Goal: Information Seeking & Learning: Learn about a topic

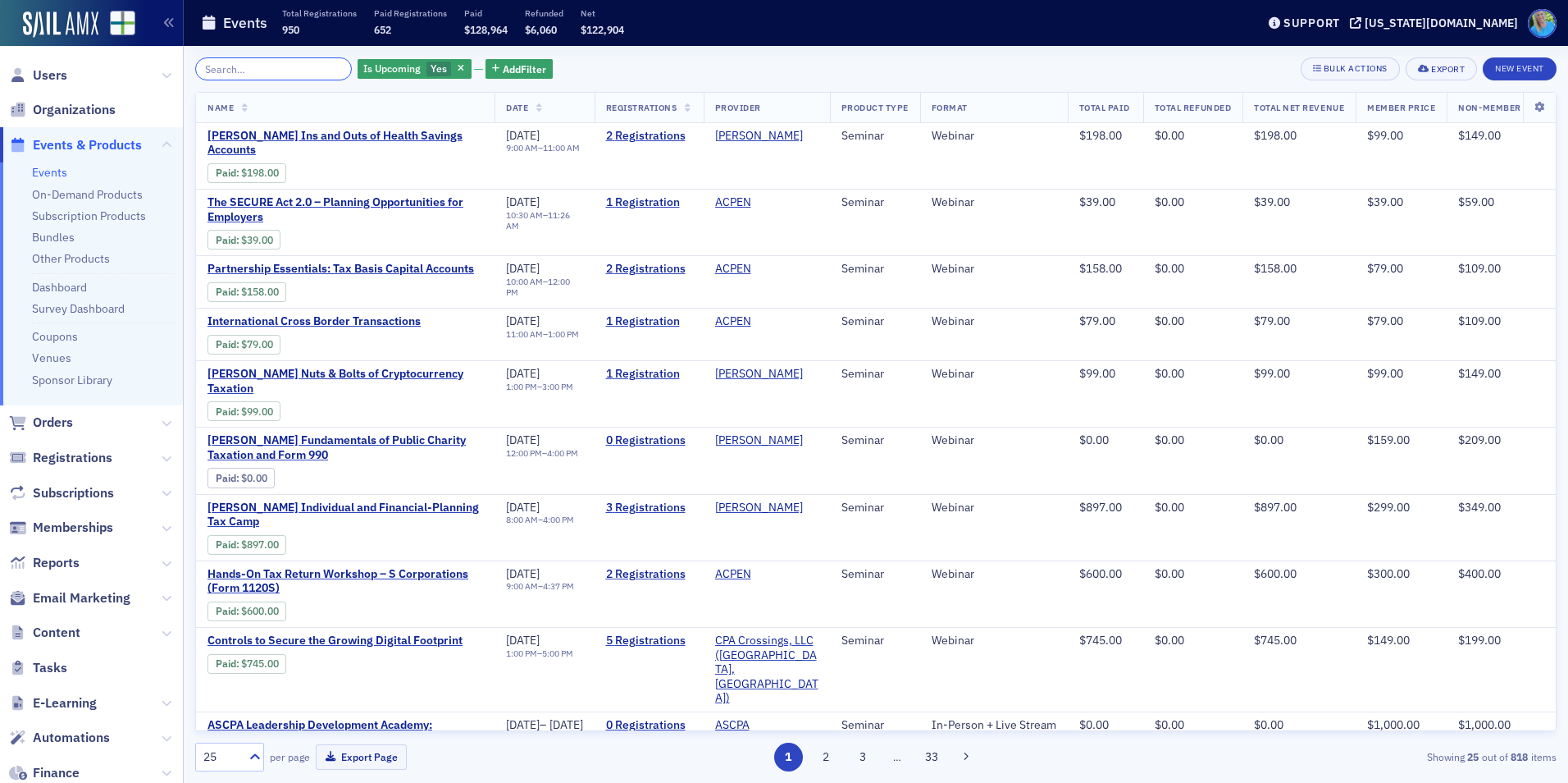
click at [234, 69] on input "search" at bounding box center [273, 69] width 157 height 23
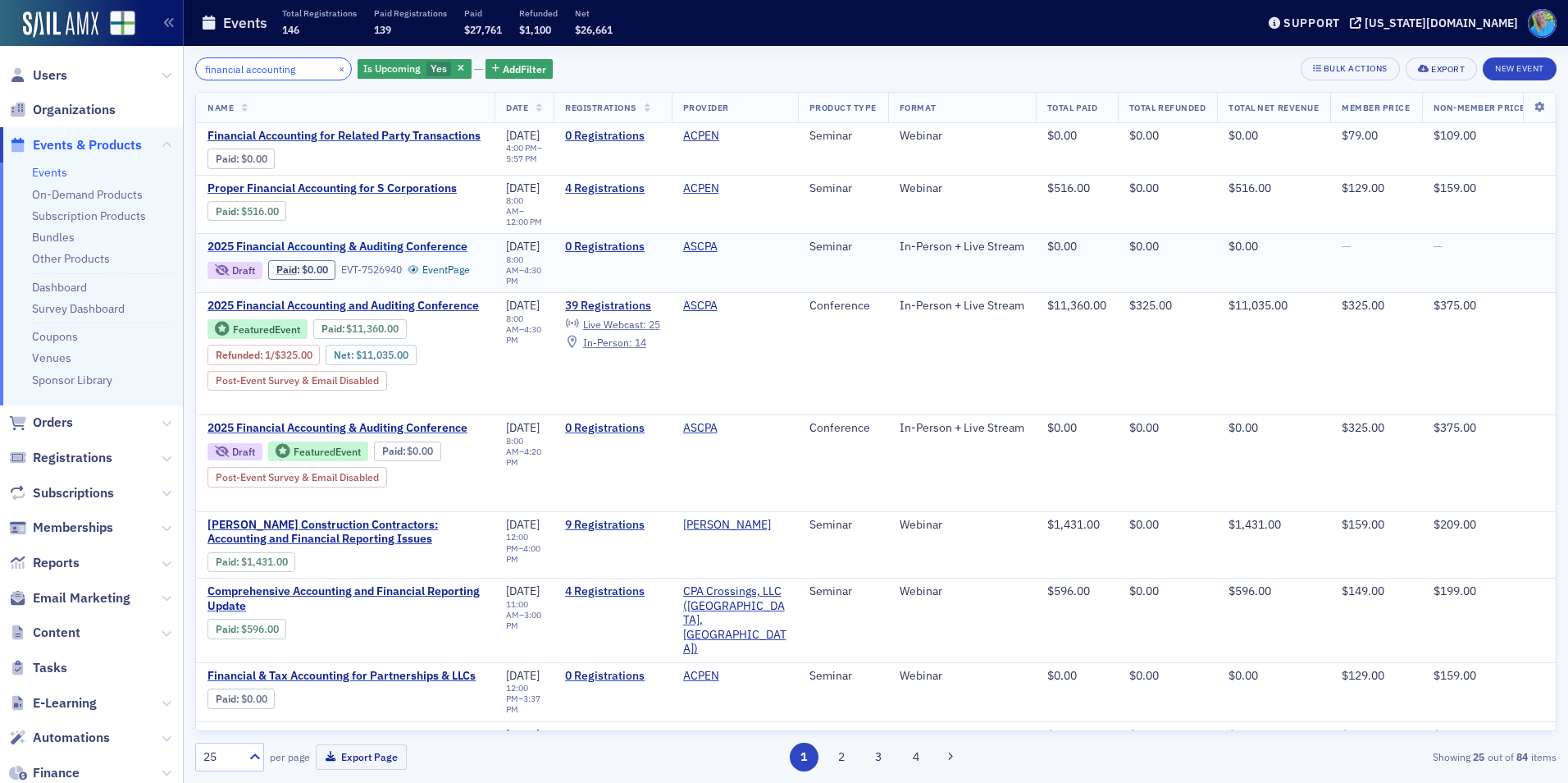
type input "financial accounting"
click at [424, 239] on span "2025 Financial Accounting & Auditing Conference" at bounding box center [345, 247] width 275 height 14
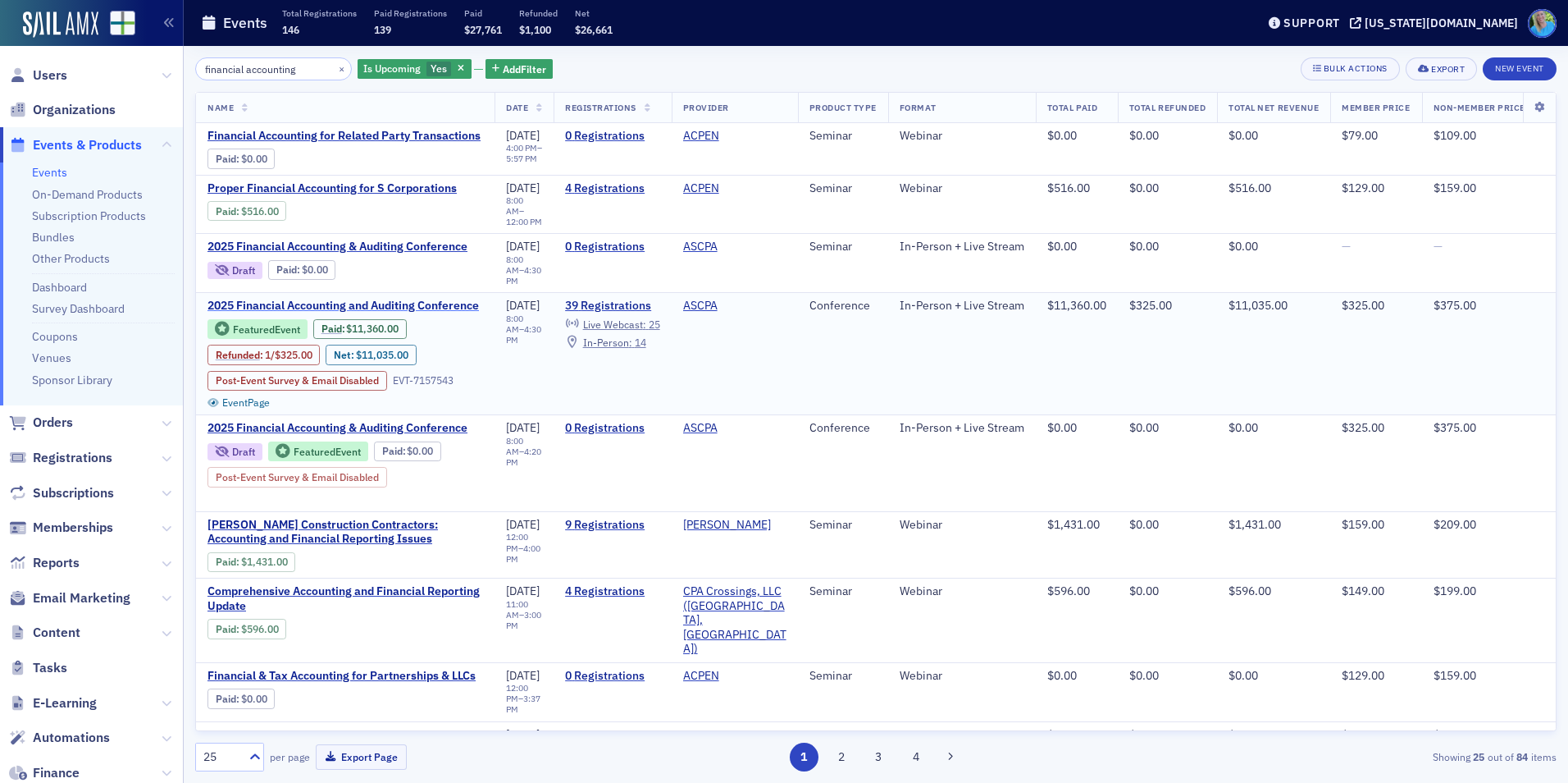
click at [368, 299] on span "2025 Financial Accounting and Auditing Conference" at bounding box center [345, 306] width 275 height 14
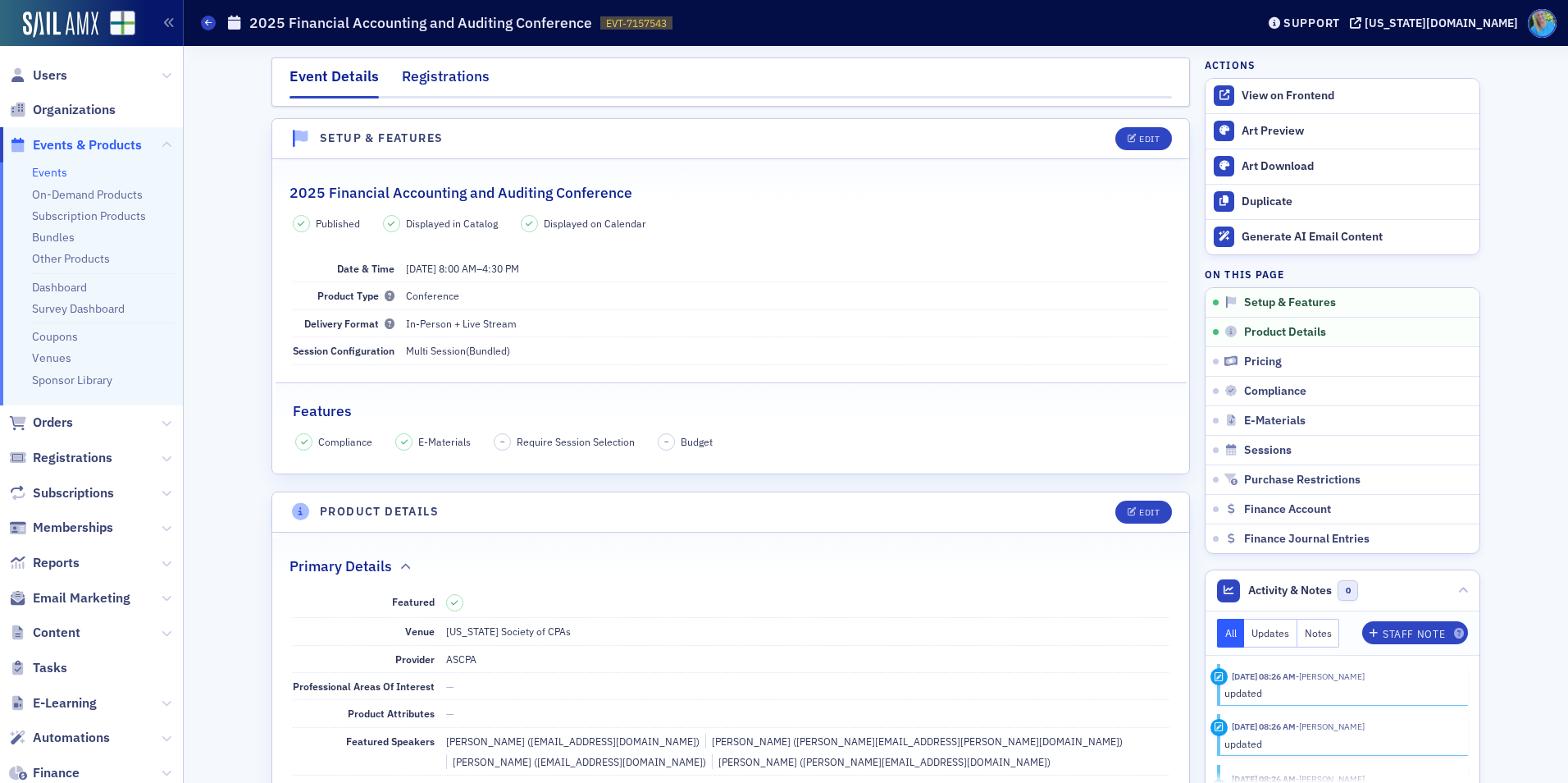
click at [458, 78] on div "Registrations" at bounding box center [446, 81] width 88 height 31
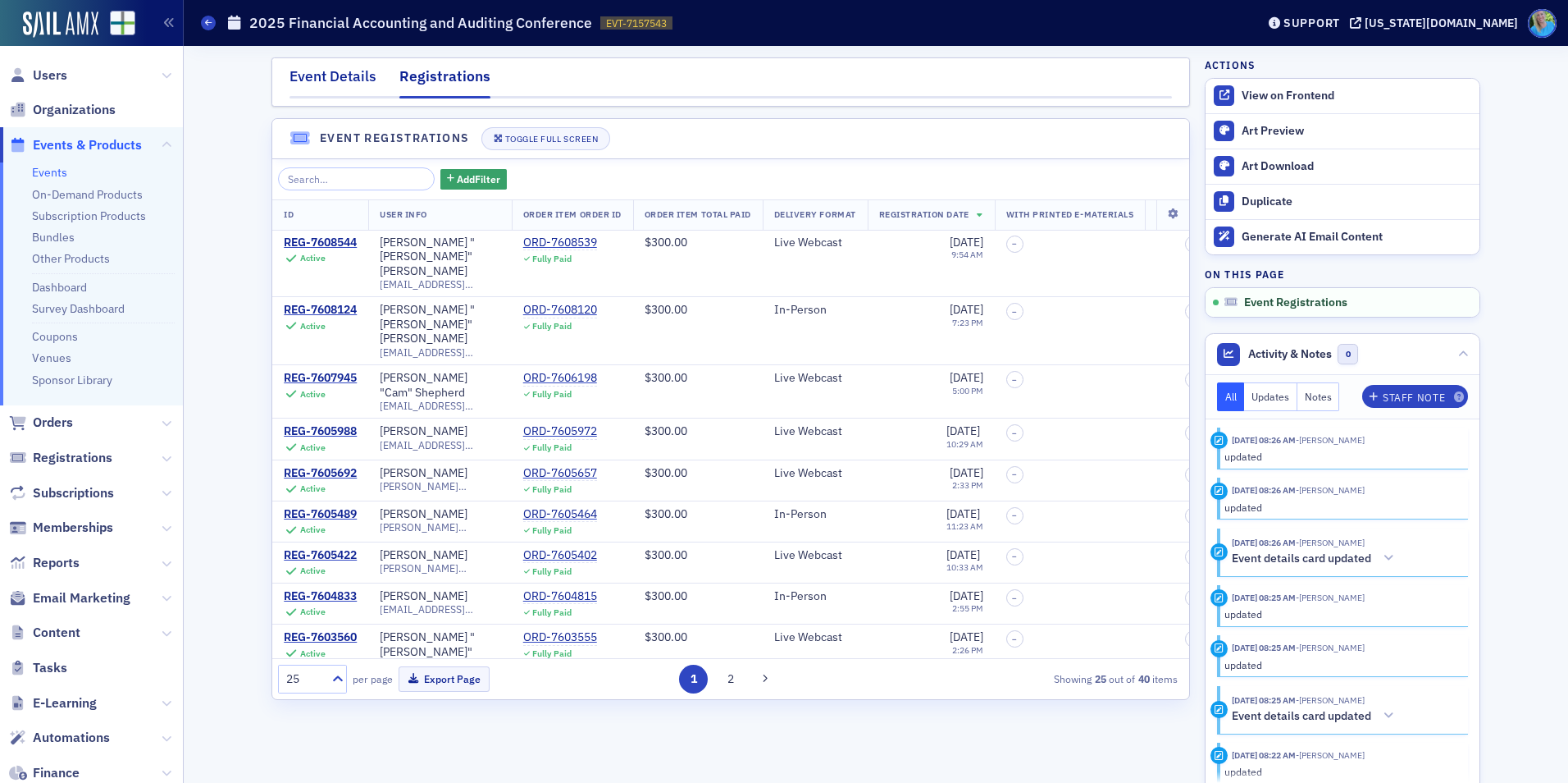
click at [354, 76] on div "Event Details" at bounding box center [333, 81] width 87 height 31
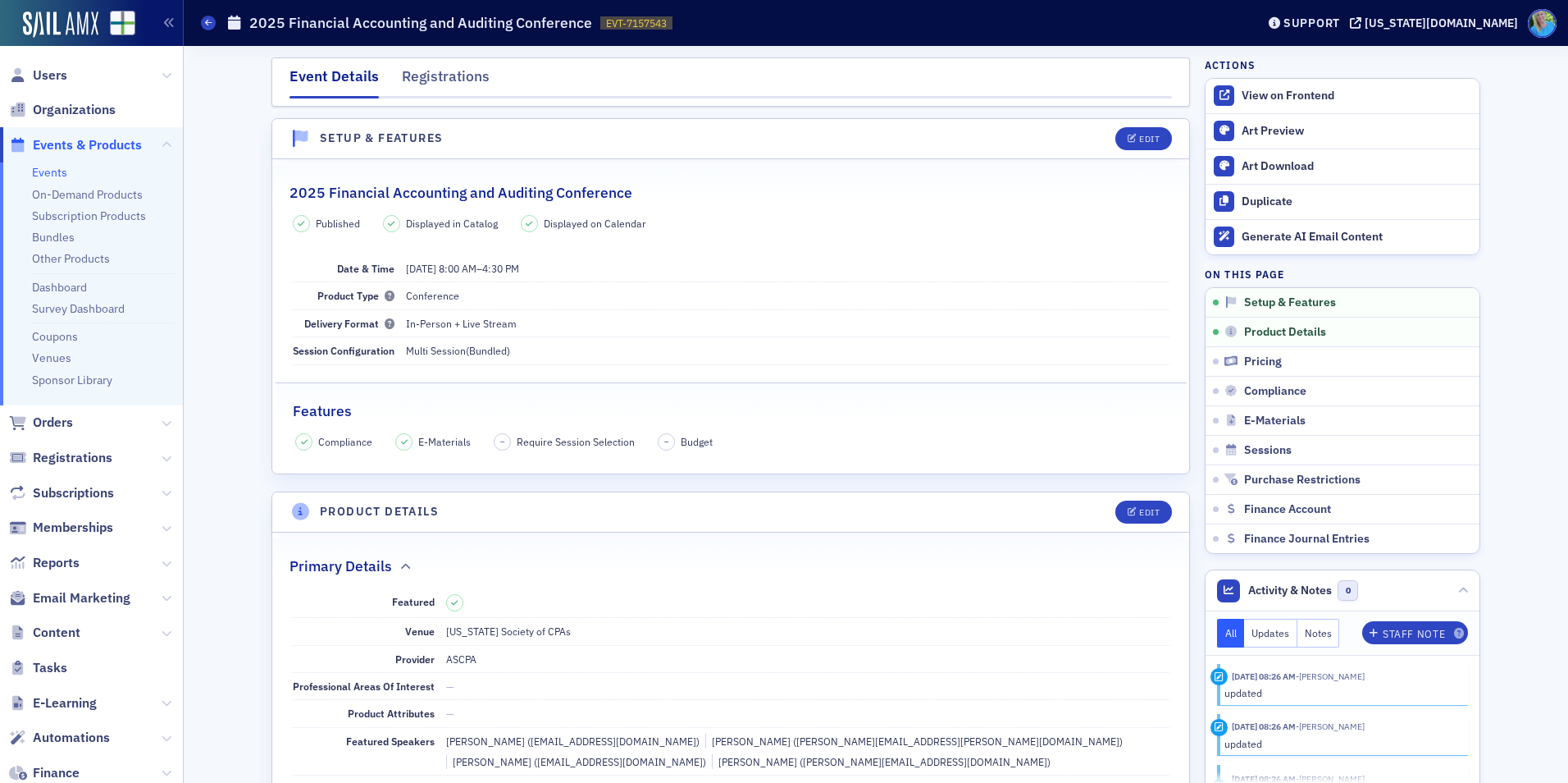
drag, startPoint x: 1183, startPoint y: 146, endPoint x: 1169, endPoint y: 146, distance: 14.0
click at [1183, 146] on header "Setup & Features Edit" at bounding box center [730, 139] width 917 height 40
click at [1148, 144] on button "Edit" at bounding box center [1143, 139] width 57 height 23
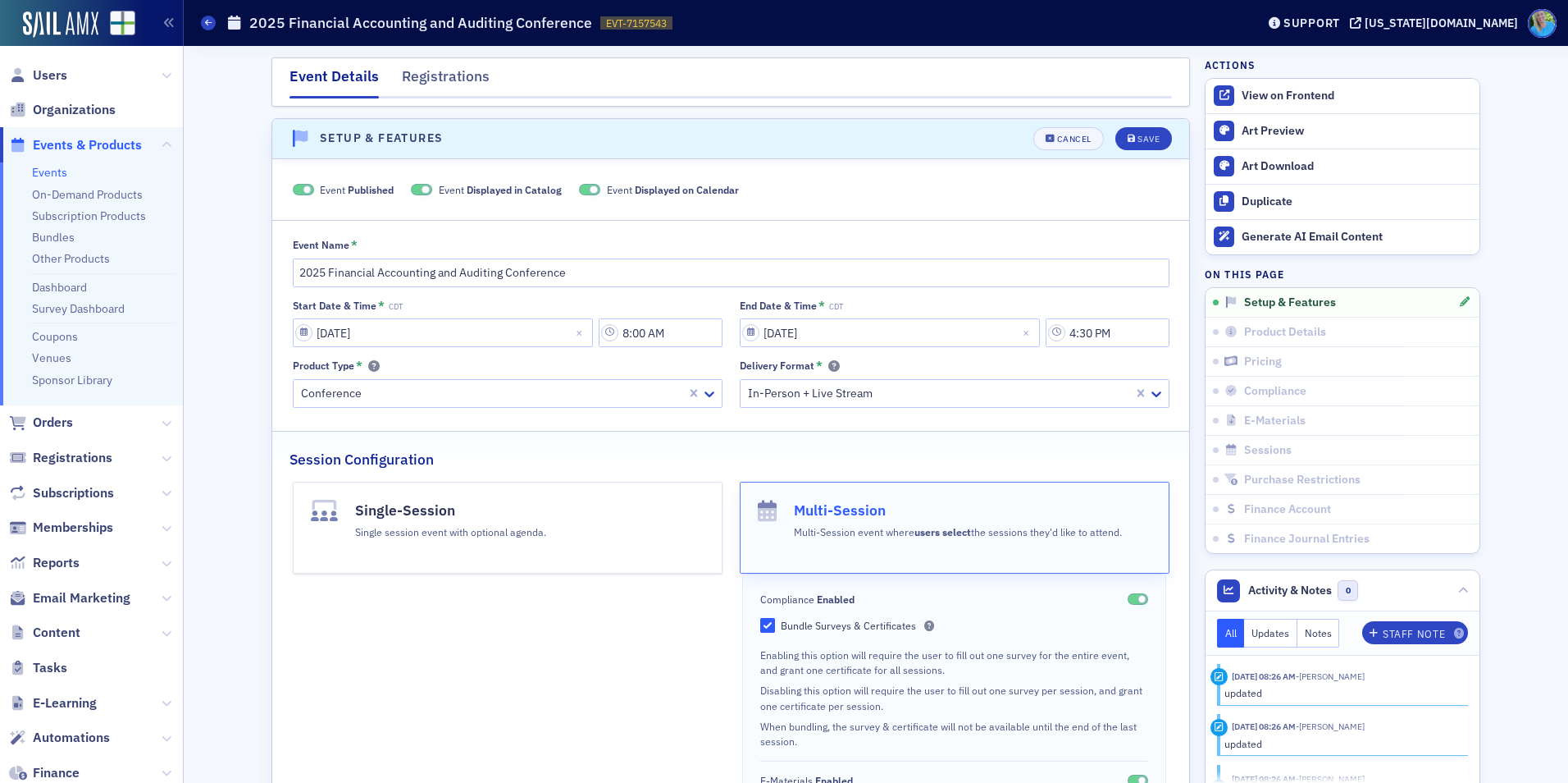
scroll to position [23, 0]
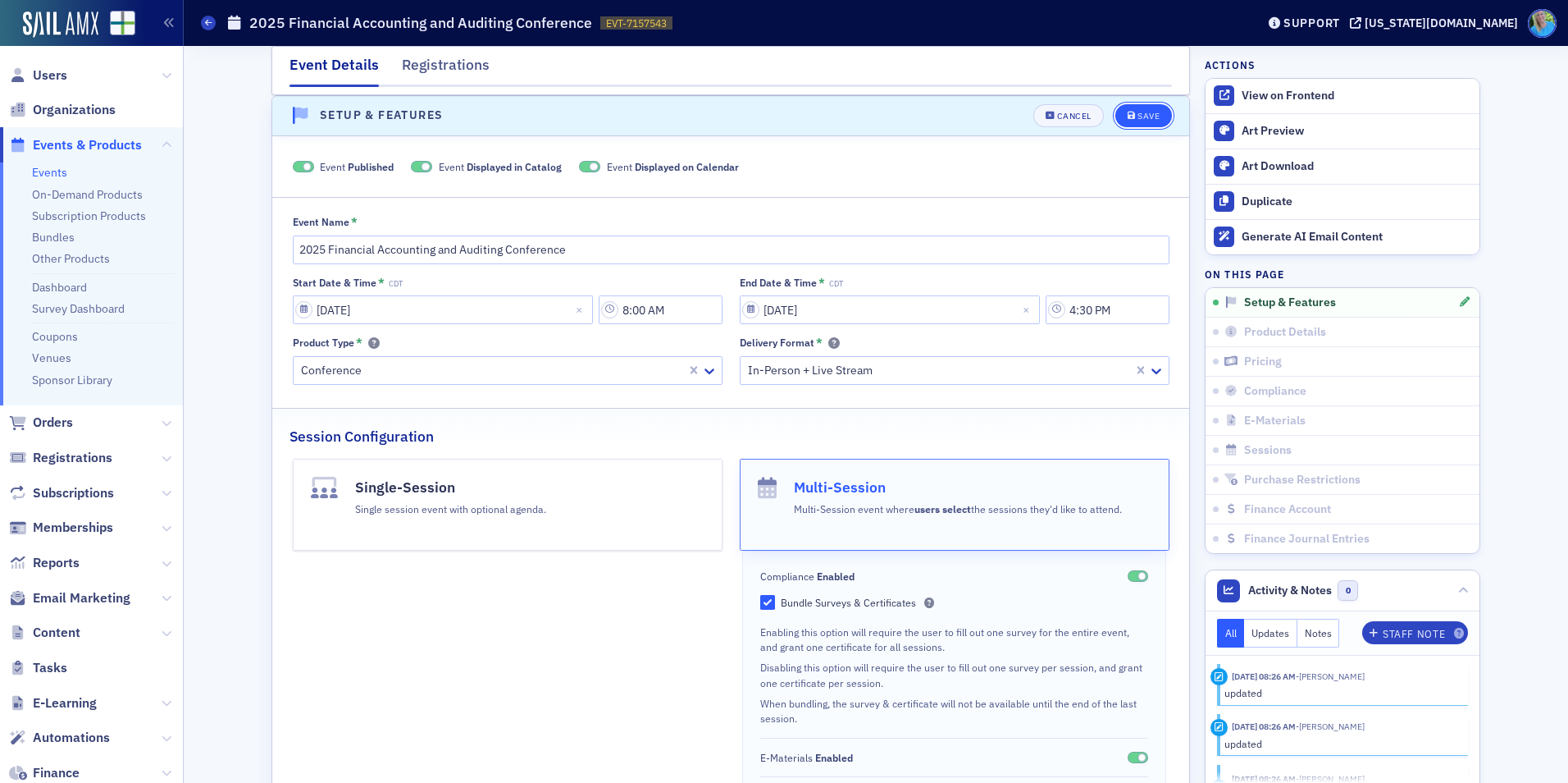
click at [1138, 112] on div "Save" at bounding box center [1149, 116] width 22 height 9
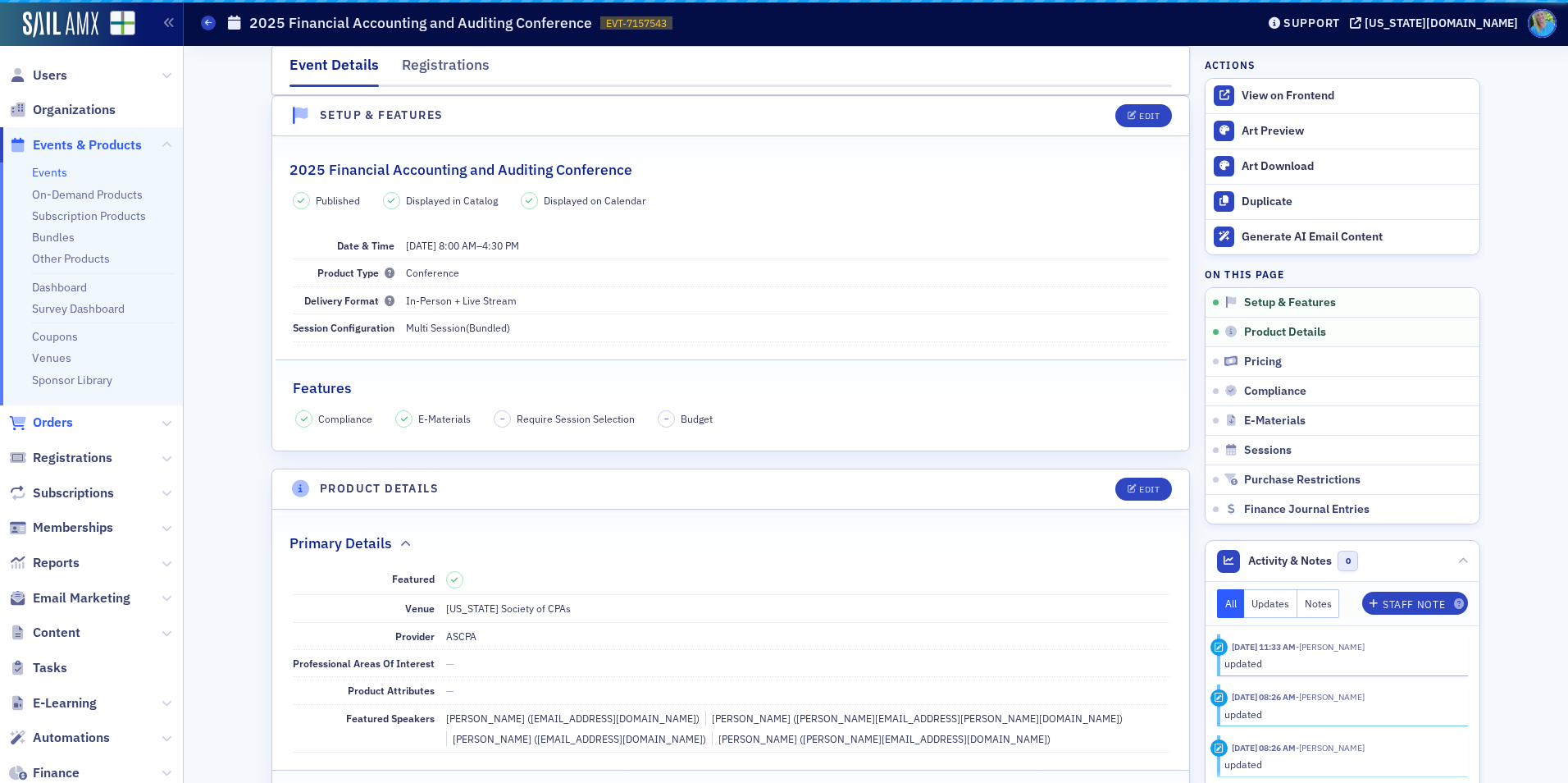
click at [41, 424] on span "Orders" at bounding box center [52, 423] width 40 height 18
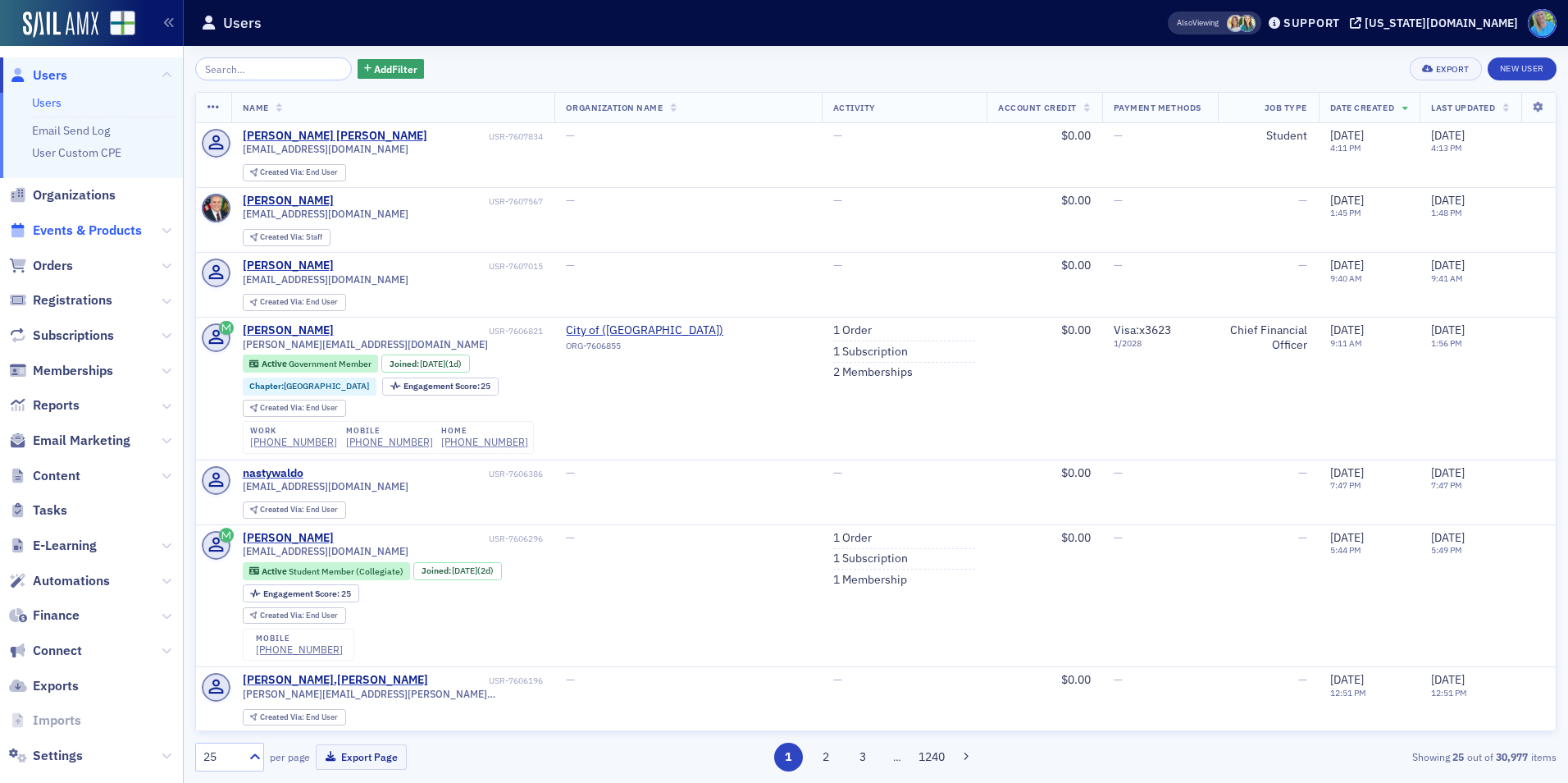
click at [106, 229] on span "Events & Products" at bounding box center [86, 230] width 109 height 18
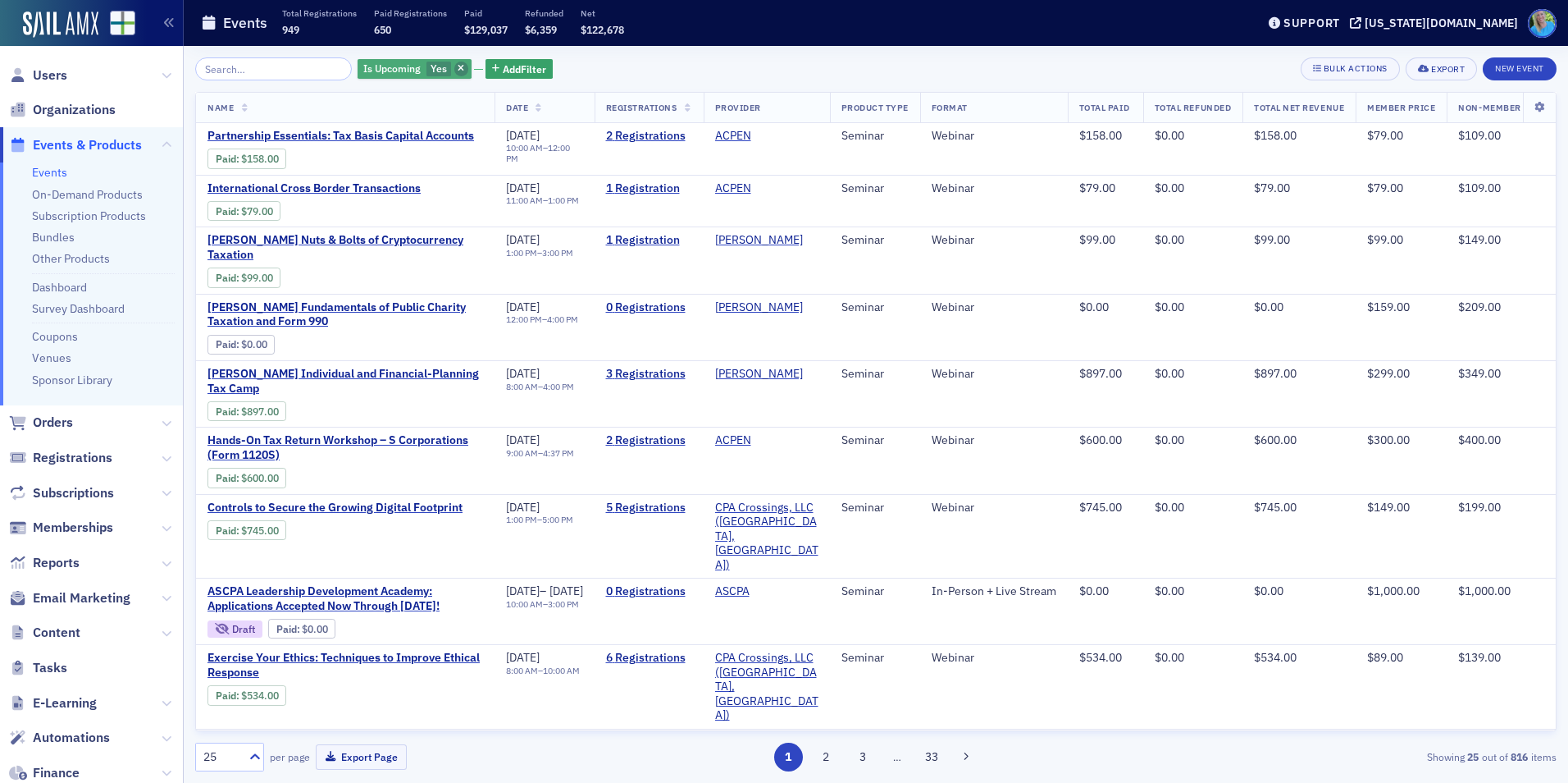
click at [454, 71] on span "button" at bounding box center [461, 68] width 14 height 14
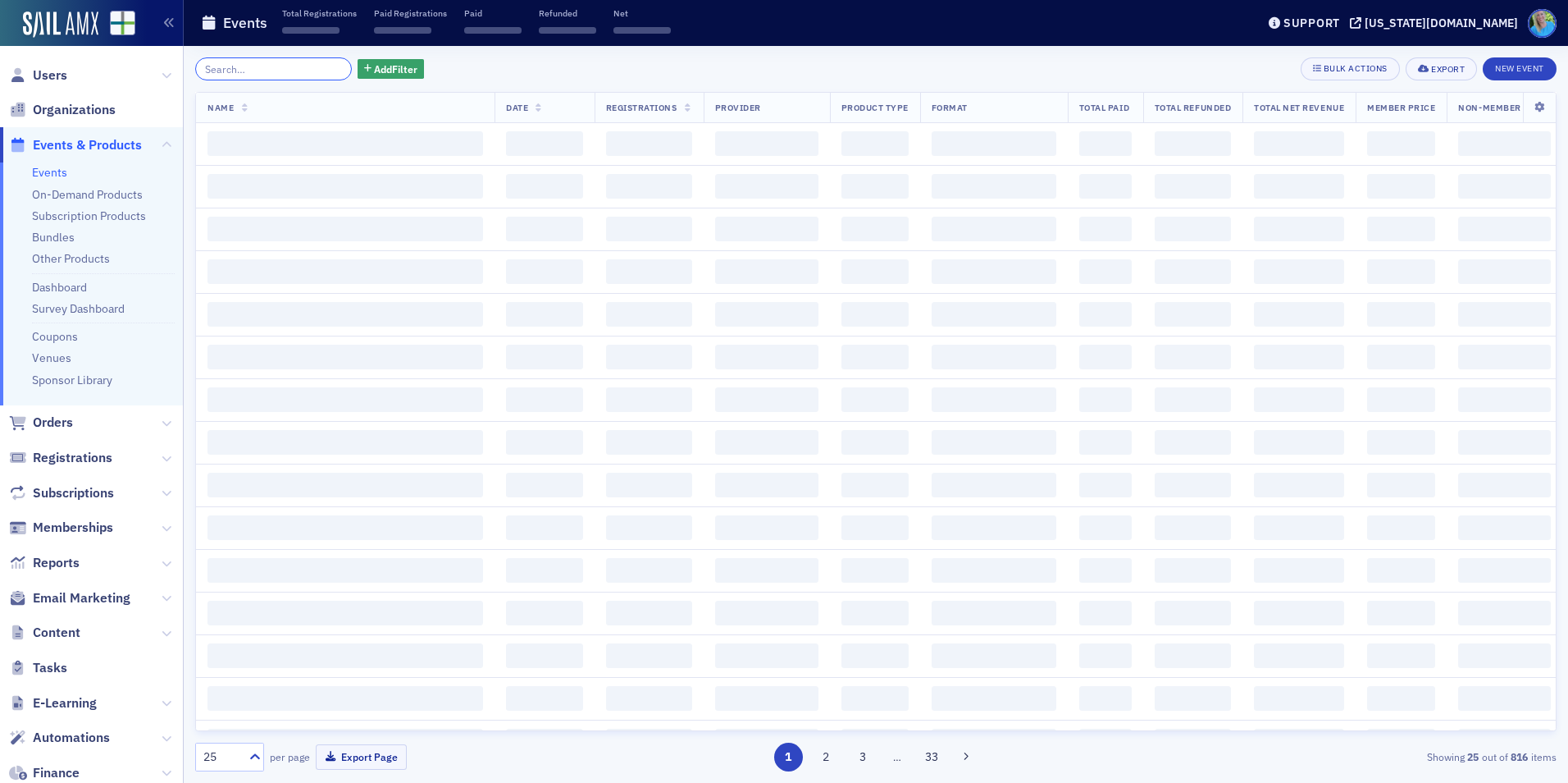
click at [273, 72] on input "search" at bounding box center [273, 69] width 157 height 23
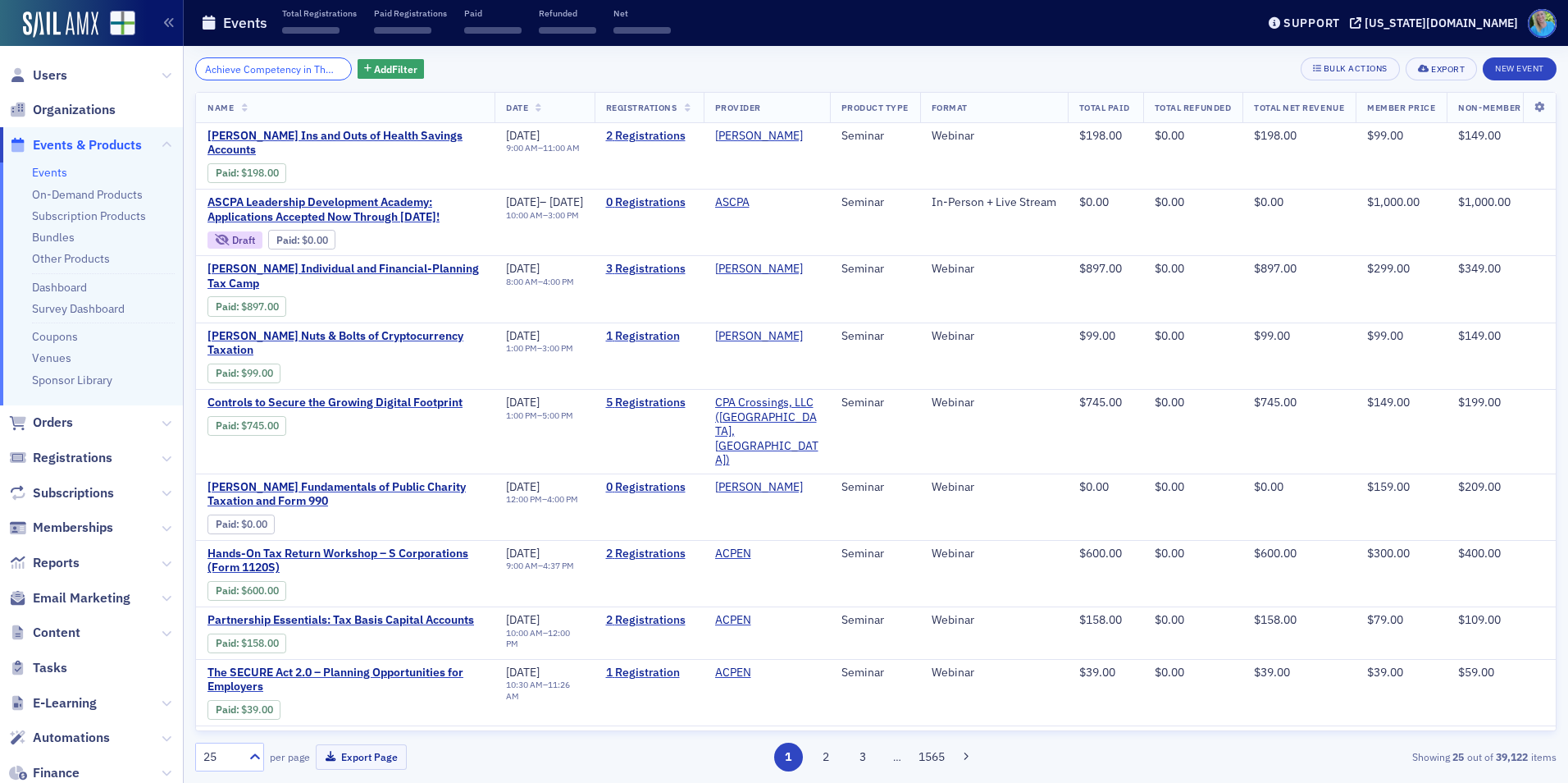
scroll to position [0, 246]
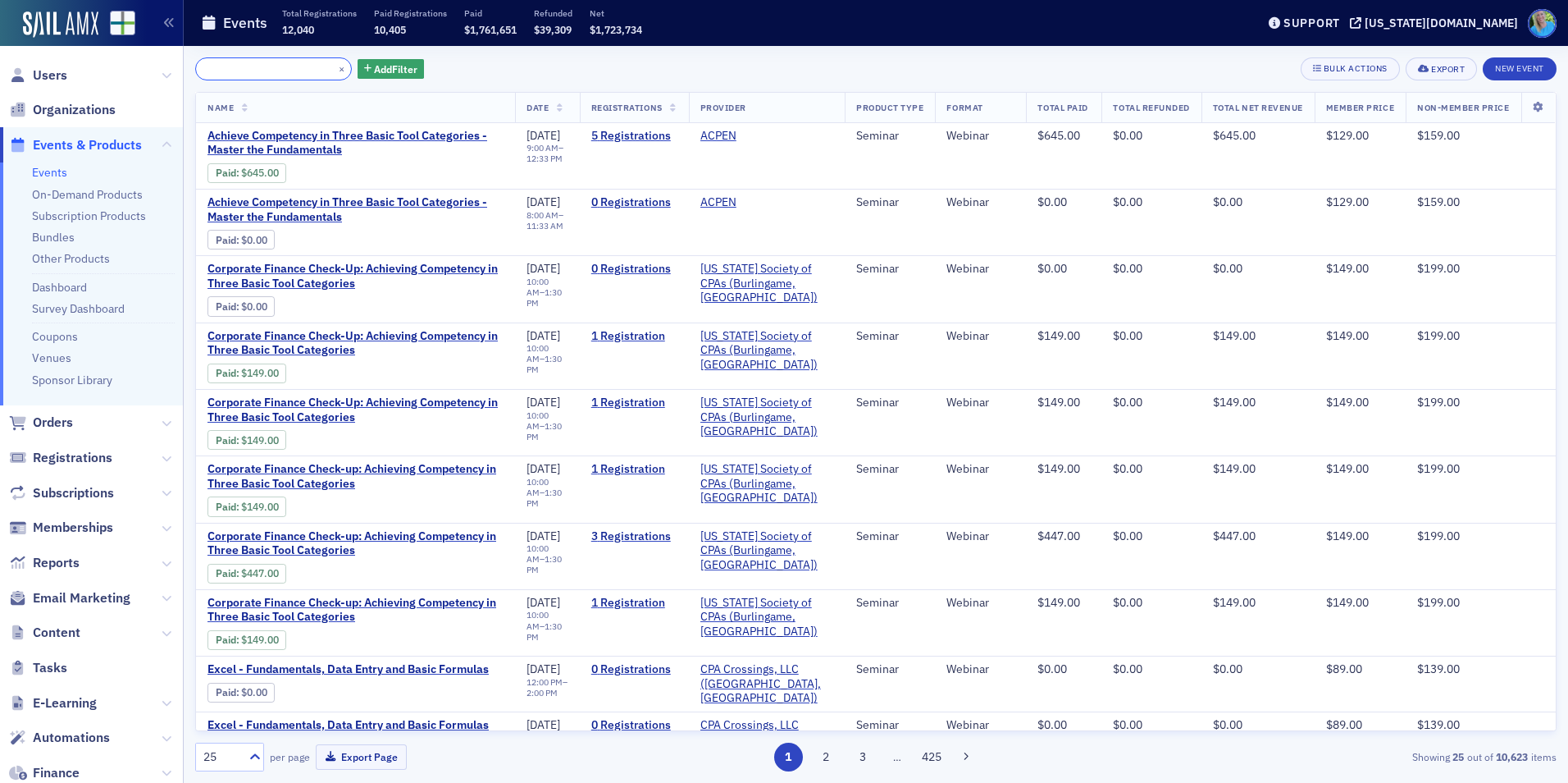
type input "Achieve Competency in Three Basic Tool Categories - Master the Fundamentals"
click at [335, 66] on button "×" at bounding box center [342, 68] width 14 height 14
click at [325, 66] on input "Achieve Competency in Three Basic Tool Categories - Master the Fundamentals" at bounding box center [273, 69] width 157 height 23
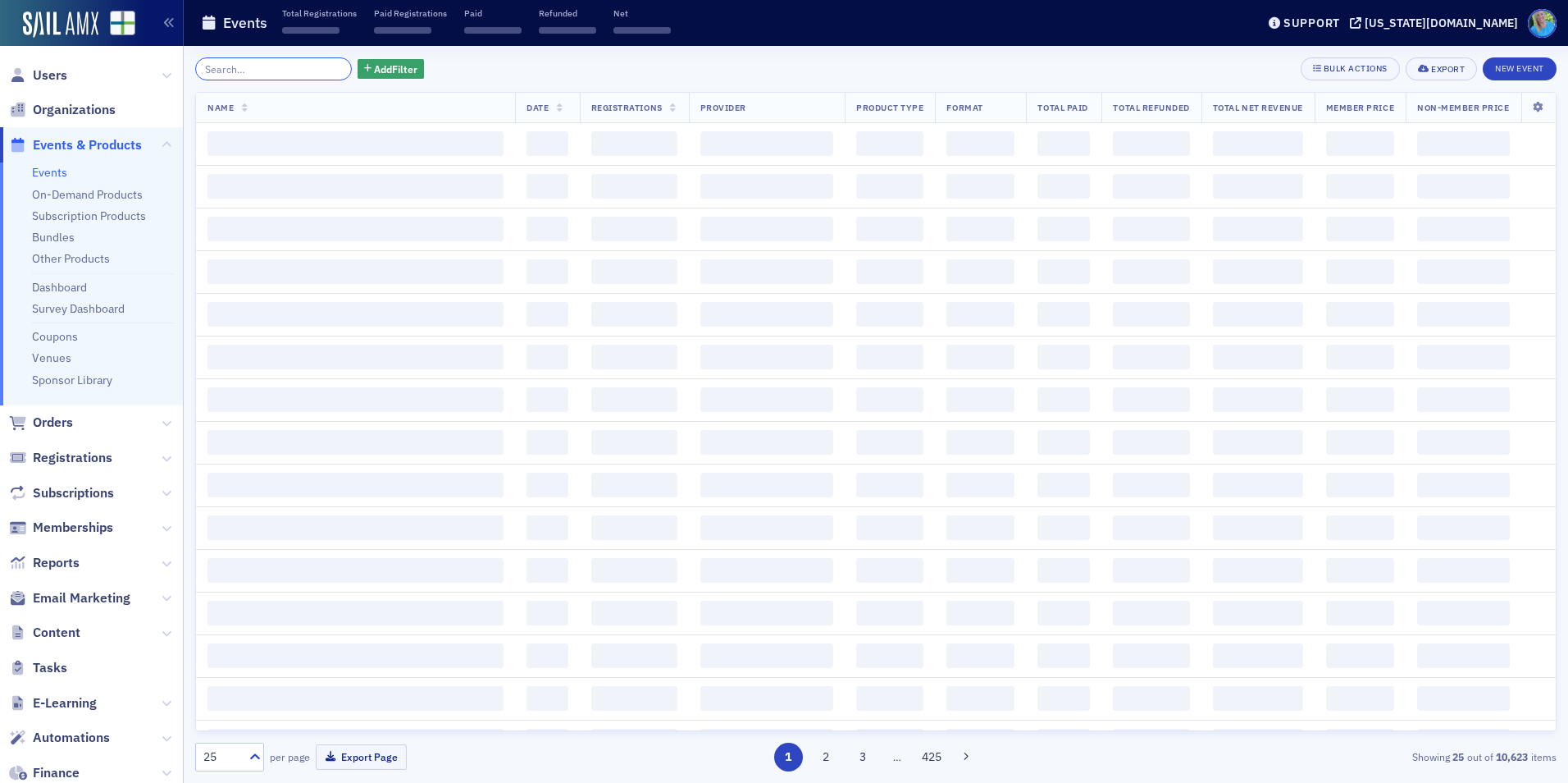
click at [312, 68] on input "search" at bounding box center [273, 69] width 157 height 23
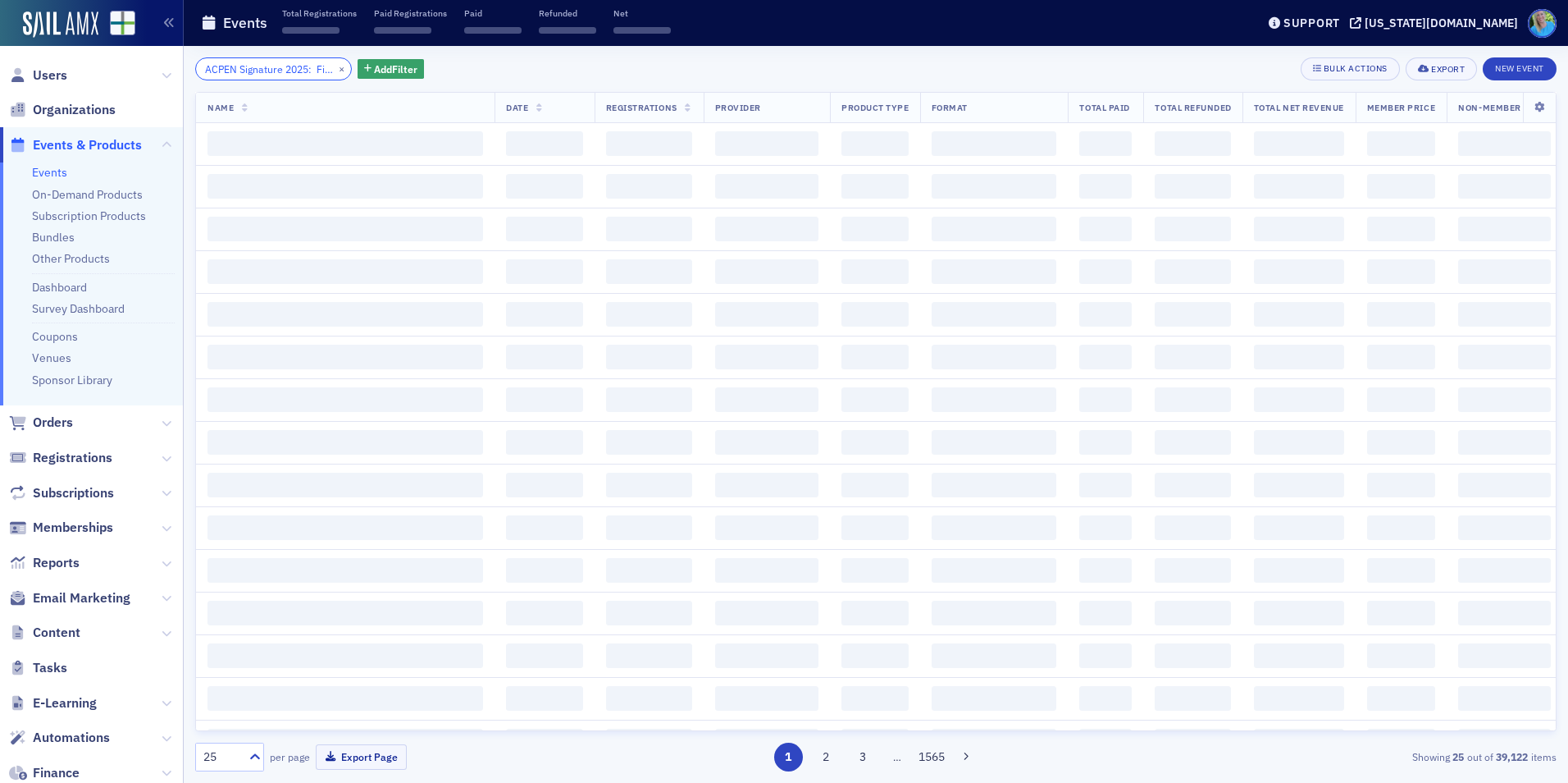
scroll to position [0, 295]
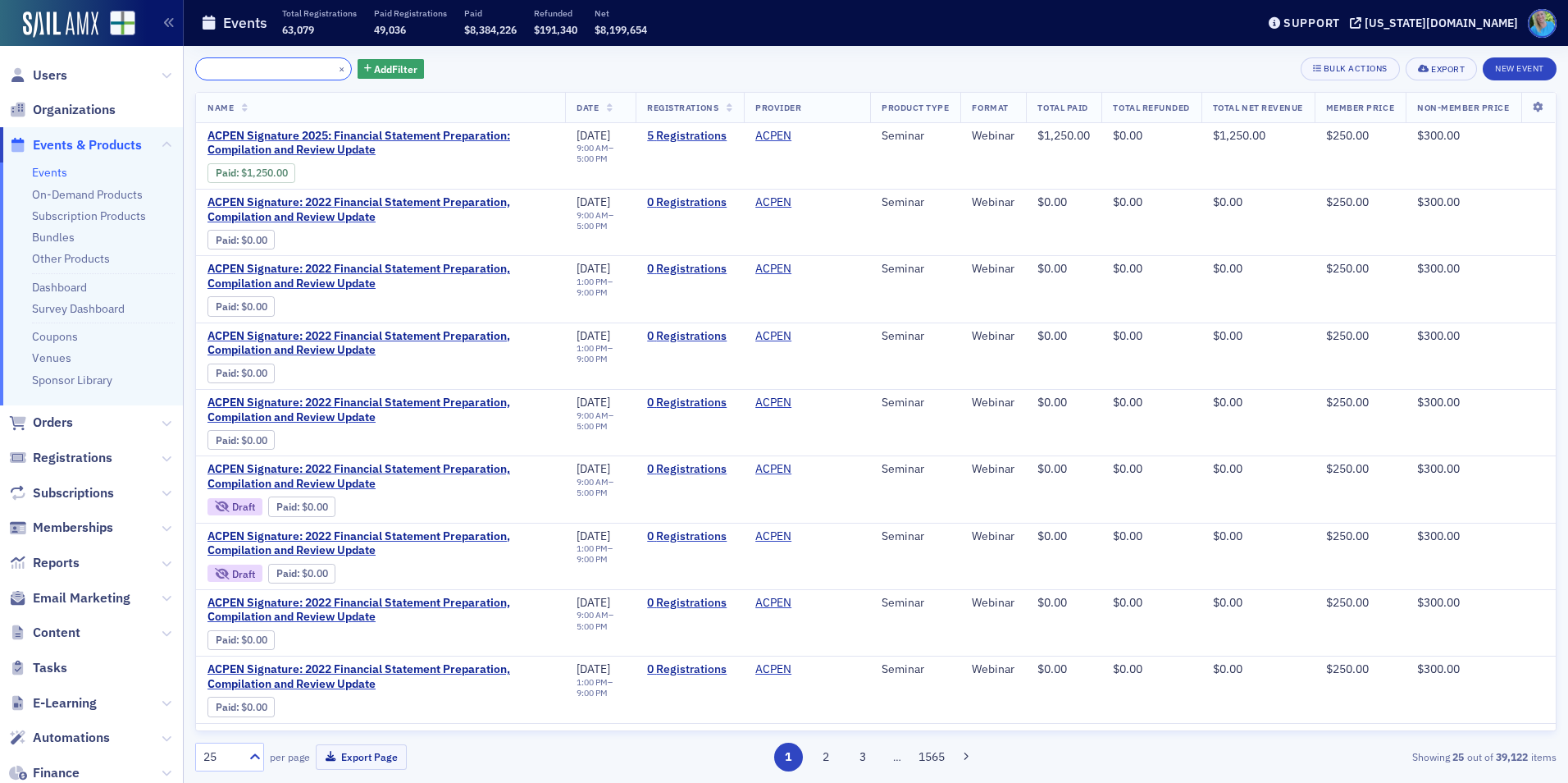
type input "ACPEN Signature 2025: Financial Statement Preparation: Compilation and Review U…"
click at [647, 133] on link "5 Registrations" at bounding box center [689, 136] width 85 height 14
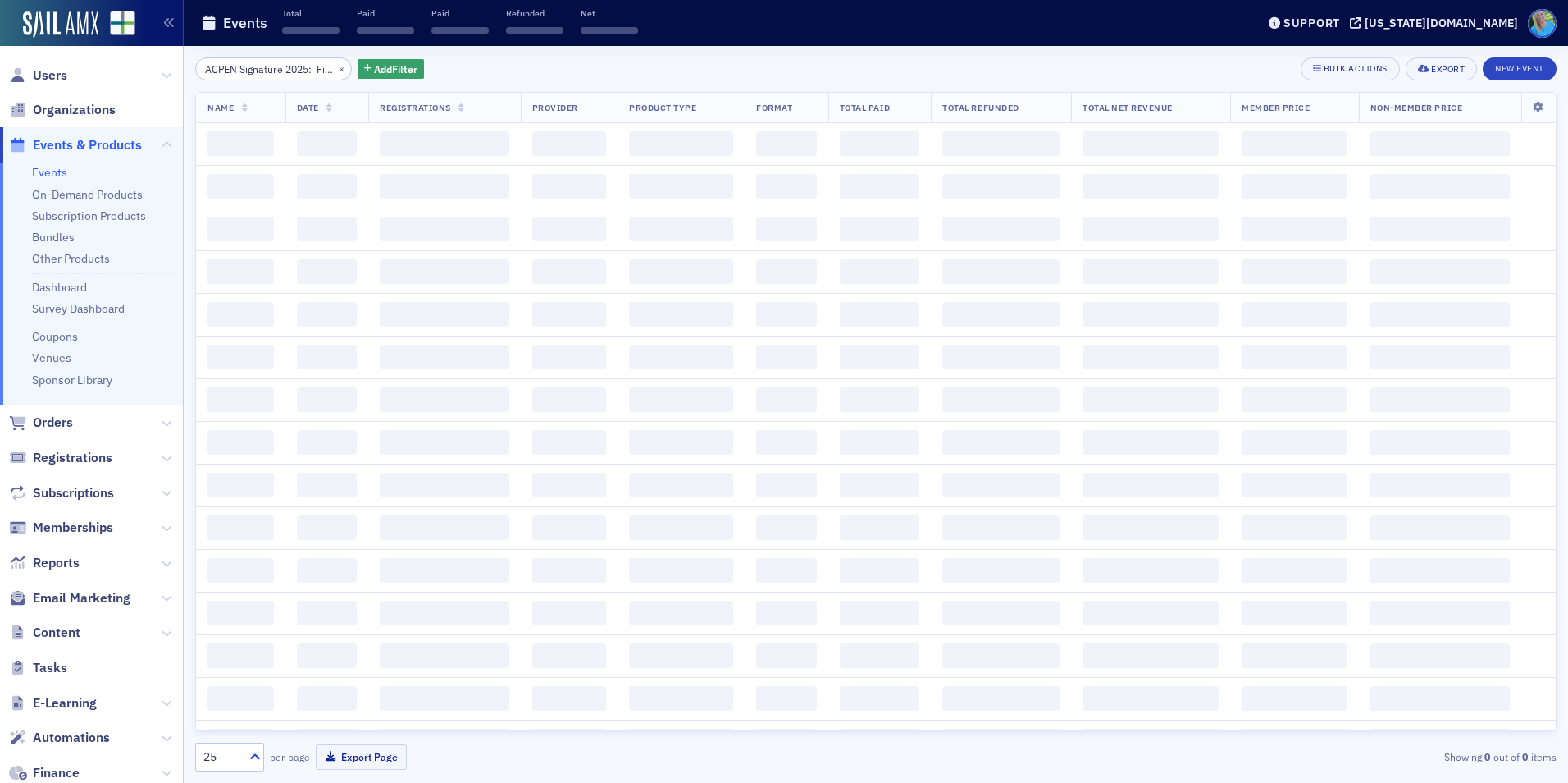
scroll to position [0, 295]
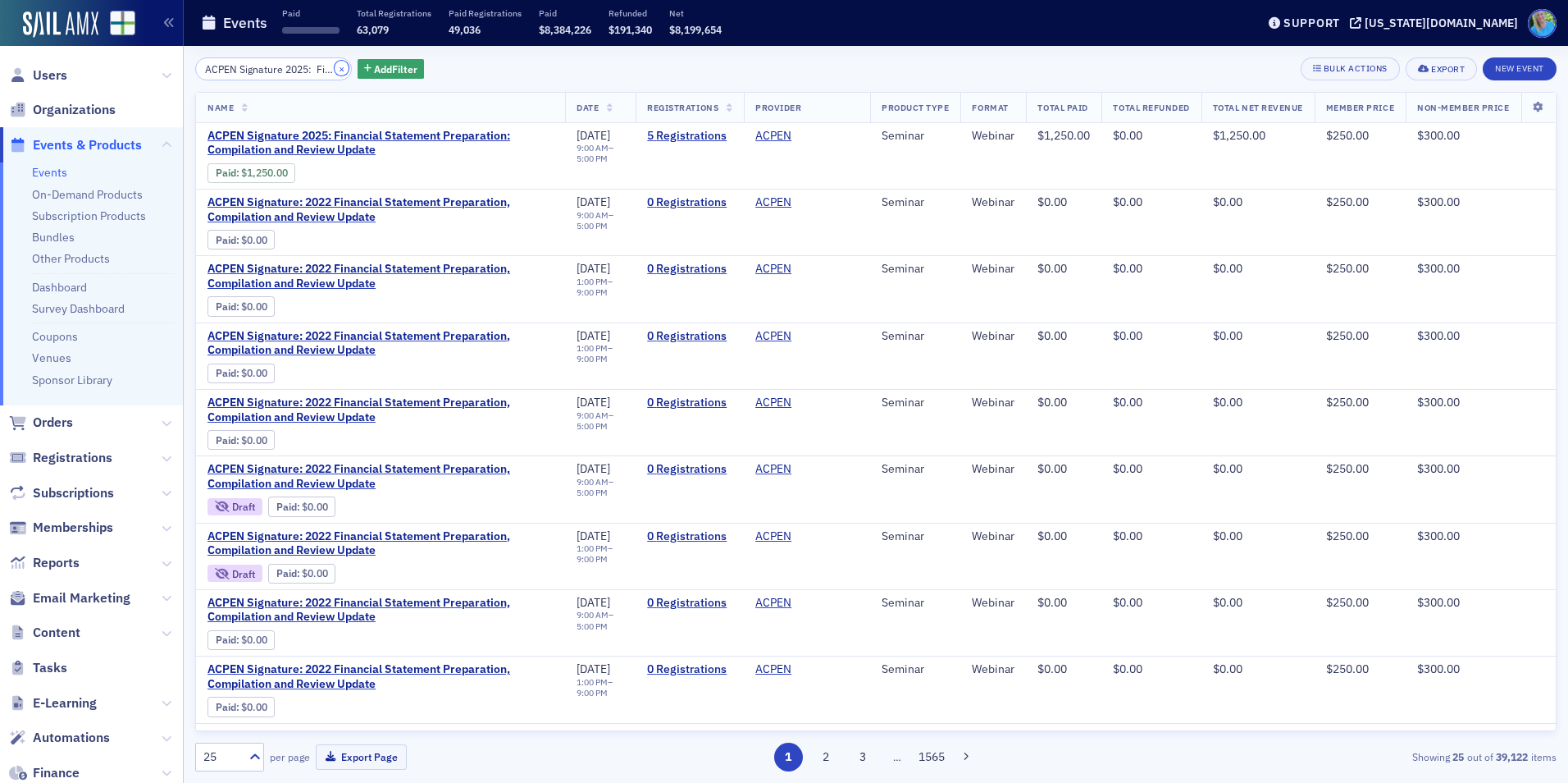
click at [335, 67] on button "×" at bounding box center [342, 68] width 14 height 14
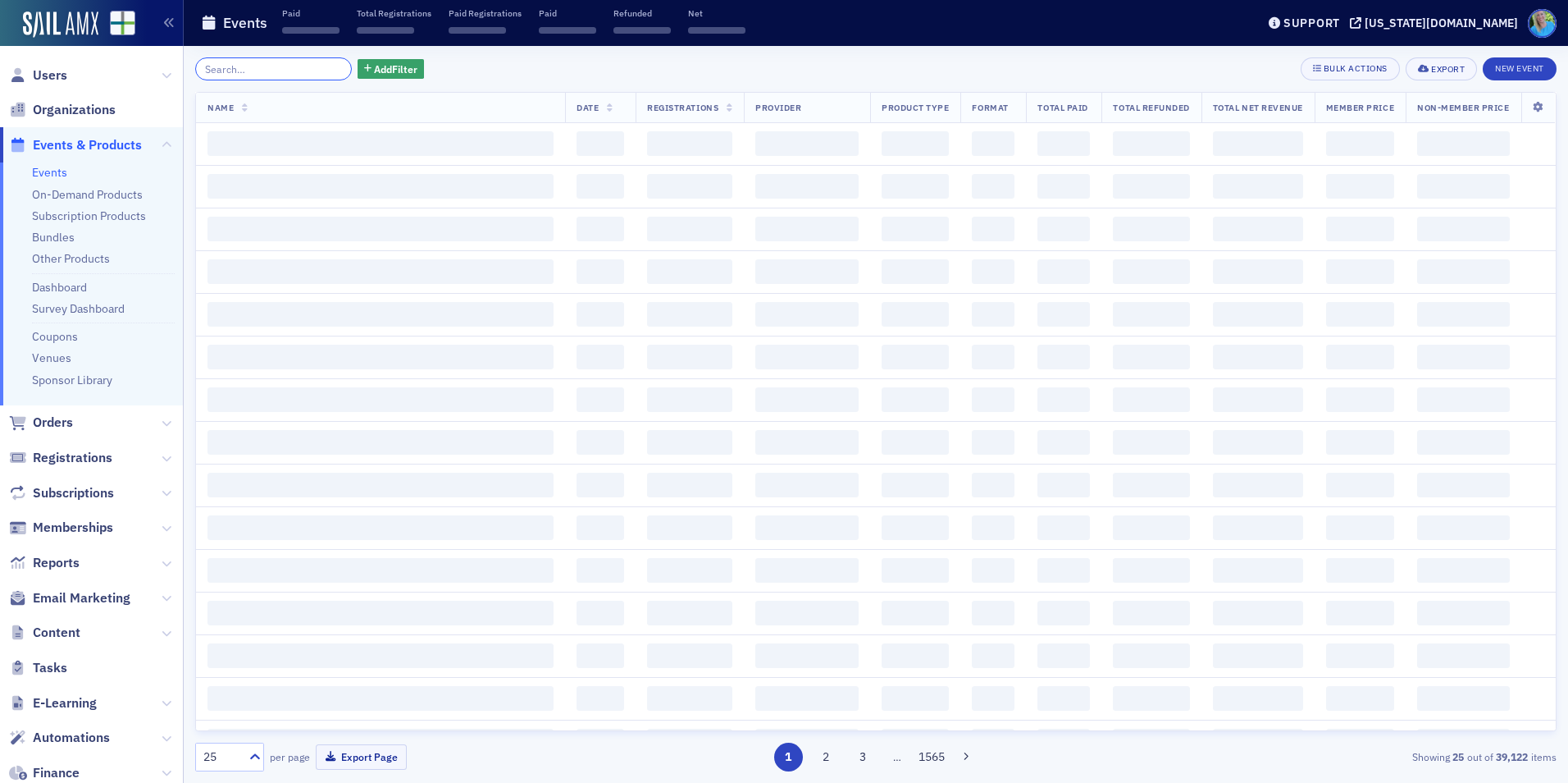
click at [309, 68] on input "search" at bounding box center [273, 69] width 157 height 23
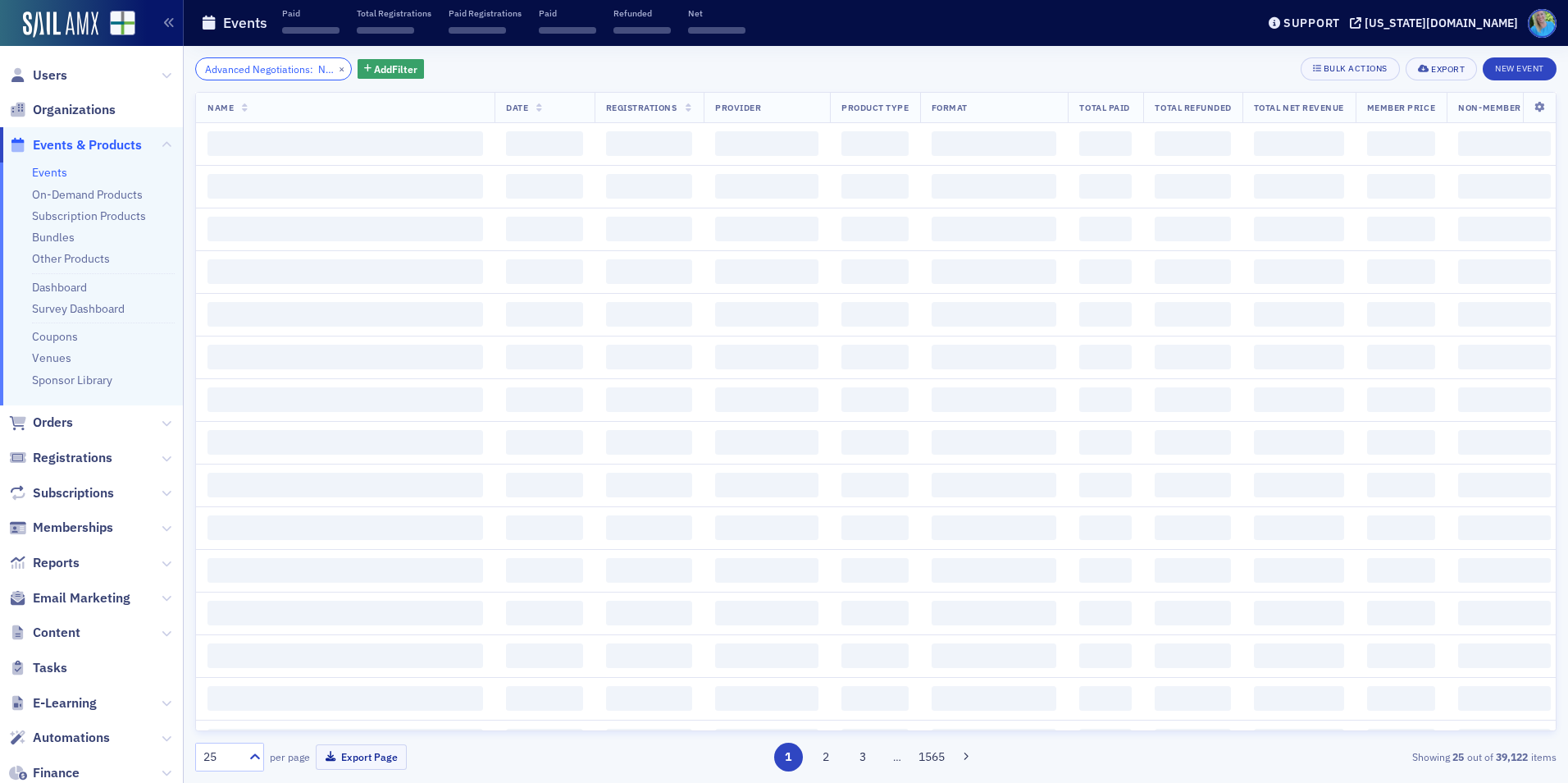
scroll to position [0, 117]
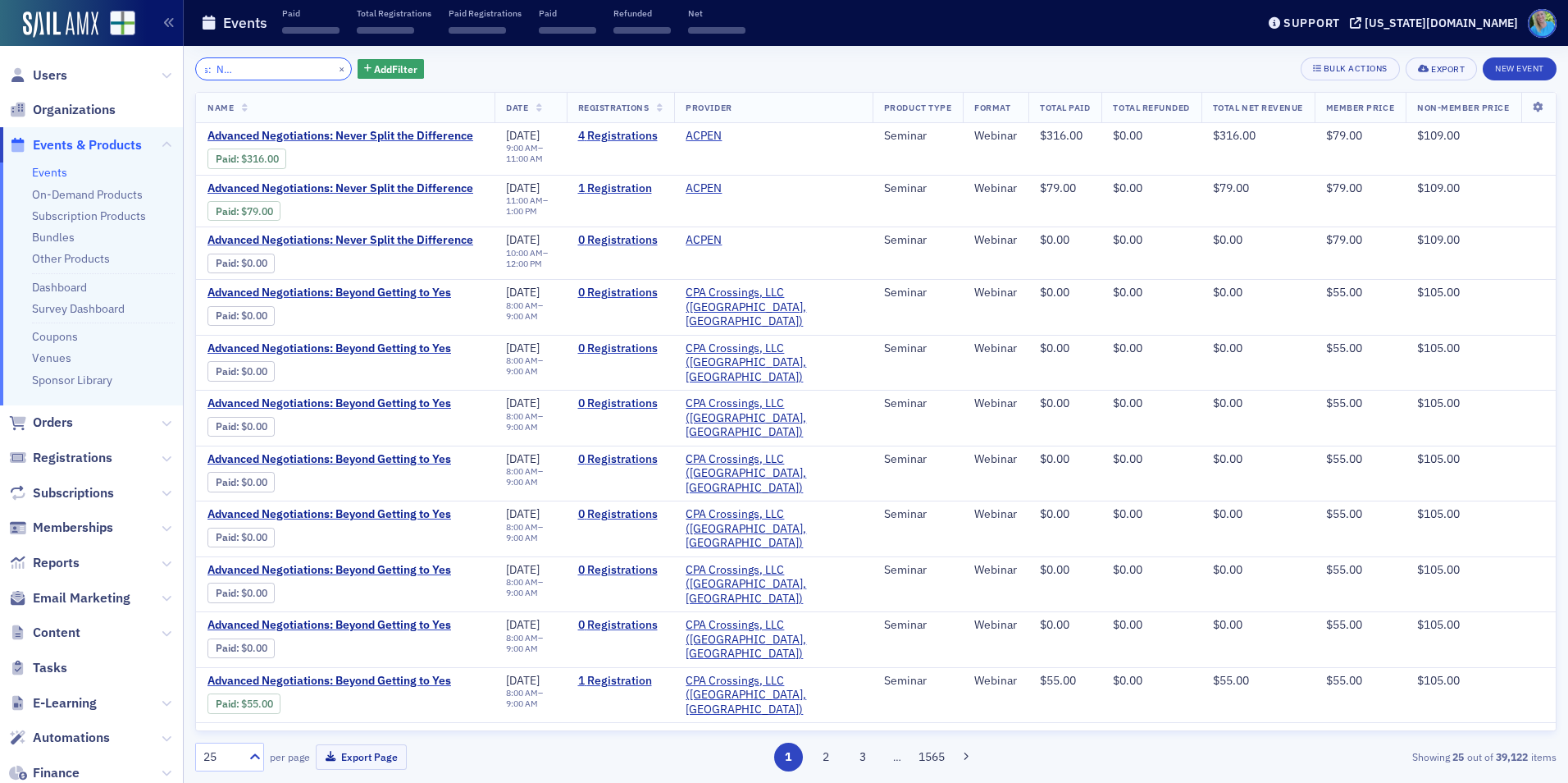
type input "Advanced Negotiations: Never Split the Difference"
click at [335, 64] on button "×" at bounding box center [342, 68] width 14 height 14
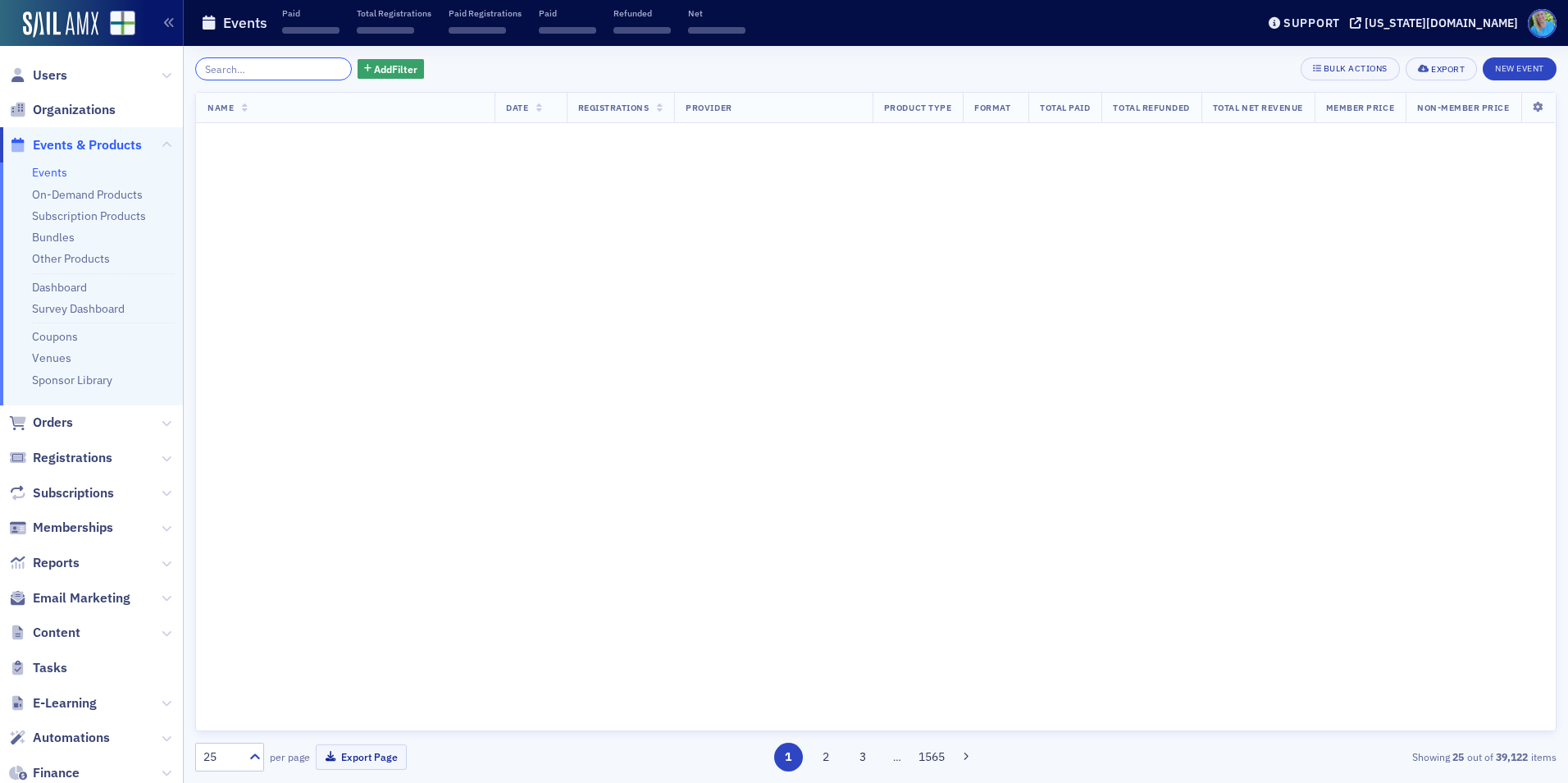
click at [318, 71] on input "search" at bounding box center [273, 69] width 157 height 23
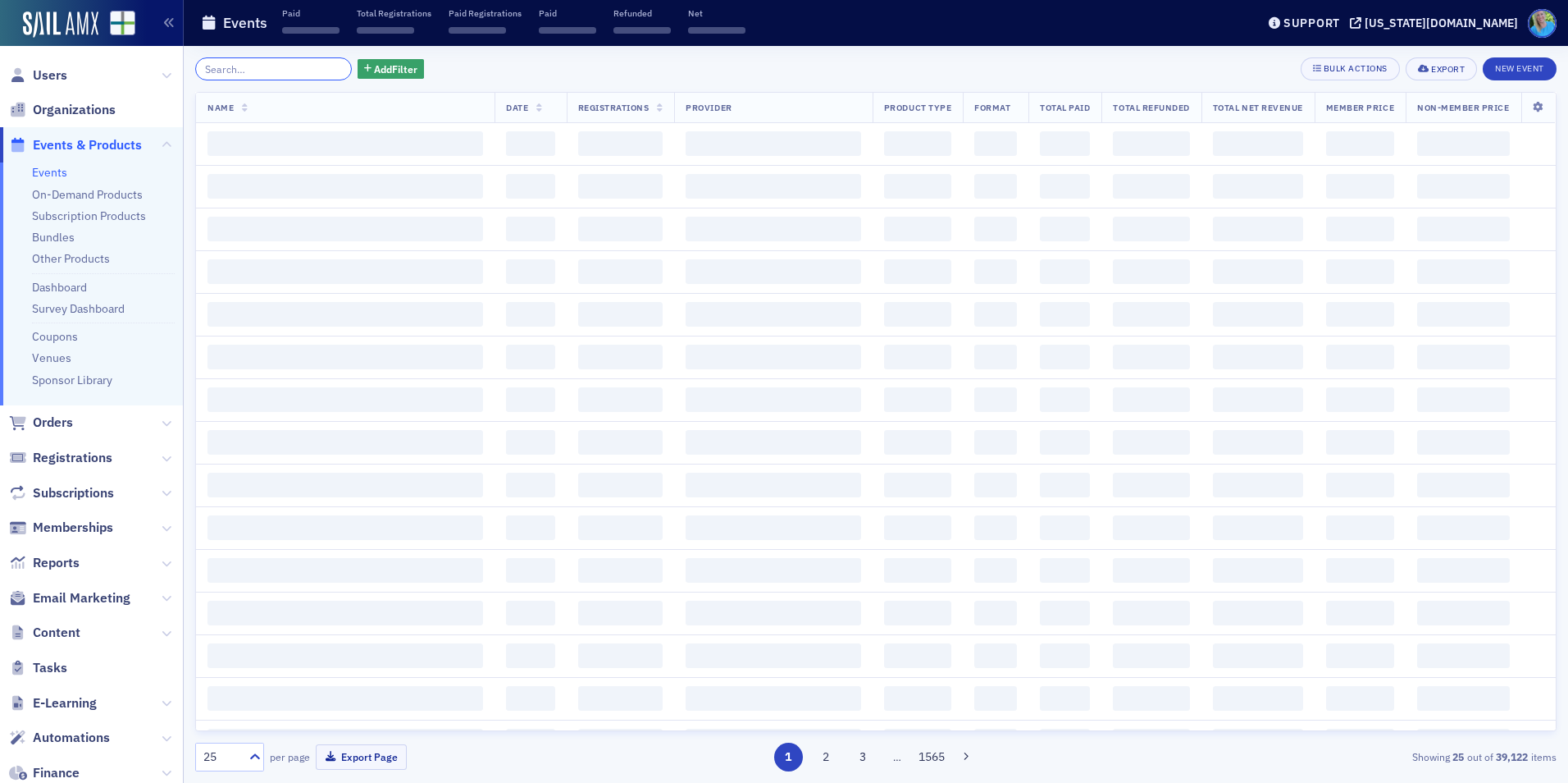
click at [318, 71] on input "search" at bounding box center [273, 69] width 157 height 23
click at [318, 72] on input "search" at bounding box center [273, 69] width 157 height 23
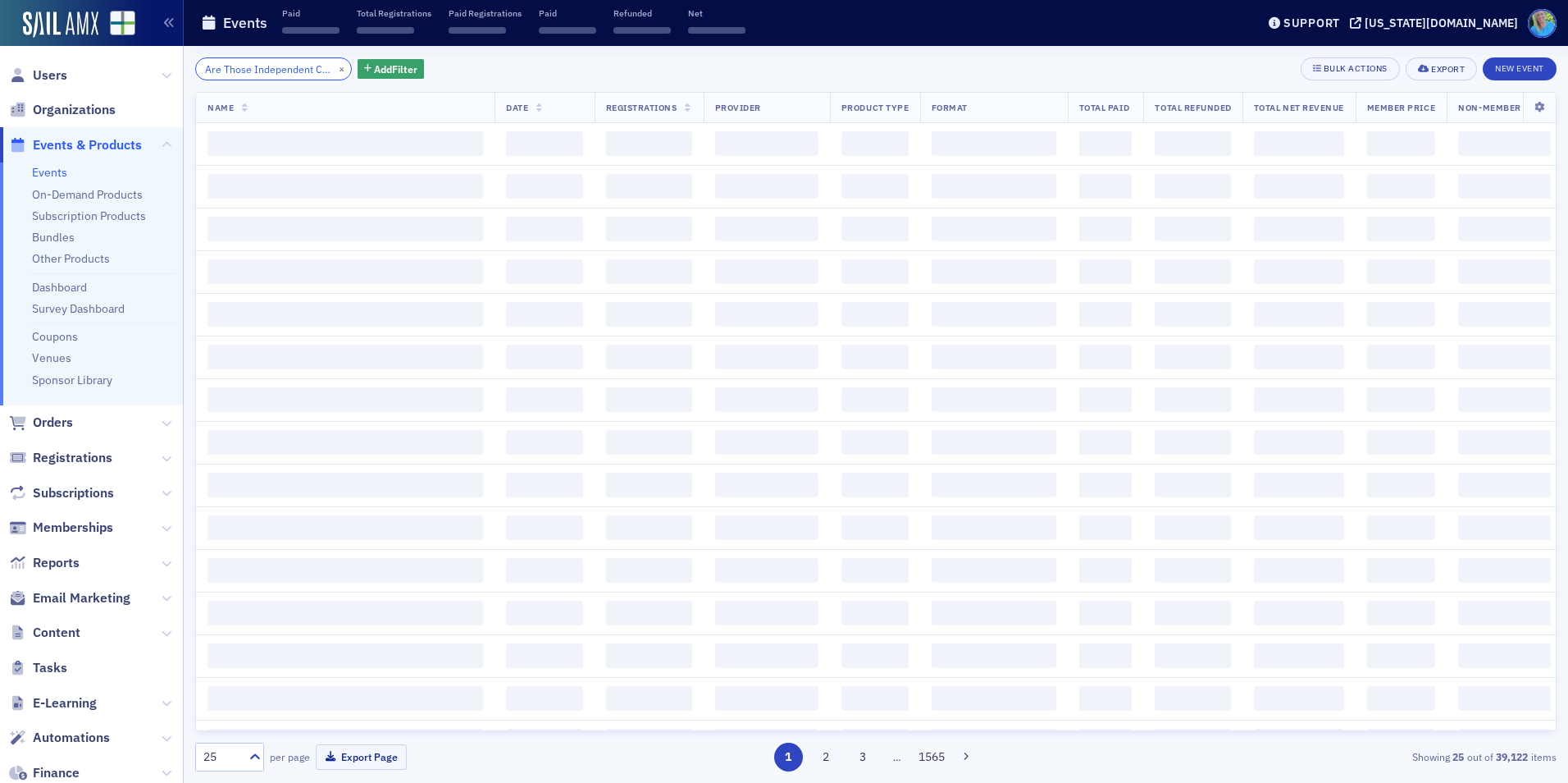
scroll to position [0, 202]
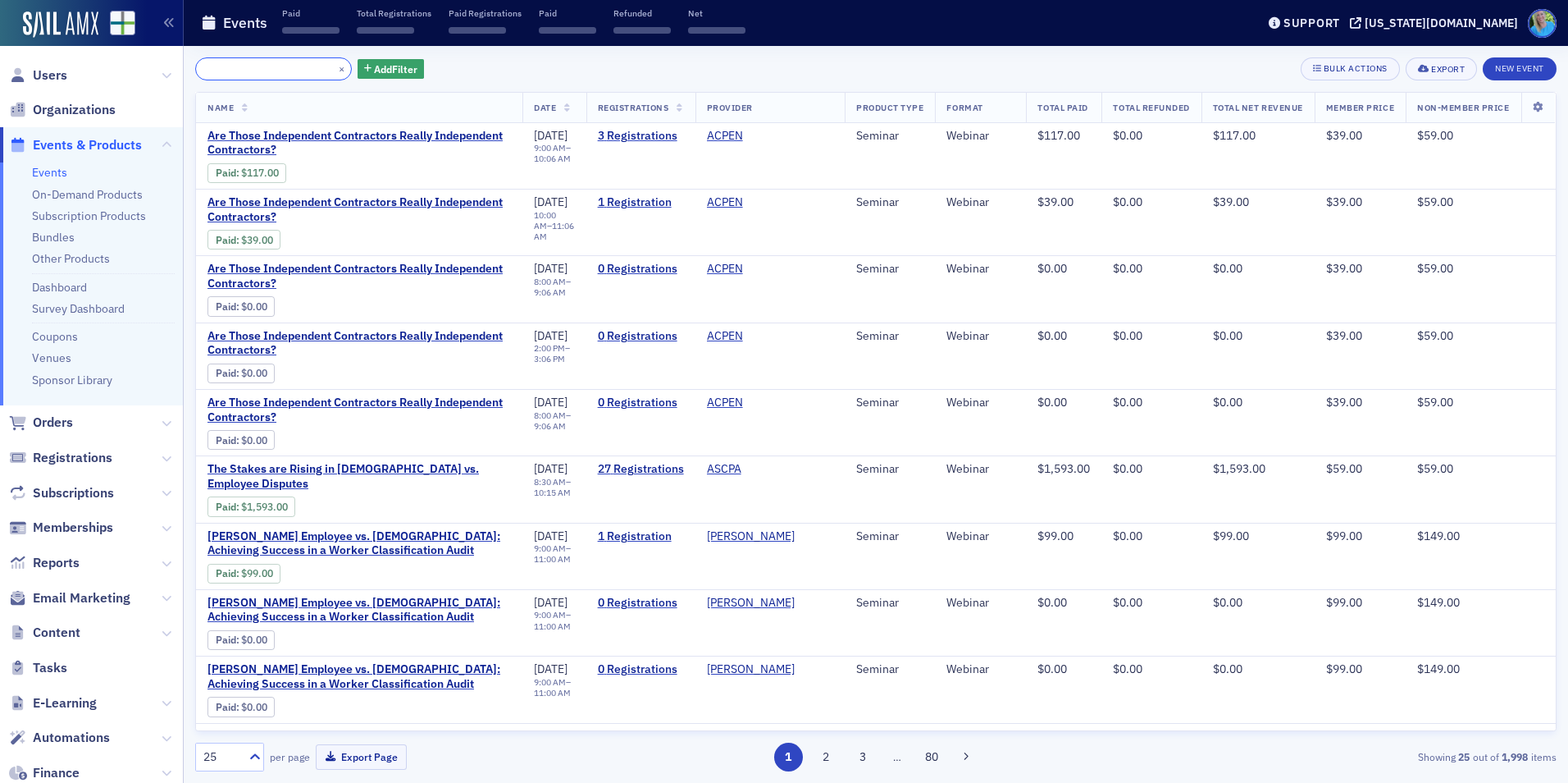
type input "Are Those Independent Contractors Really Independent Contractors?"
click at [335, 70] on button "×" at bounding box center [342, 68] width 14 height 14
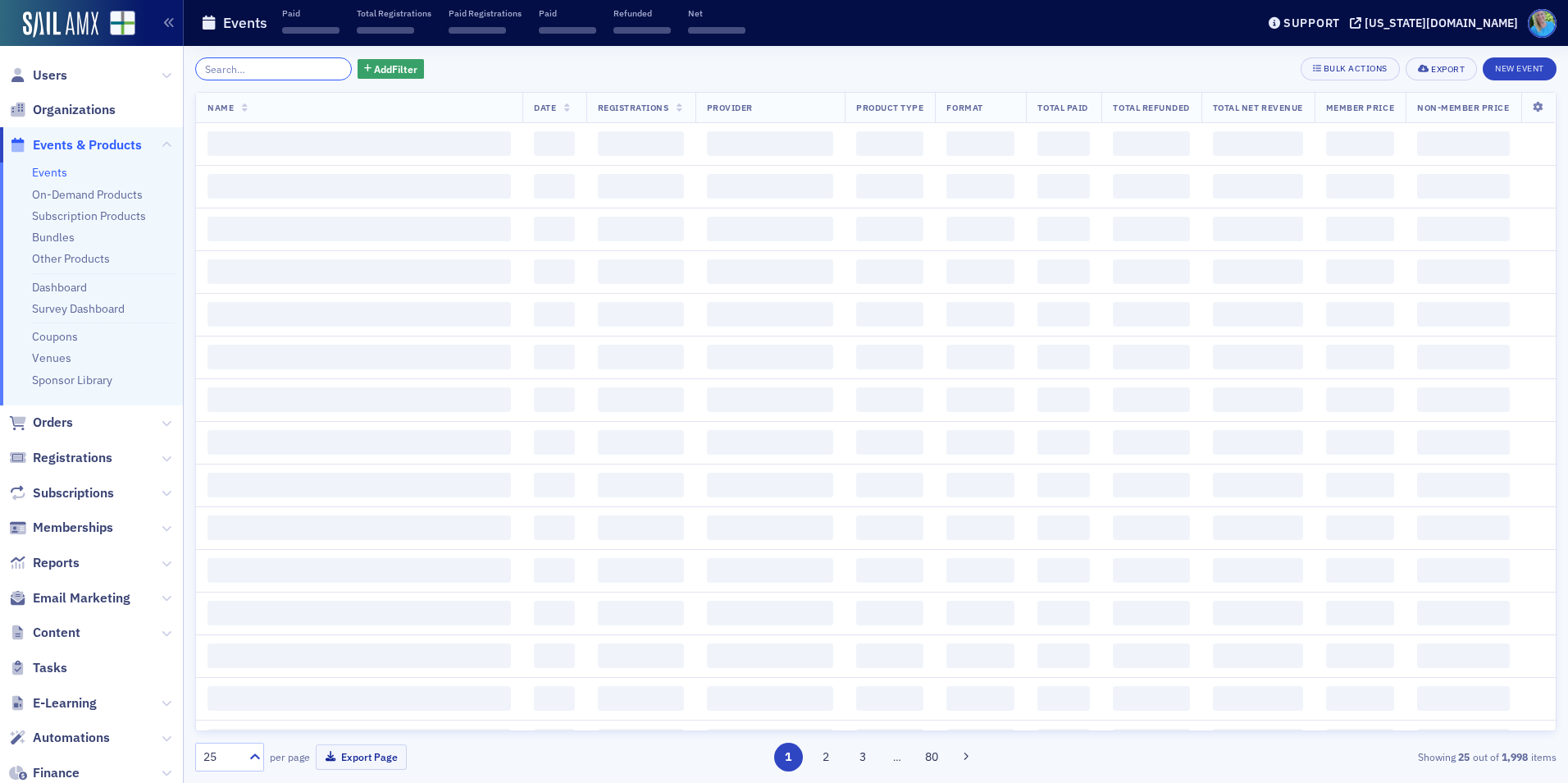
click at [319, 70] on input "search" at bounding box center [273, 69] width 157 height 23
type input "Big Picture Mega-Trends, Big Data, and World We Now Face"
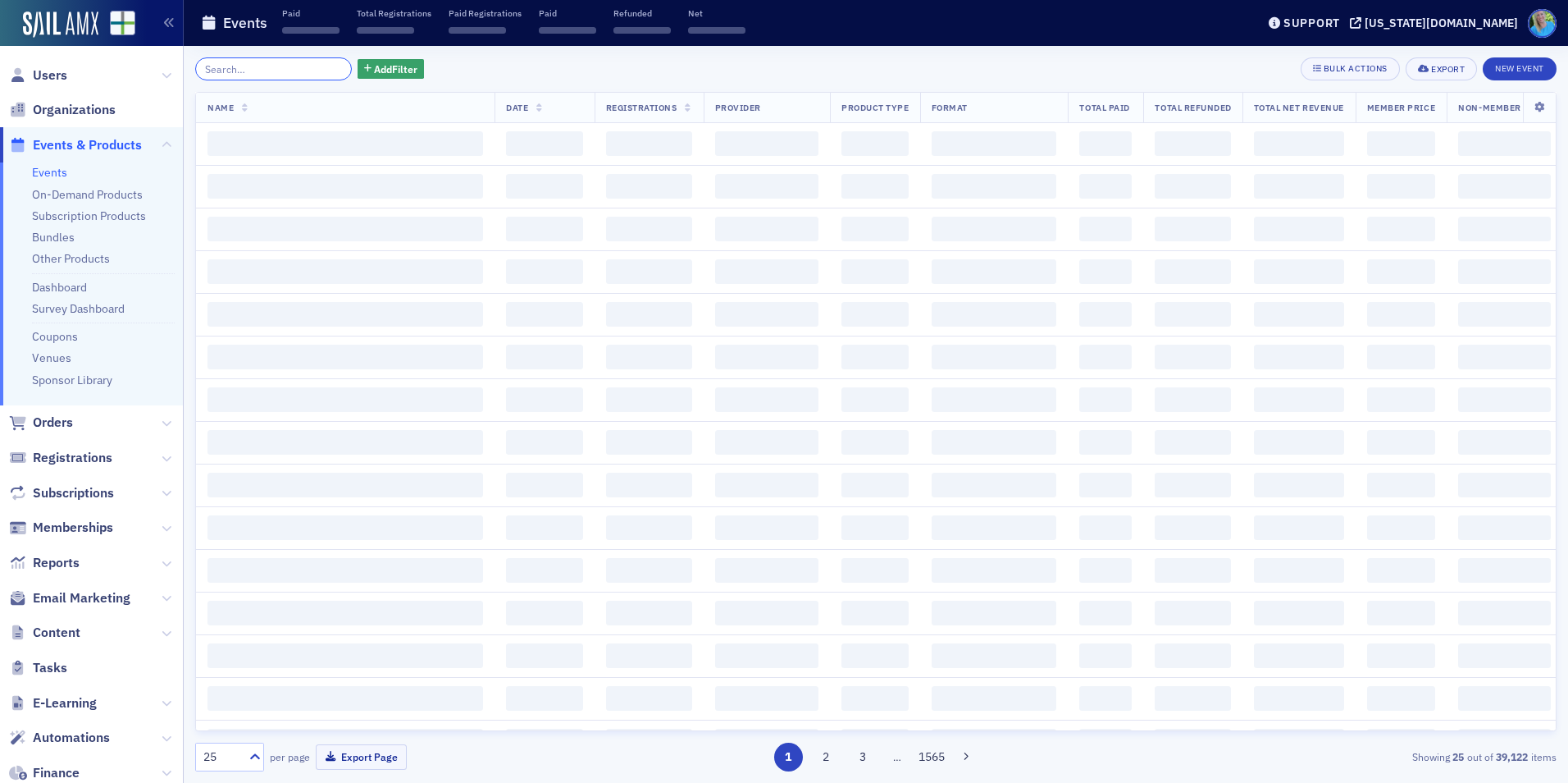
click at [319, 72] on input "search" at bounding box center [273, 69] width 157 height 23
paste input "Big Picture Mega-Trends, Big Data, and World We Now Face"
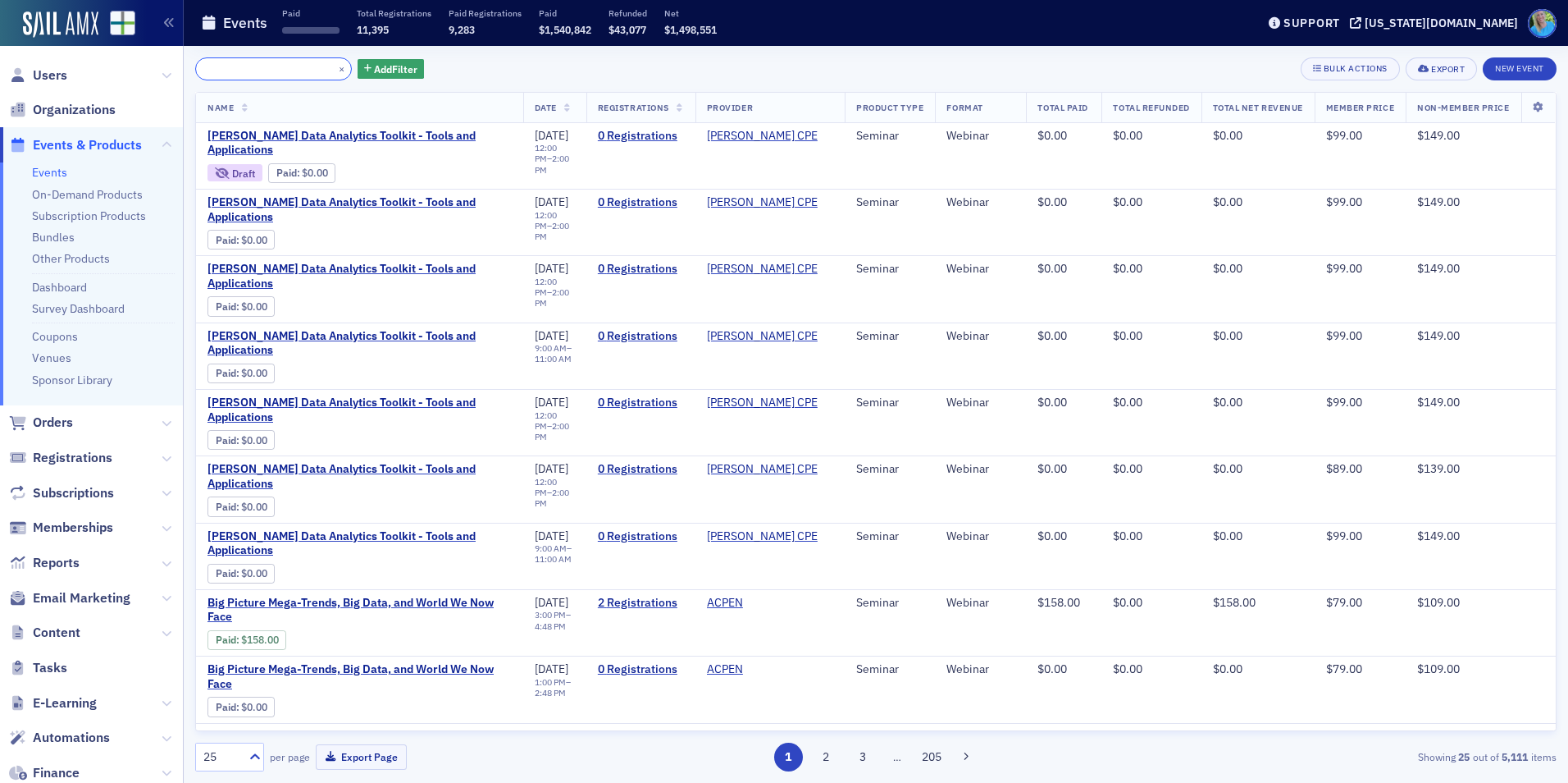
type input "Big Picture Mega-Trends, Big Data, and World We Now Face"
click at [335, 65] on div "×" at bounding box center [343, 68] width 17 height 21
click at [335, 65] on button "×" at bounding box center [342, 68] width 14 height 14
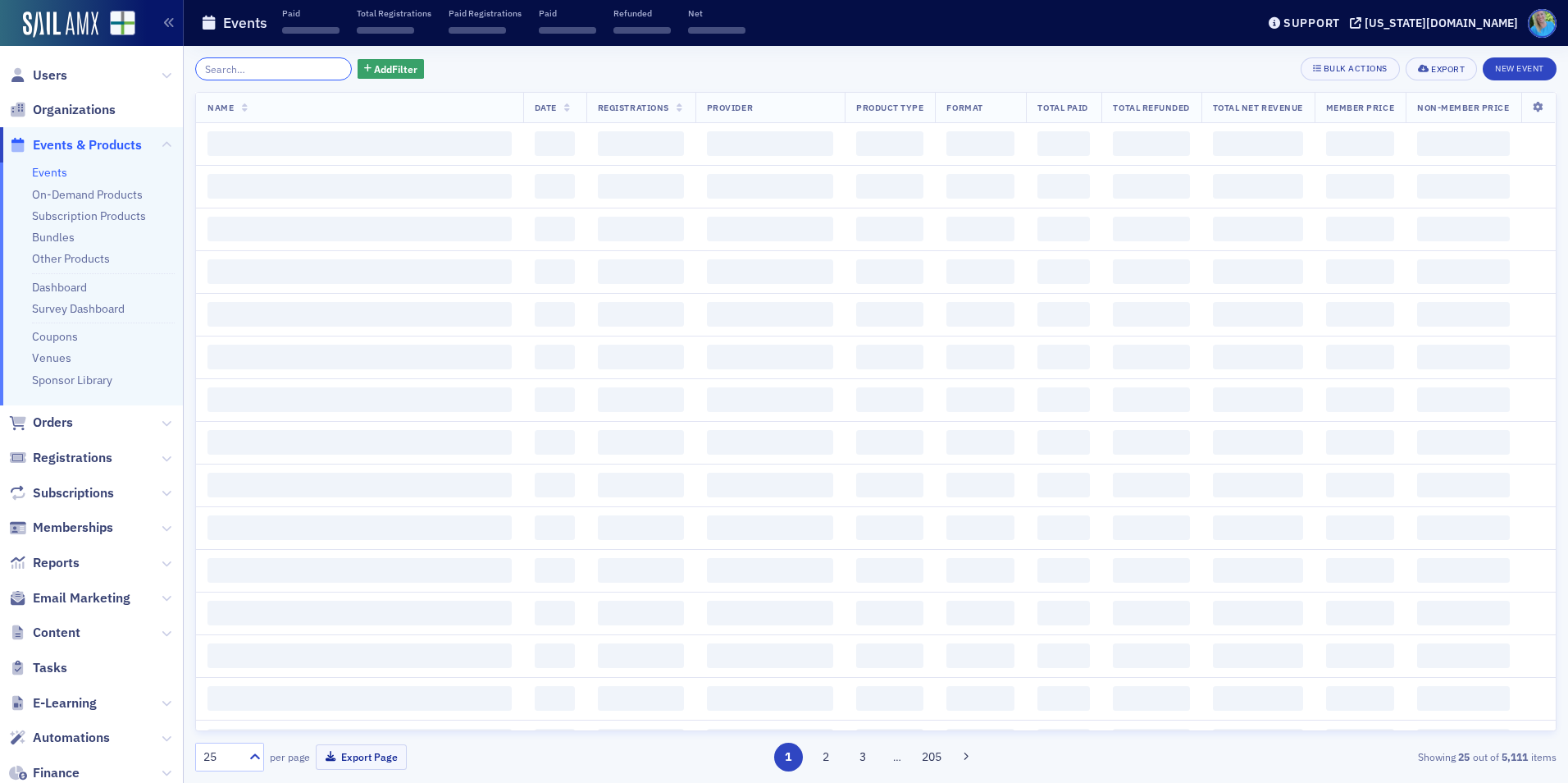
click at [316, 67] on input "search" at bounding box center [273, 69] width 157 height 23
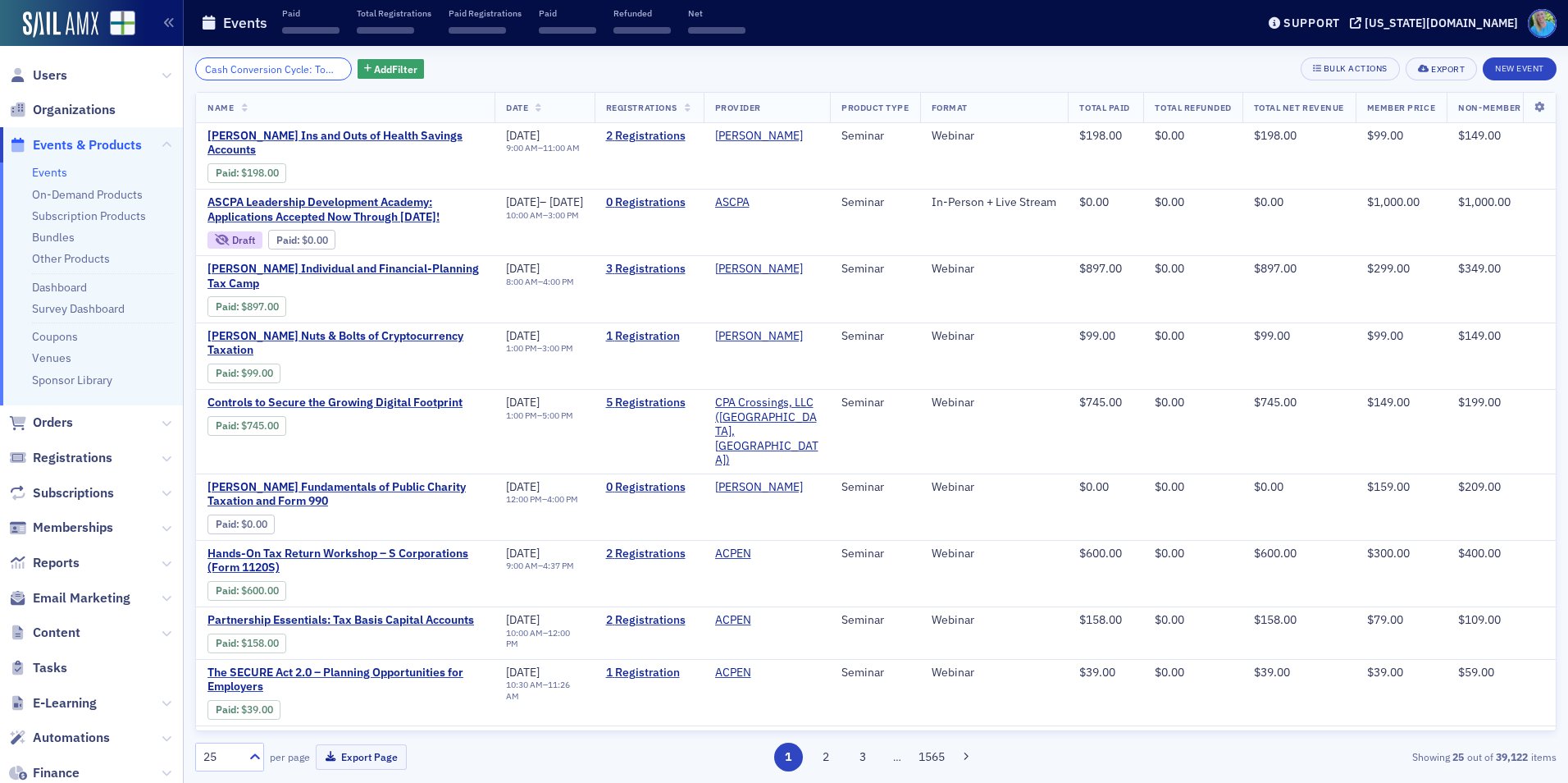
scroll to position [0, 89]
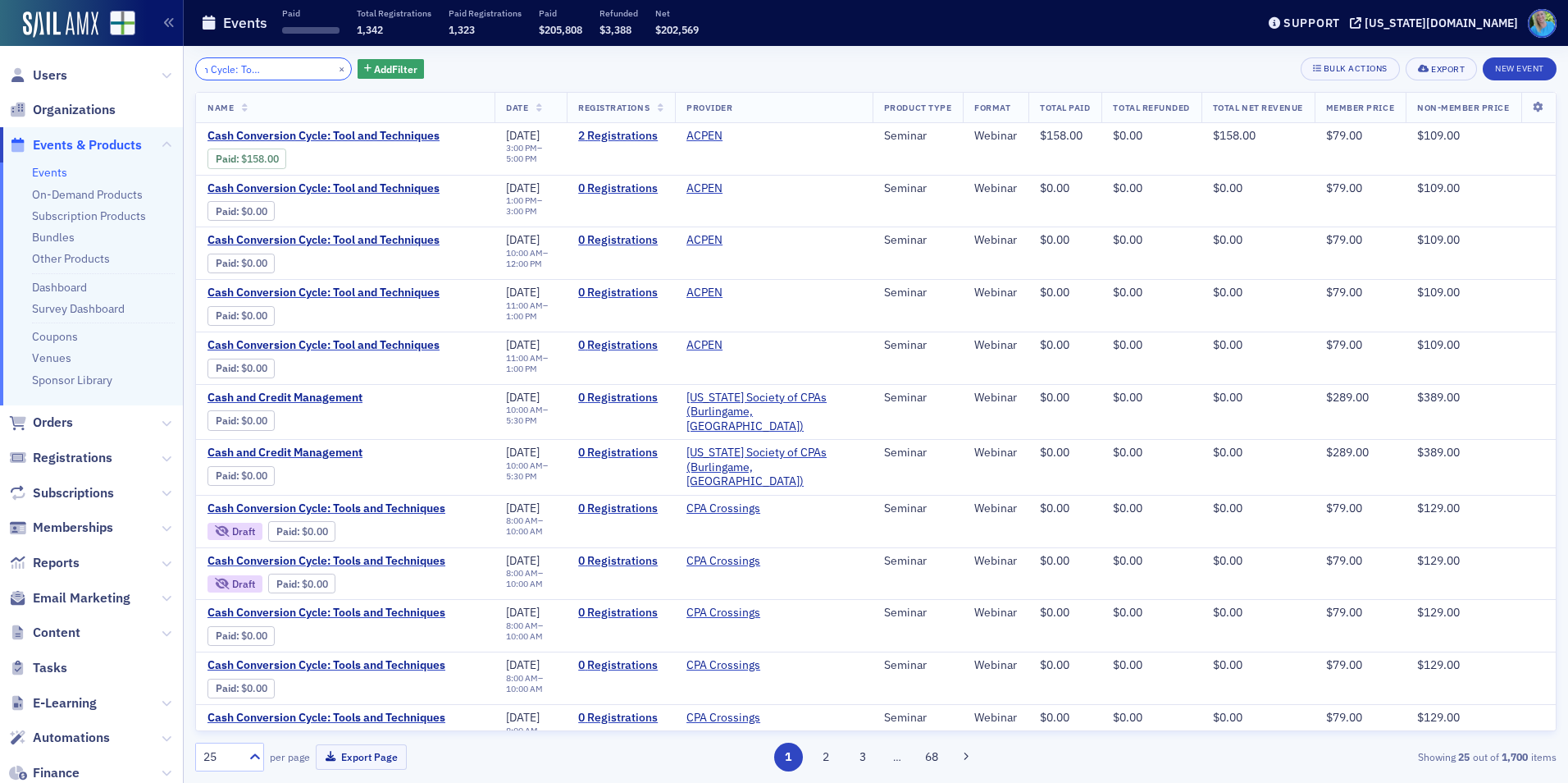
type input "Cash Conversion Cycle: Tool and Techniques"
click at [335, 72] on button "×" at bounding box center [342, 68] width 14 height 14
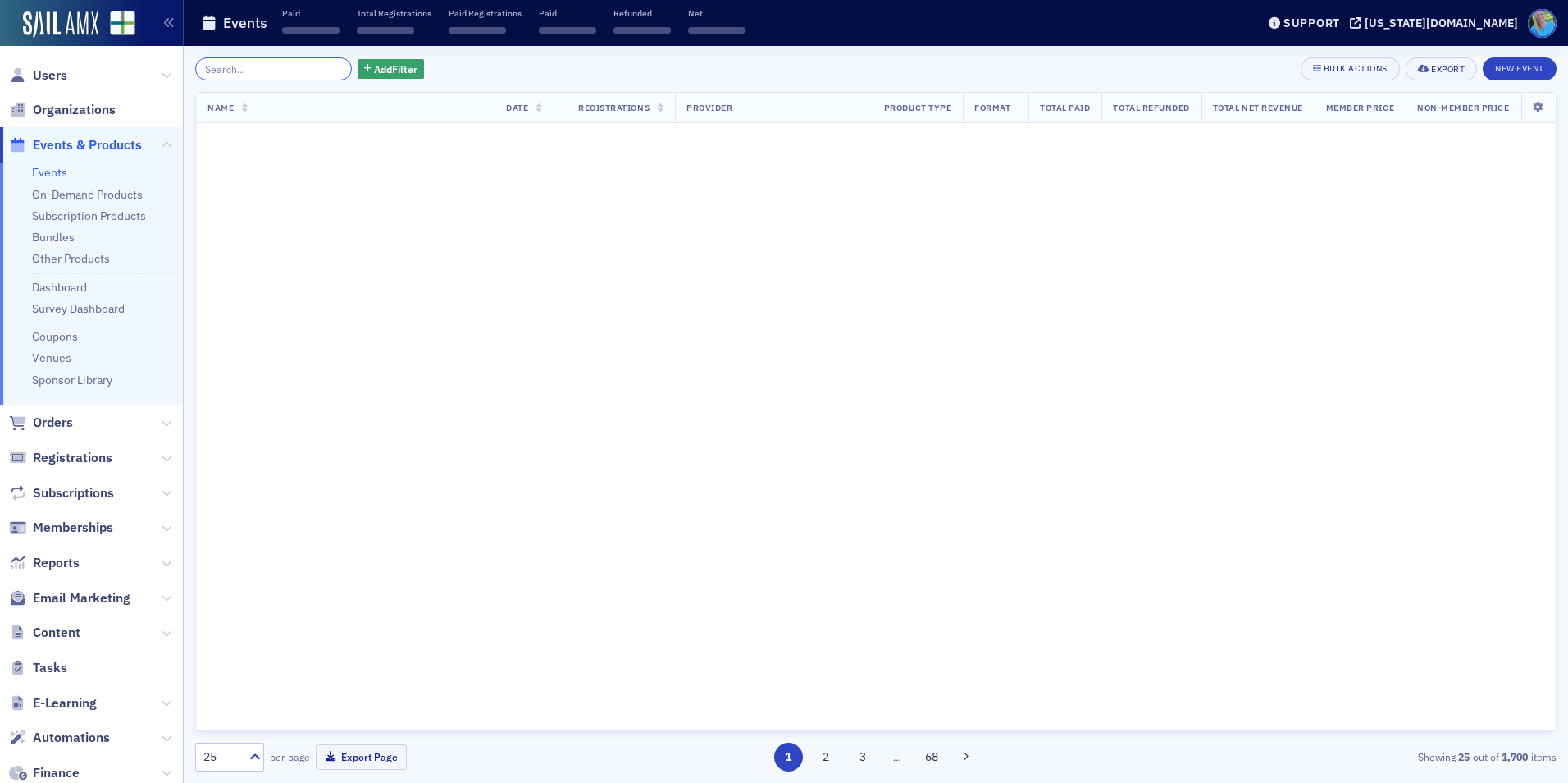
click at [318, 70] on input "search" at bounding box center [273, 69] width 157 height 23
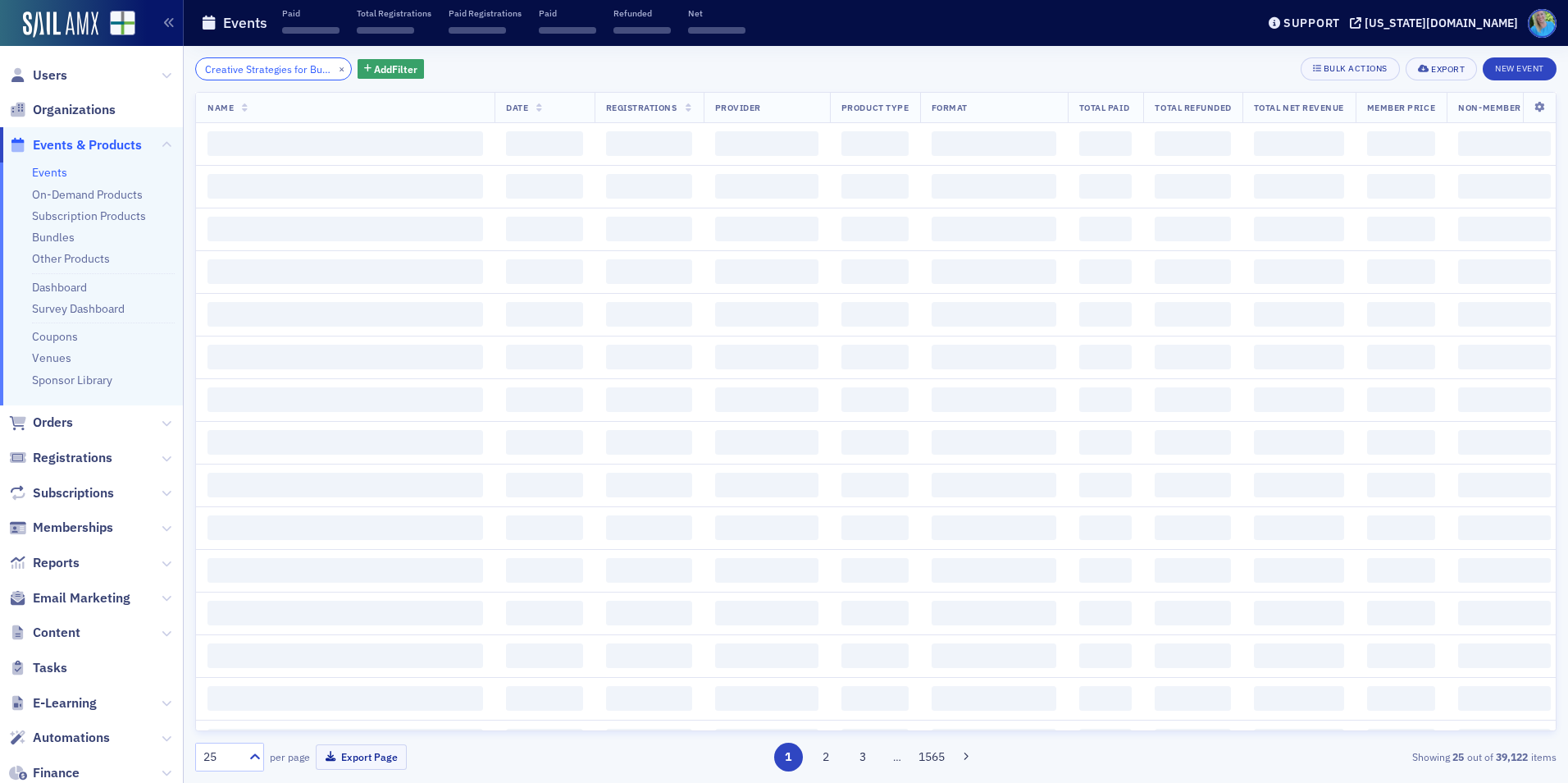
scroll to position [0, 157]
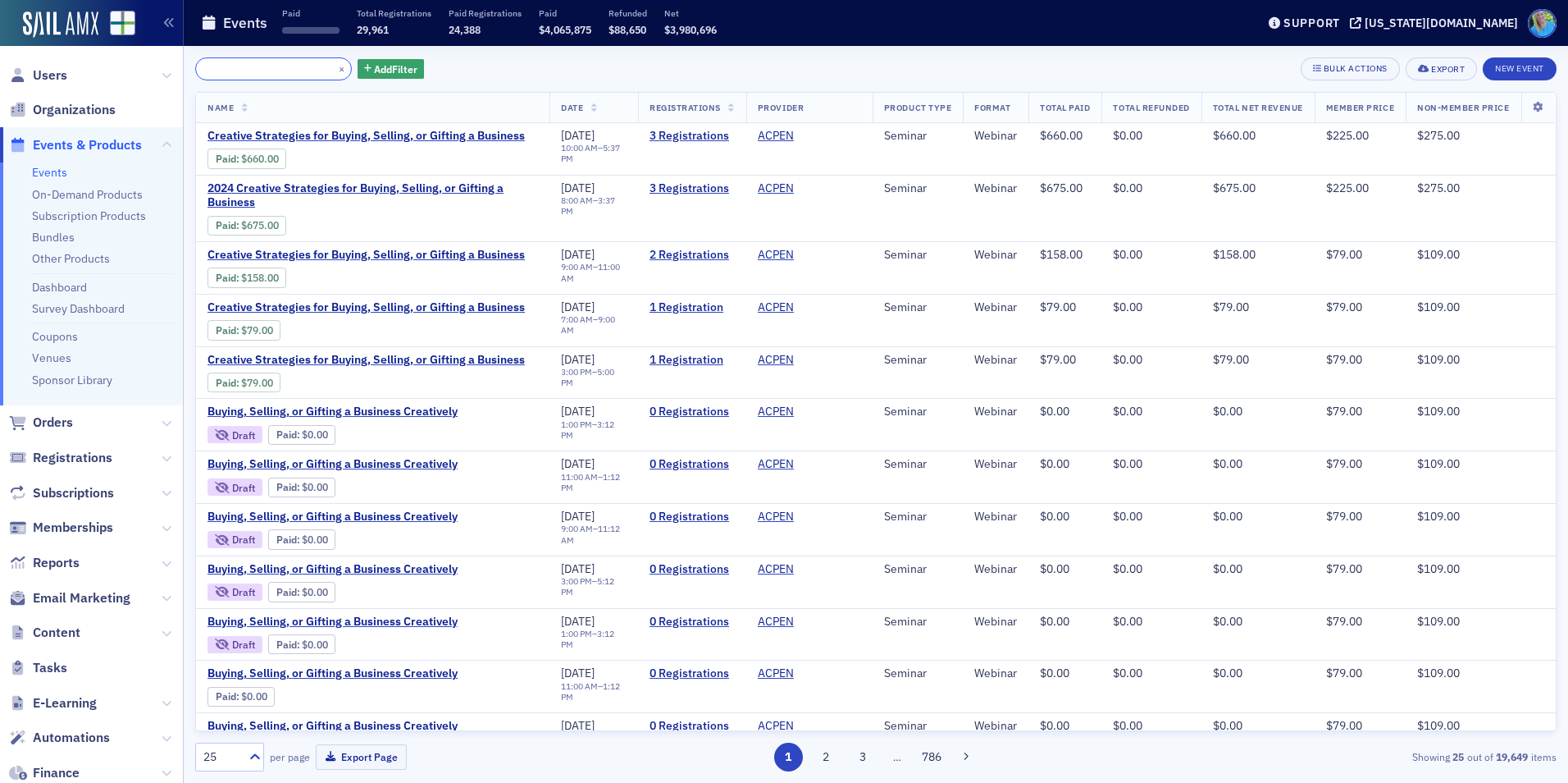
type input "Creative Strategies for Buying, Selling, or Gifting a Business"
click at [335, 68] on button "×" at bounding box center [342, 68] width 14 height 14
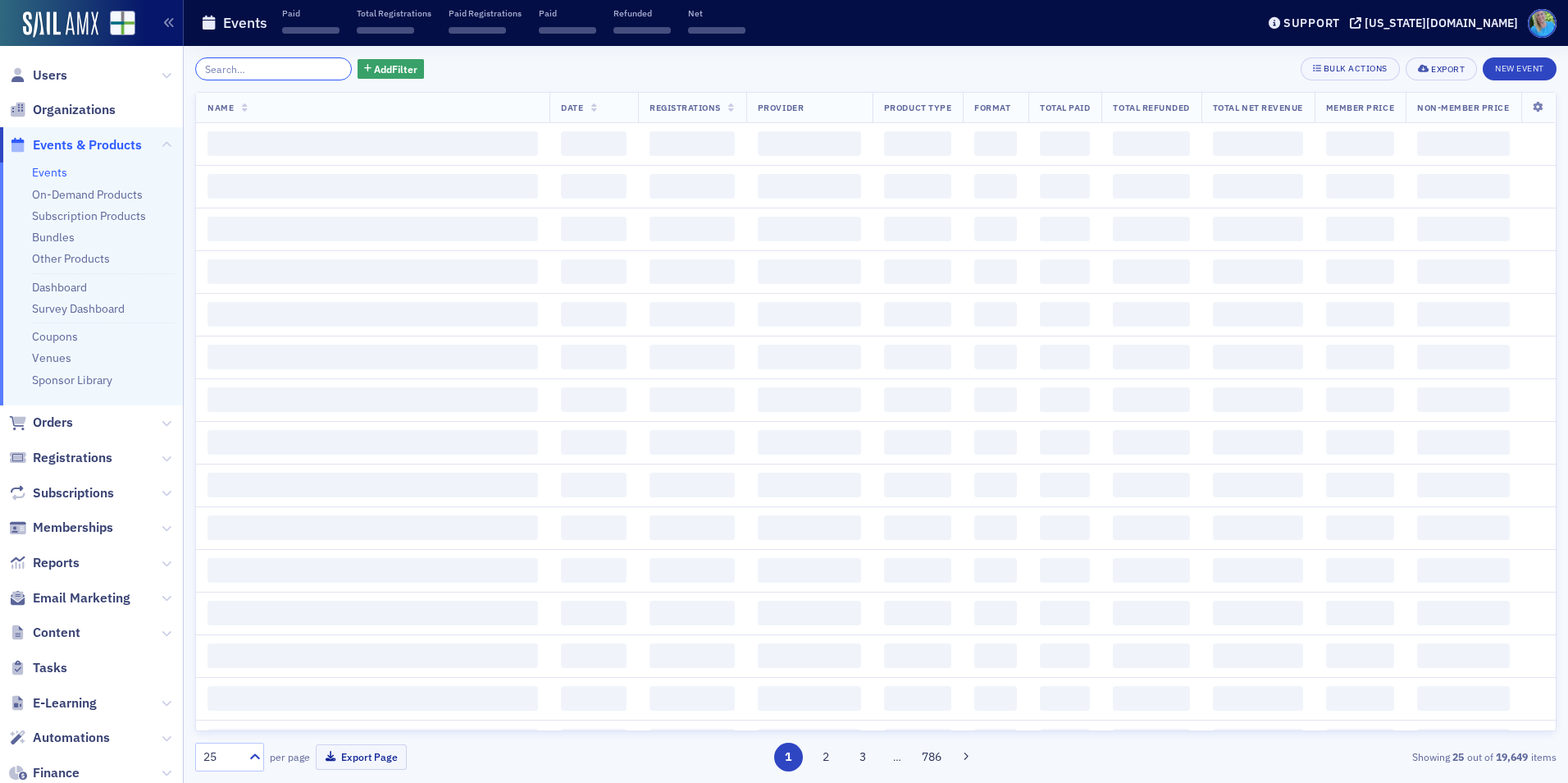
click at [319, 68] on input "search" at bounding box center [273, 69] width 157 height 23
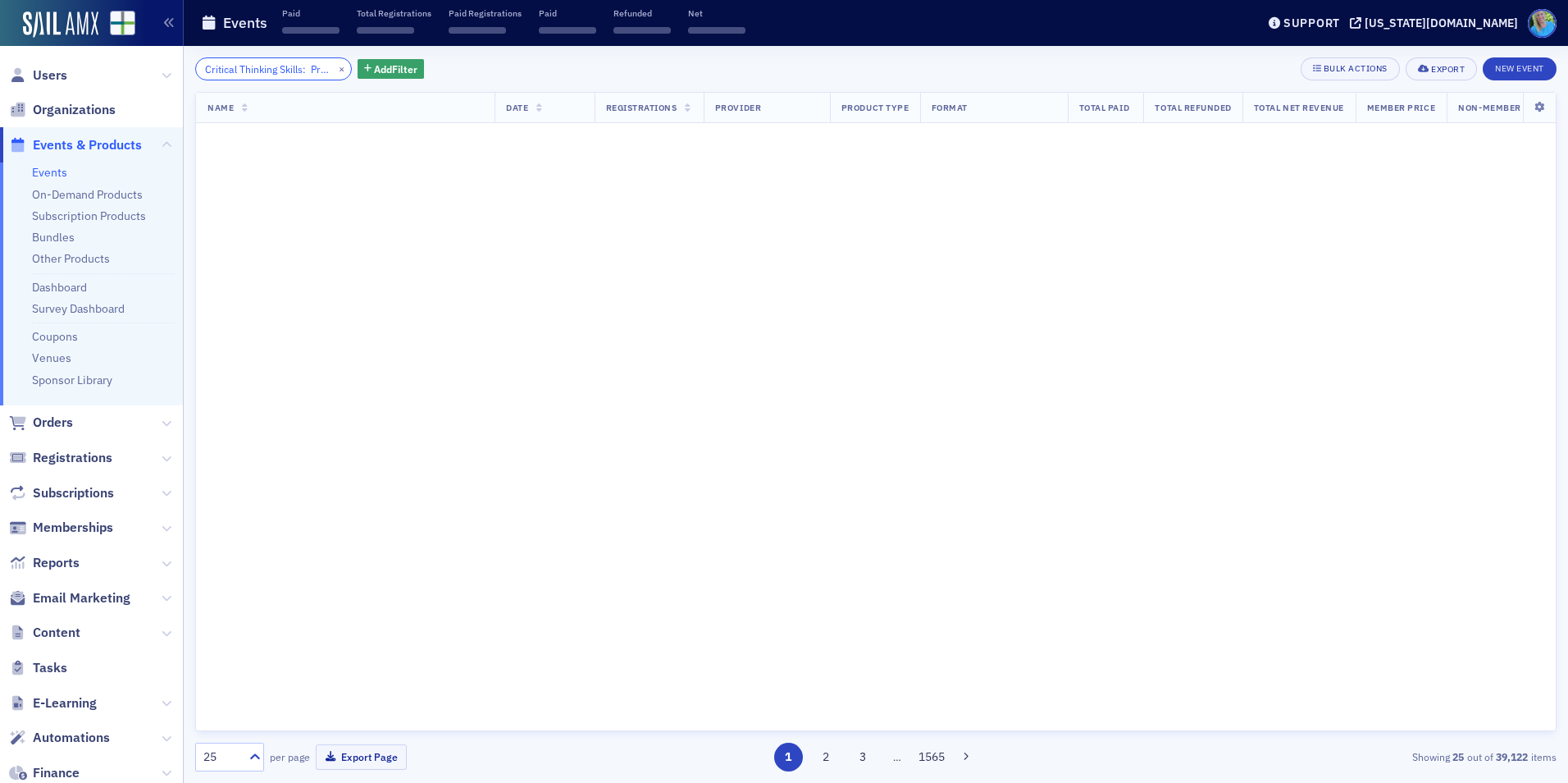
scroll to position [0, 96]
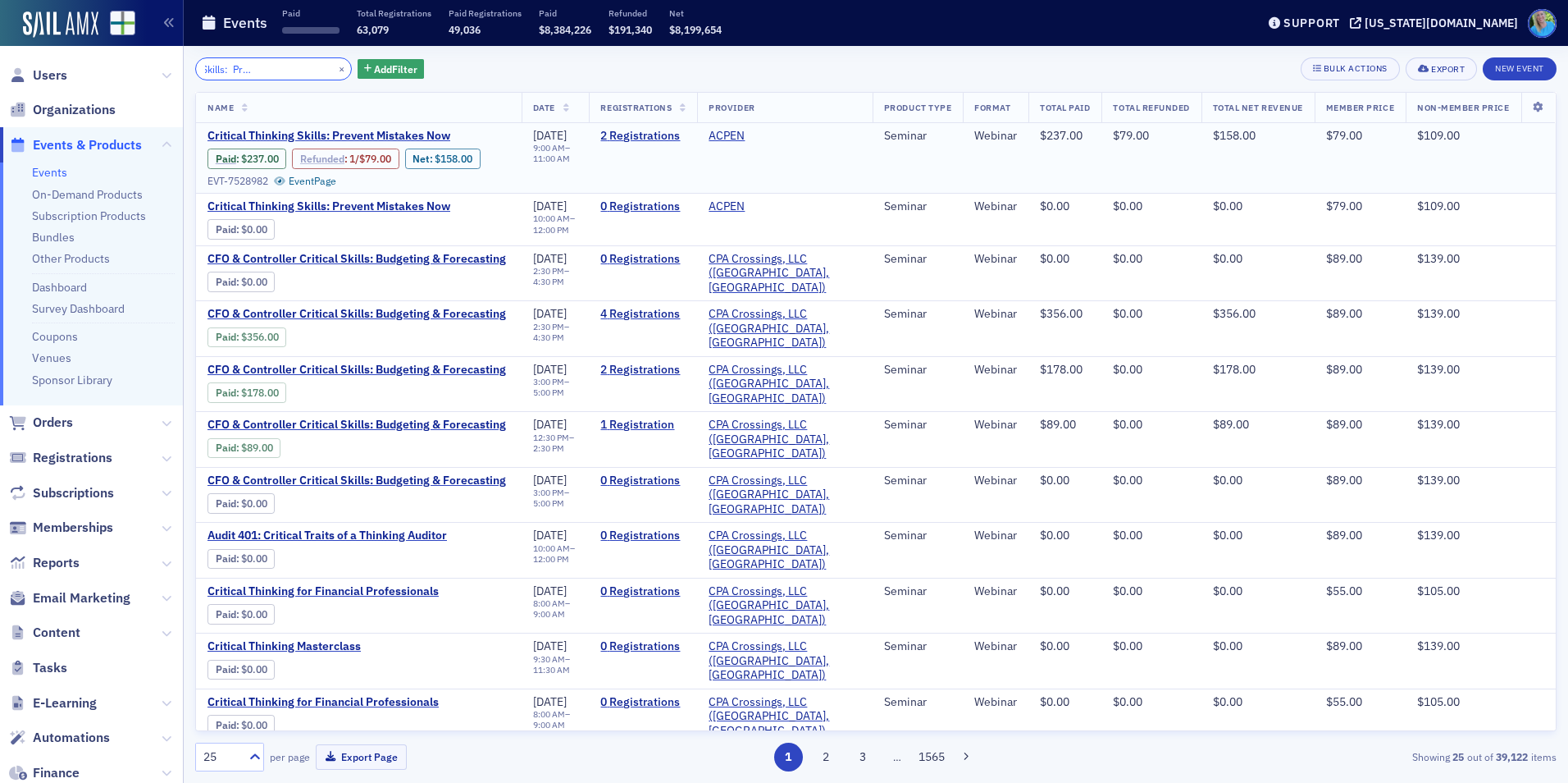
type input "Critical Thinking Skills: Prevent Mistakes Now"
click at [324, 158] on link "Refunded" at bounding box center [322, 159] width 44 height 13
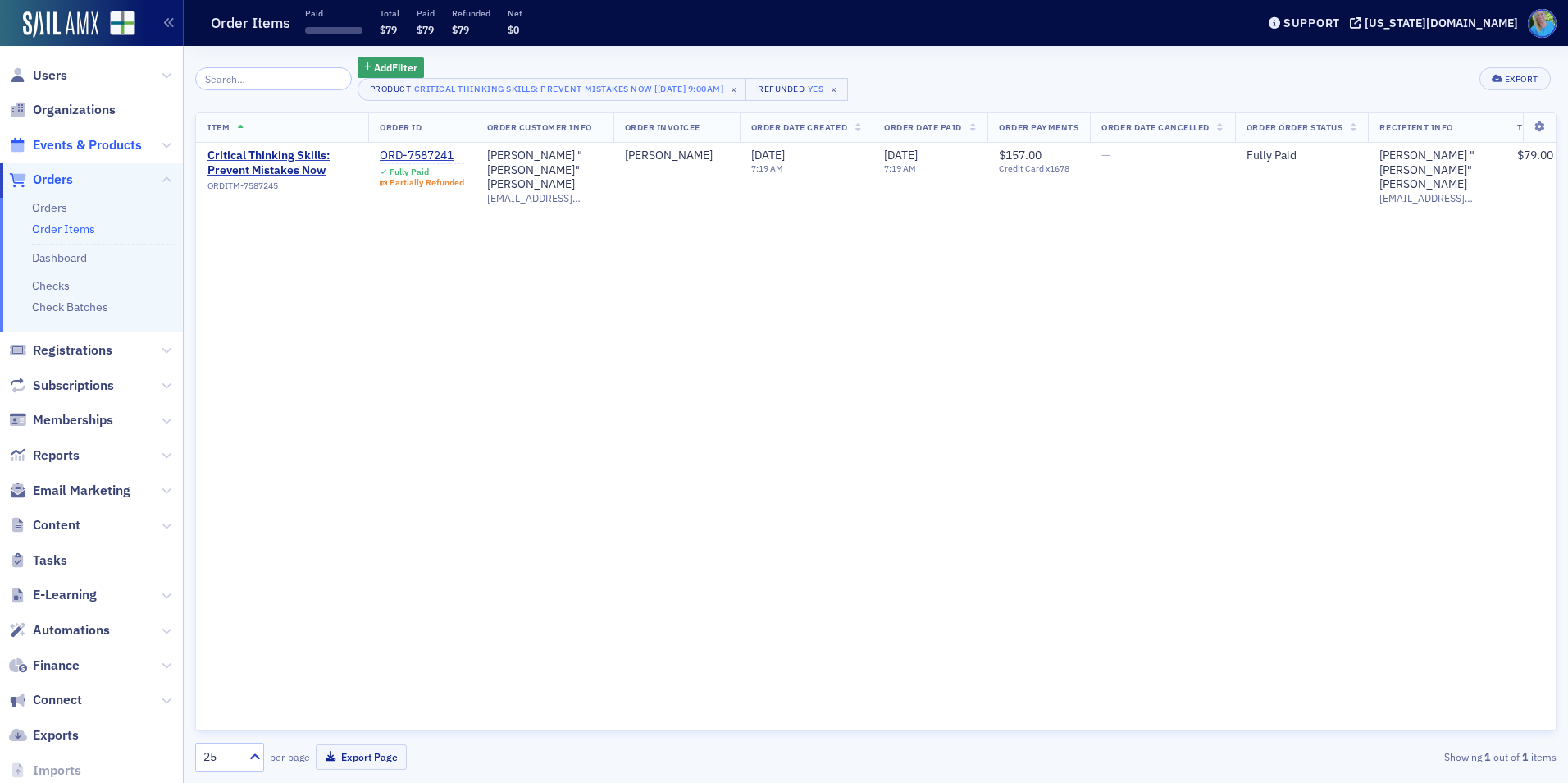
click at [94, 151] on span "Events & Products" at bounding box center [86, 145] width 109 height 18
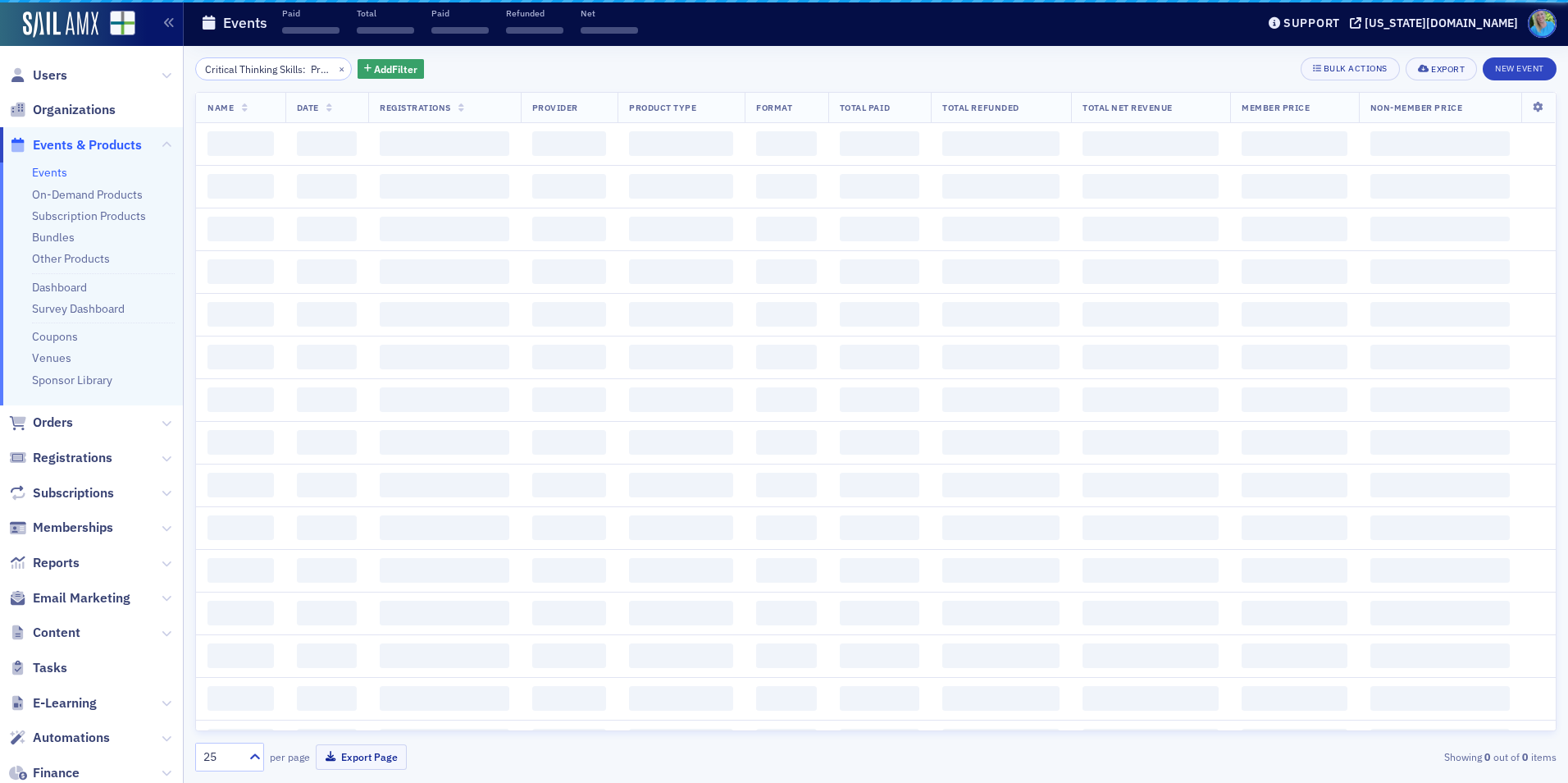
scroll to position [0, 96]
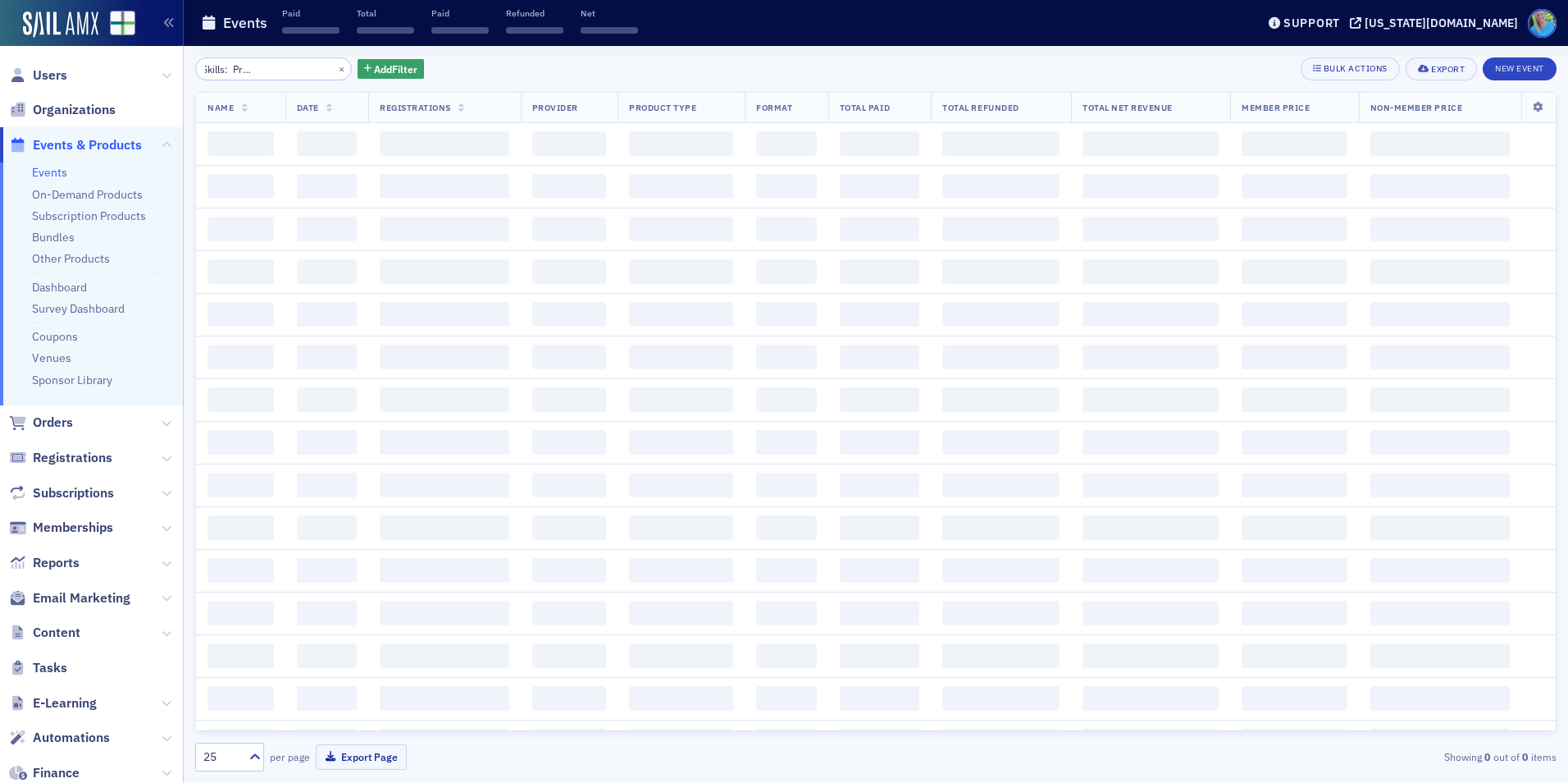
click at [314, 70] on input "Critical Thinking Skills: Prevent Mistakes Now" at bounding box center [273, 69] width 157 height 23
click at [335, 70] on button "×" at bounding box center [342, 68] width 14 height 14
click at [318, 70] on input "search" at bounding box center [273, 69] width 157 height 23
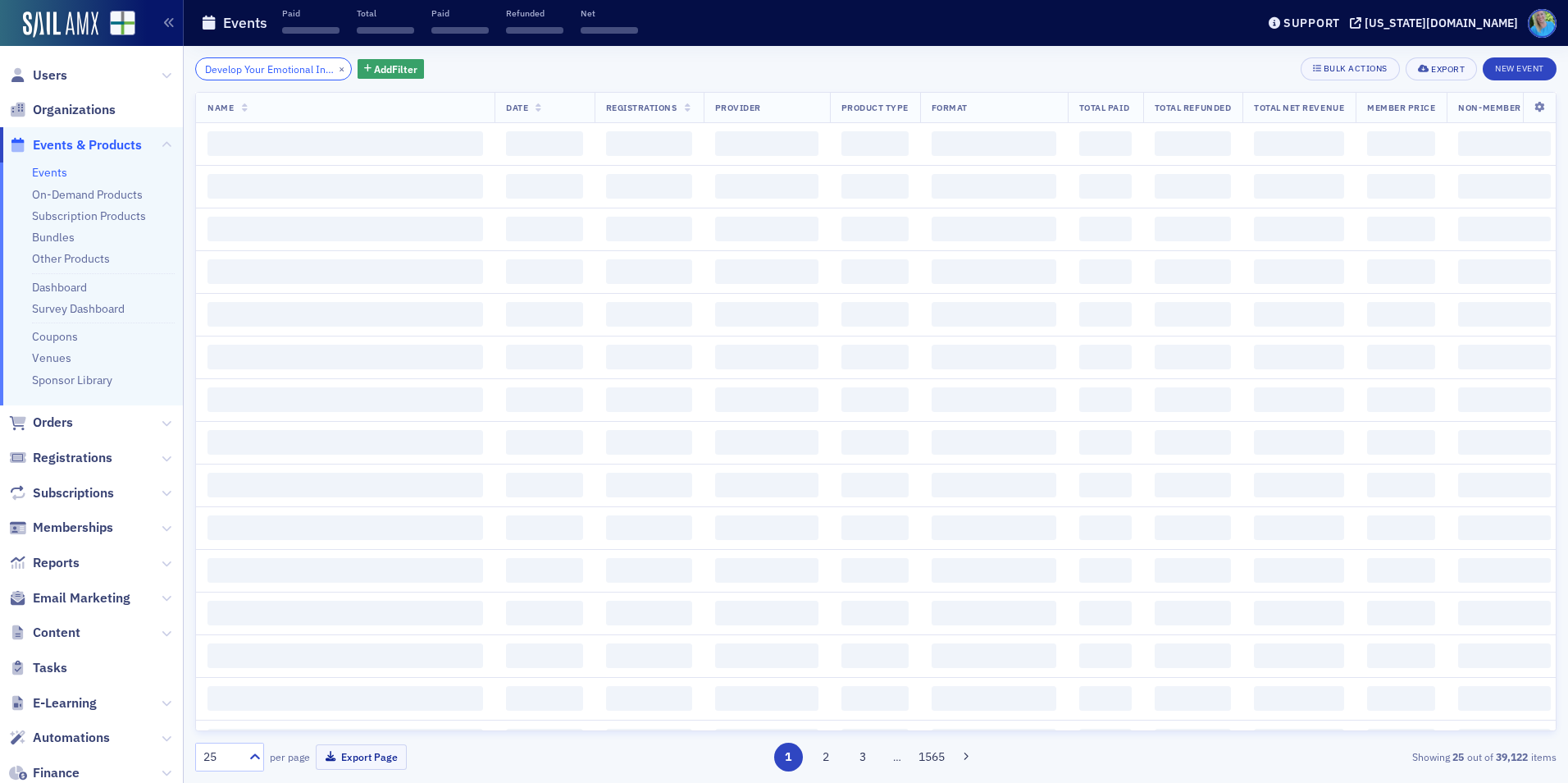
scroll to position [0, 256]
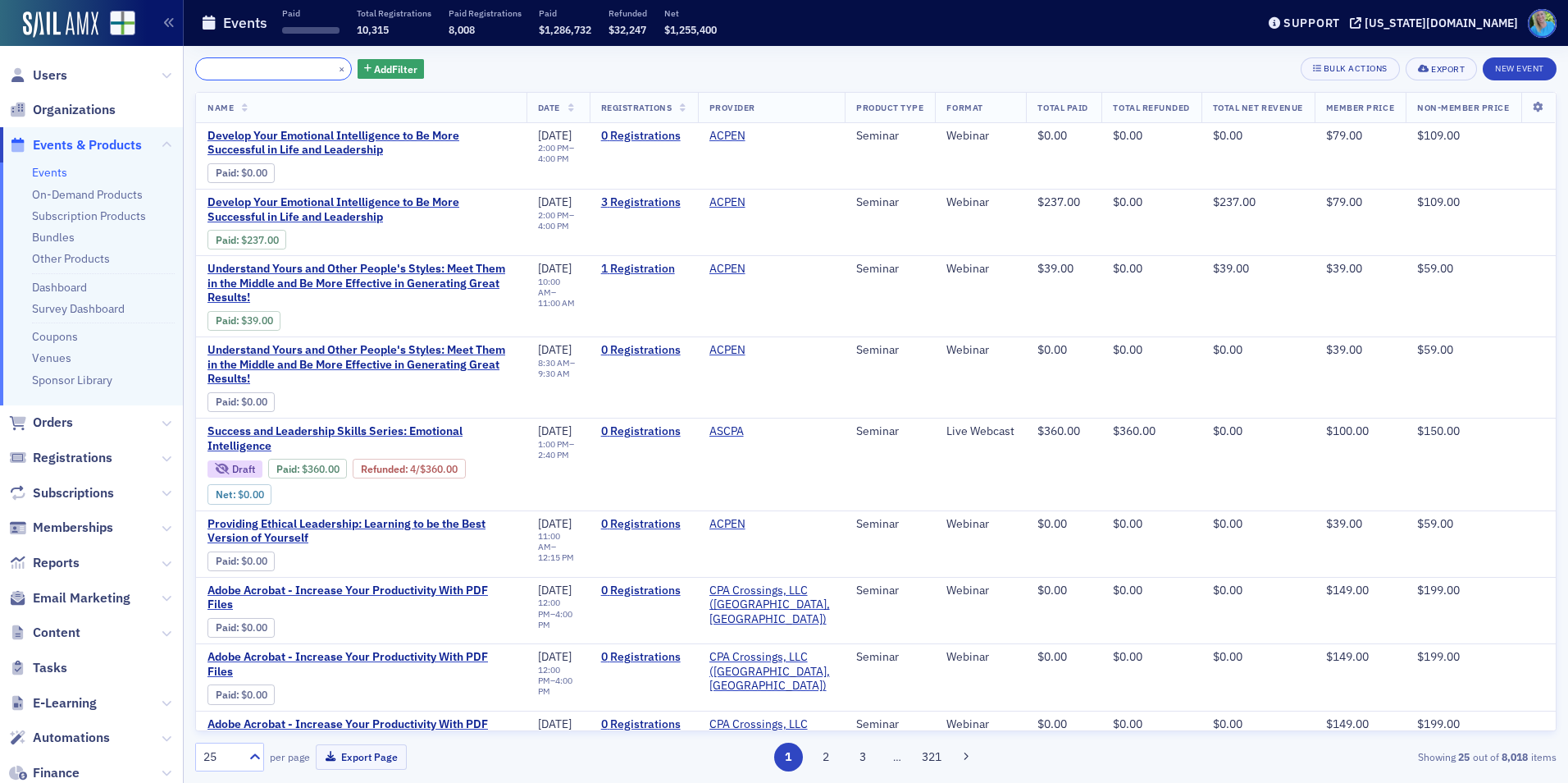
type input "Develop Your Emotional Intelligence to Be More Successful in Life and Leadership"
click at [335, 67] on button "×" at bounding box center [342, 68] width 14 height 14
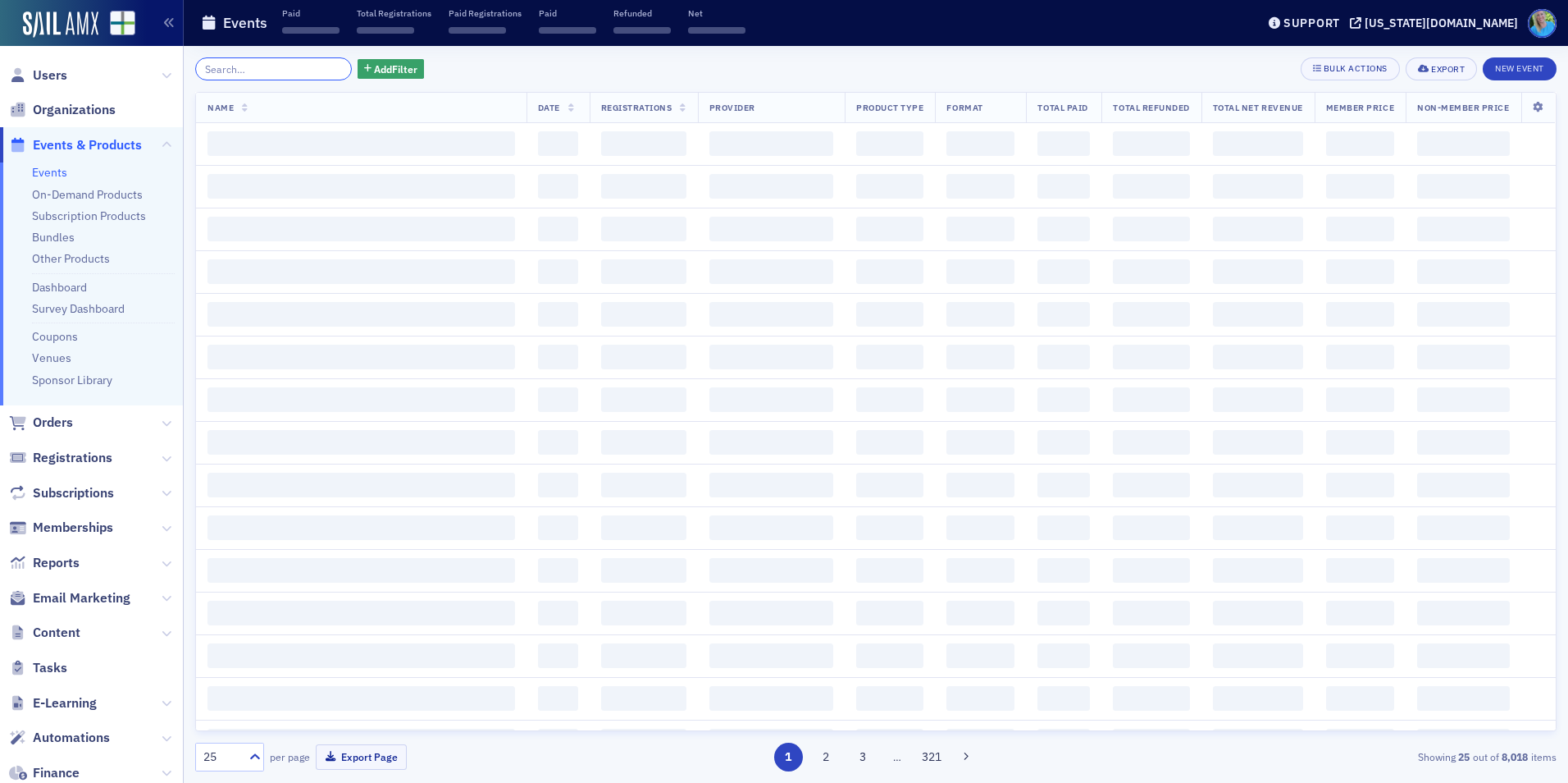
click at [319, 68] on input "search" at bounding box center [273, 69] width 157 height 23
click at [318, 68] on input "search" at bounding box center [273, 69] width 157 height 23
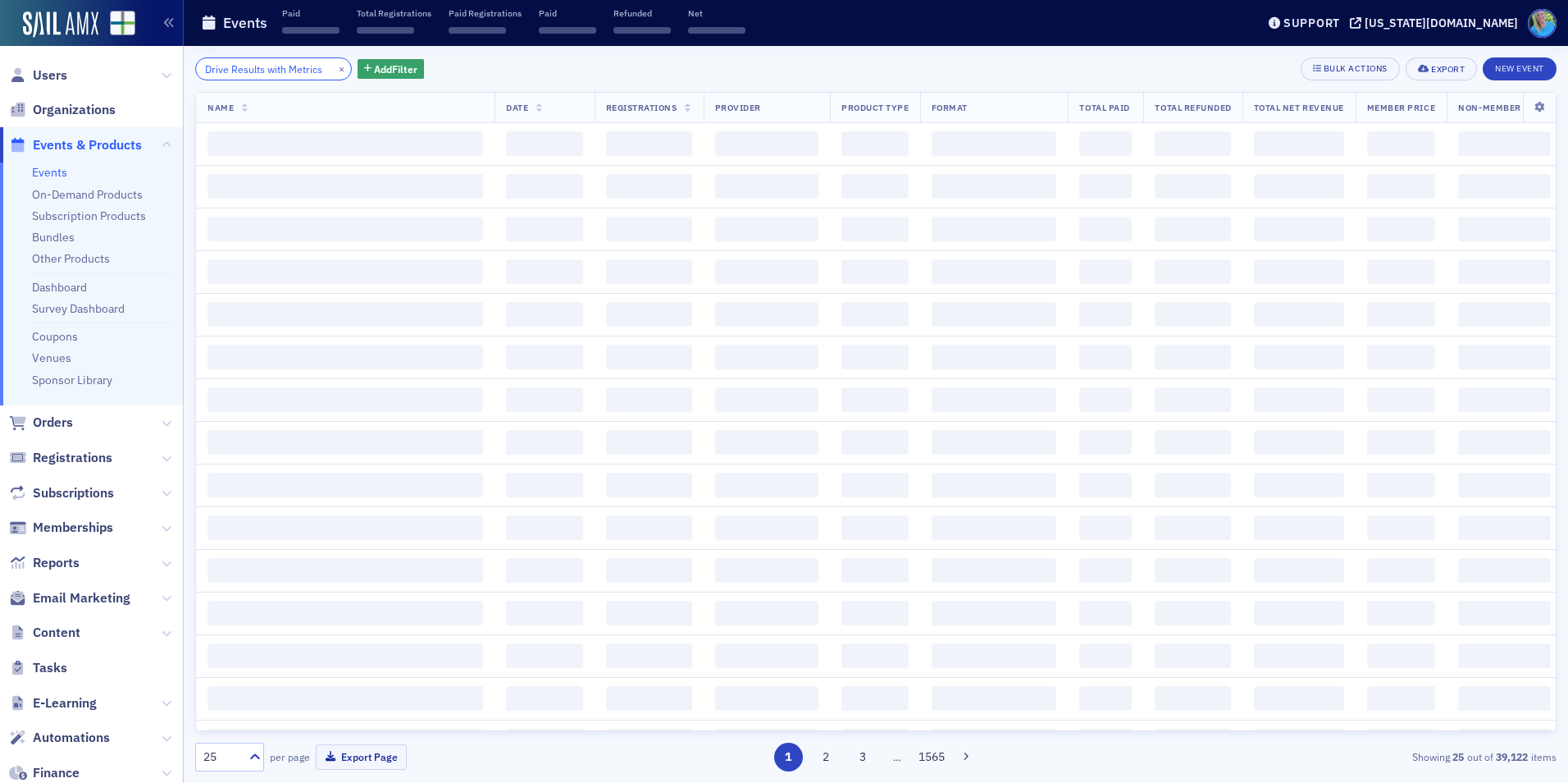
scroll to position [0, 6]
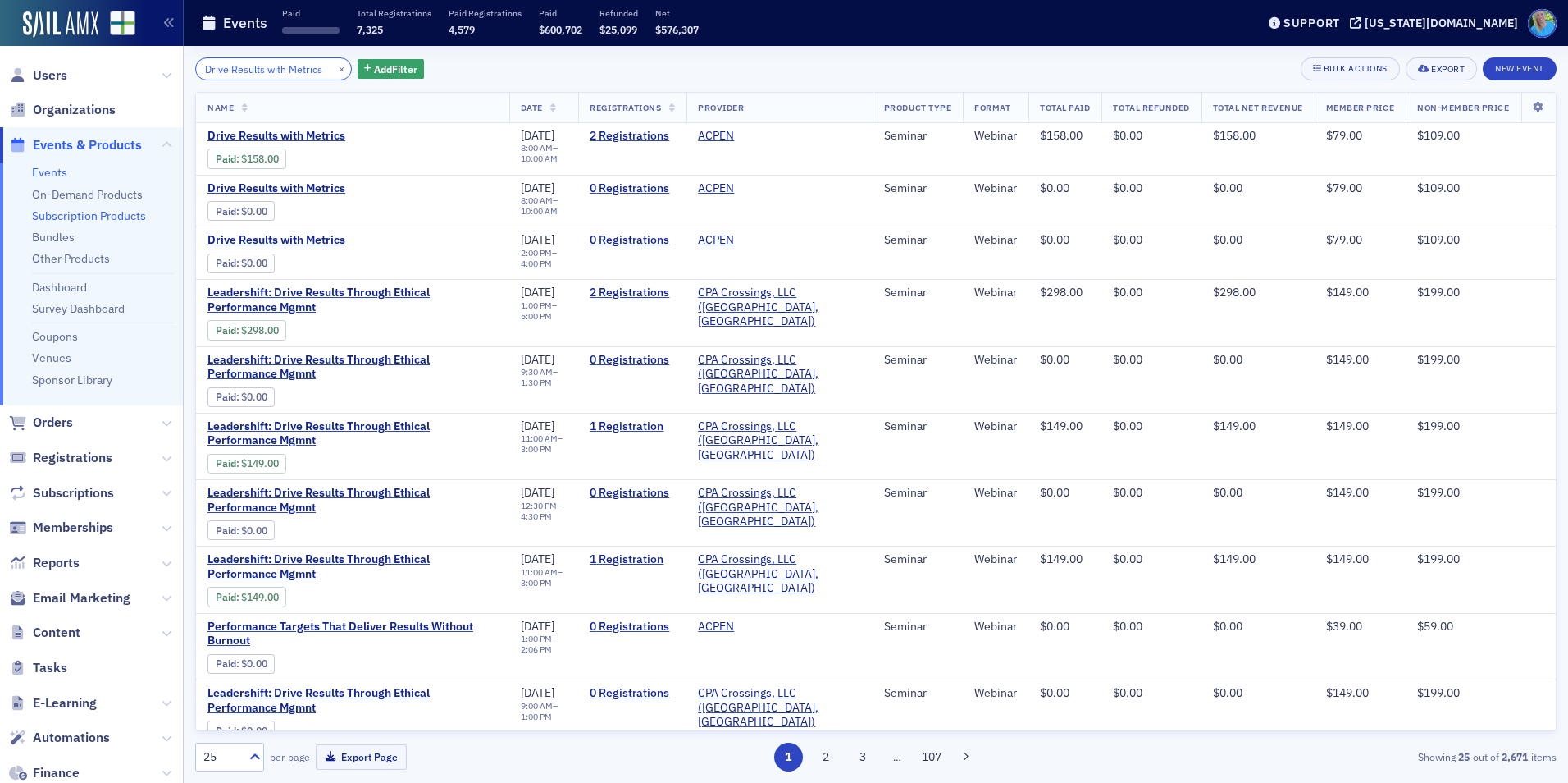
type input "Drive Results with Metrics"
click at [335, 68] on button "×" at bounding box center [342, 68] width 14 height 14
click at [319, 68] on input "search" at bounding box center [273, 69] width 157 height 23
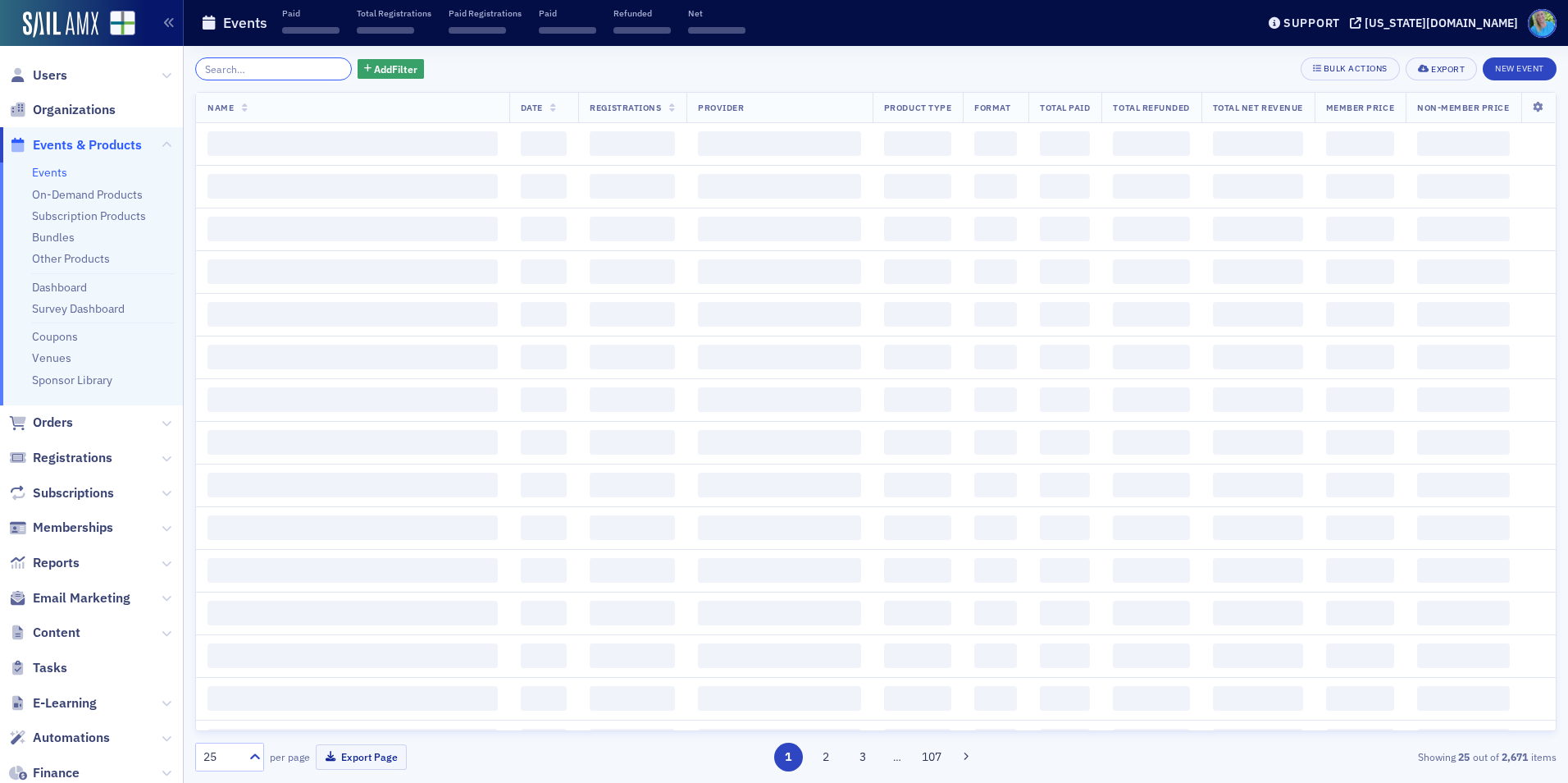
paste input "Effectively Responding to IRS Letters"
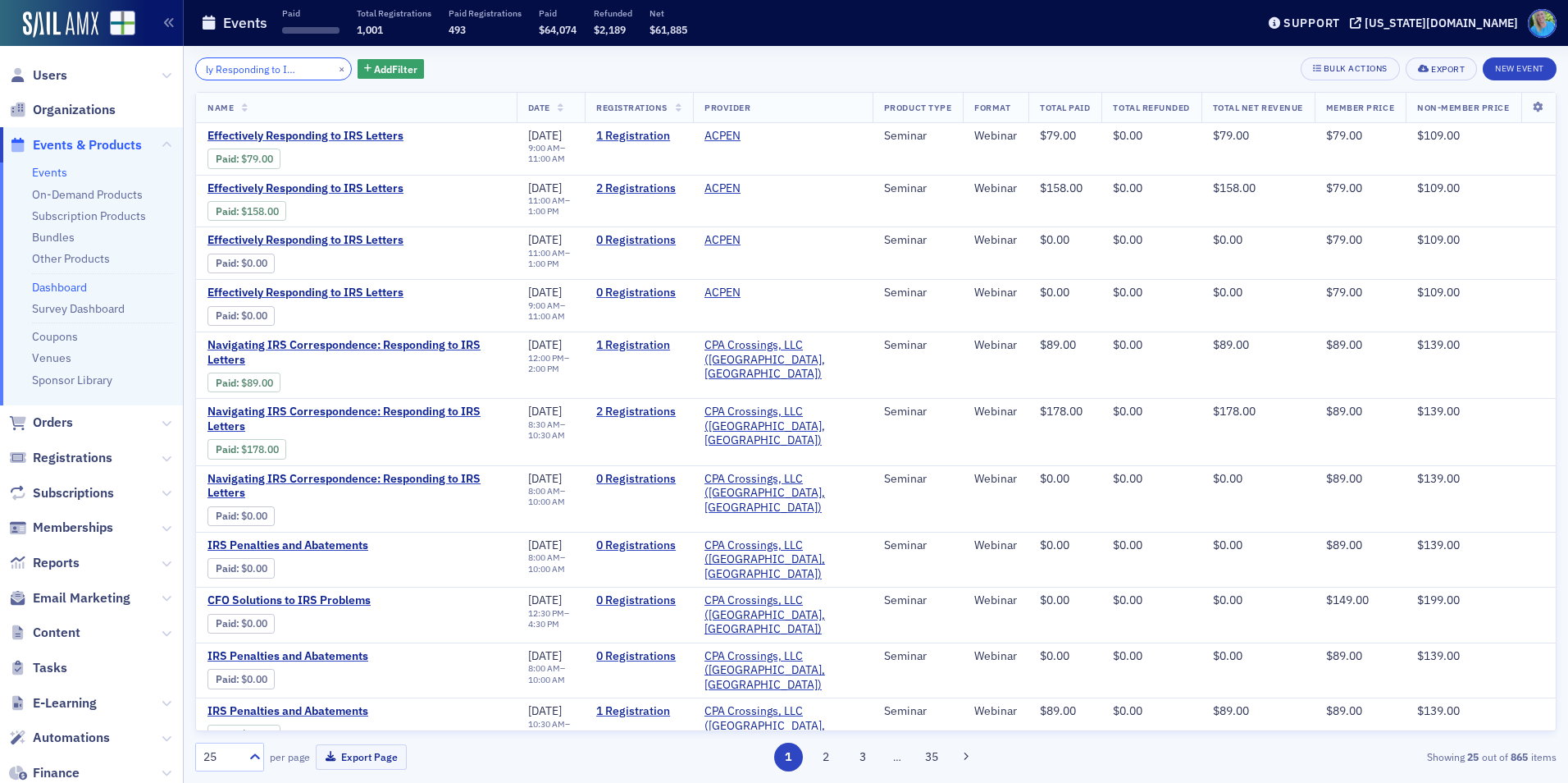
type input "Effectively Responding to IRS Letters"
click at [335, 67] on button "×" at bounding box center [342, 68] width 14 height 14
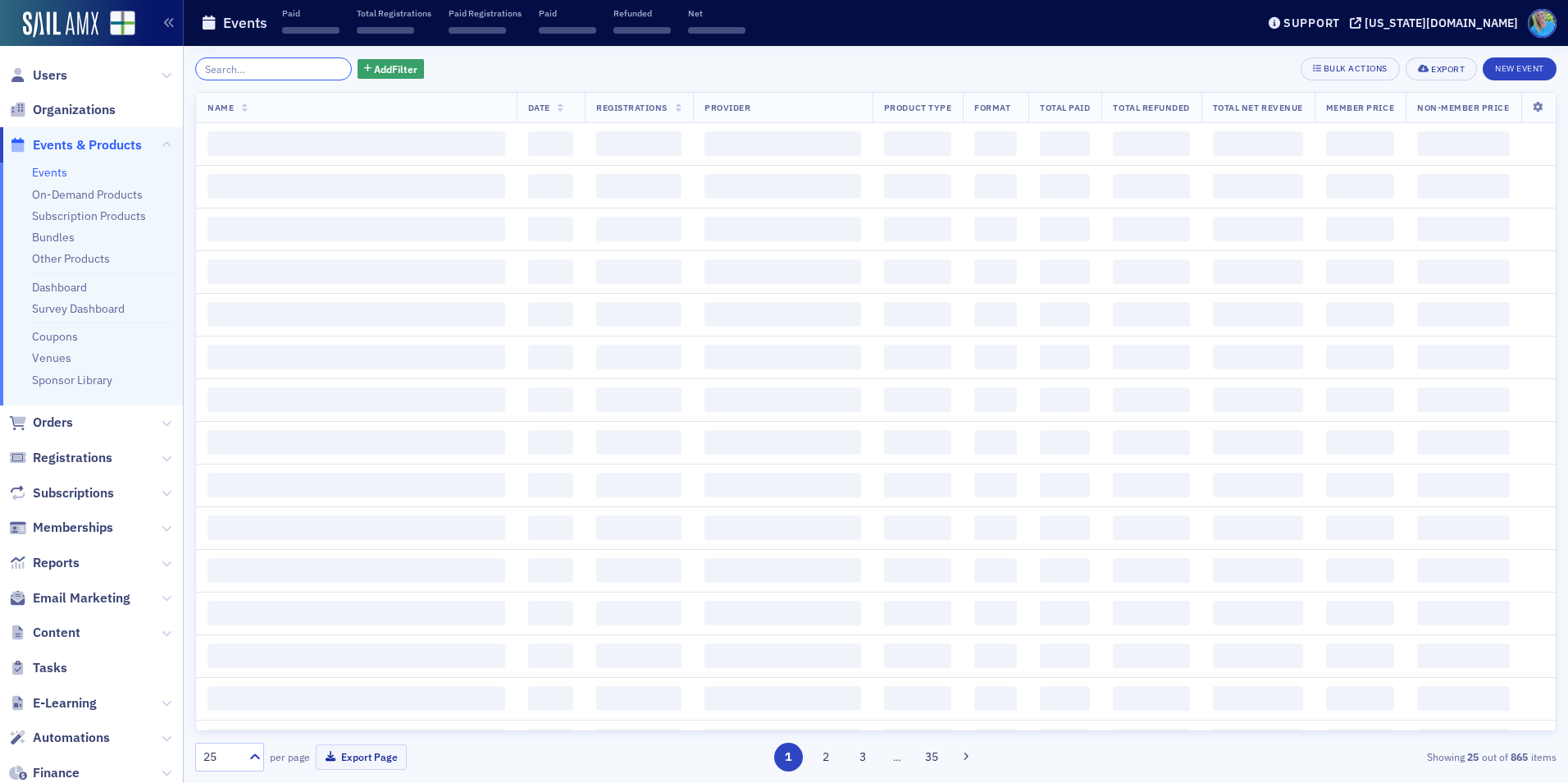
click at [316, 67] on input "search" at bounding box center [273, 69] width 157 height 23
paste input "Emerging Innovations in Forensic Data Analytics, Crypto Currencies and AI, Chat…"
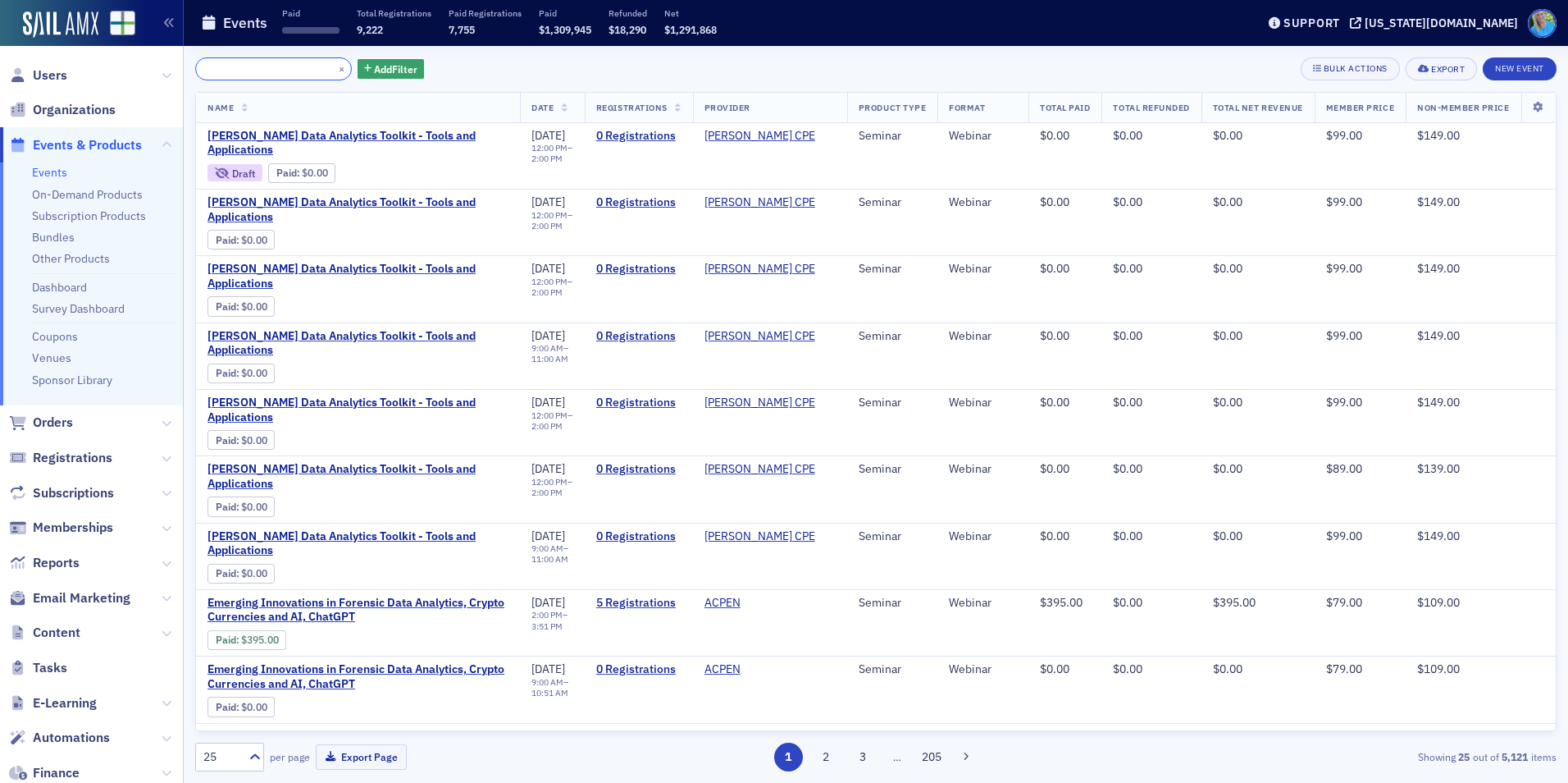
type input "Emerging Innovations in Forensic Data Analytics, Crypto Currencies and AI, Chat…"
click at [335, 66] on button "×" at bounding box center [342, 68] width 14 height 14
click at [323, 68] on input "search" at bounding box center [273, 69] width 157 height 23
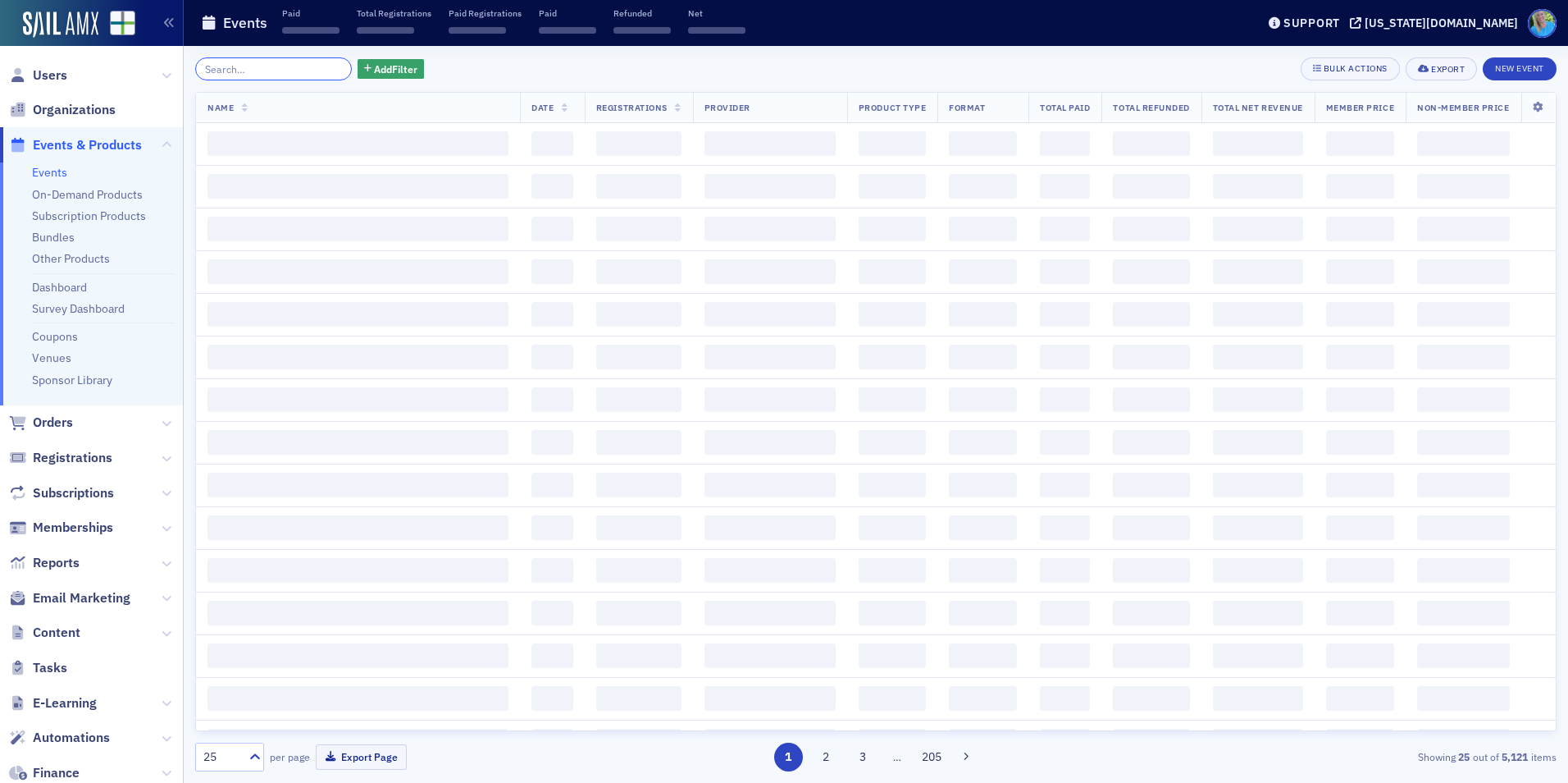
click at [304, 69] on input "search" at bounding box center [273, 69] width 157 height 23
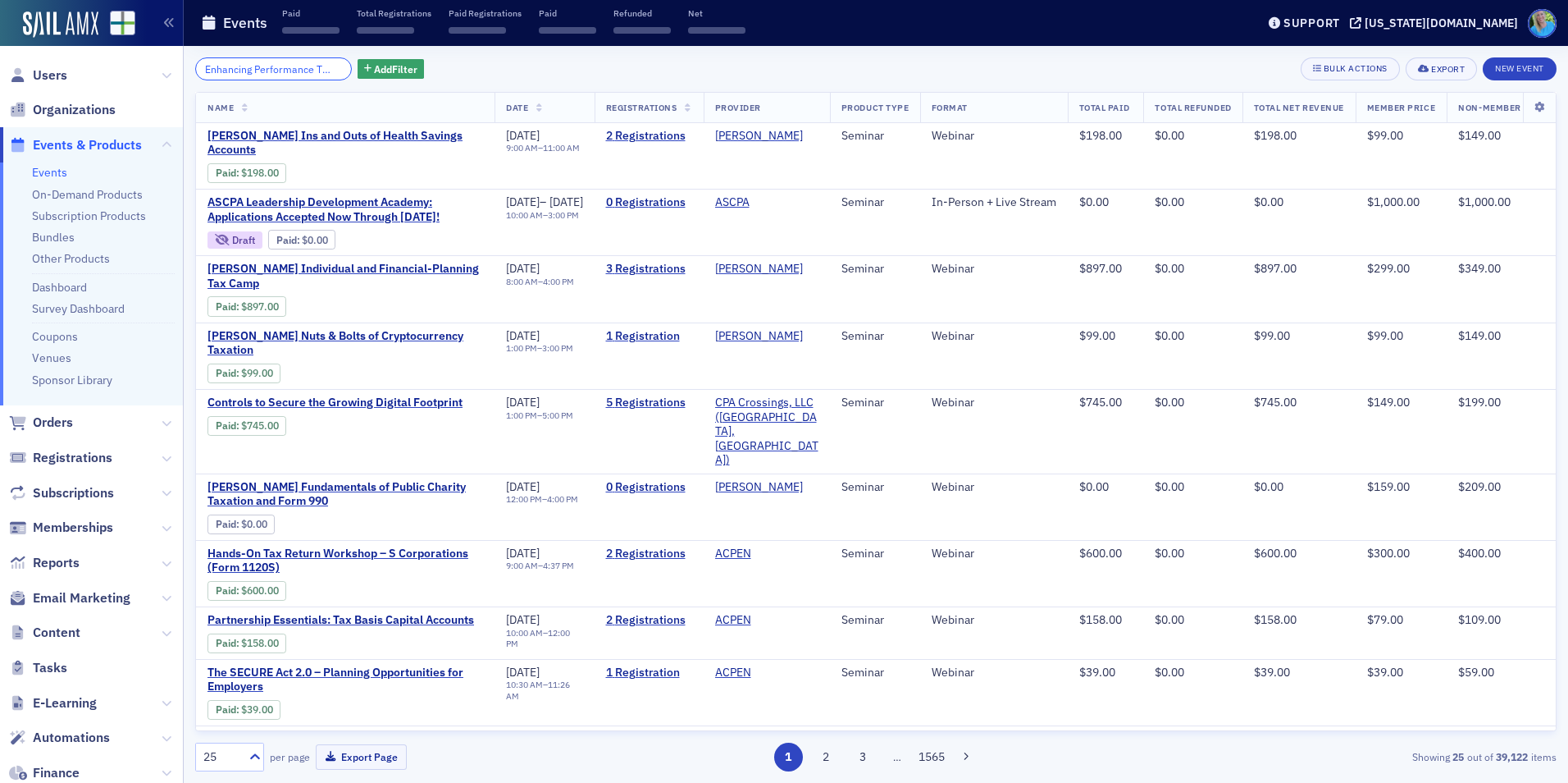
scroll to position [0, 123]
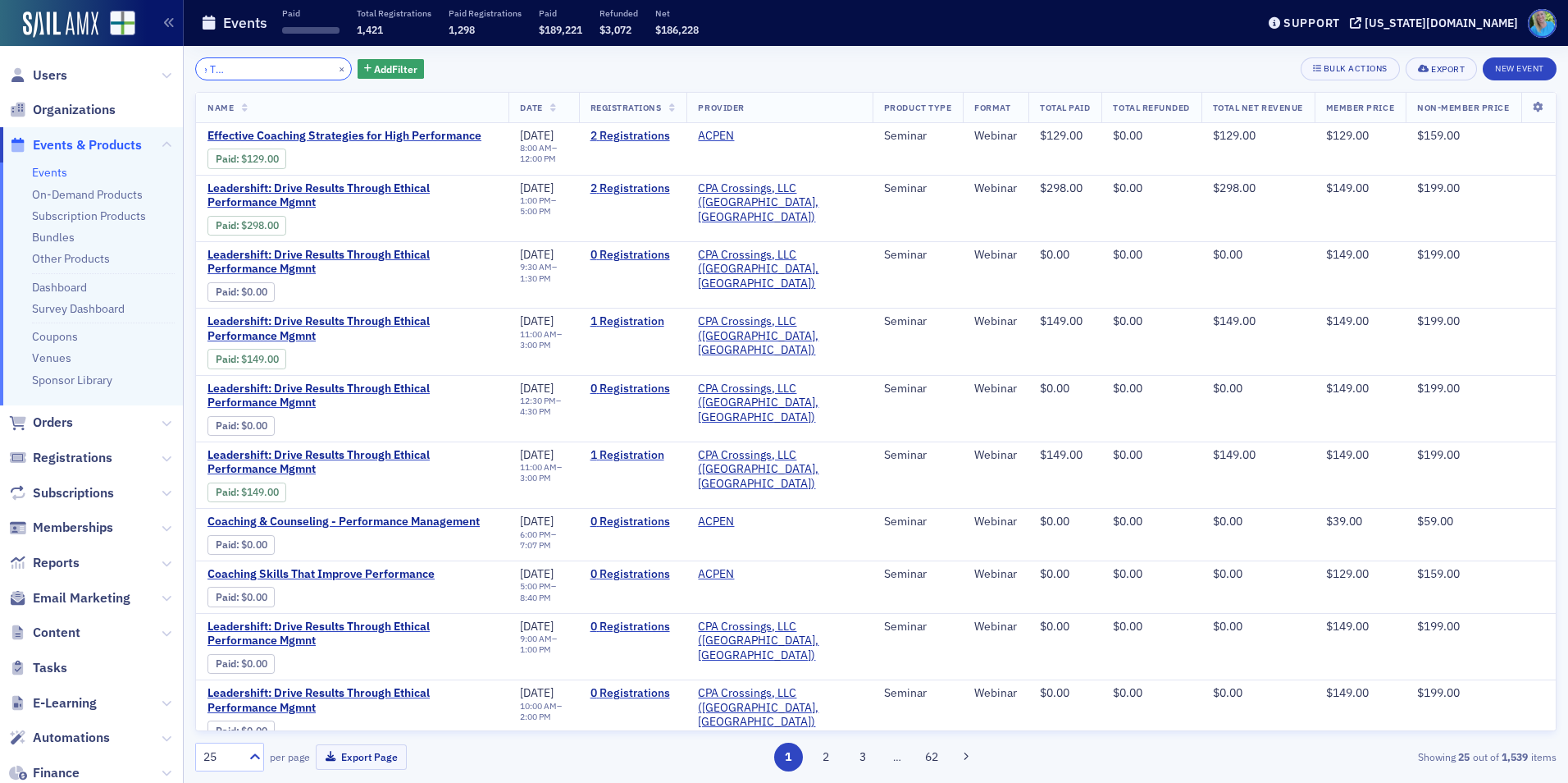
type input "Enhancing Performance Through Effective Coaching"
click at [335, 62] on button "×" at bounding box center [342, 68] width 14 height 14
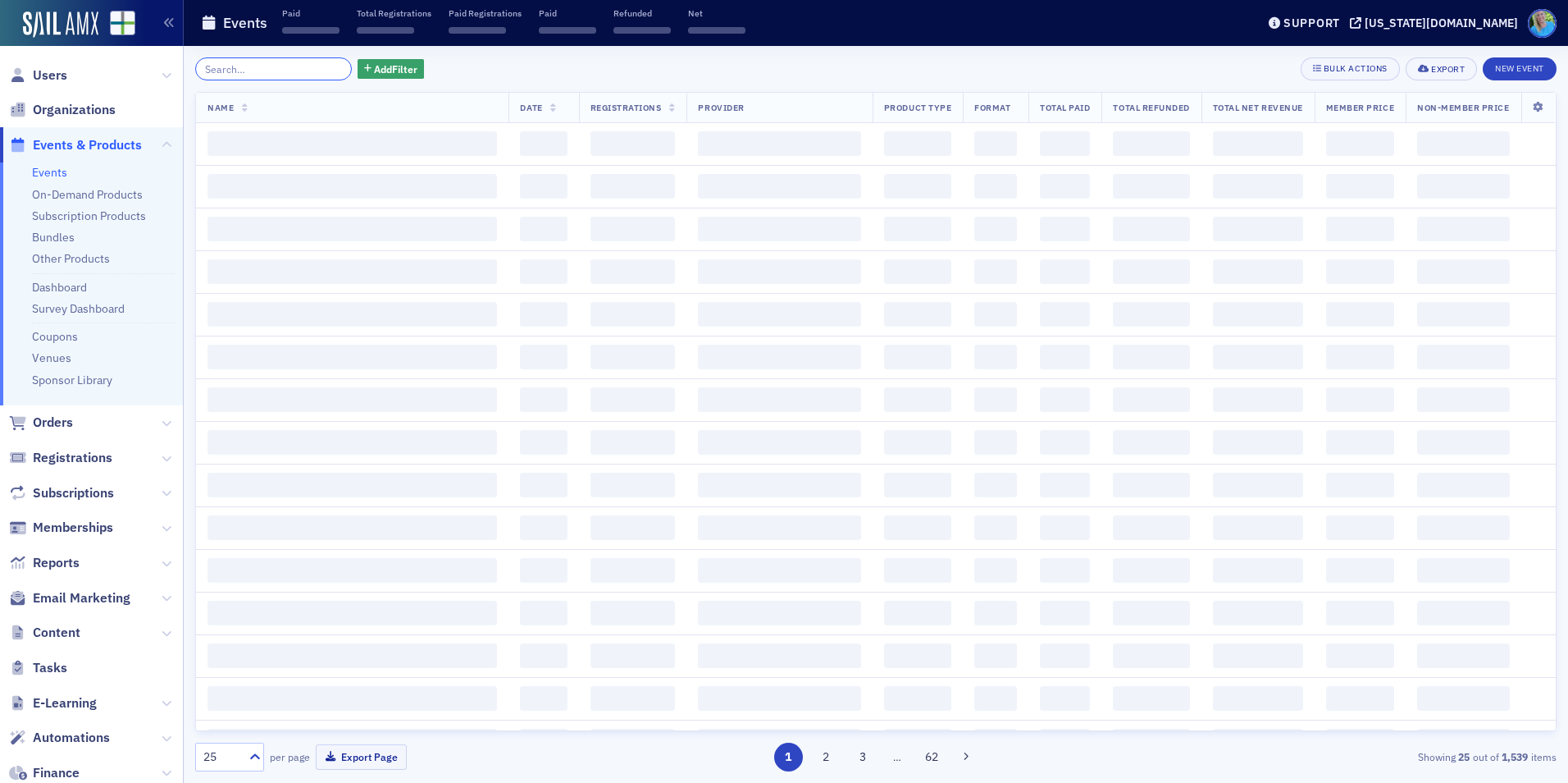
click at [318, 66] on input "search" at bounding box center [273, 69] width 157 height 23
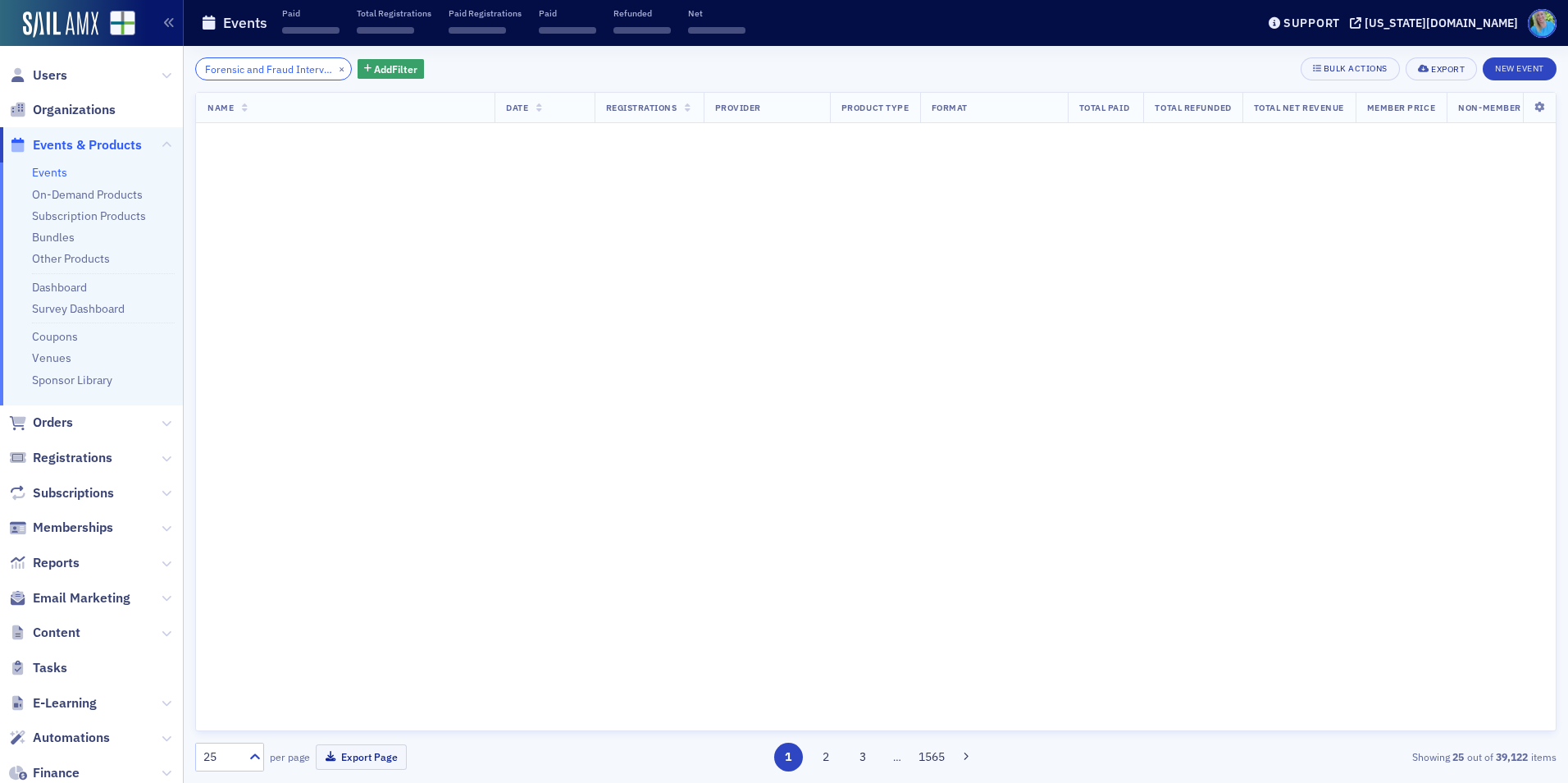
scroll to position [0, 135]
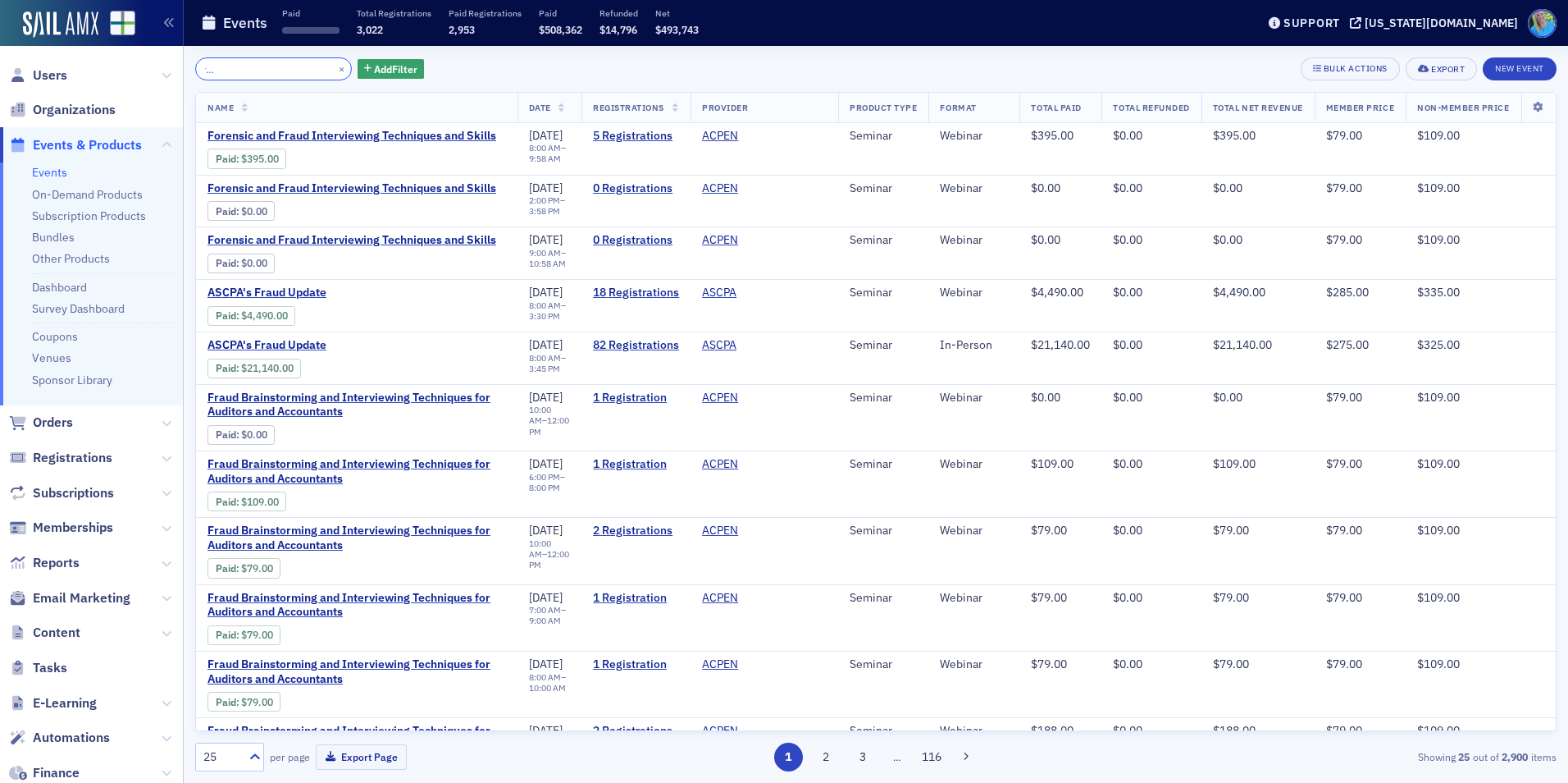
type input "Forensic and Fraud Interviewing Techniques and Skills"
click at [335, 66] on button "×" at bounding box center [342, 68] width 14 height 14
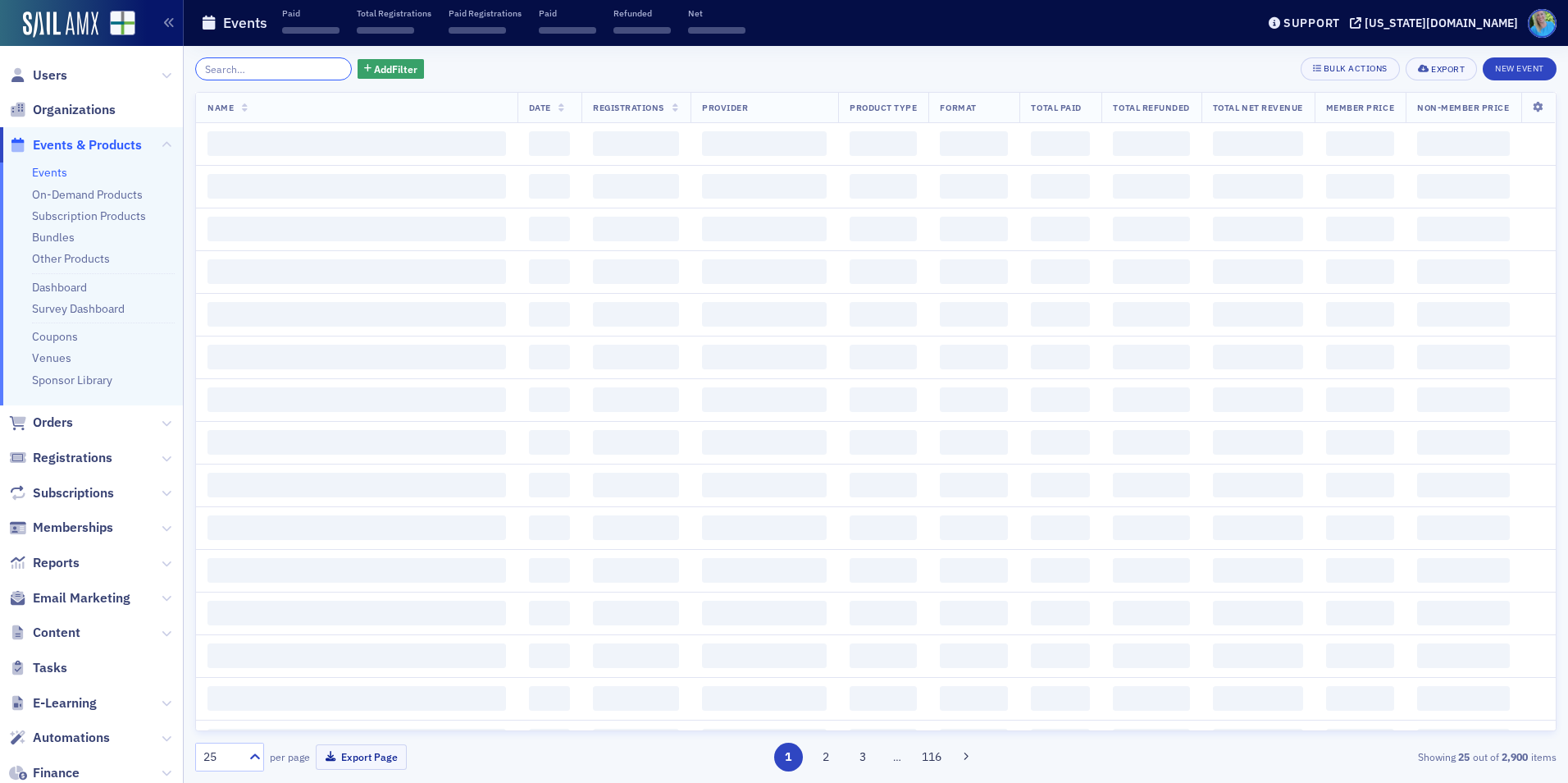
click at [320, 66] on input "search" at bounding box center [273, 69] width 157 height 23
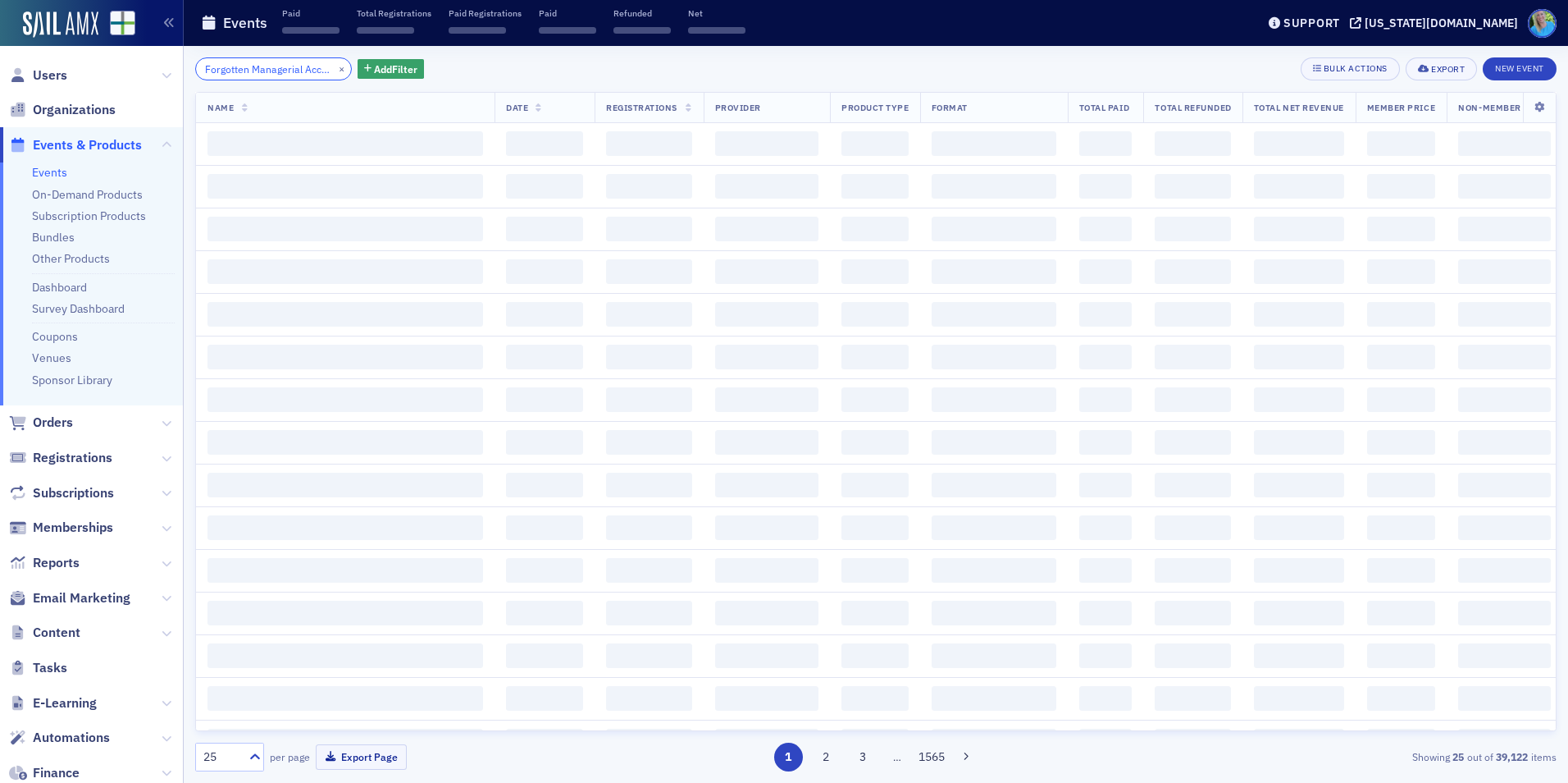
scroll to position [0, 65]
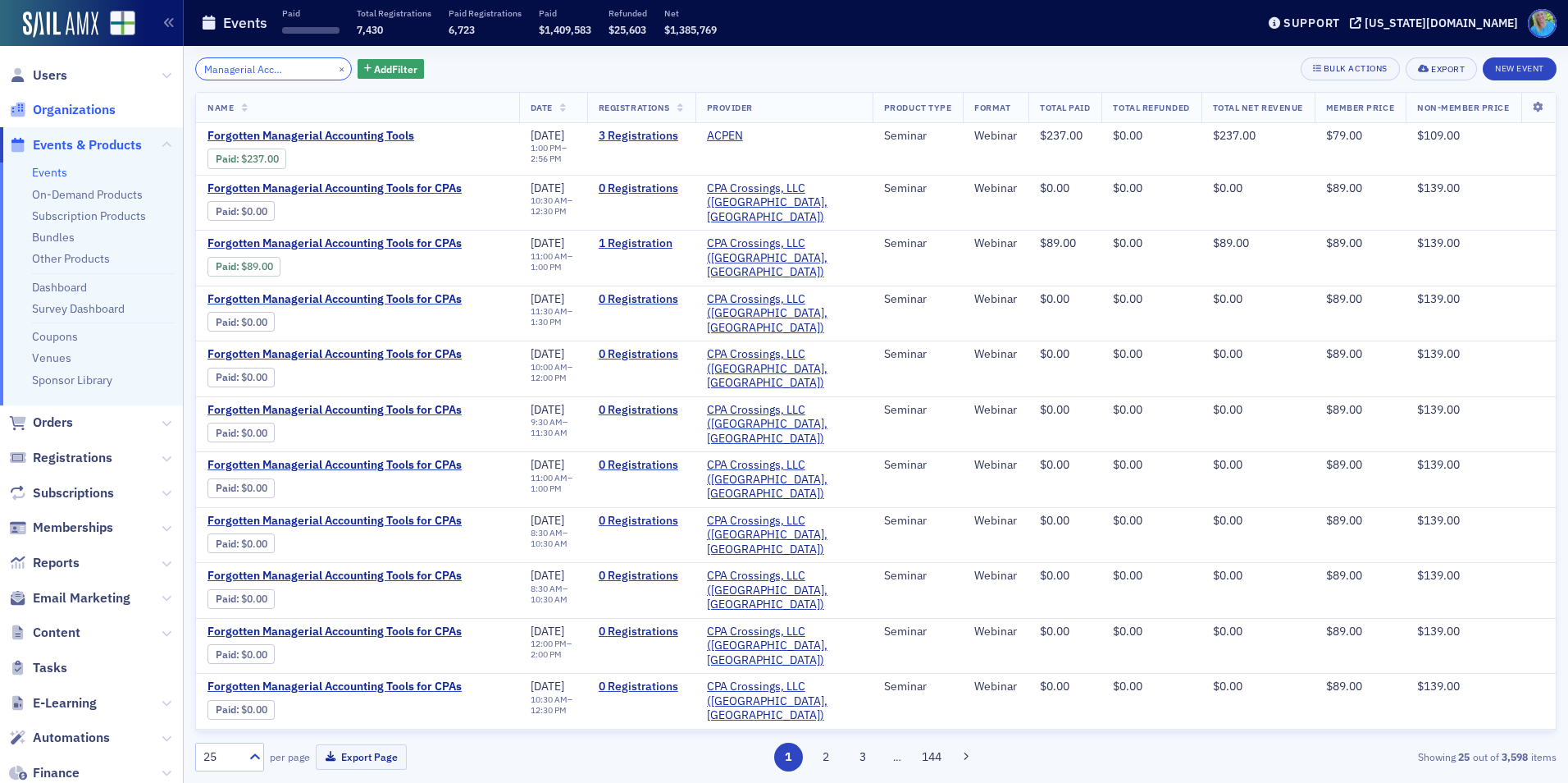
type input "Forgotten Managerial Accounting Tools"
click at [335, 71] on button "×" at bounding box center [342, 68] width 14 height 14
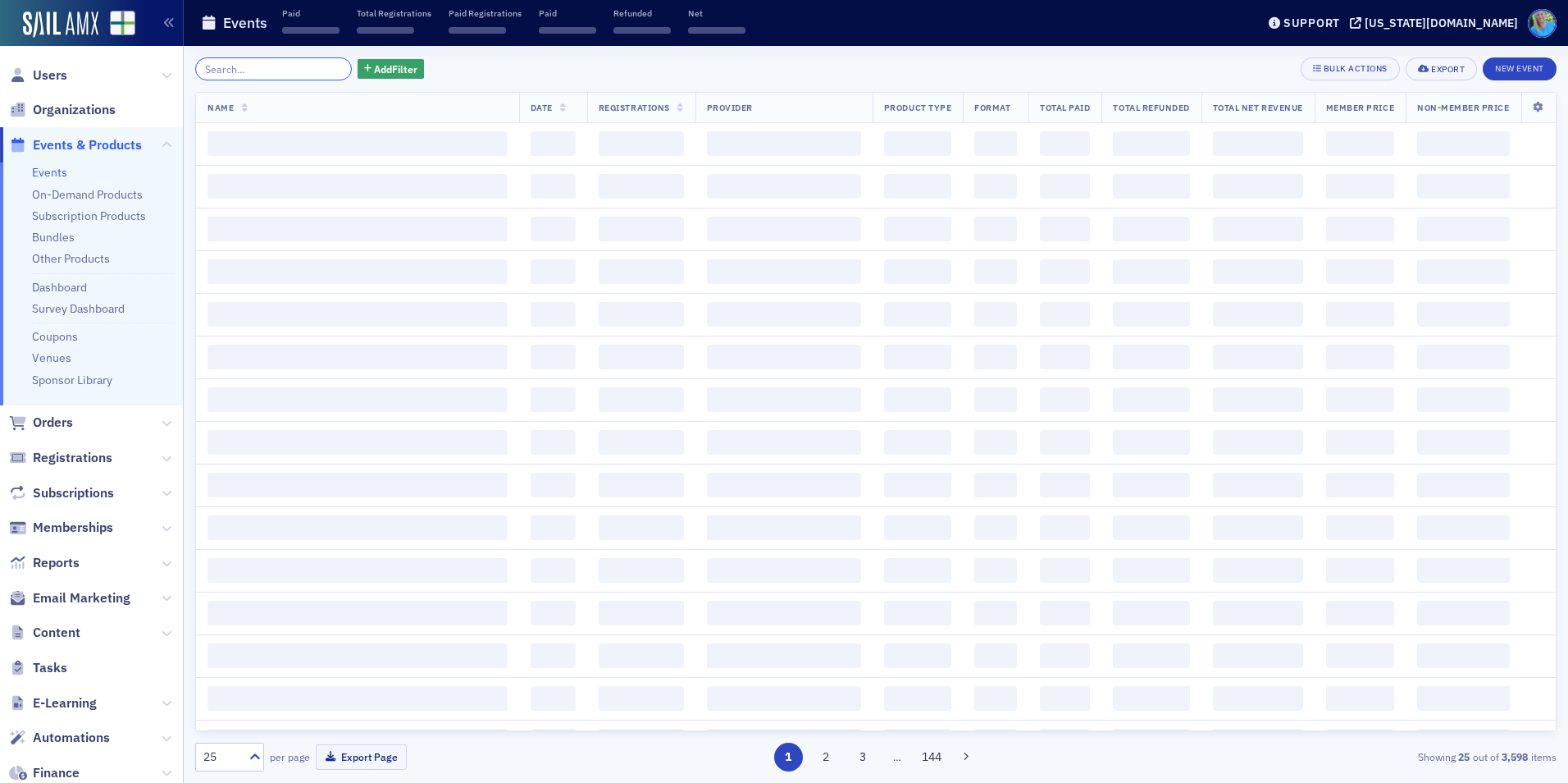
click at [317, 69] on input "search" at bounding box center [273, 69] width 157 height 23
type input "Form 7203 - How to Calculate Shareholder Basis"
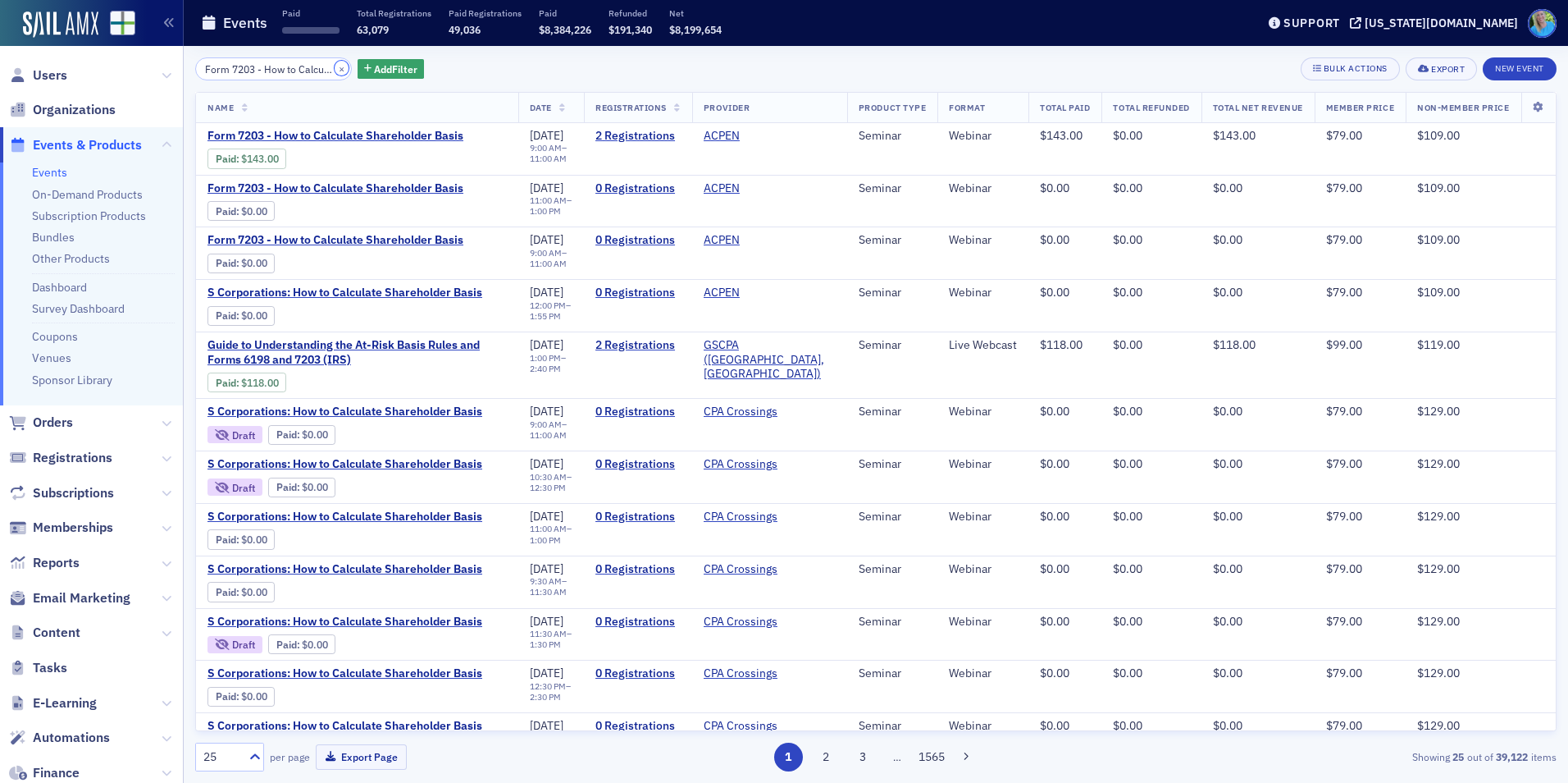
click at [335, 72] on button "×" at bounding box center [342, 68] width 14 height 14
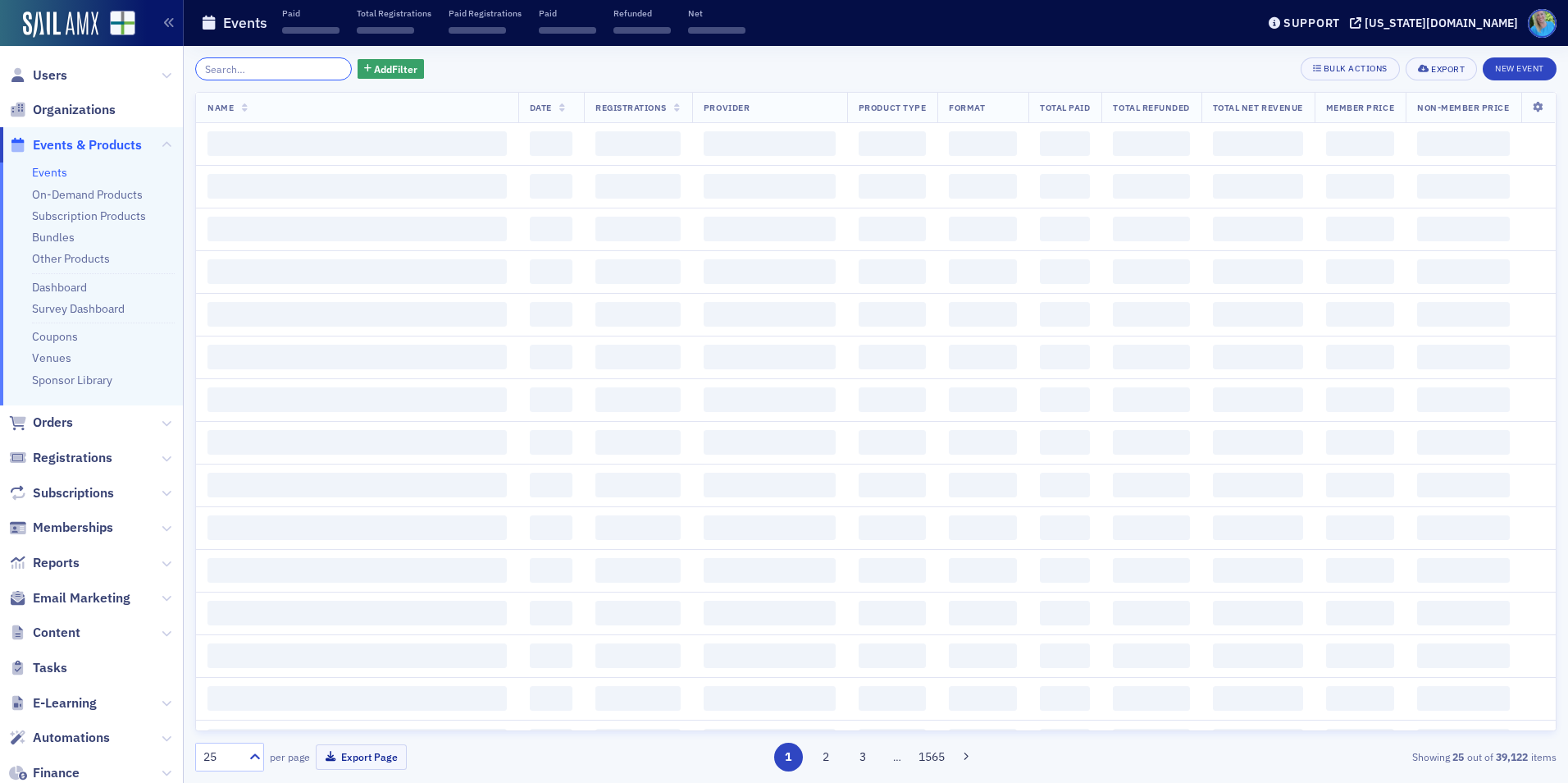
click at [315, 69] on input "search" at bounding box center [273, 69] width 157 height 23
paste input "GASB 96 –SBITA, GASB 94 P3, and GASB 87 Leases (Year 2)"
type input "GASB 96 –SBITA, GASB 94 P3, and GASB 87 Leases (Year 2)"
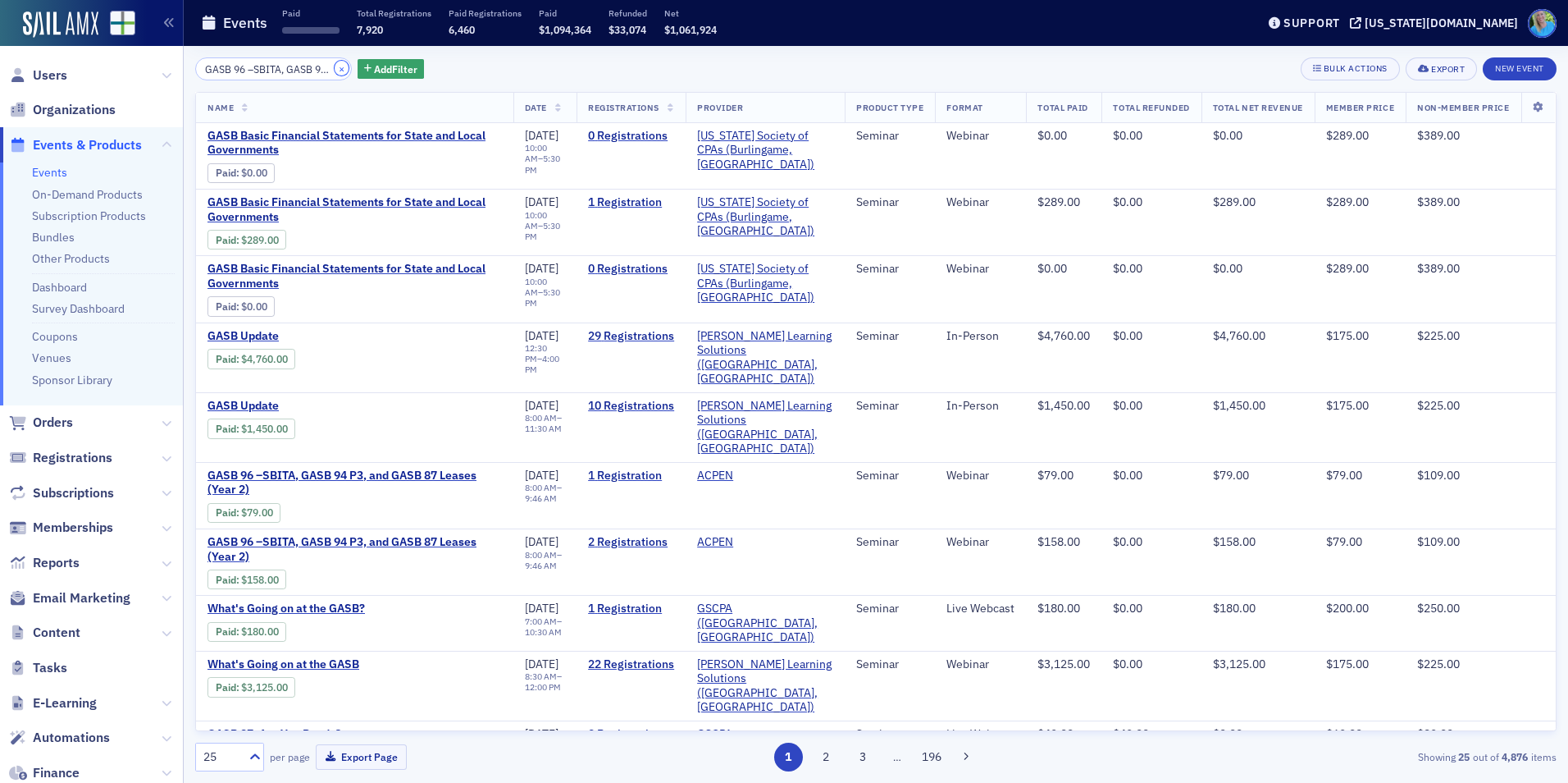
click at [335, 71] on button "×" at bounding box center [342, 68] width 14 height 14
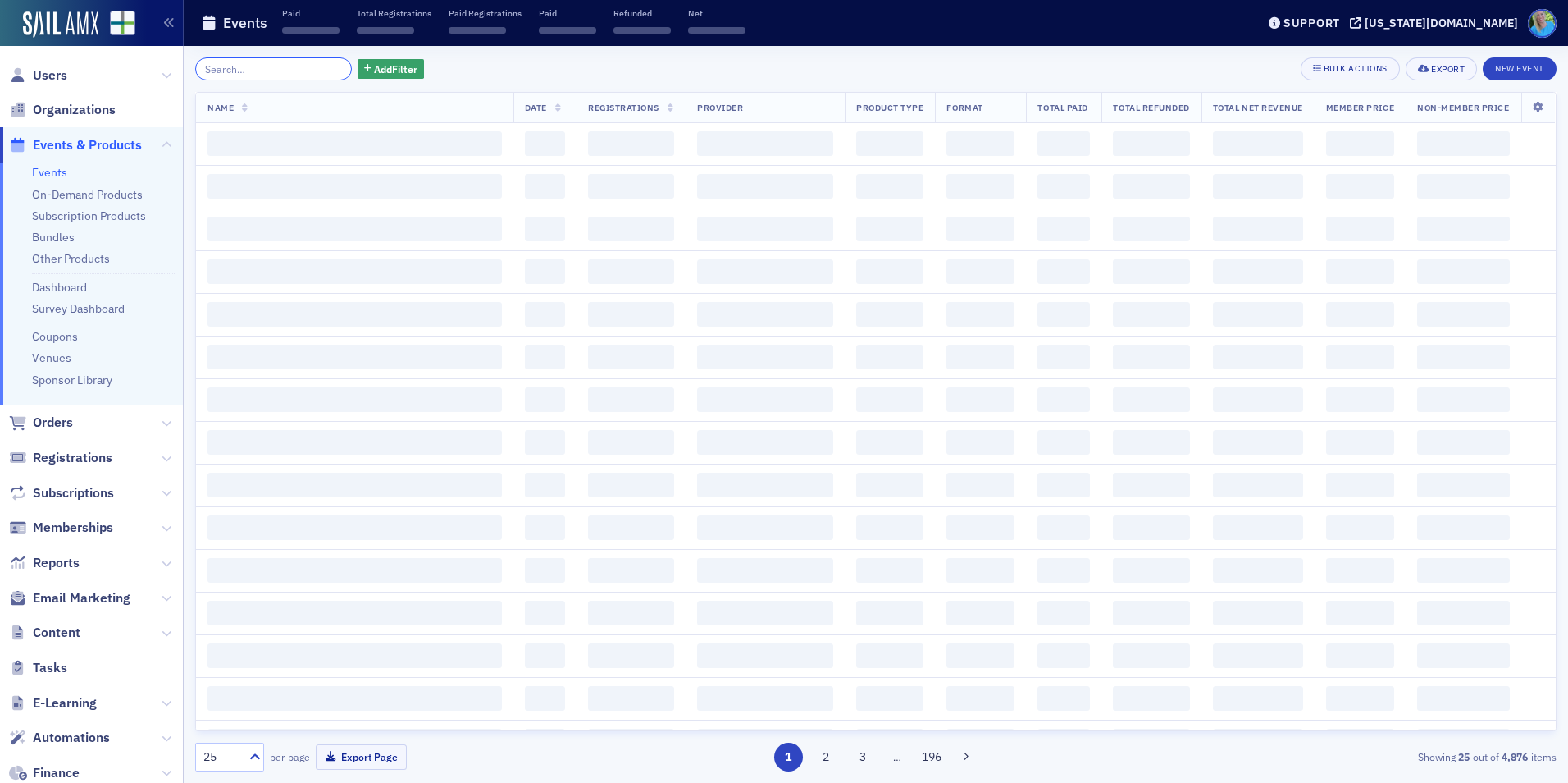
click at [314, 68] on input "search" at bounding box center [273, 69] width 157 height 23
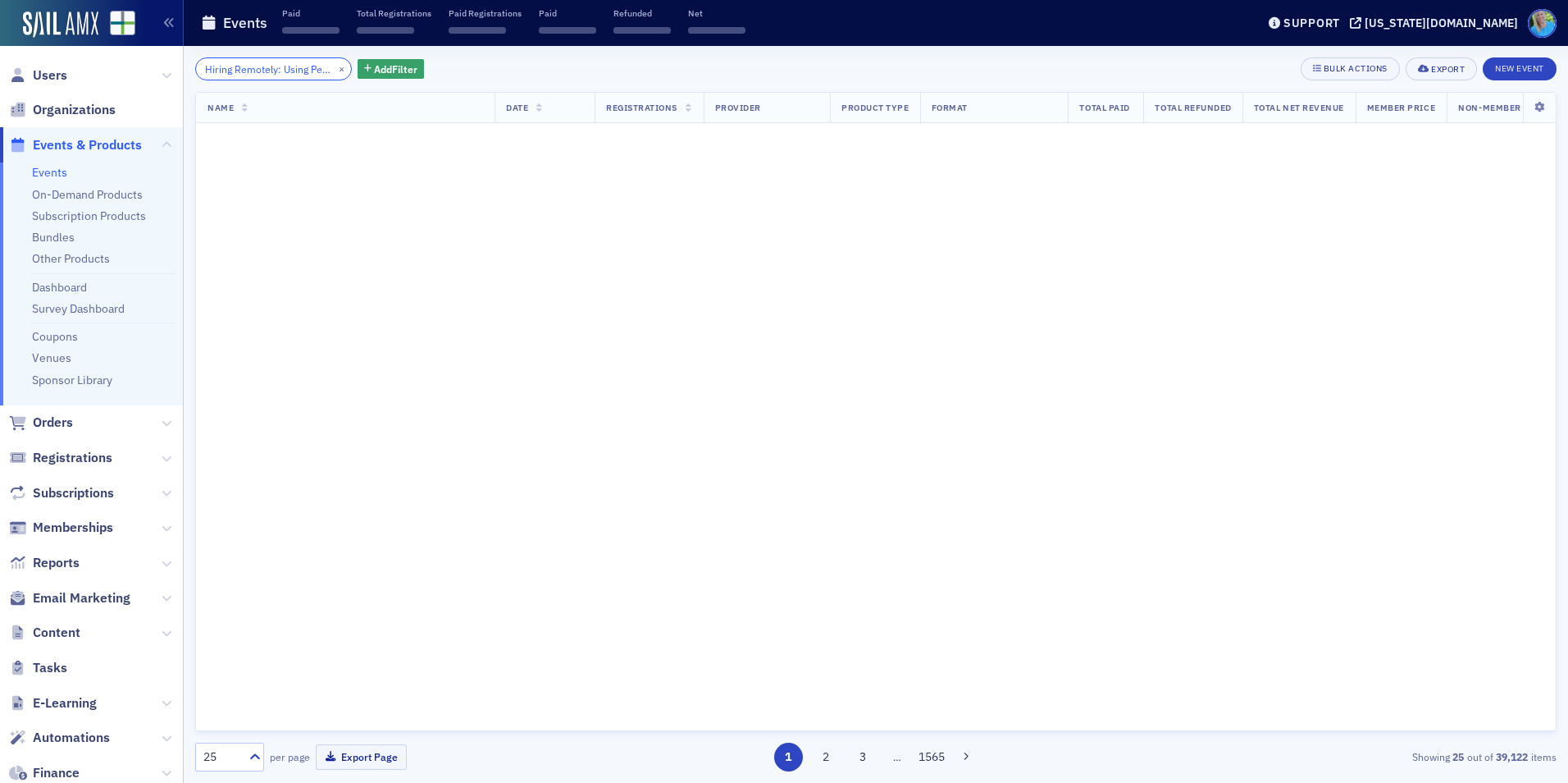
scroll to position [0, 228]
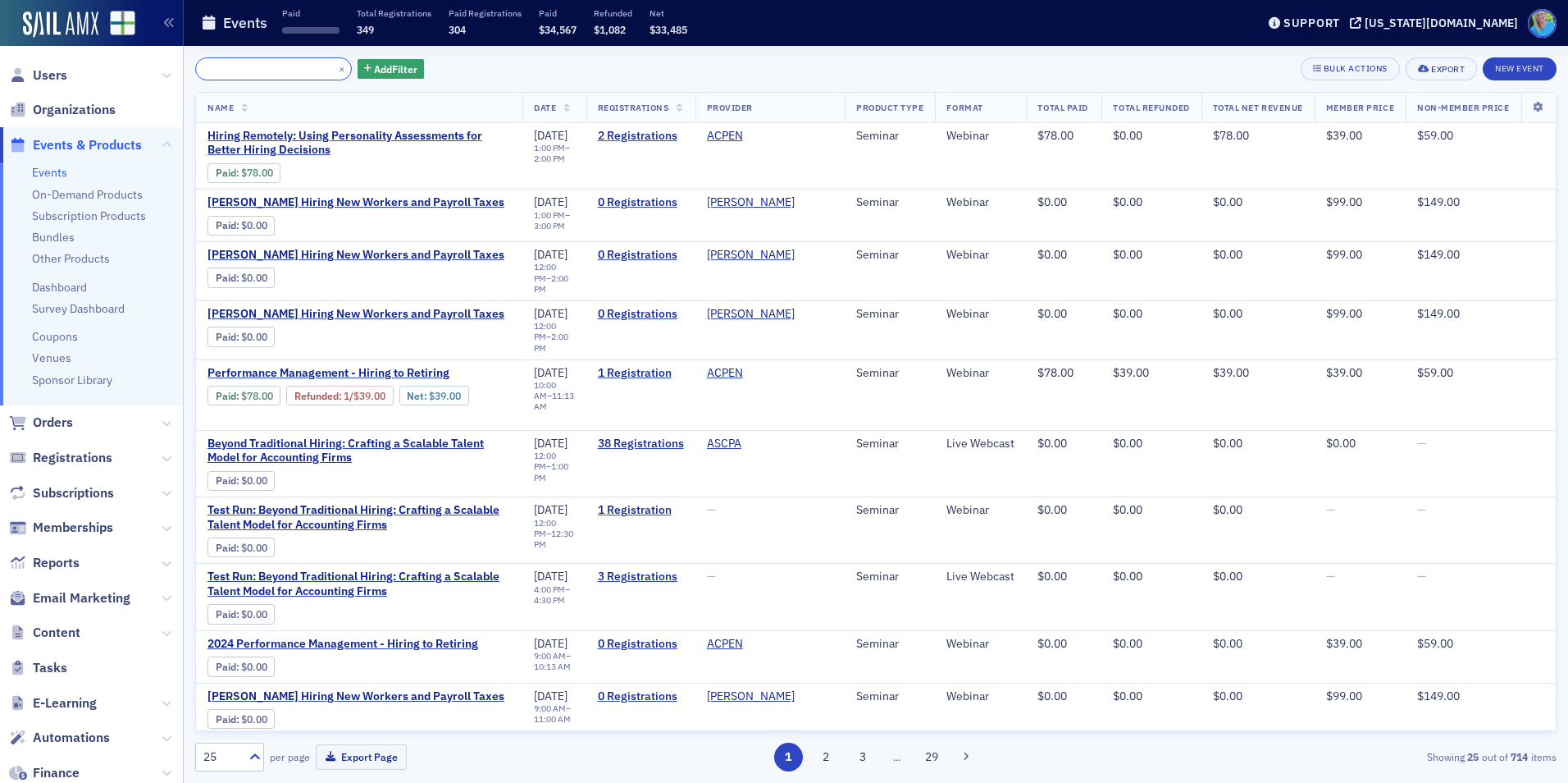
type input "Hiring Remotely: Using Personality Assessments for Better Hiring Decisions"
click at [335, 70] on button "×" at bounding box center [342, 68] width 14 height 14
click at [321, 70] on input "search" at bounding box center [273, 69] width 157 height 23
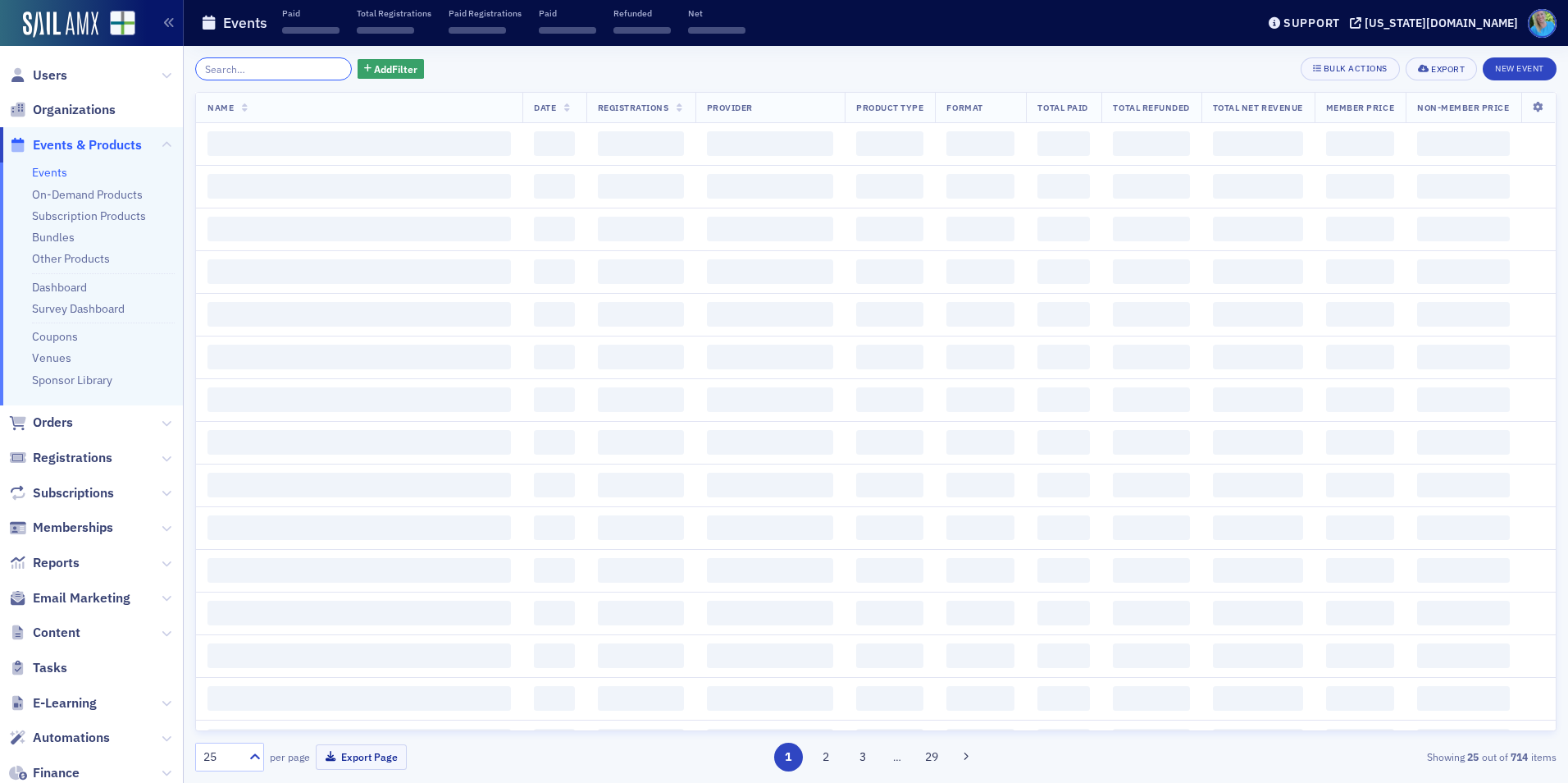
paste input "I want the TRUTH: Preparing to be an Expert Witness"
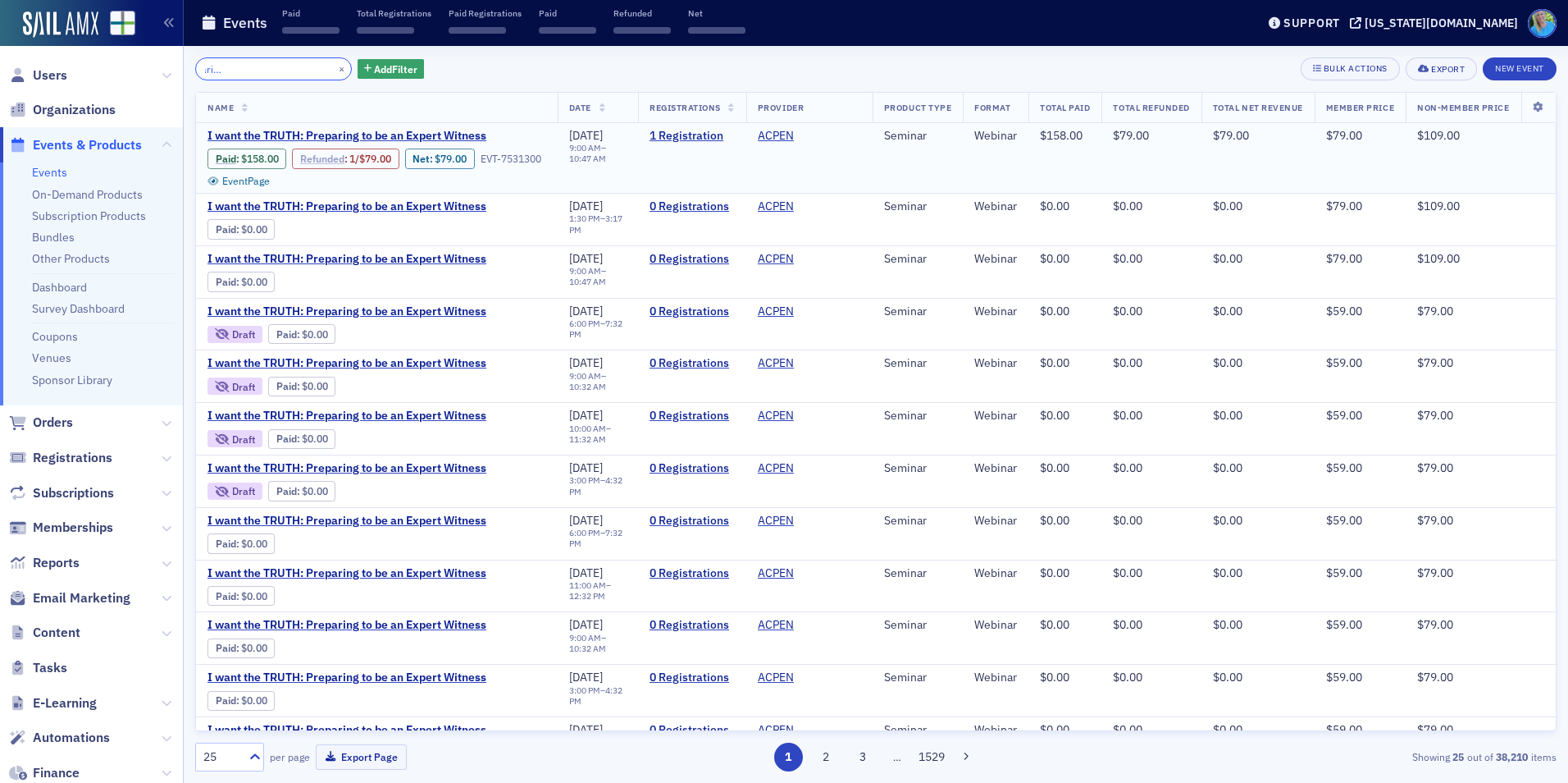
type input "I want the TRUTH: Preparing to be an Expert Witness"
click at [329, 158] on link "Refunded" at bounding box center [322, 159] width 44 height 13
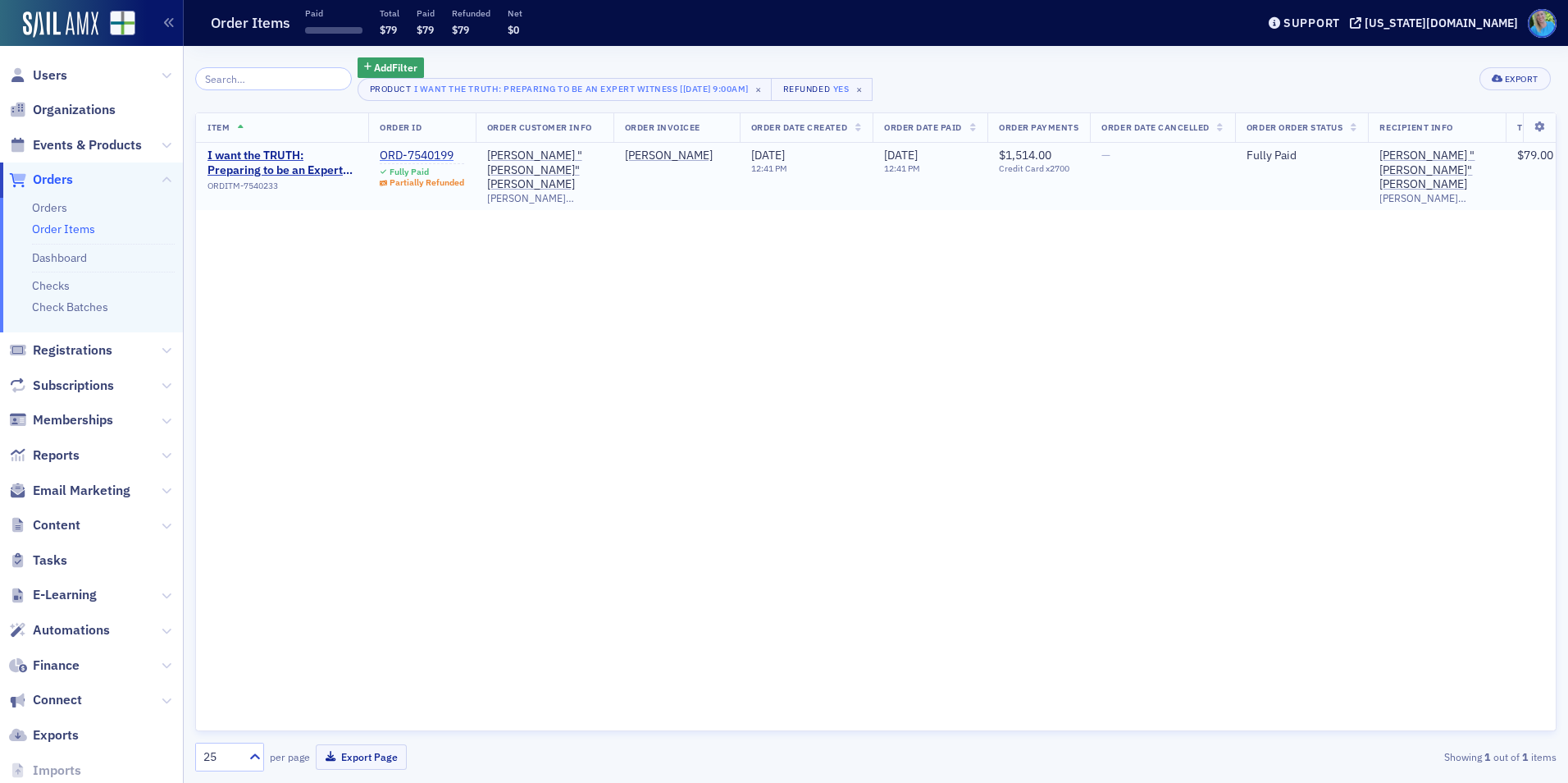
click at [389, 157] on div "ORD-7540199" at bounding box center [422, 156] width 85 height 14
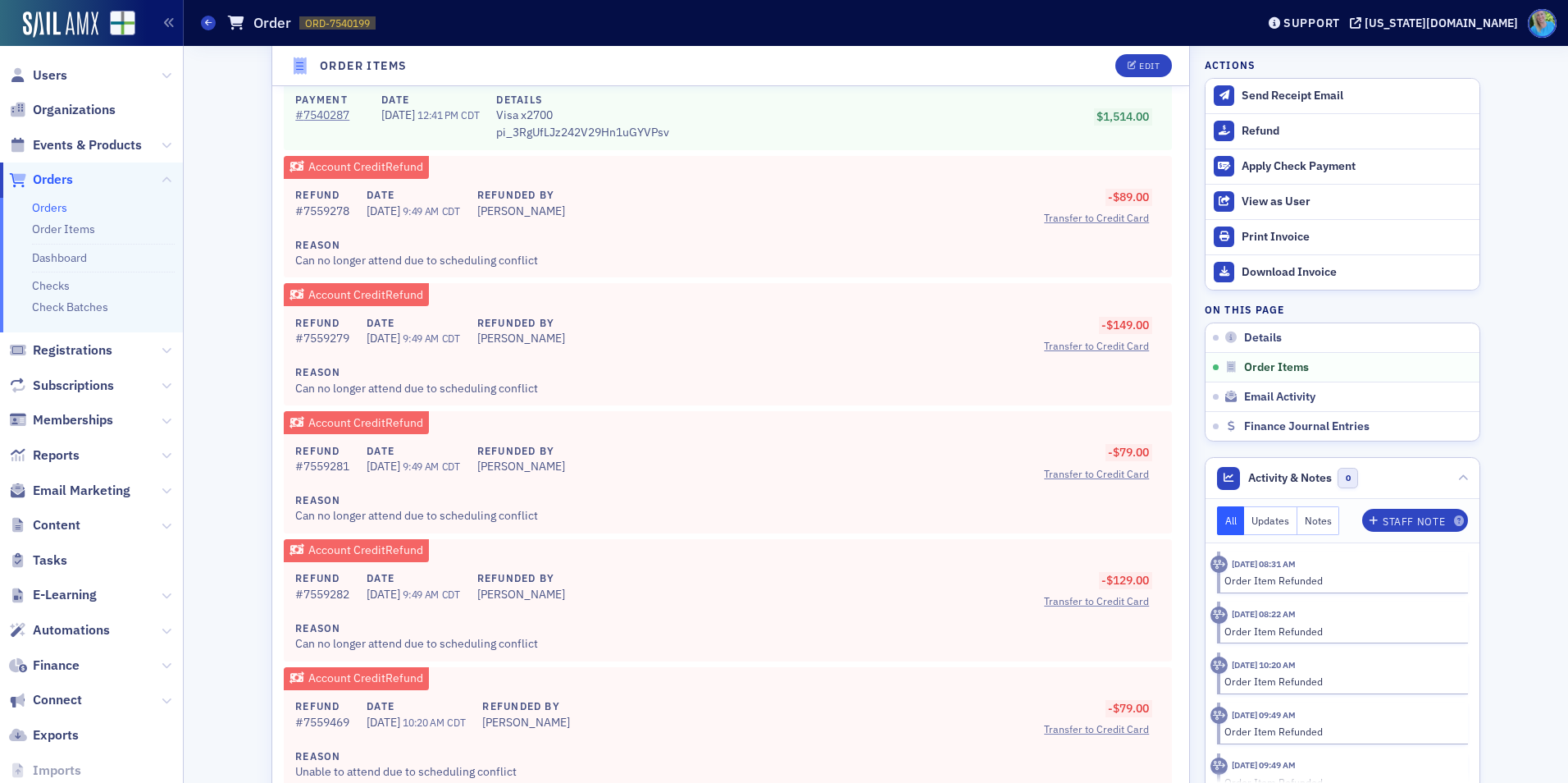
scroll to position [1887, 0]
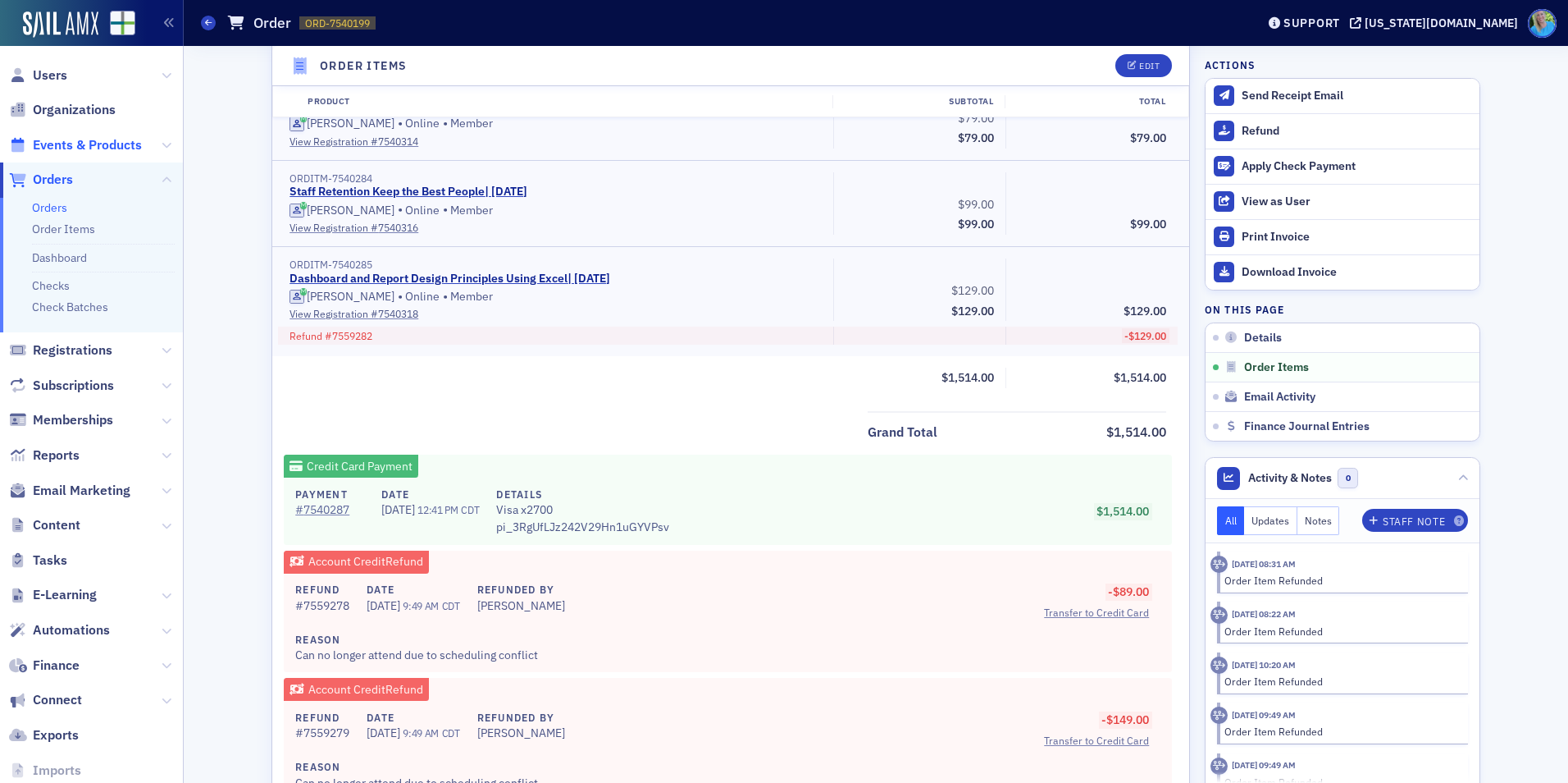
click at [62, 146] on span "Events & Products" at bounding box center [86, 145] width 109 height 18
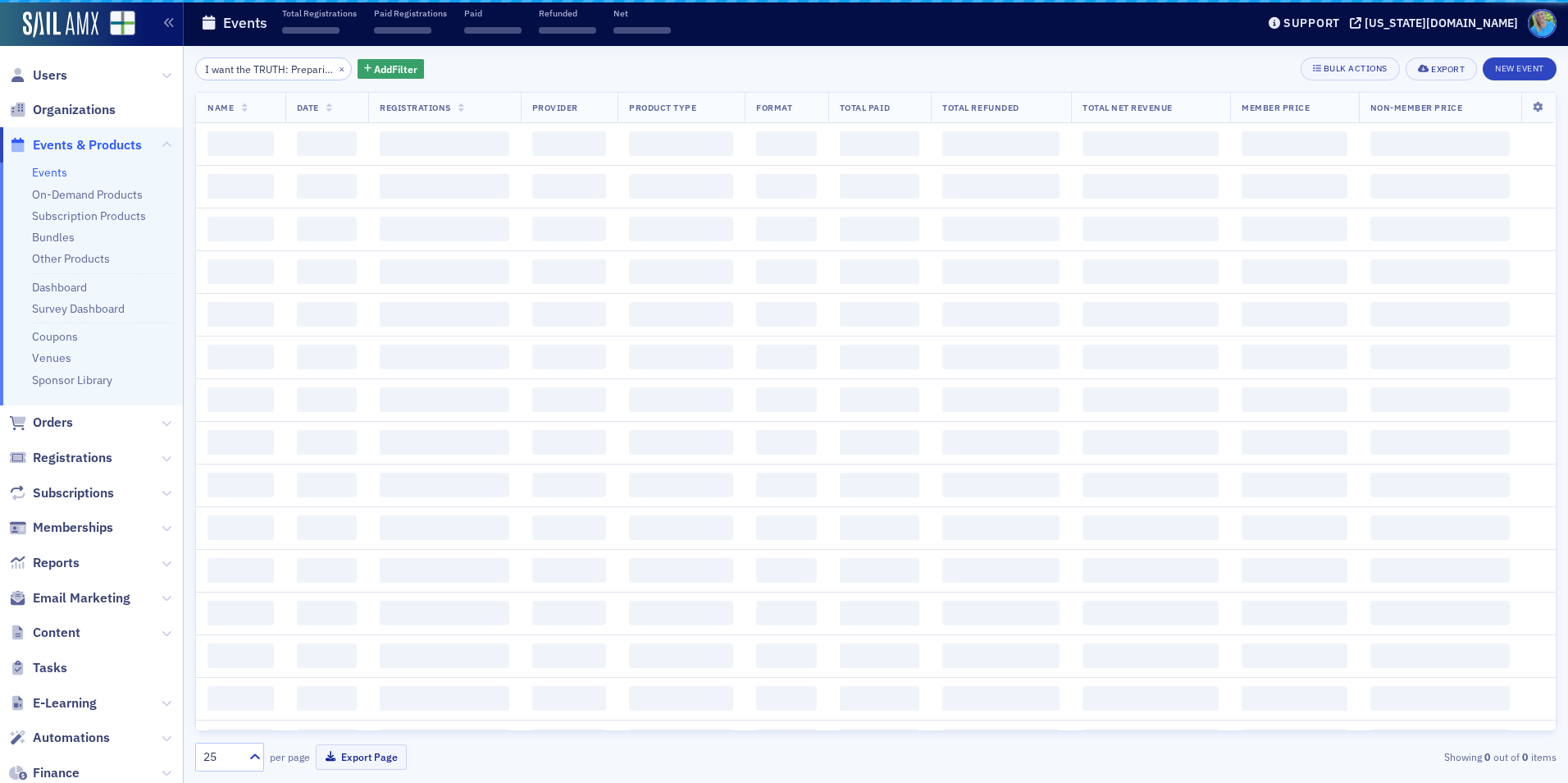
scroll to position [0, 128]
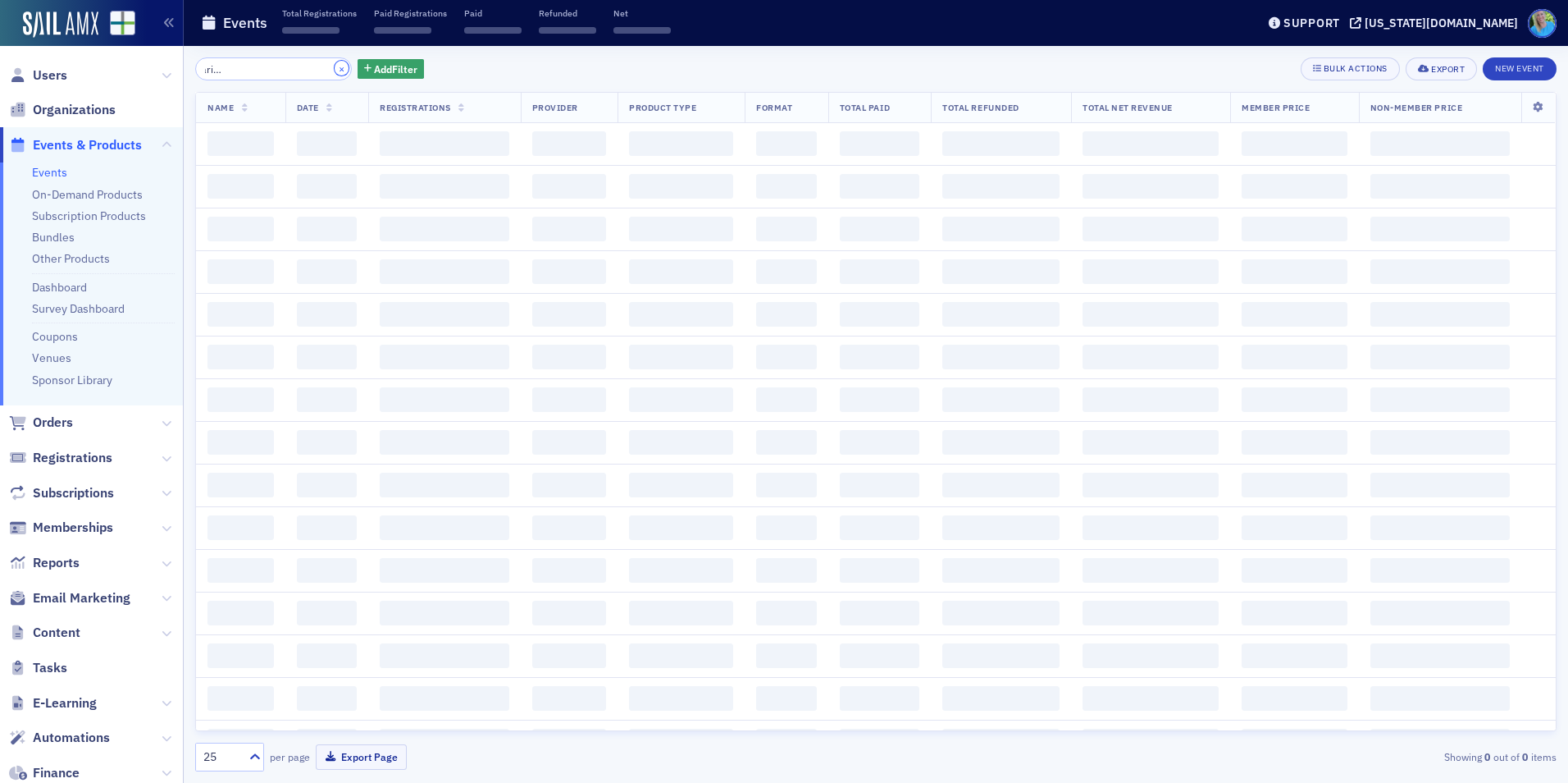
click at [335, 70] on button "×" at bounding box center [342, 68] width 14 height 14
click at [321, 70] on input "search" at bounding box center [273, 69] width 157 height 23
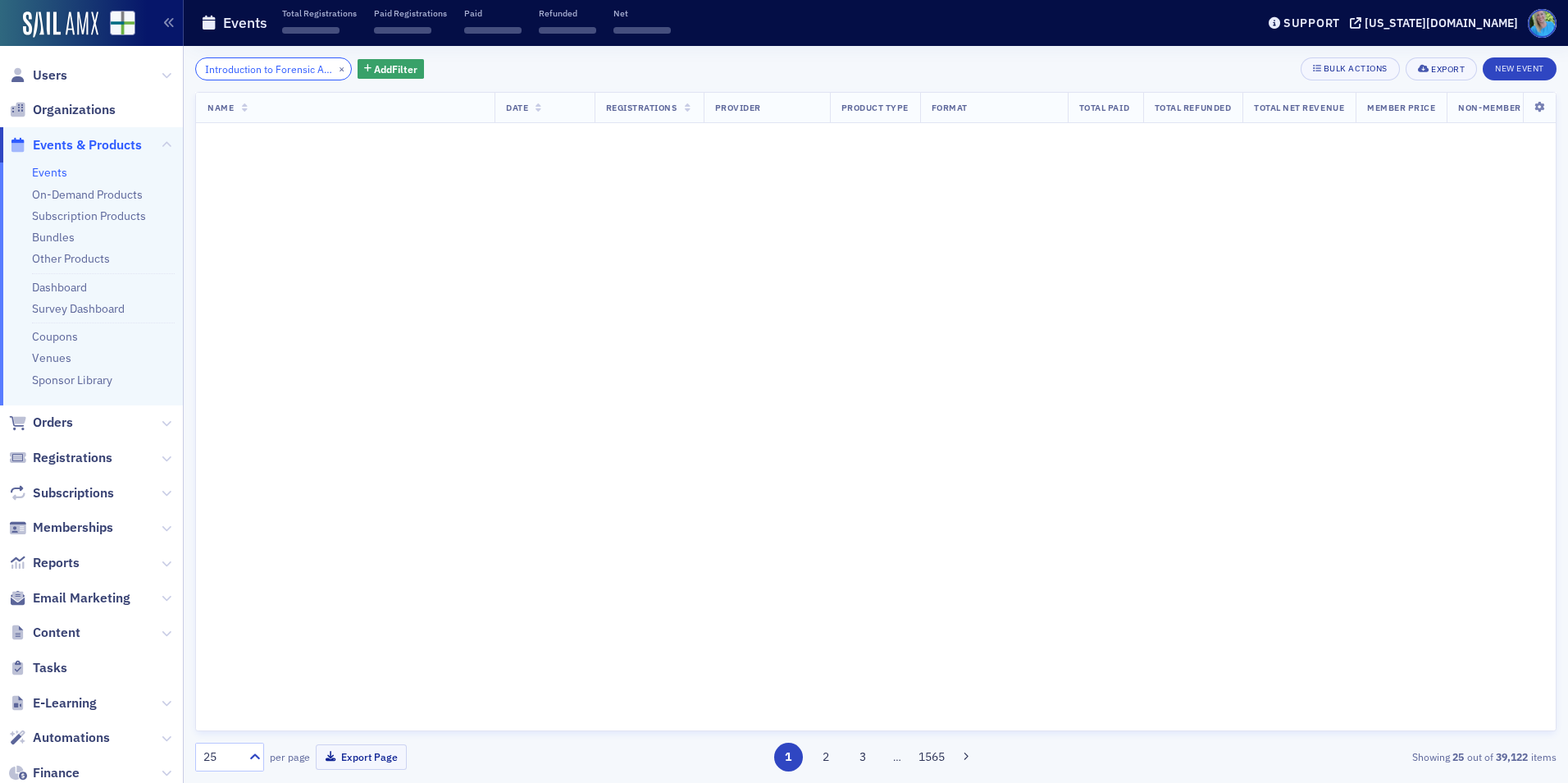
scroll to position [0, 51]
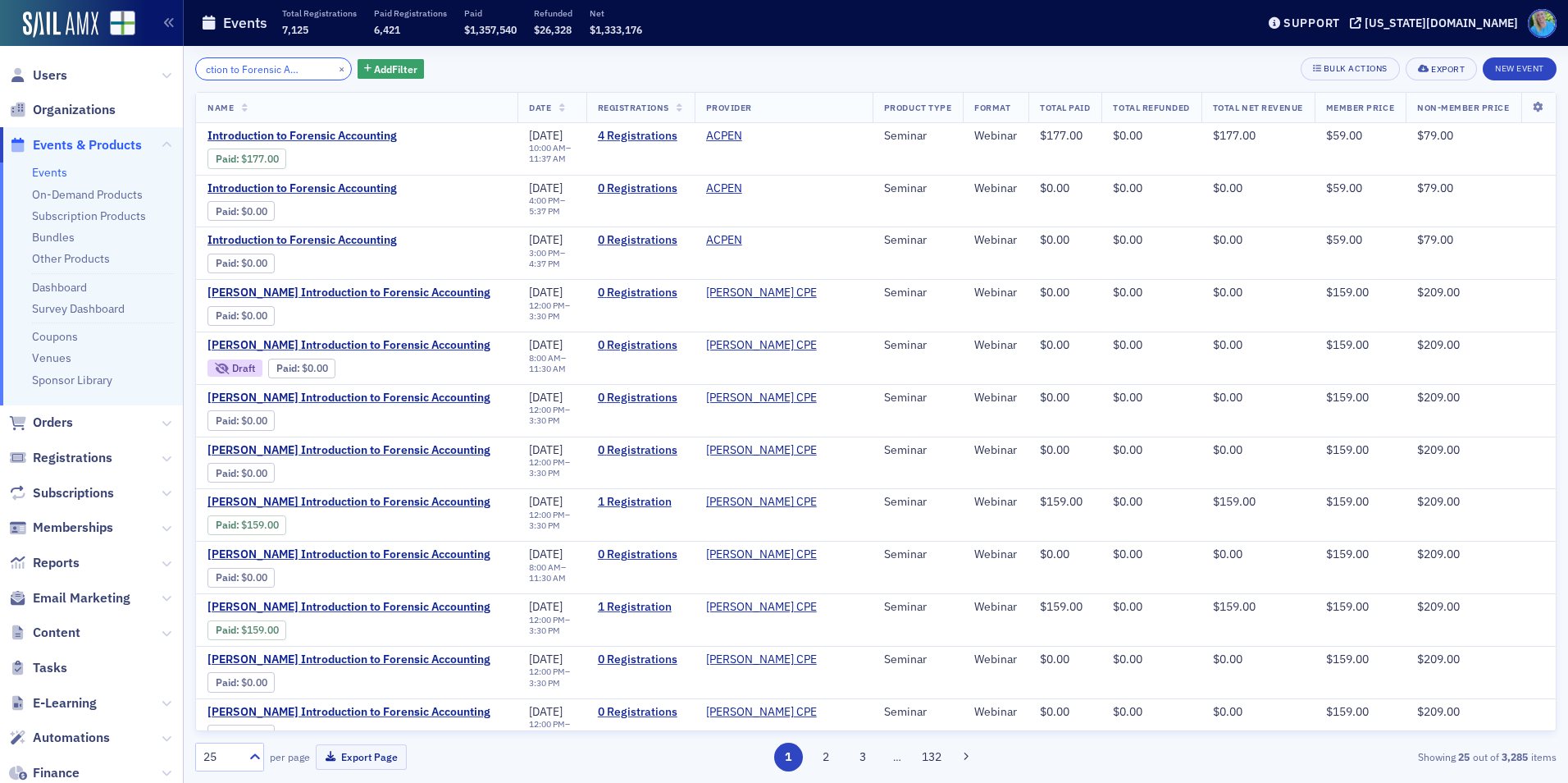
type input "Introduction to Forensic Accounting"
click at [335, 69] on button "×" at bounding box center [342, 68] width 14 height 14
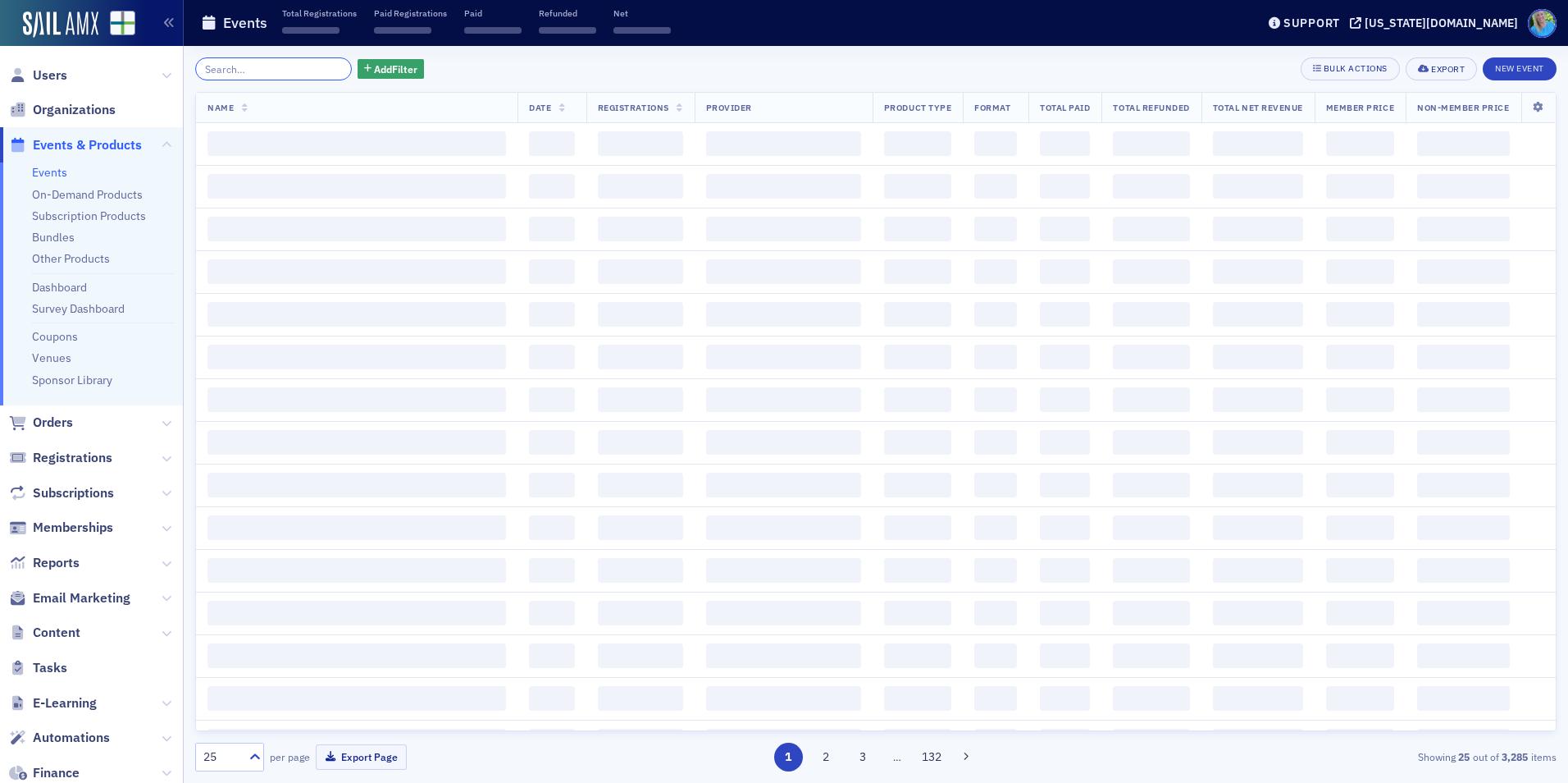
click at [319, 68] on input "search" at bounding box center [273, 69] width 157 height 23
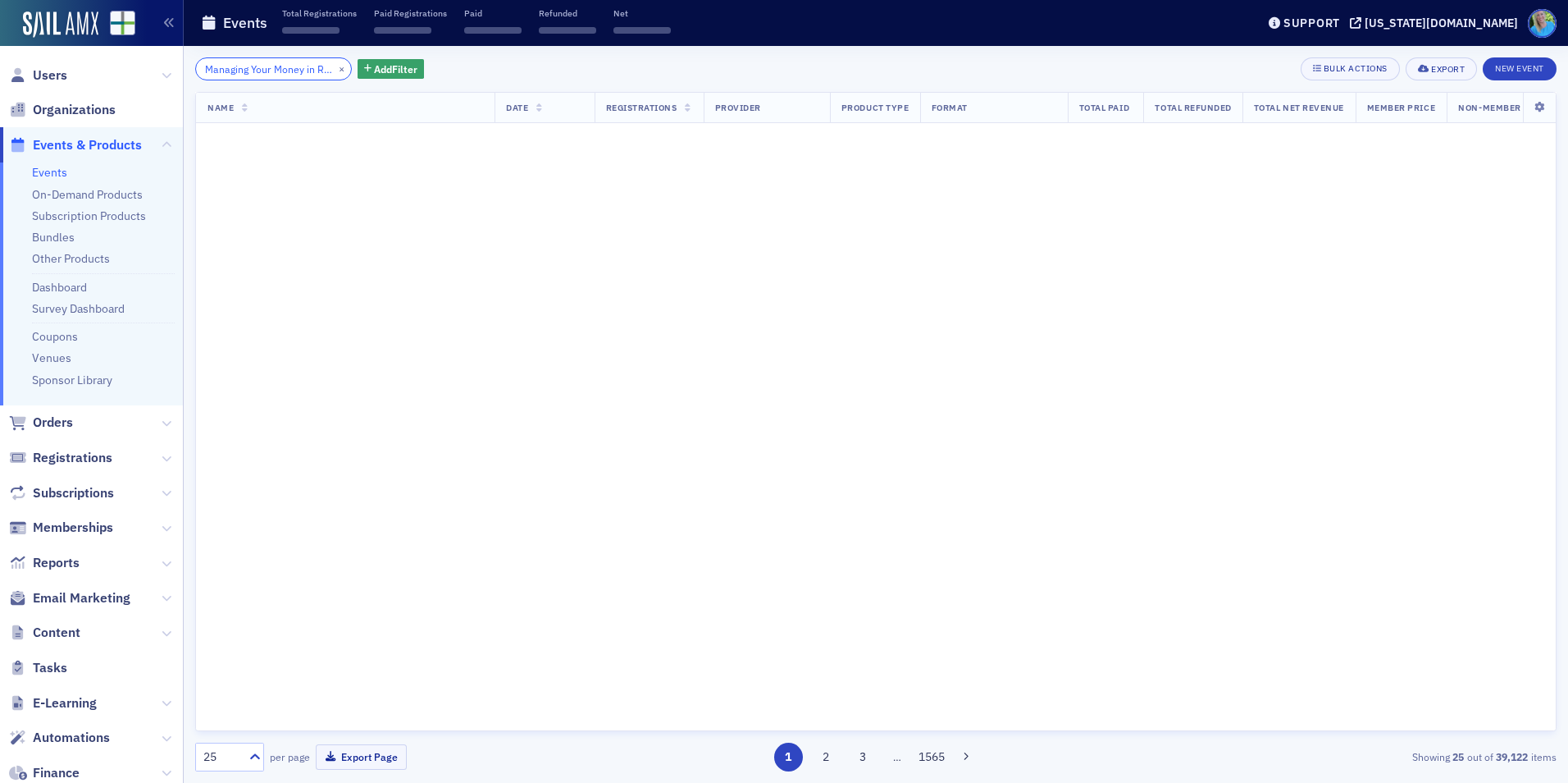
scroll to position [0, 52]
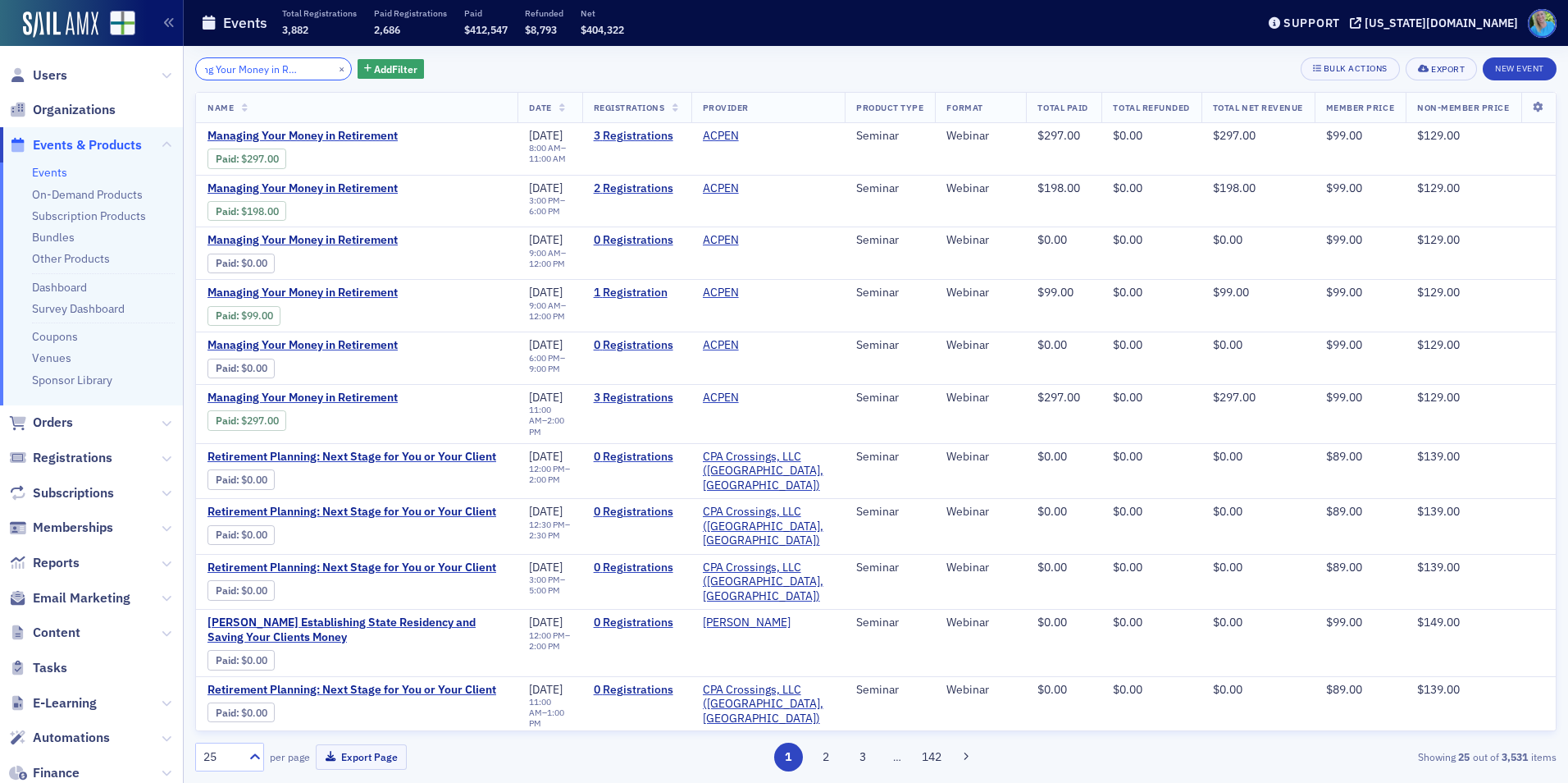
type input "Managing Your Money in Retirement"
click at [335, 63] on button "×" at bounding box center [342, 68] width 14 height 14
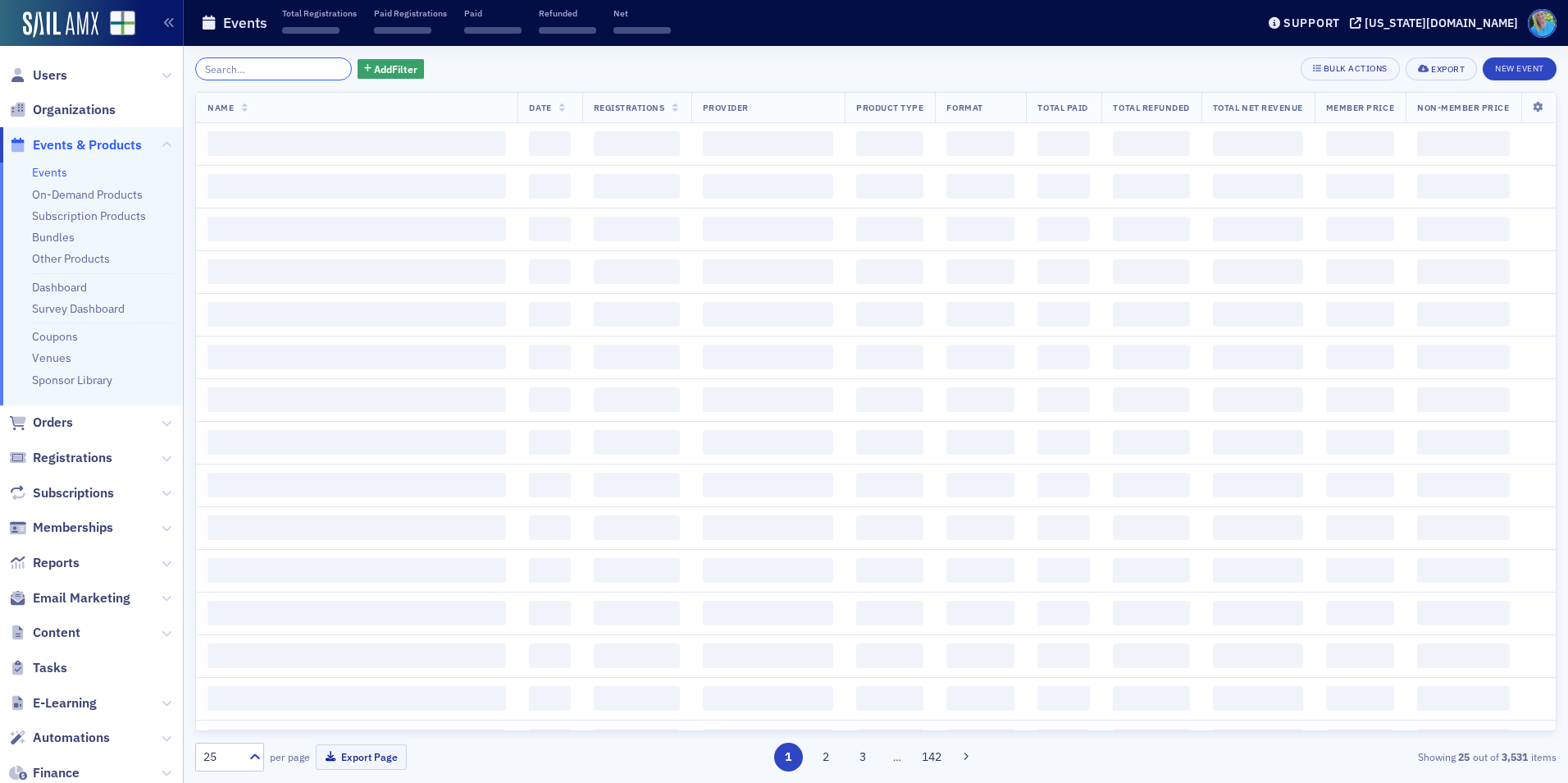
click at [318, 67] on input "search" at bounding box center [273, 69] width 157 height 23
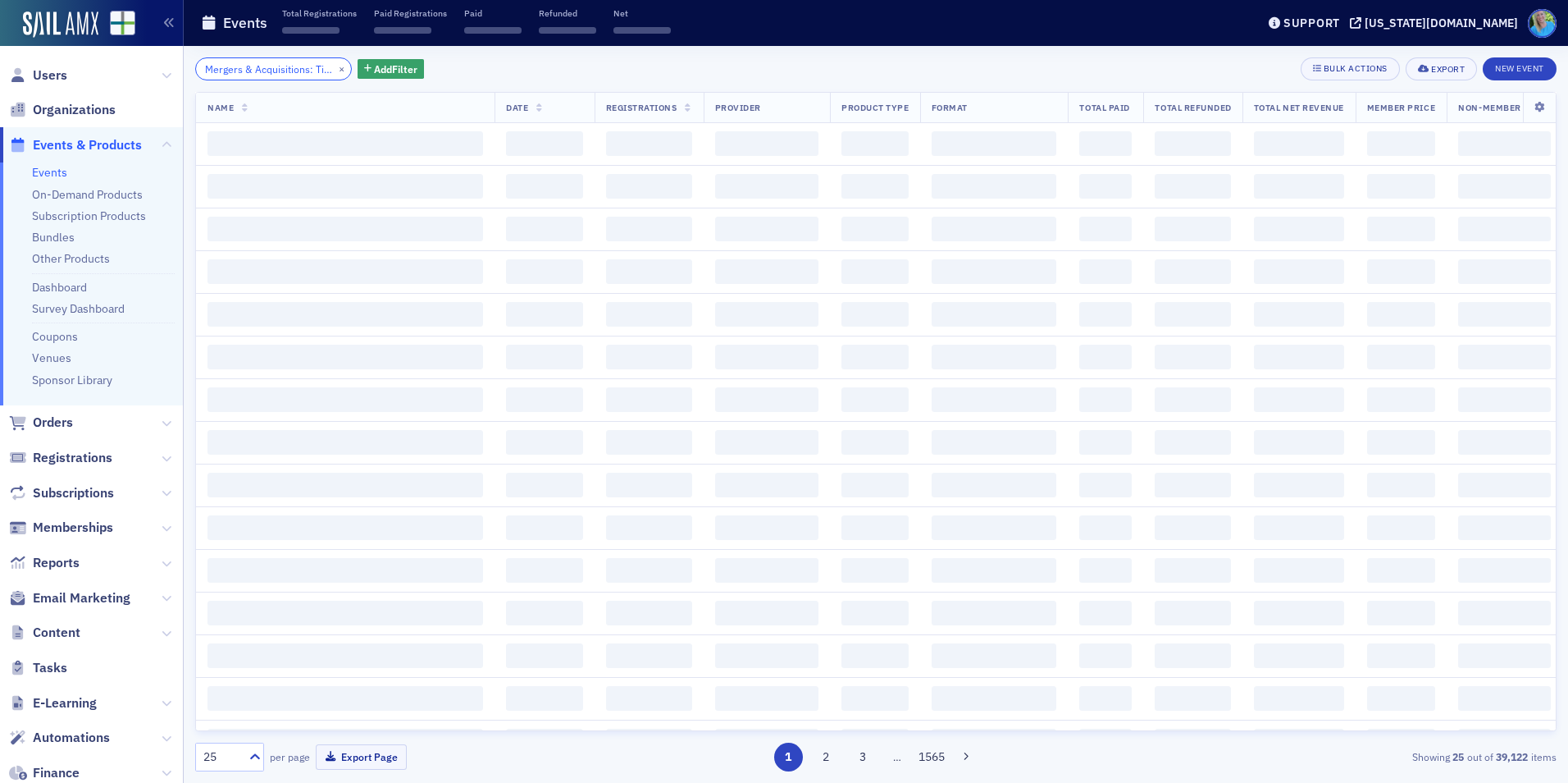
scroll to position [0, 141]
type input "Mergers & Acquisitions: Tips and Speed Bumps to Avoid"
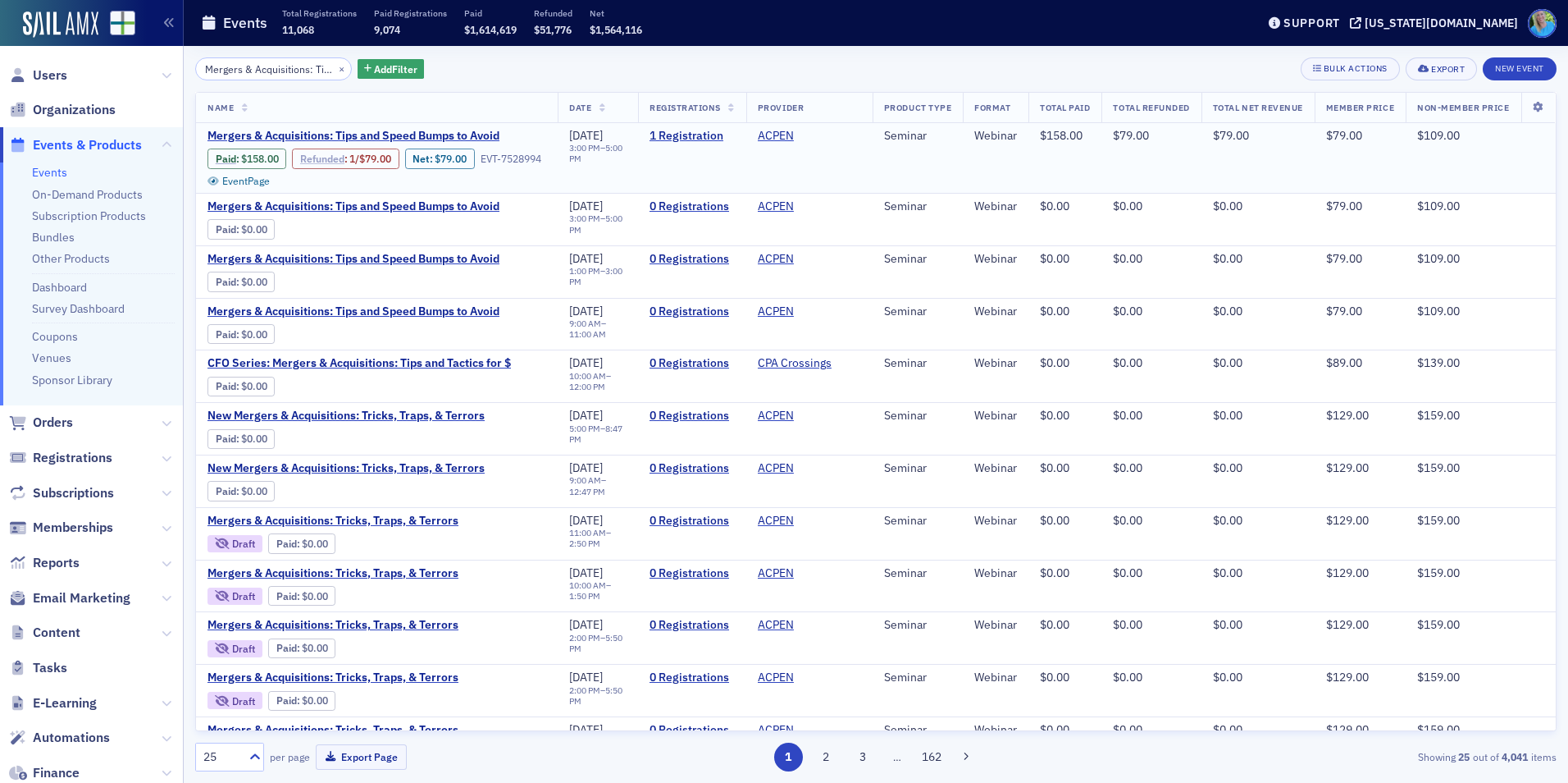
click at [328, 157] on link "Refunded" at bounding box center [322, 159] width 44 height 13
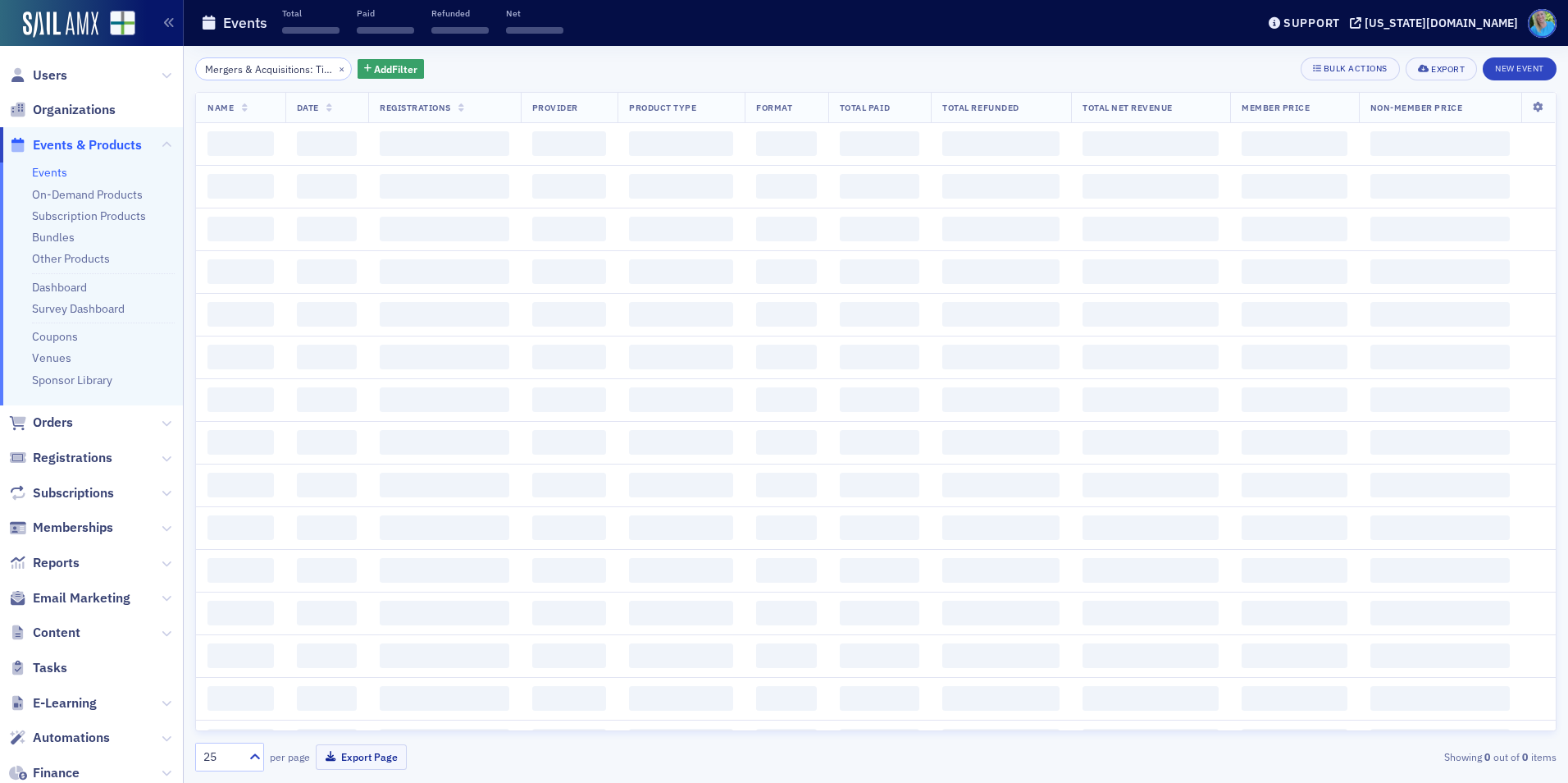
scroll to position [0, 141]
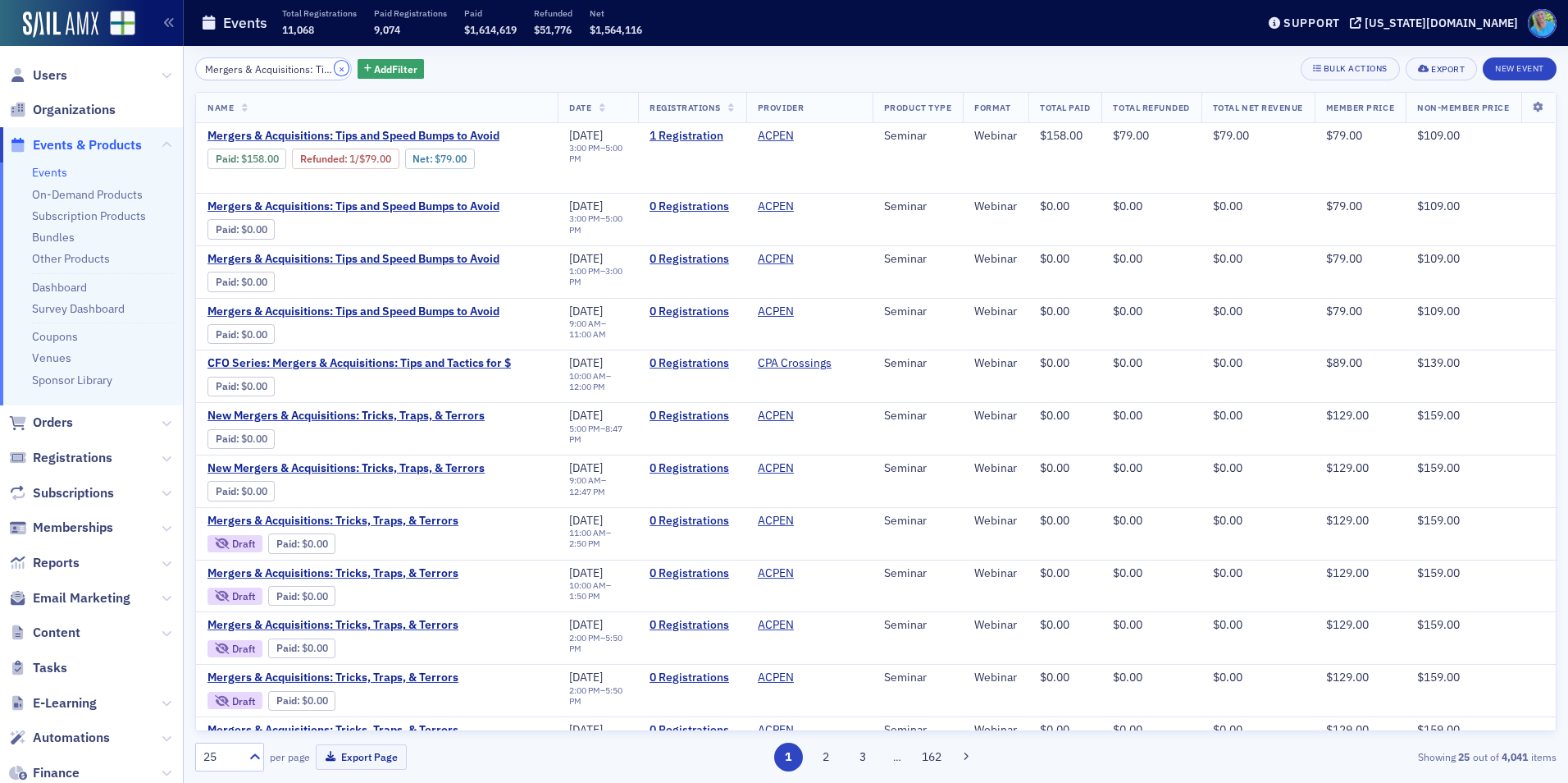
click at [335, 65] on button "×" at bounding box center [342, 68] width 14 height 14
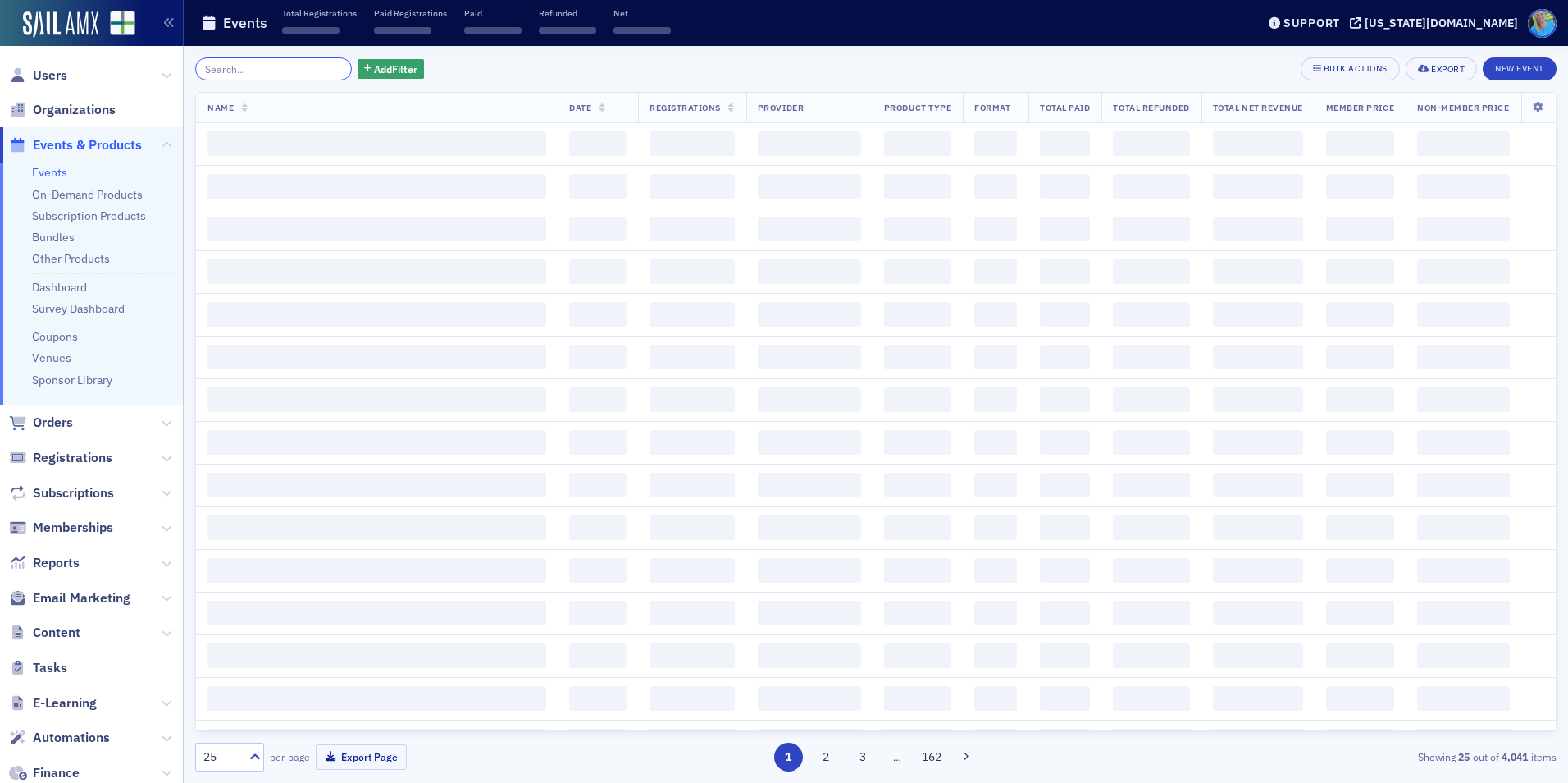
click at [320, 66] on input "search" at bounding box center [273, 69] width 157 height 23
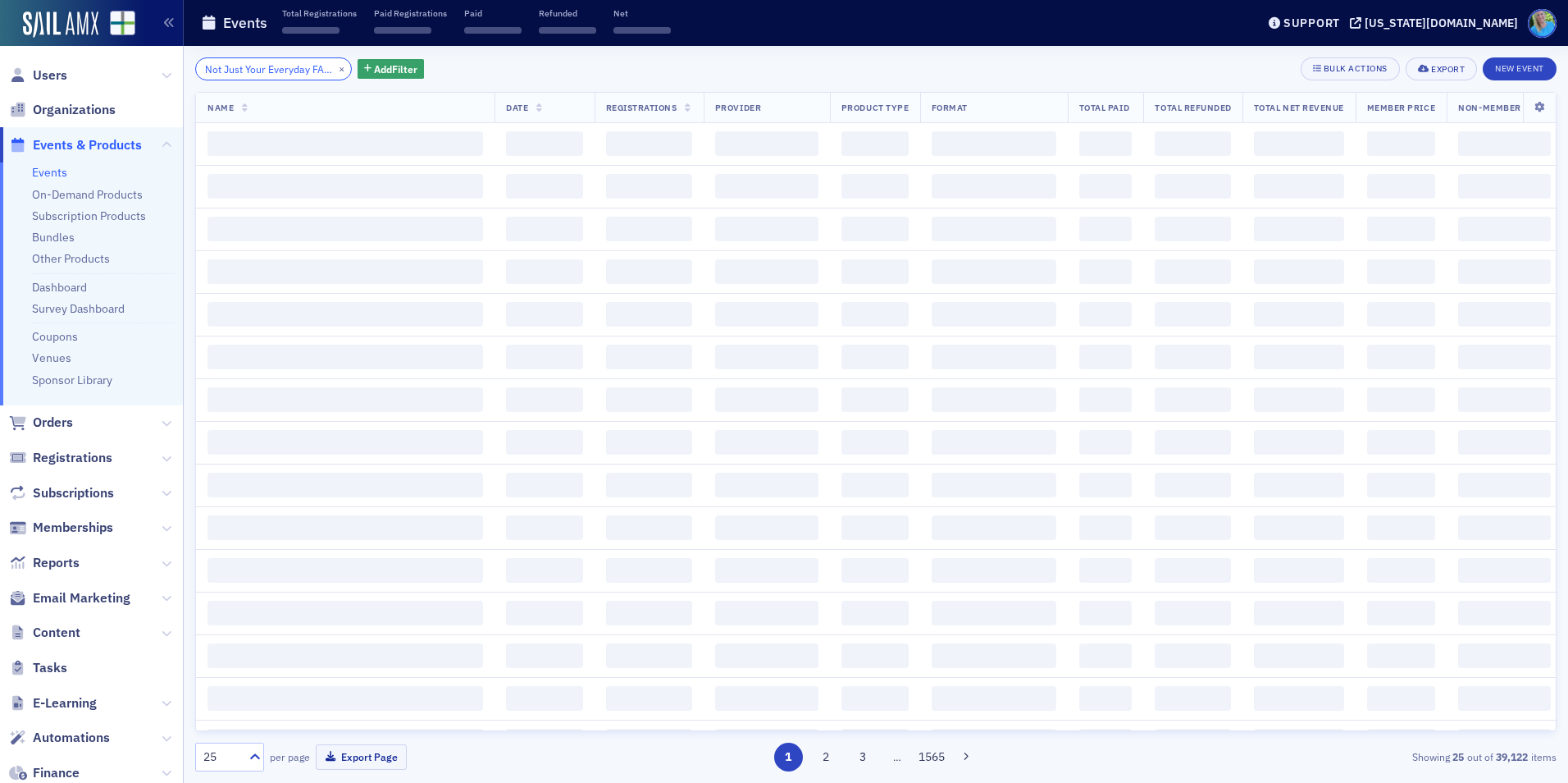
scroll to position [0, 56]
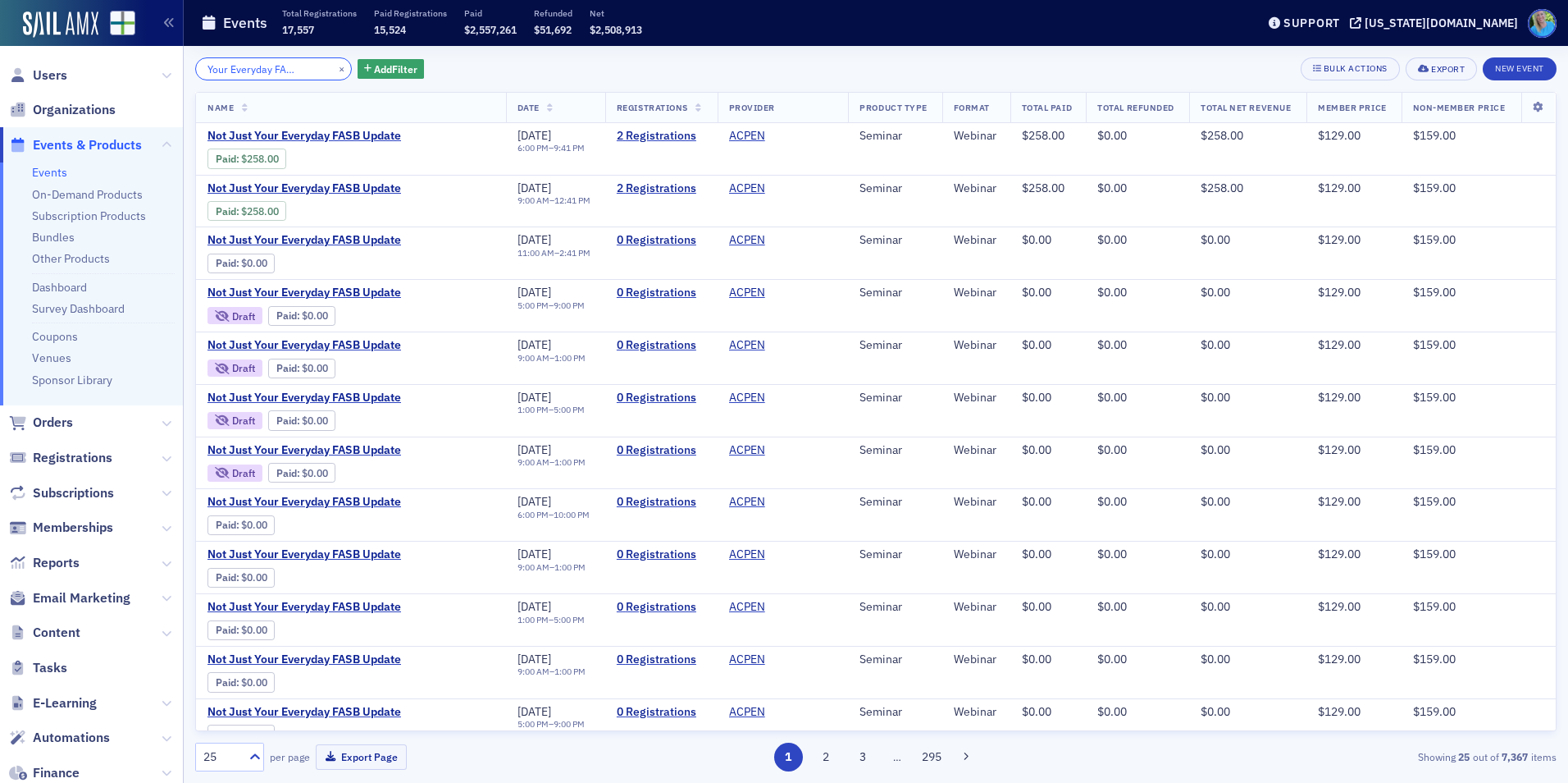
type input "Not Just Your Everyday FASB Update"
click at [335, 68] on button "×" at bounding box center [342, 68] width 14 height 14
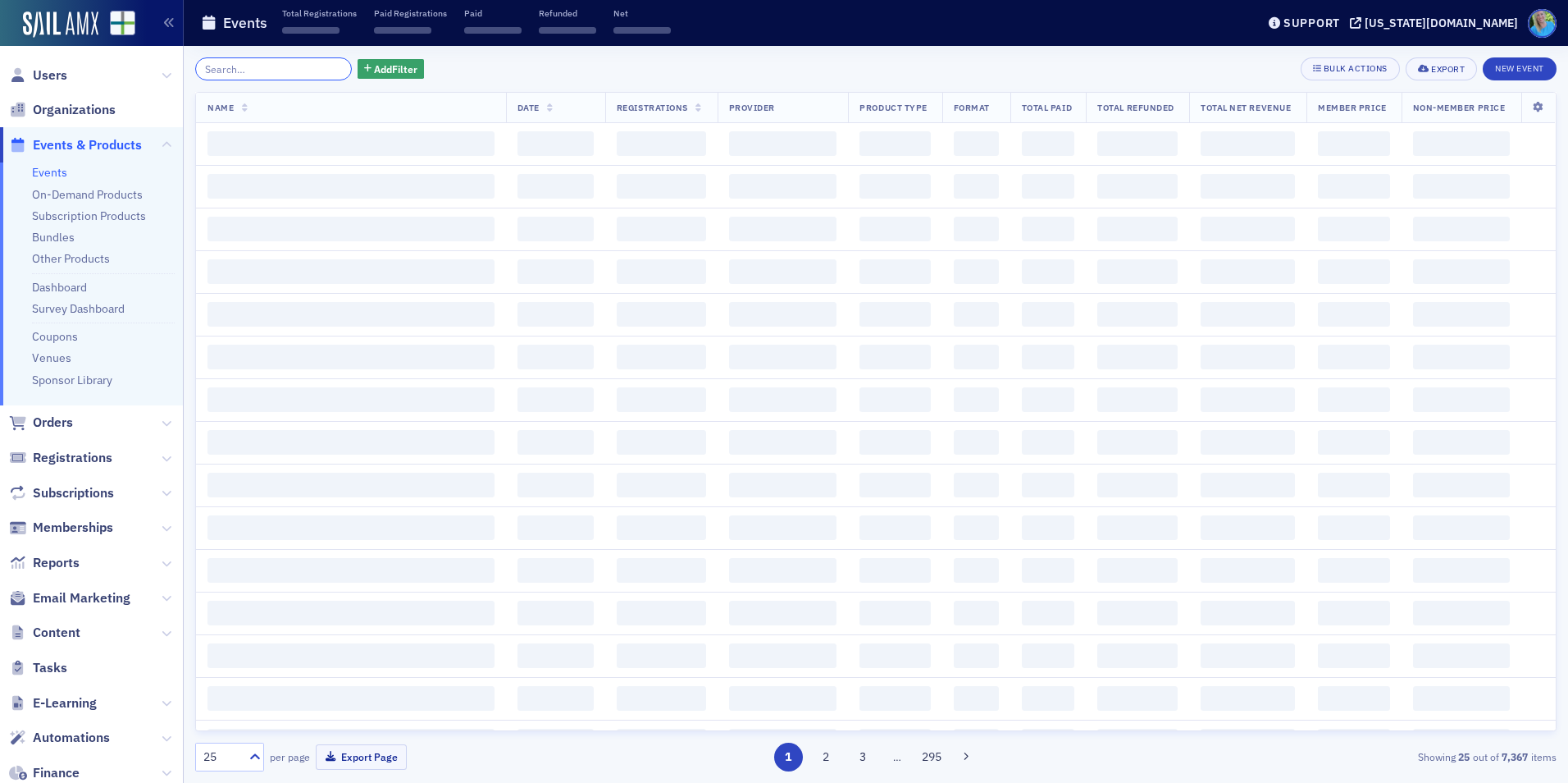
click at [311, 68] on input "search" at bounding box center [273, 69] width 157 height 23
paste input "Officer Compensation Audits: What It Is and How to Defend It"
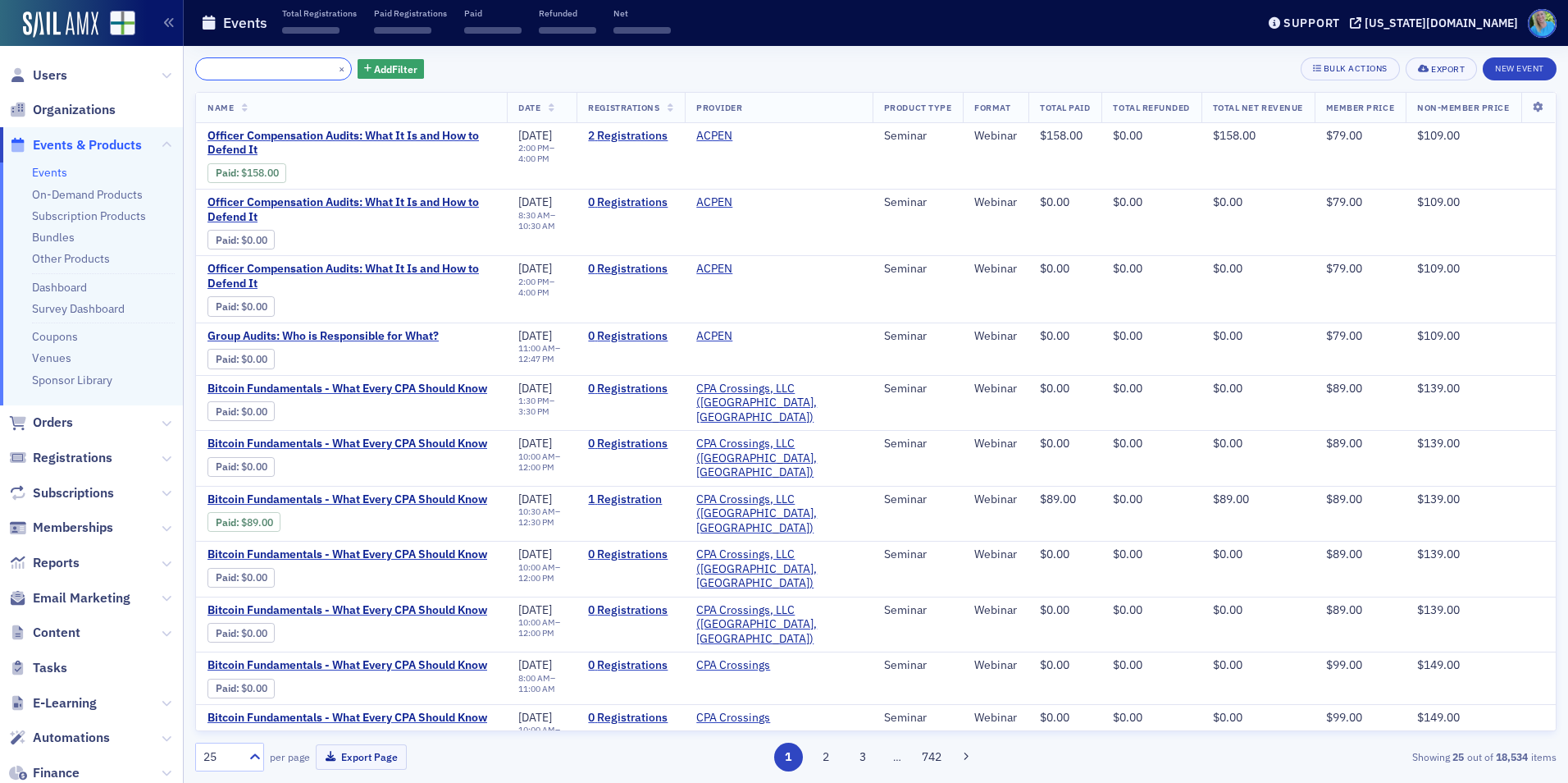
type input "Officer Compensation Audits: What It Is and How to Defend It"
drag, startPoint x: 326, startPoint y: 66, endPoint x: 314, endPoint y: 68, distance: 12.2
click at [335, 66] on button "×" at bounding box center [342, 68] width 14 height 14
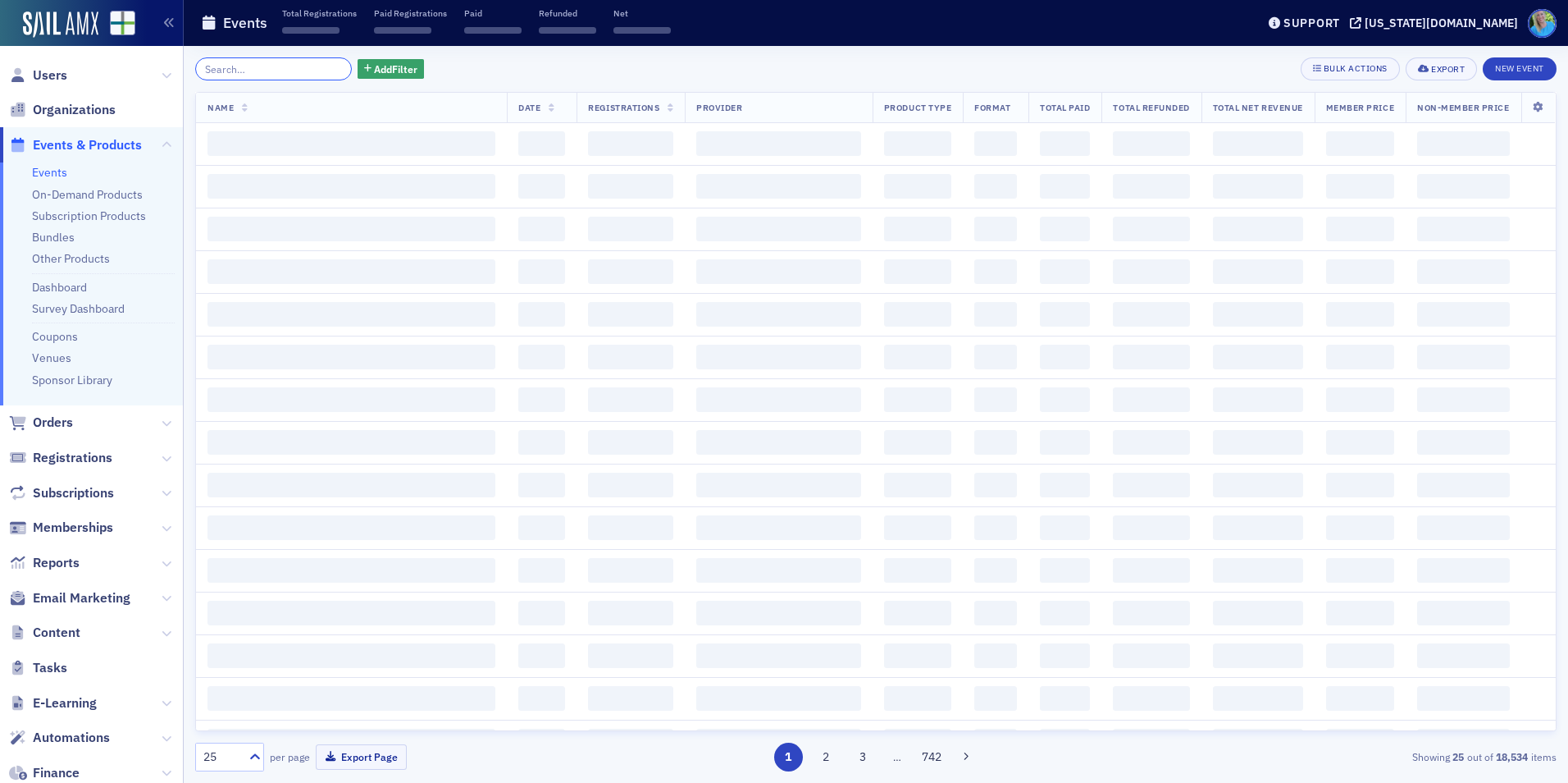
click at [314, 68] on input "search" at bounding box center [273, 69] width 157 height 23
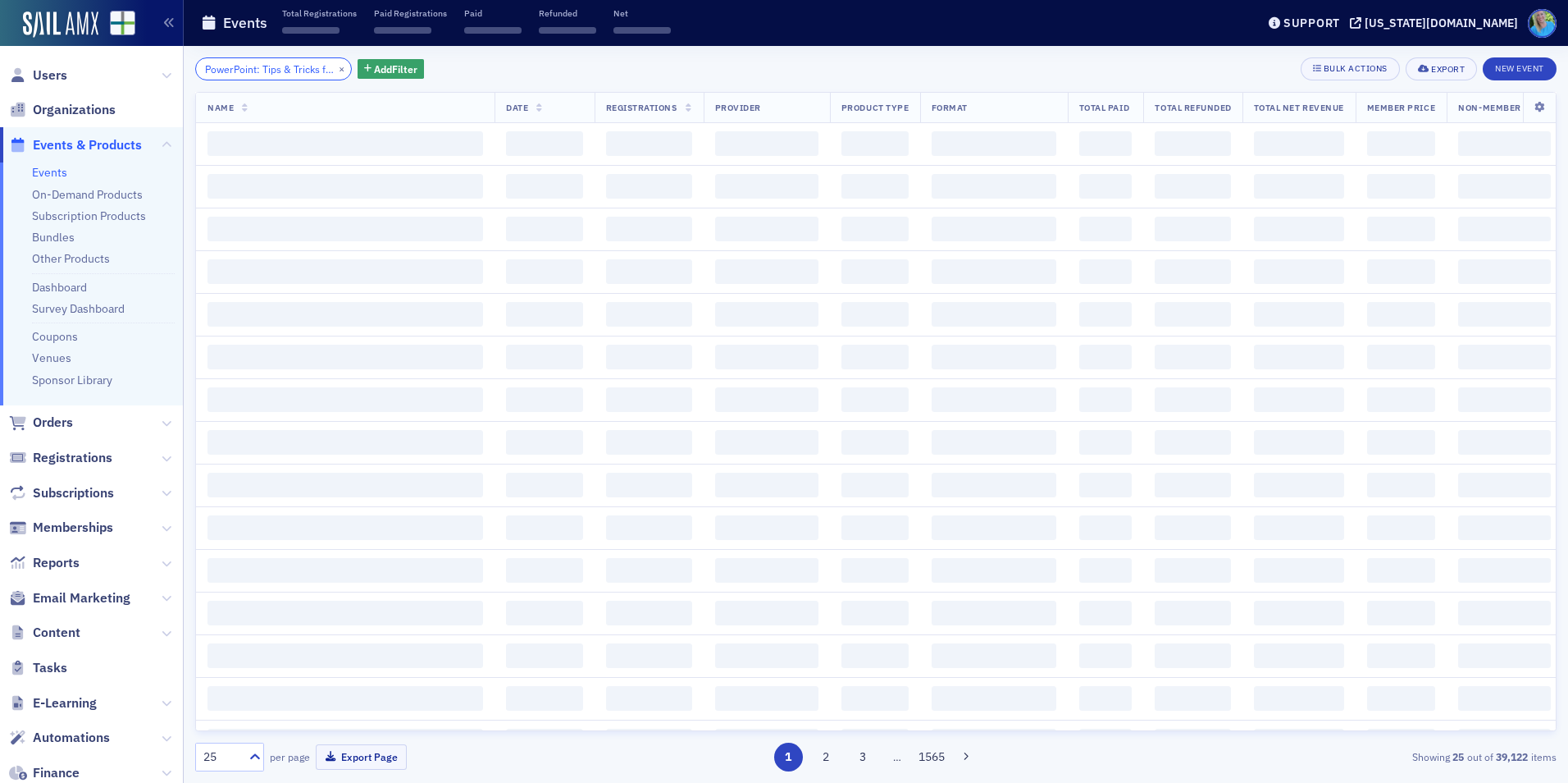
scroll to position [0, 110]
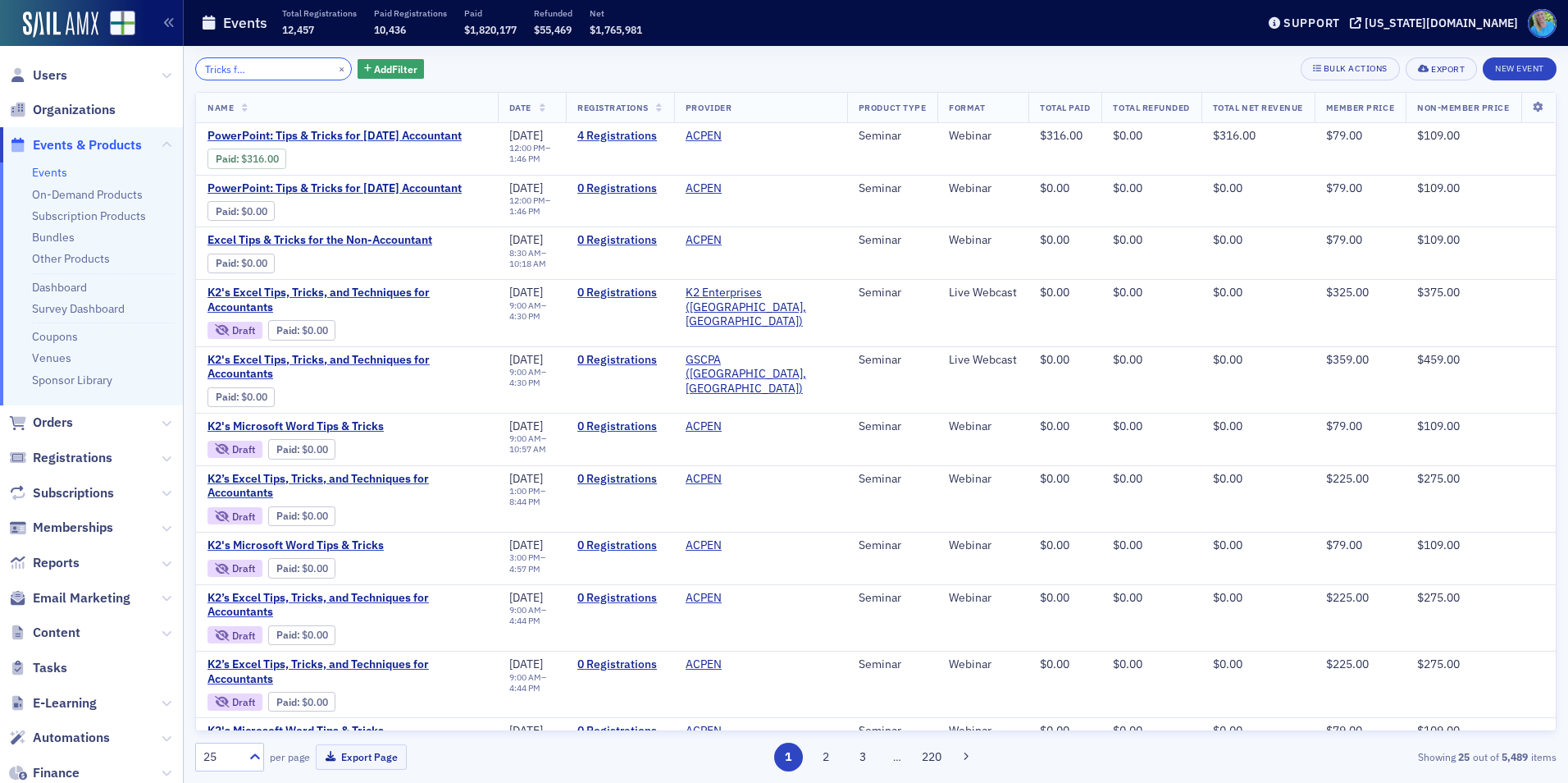
type input "PowerPoint: Tips & Tricks for [DATE] Accountant"
click at [335, 68] on button "×" at bounding box center [342, 68] width 14 height 14
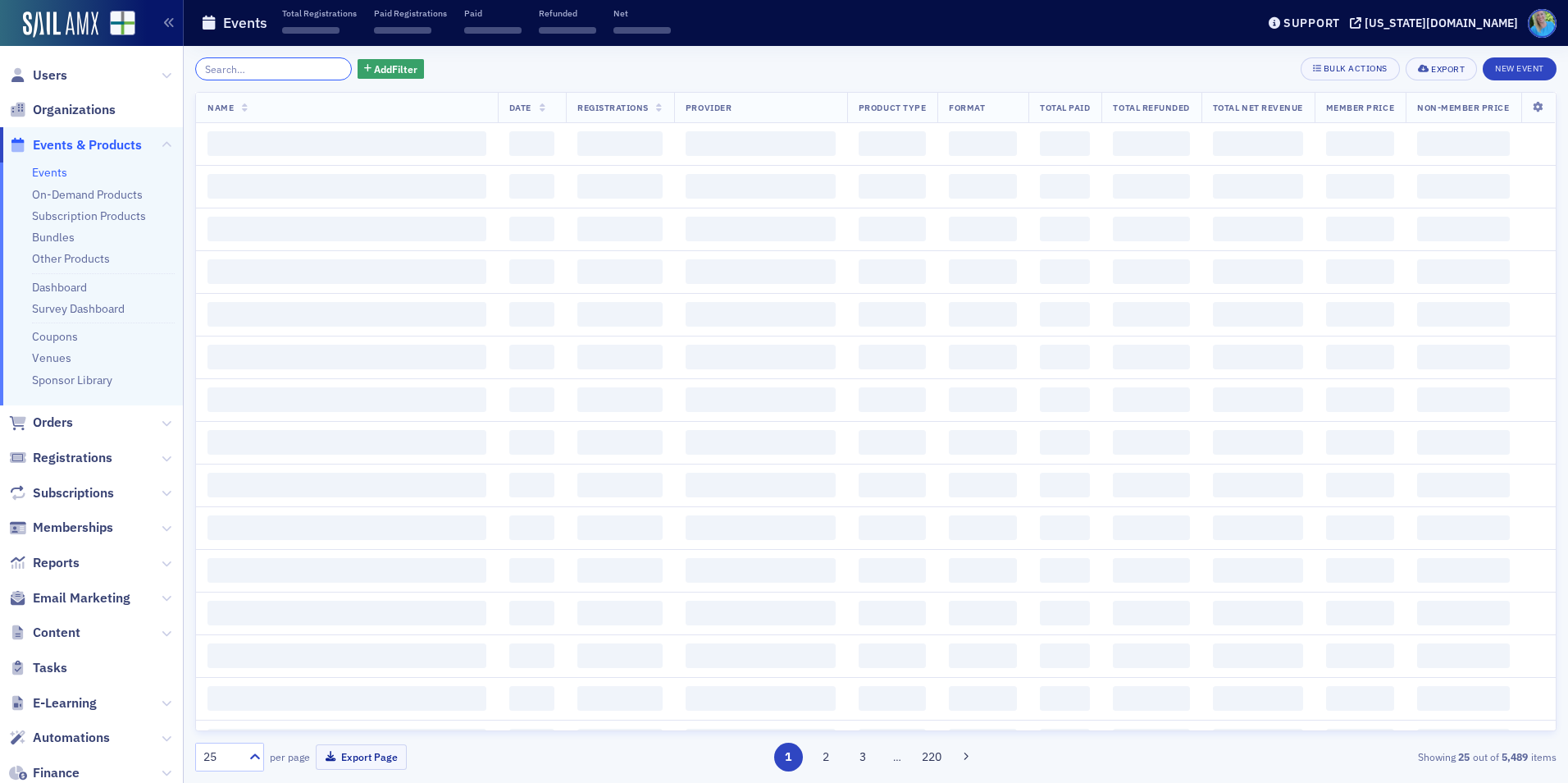
click at [315, 68] on input "search" at bounding box center [273, 69] width 157 height 23
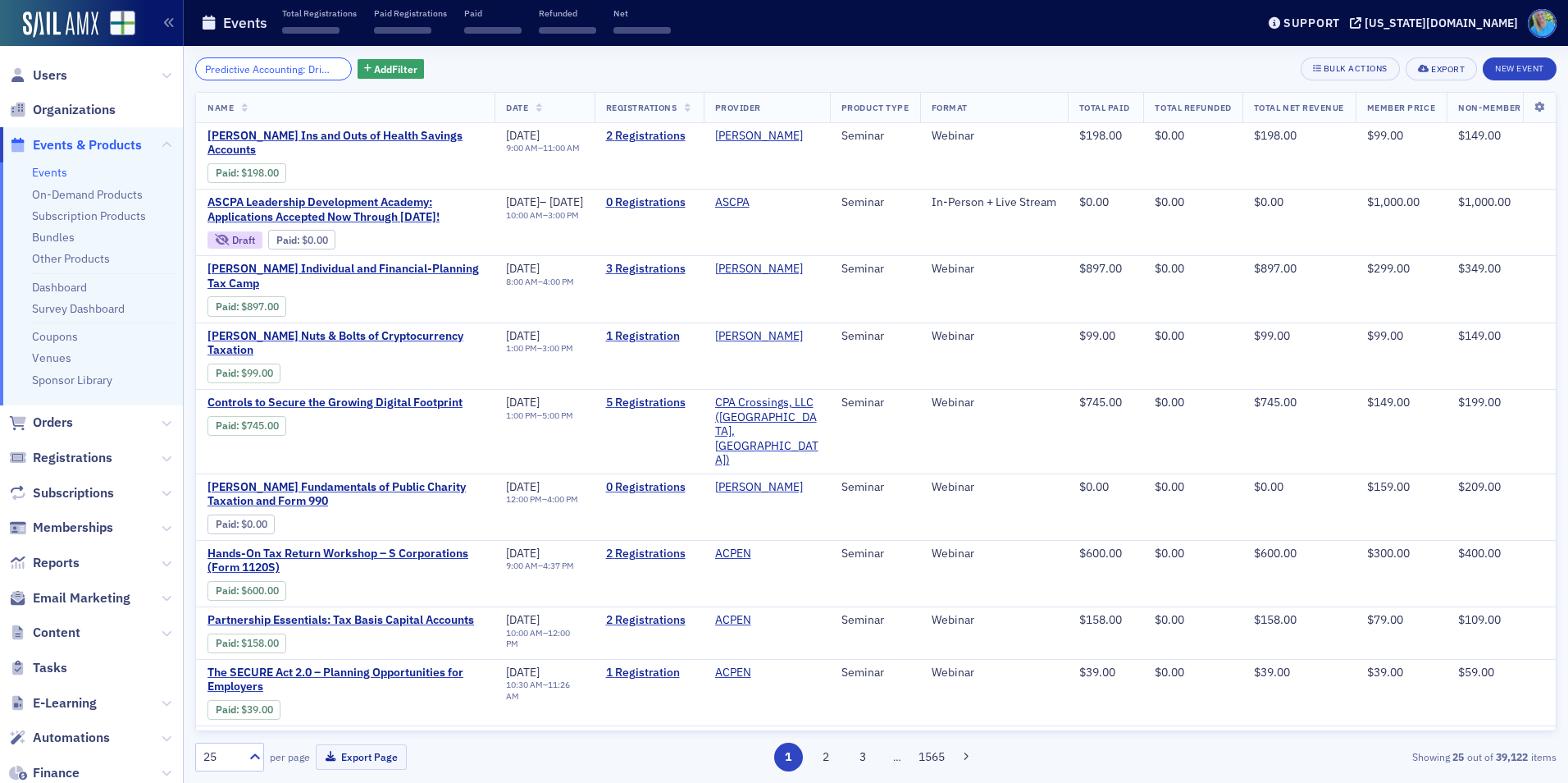
scroll to position [0, 232]
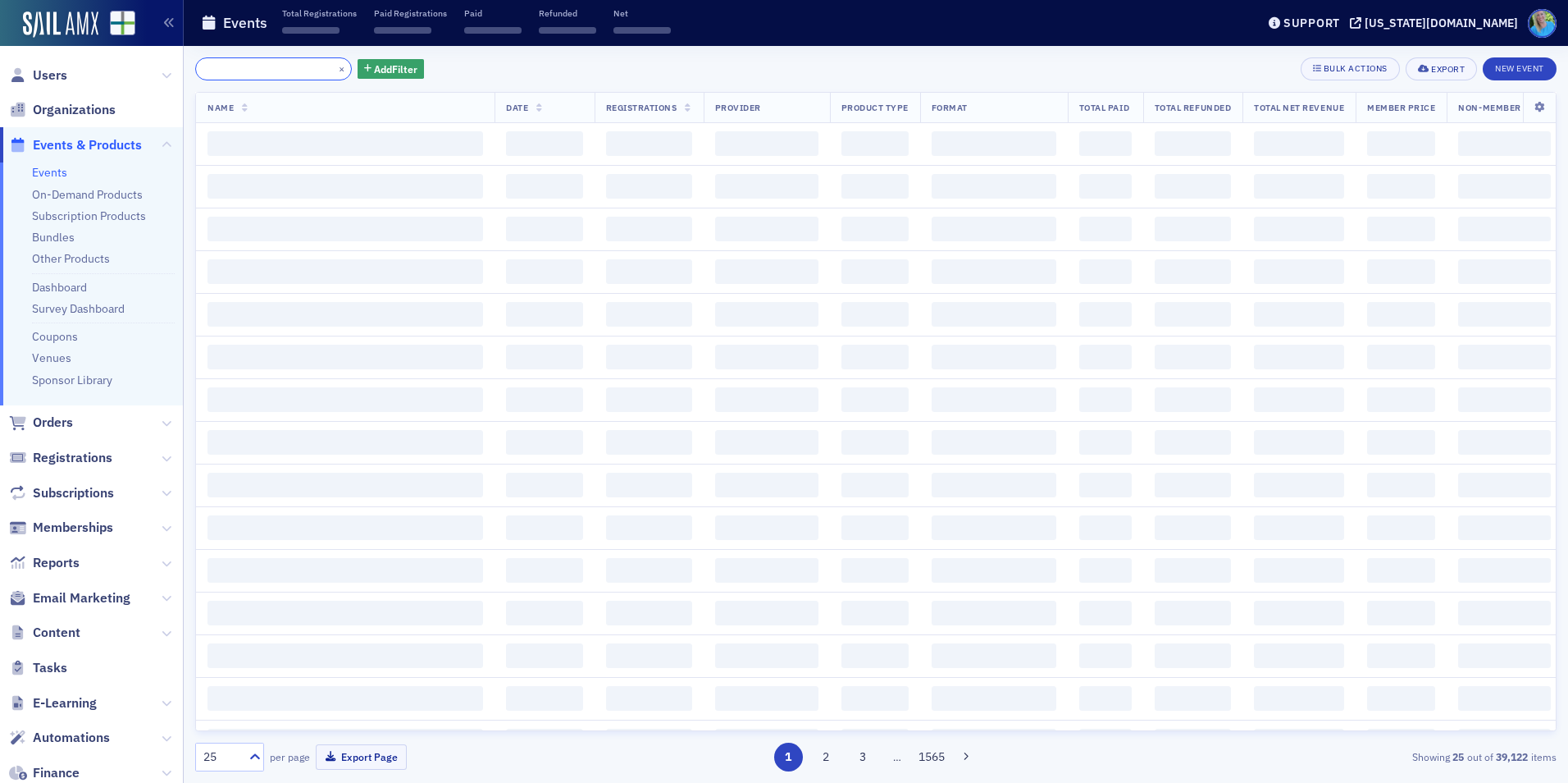
type input "Predictive Accounting: Driver-Based Budgeting & Rolling Financial Forecasts"
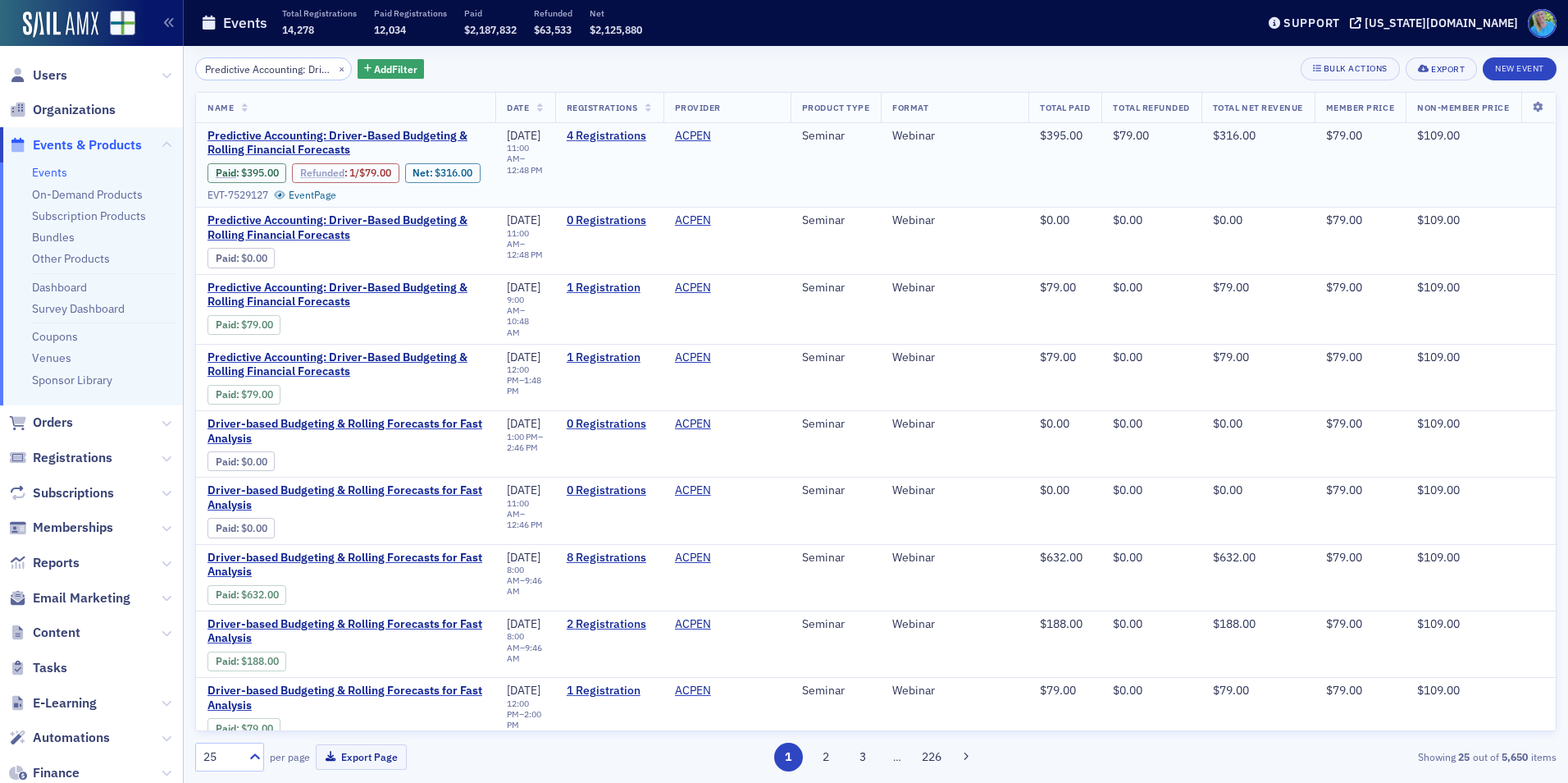
click at [330, 176] on link "Refunded" at bounding box center [322, 173] width 44 height 13
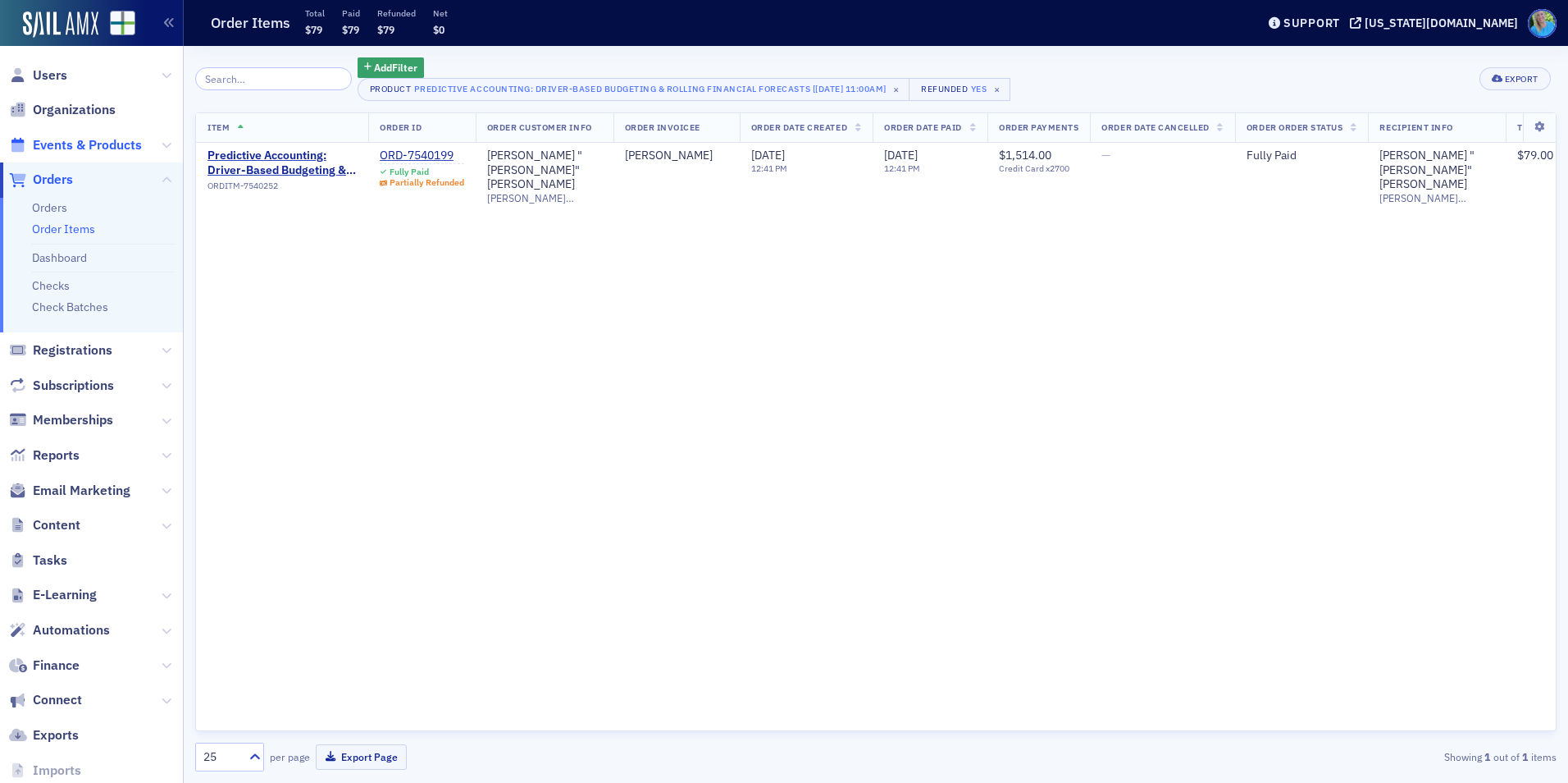
click at [96, 151] on span "Events & Products" at bounding box center [86, 145] width 109 height 18
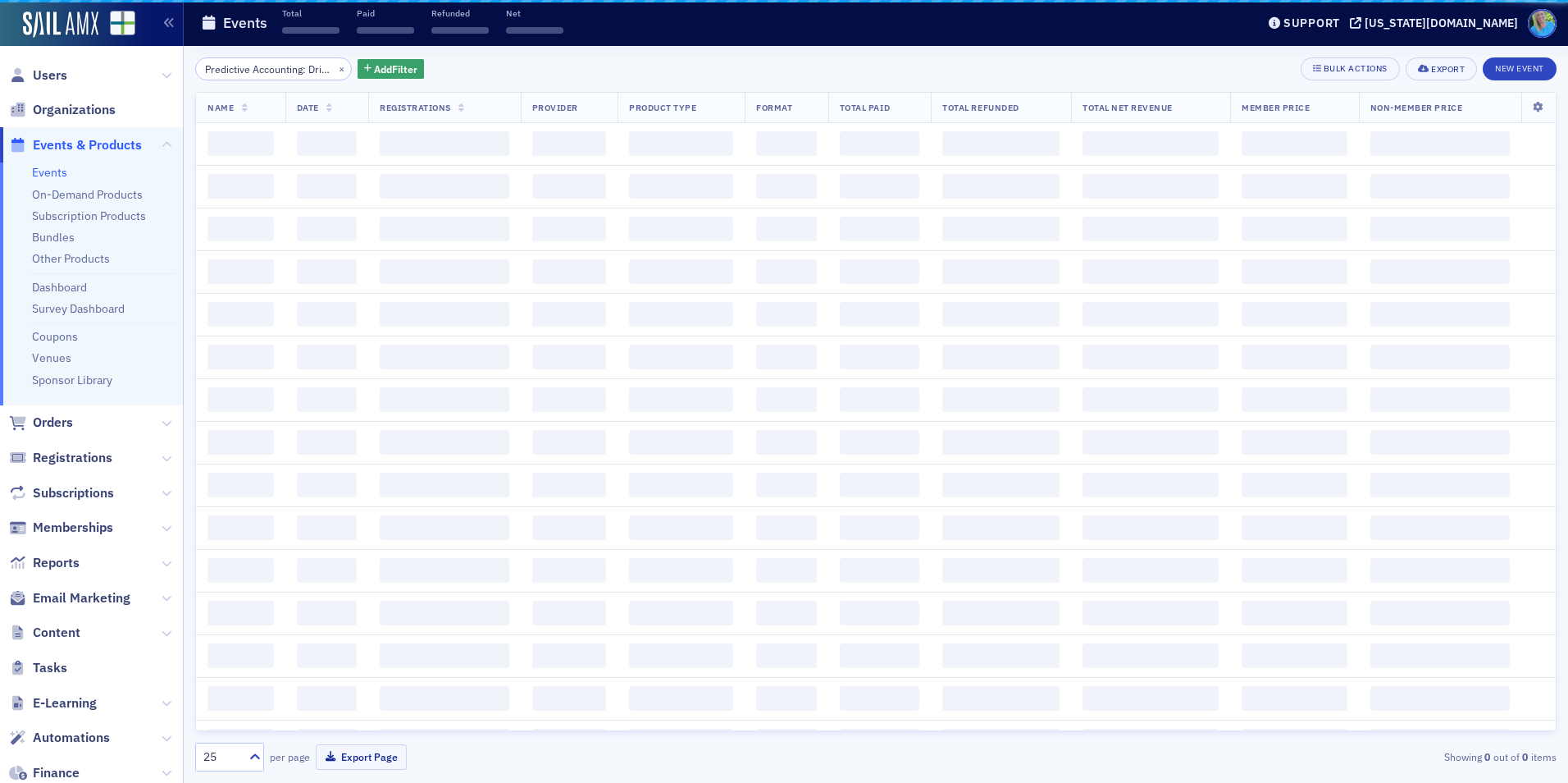
scroll to position [0, 232]
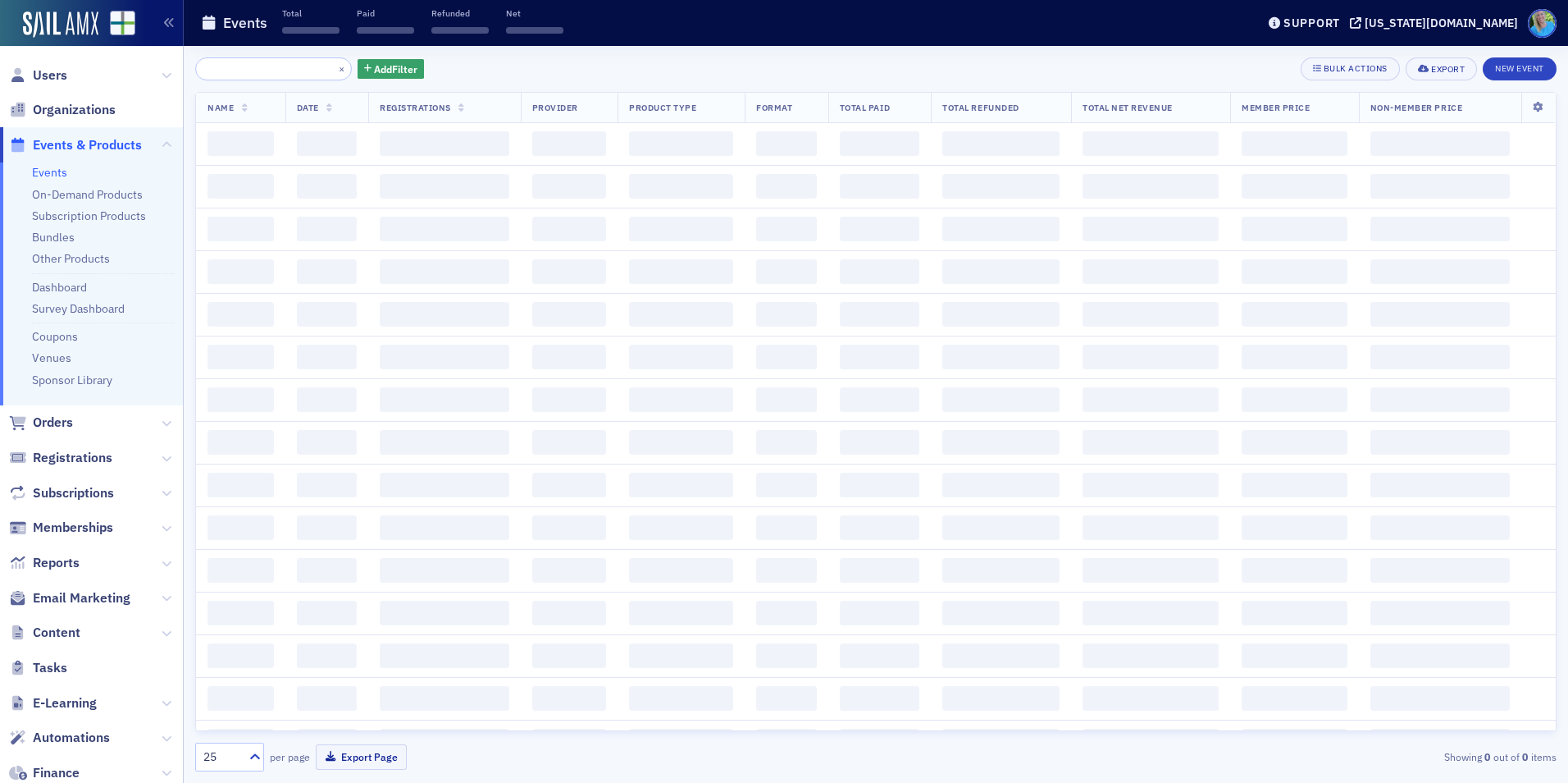
click at [293, 71] on input "Predictive Accounting: Driver-Based Budgeting & Rolling Financial Forecasts" at bounding box center [273, 69] width 157 height 23
click at [335, 71] on button "×" at bounding box center [342, 68] width 14 height 14
click at [318, 71] on input "search" at bounding box center [273, 69] width 157 height 23
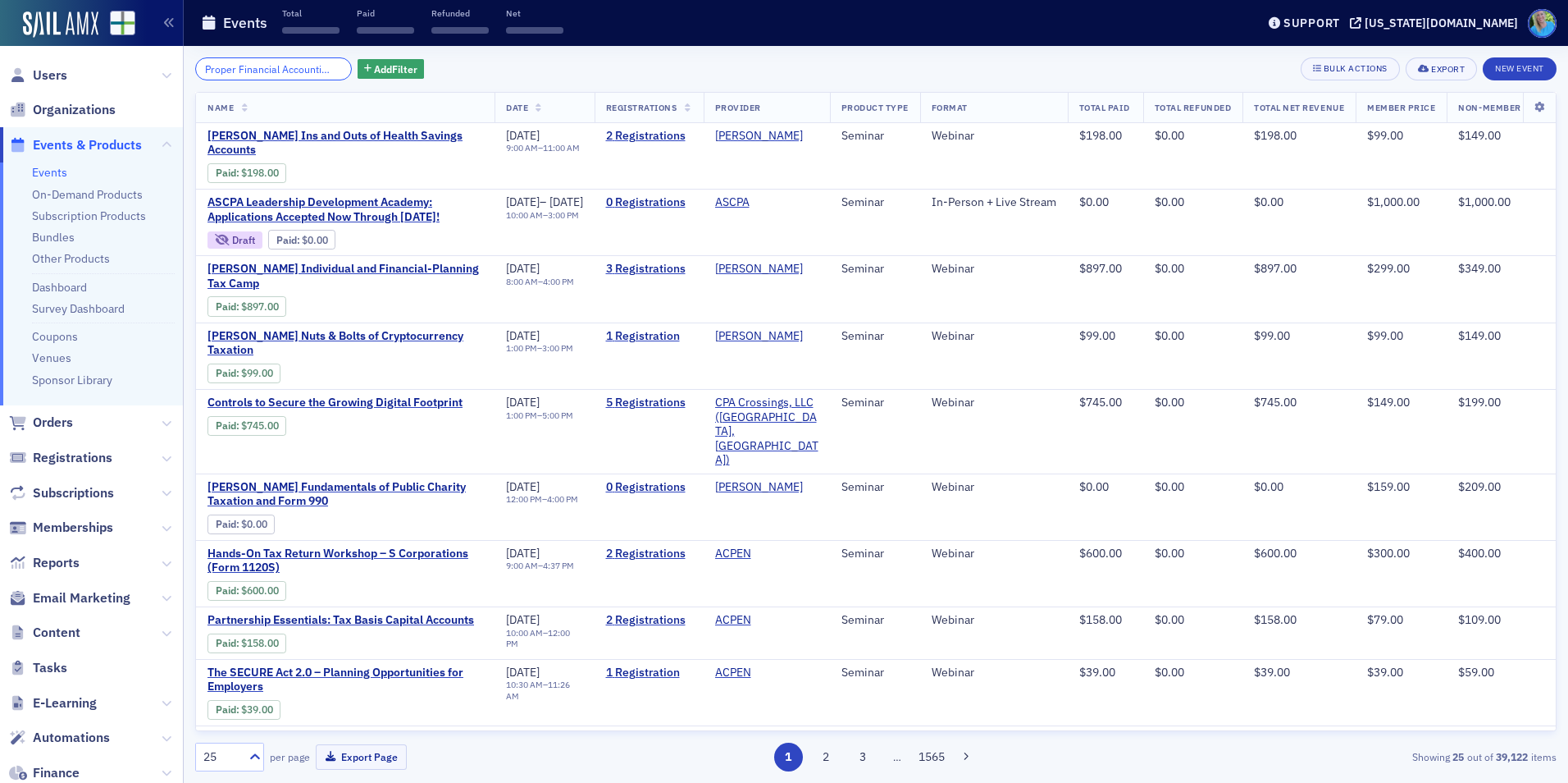
scroll to position [0, 134]
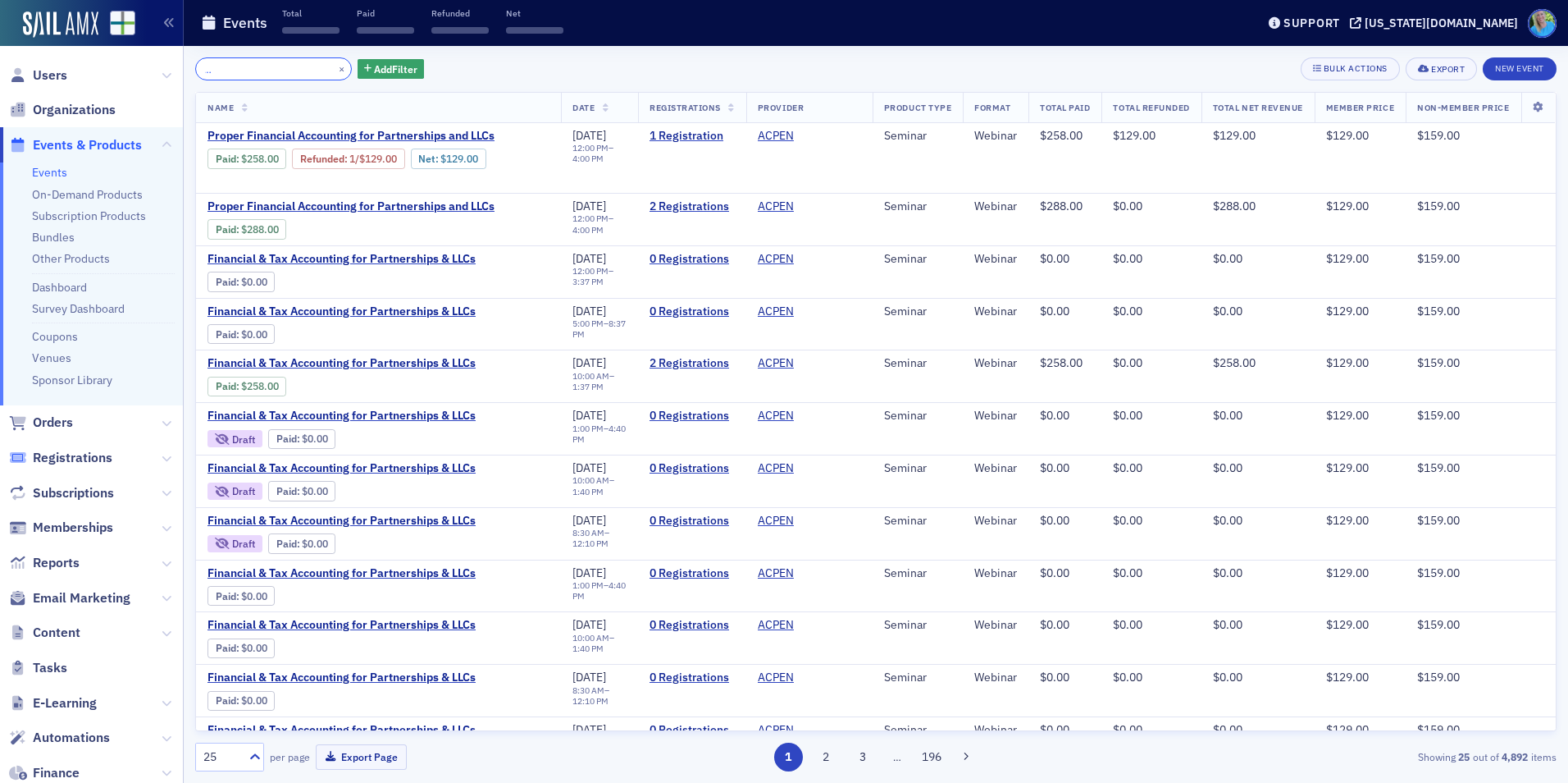
type input "Proper Financial Accounting for Partnerships and LLCs"
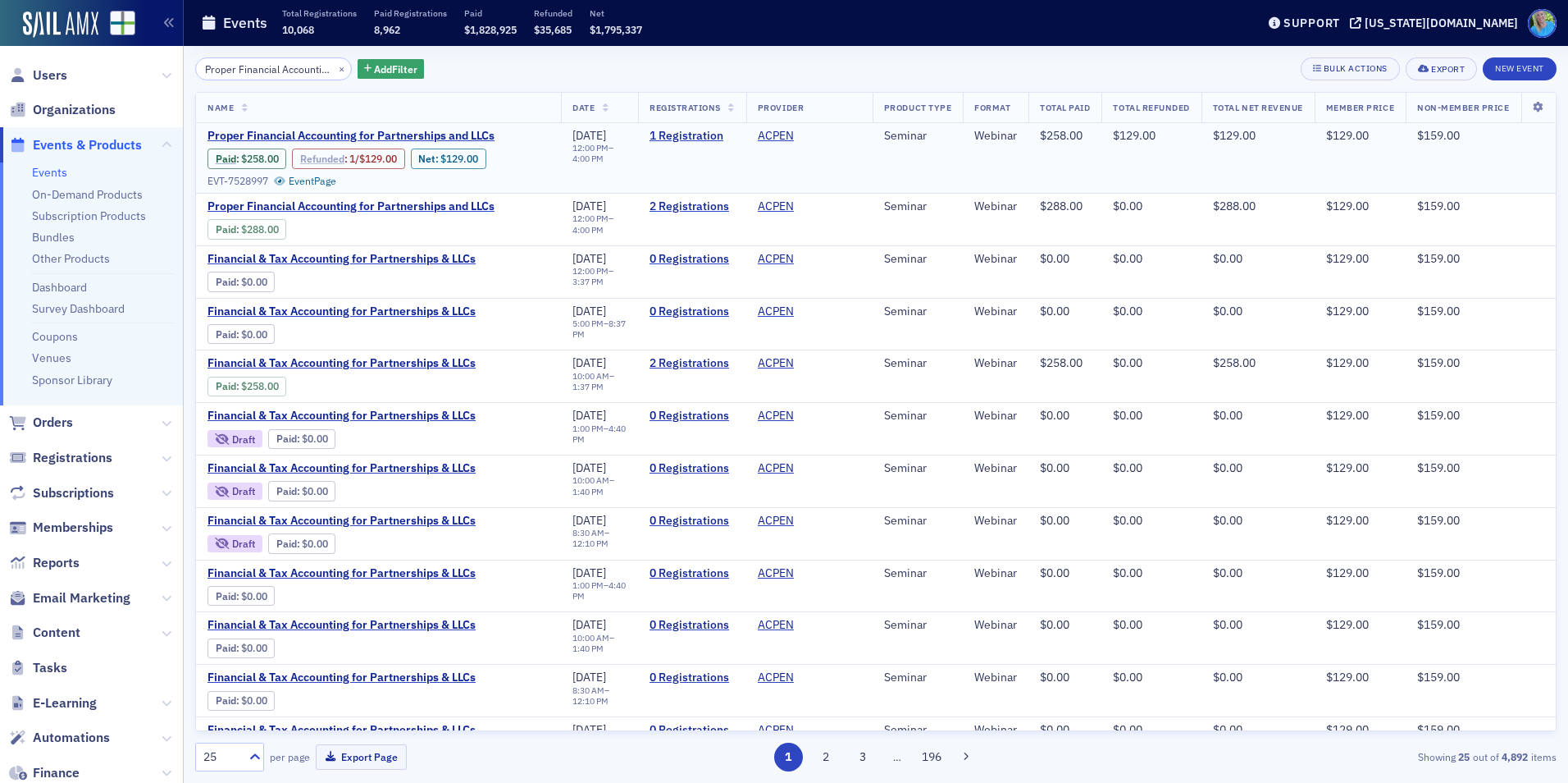
click at [316, 154] on link "Refunded" at bounding box center [322, 159] width 44 height 13
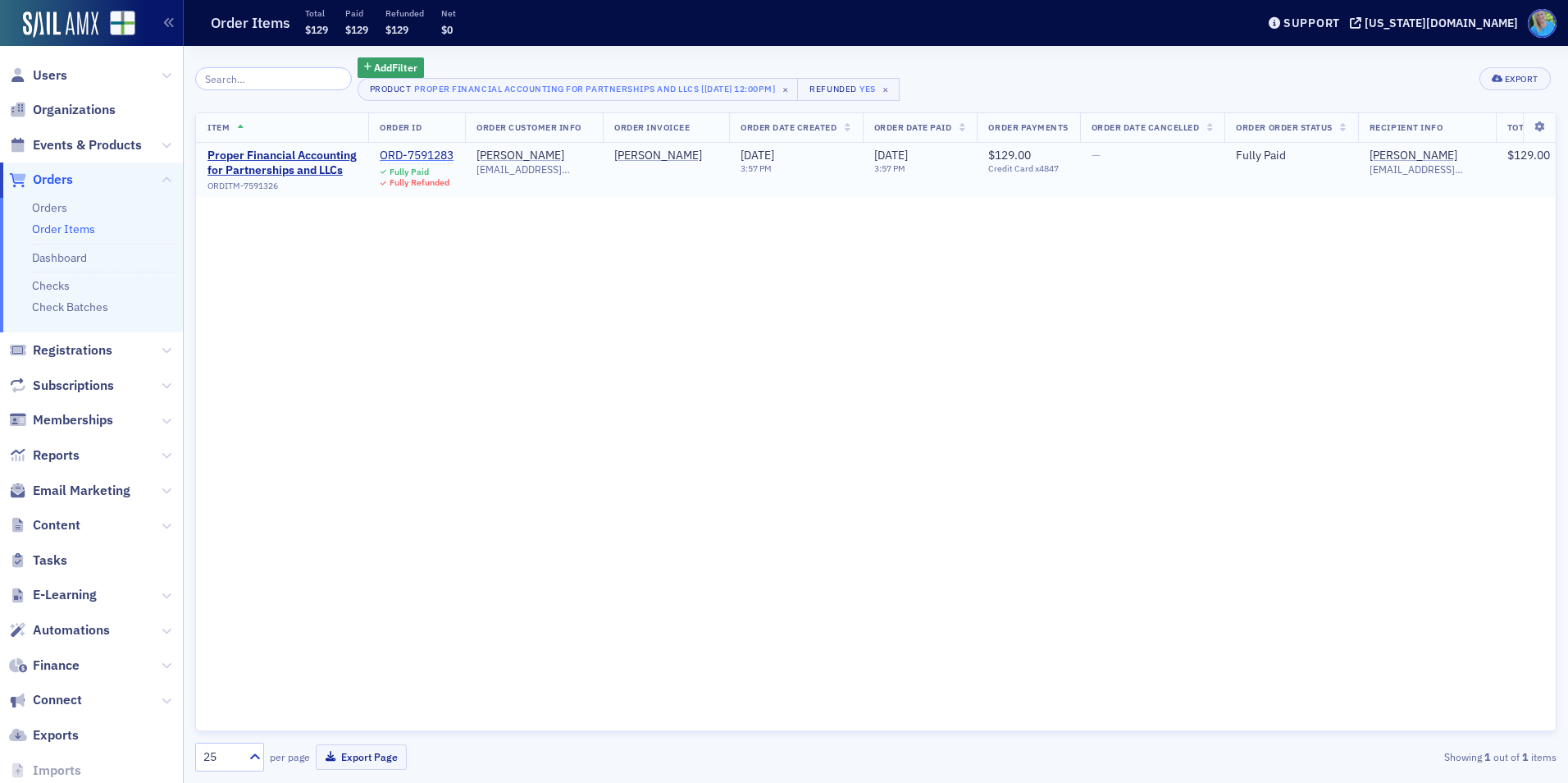
click at [398, 154] on div "ORD-7591283" at bounding box center [417, 156] width 74 height 14
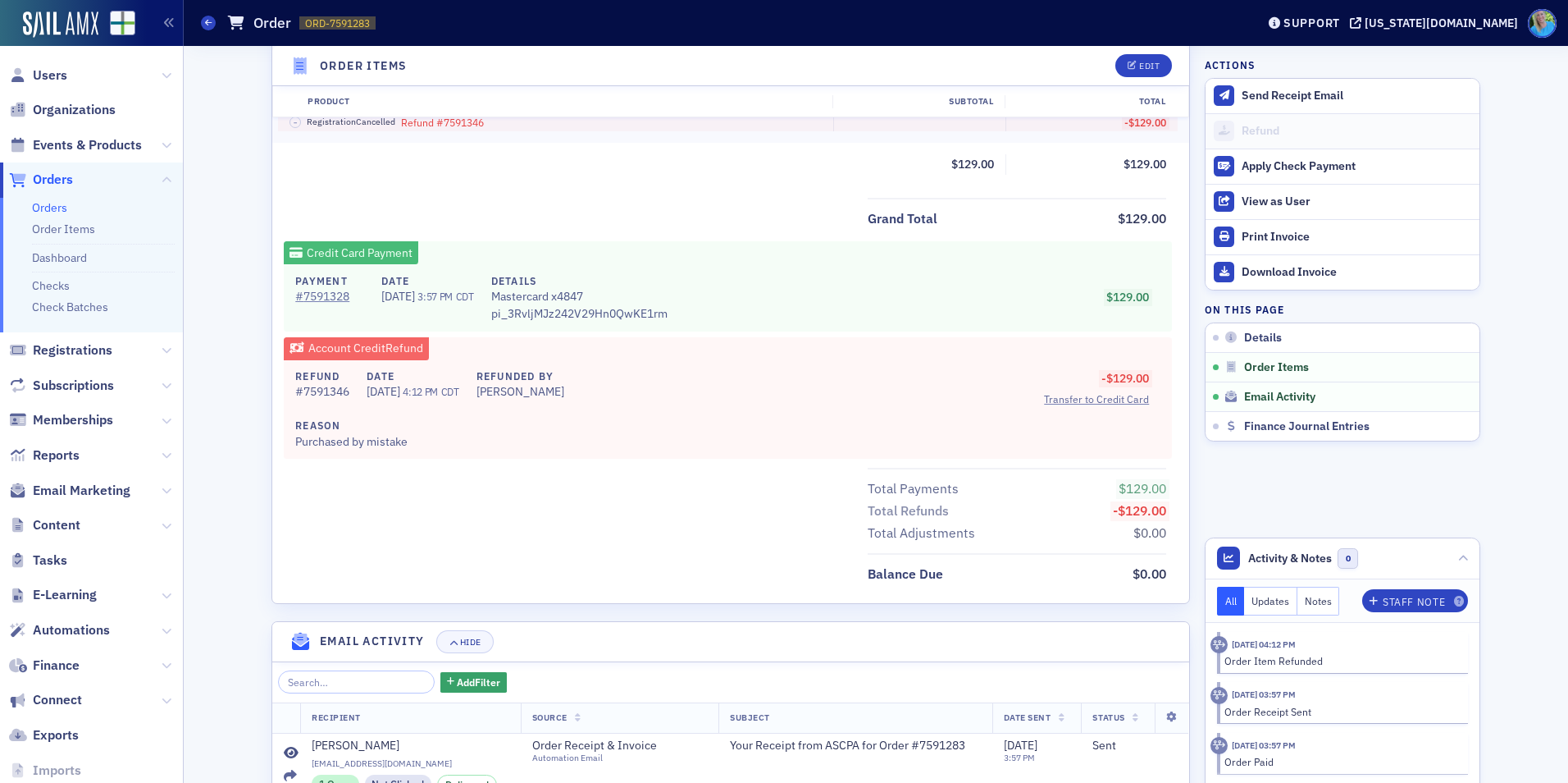
scroll to position [739, 0]
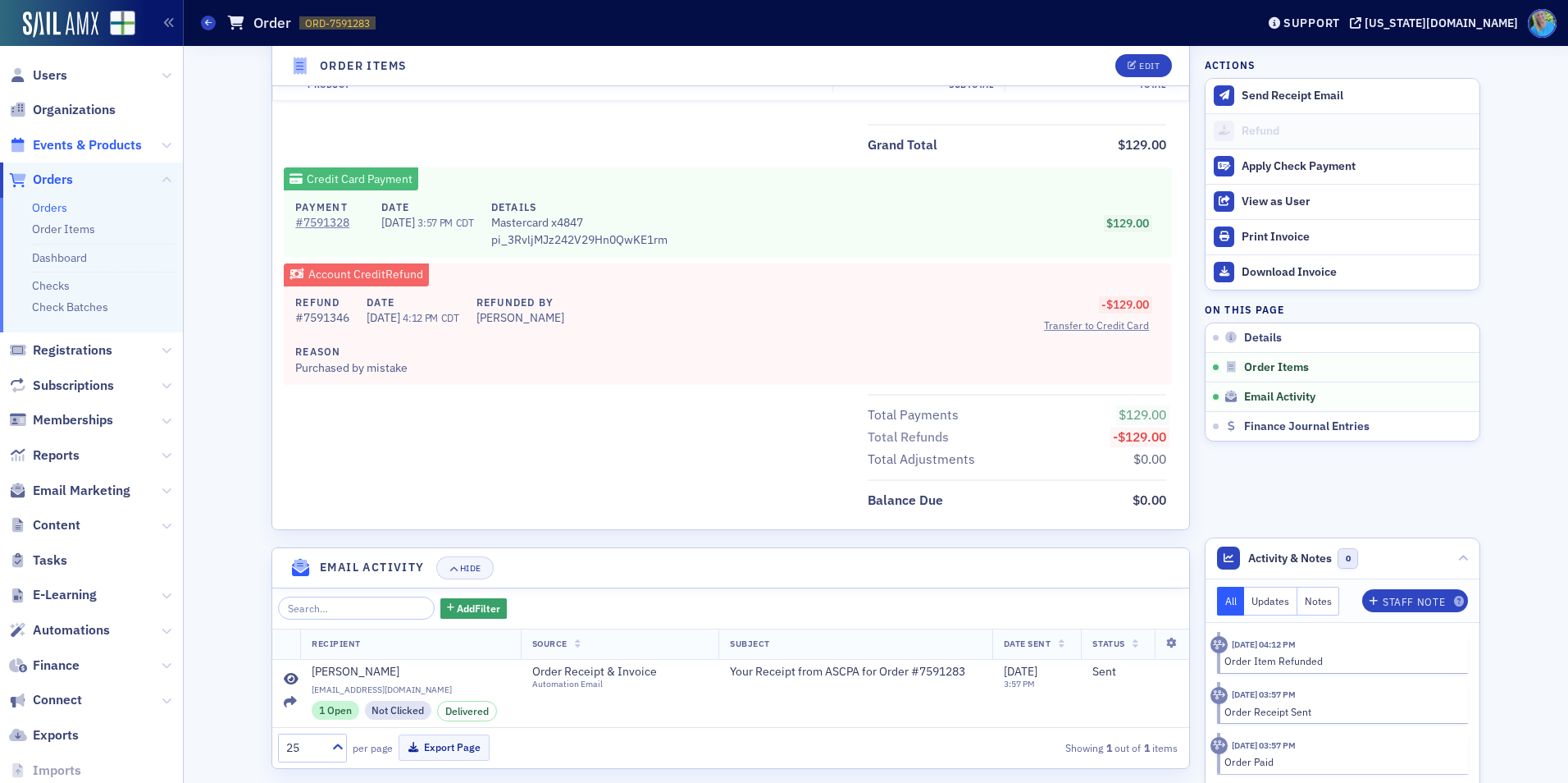
click at [81, 147] on span "Events & Products" at bounding box center [86, 145] width 109 height 18
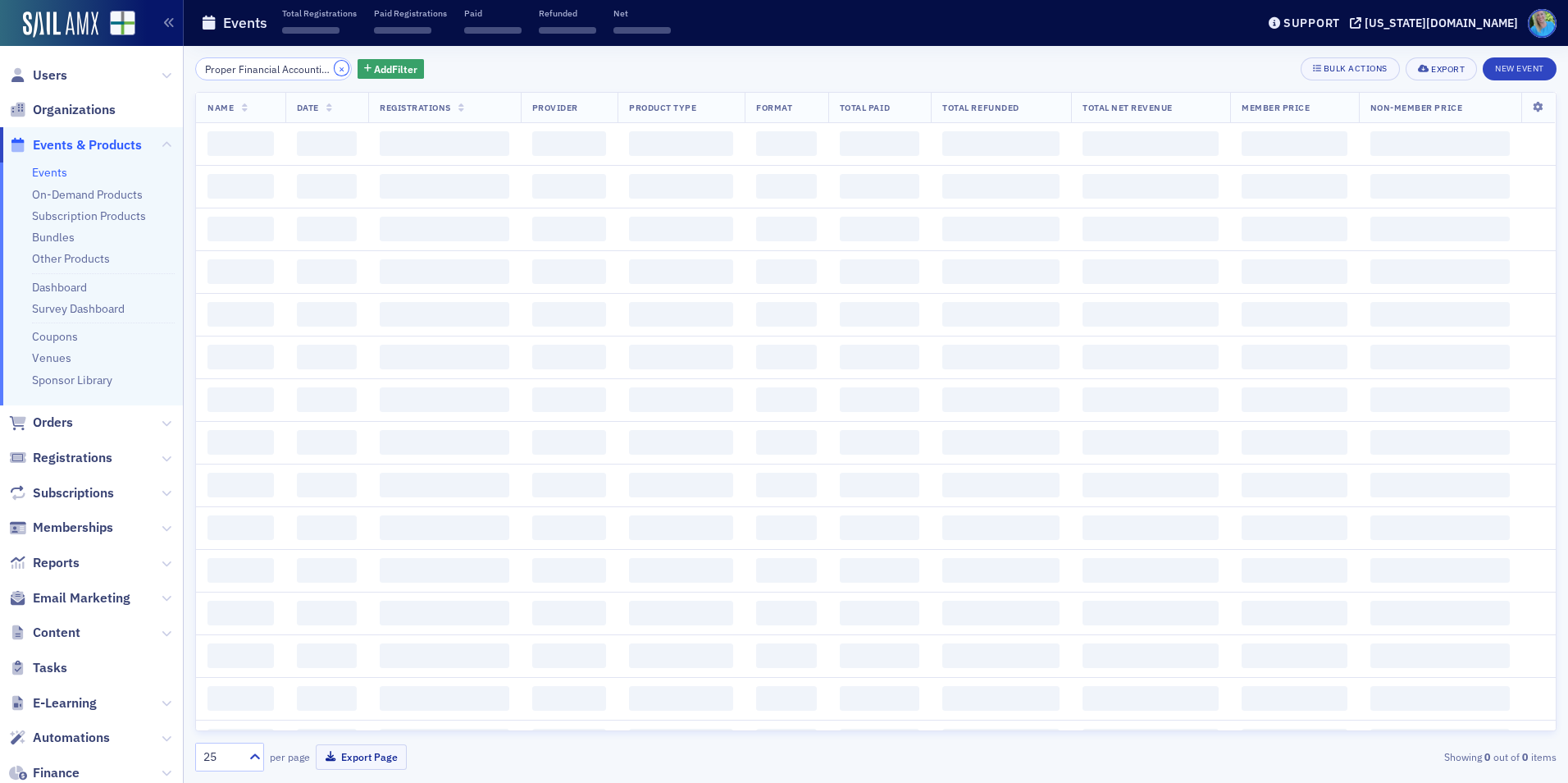
click at [335, 66] on button "×" at bounding box center [342, 68] width 14 height 14
click at [320, 68] on input "search" at bounding box center [273, 69] width 157 height 23
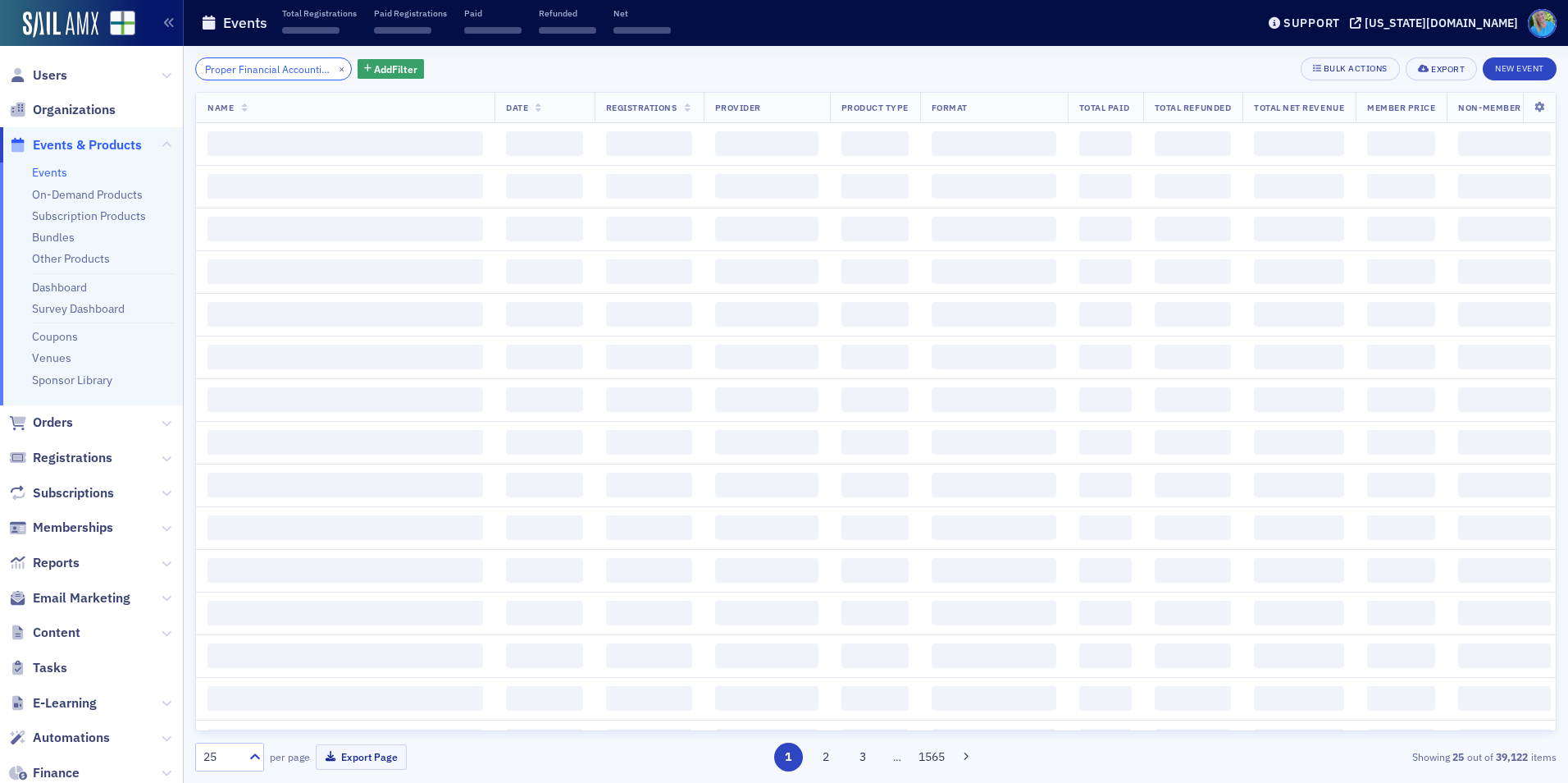
scroll to position [0, 100]
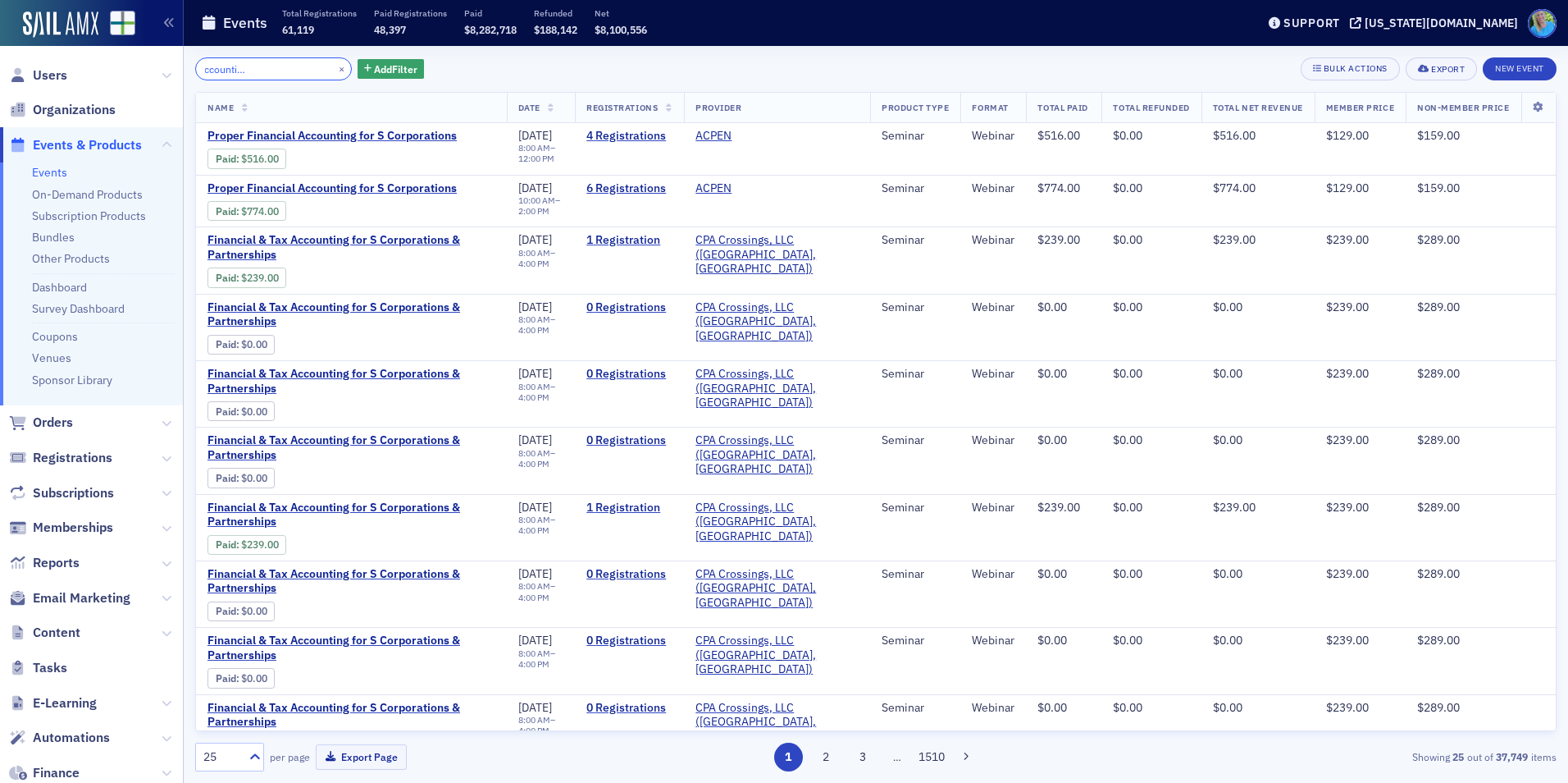
type input "Proper Financial Accounting for S Corporations"
click at [504, 69] on div "Proper Financial Accounting for S Corporations × Add Filter Bulk Actions Export…" at bounding box center [876, 69] width 1362 height 23
click at [335, 72] on button "×" at bounding box center [342, 68] width 14 height 14
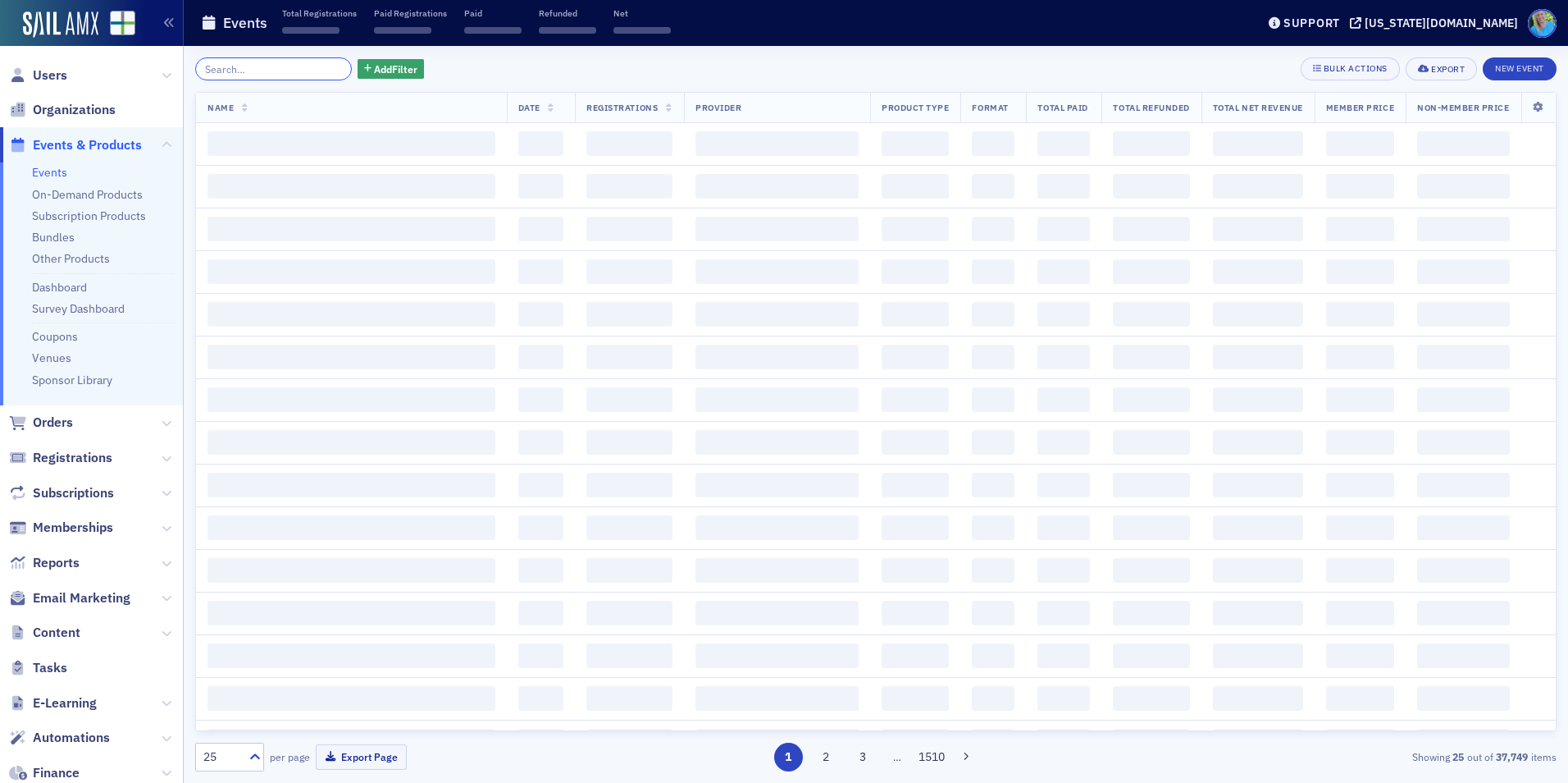
click at [317, 68] on input "search" at bounding box center [273, 69] width 157 height 23
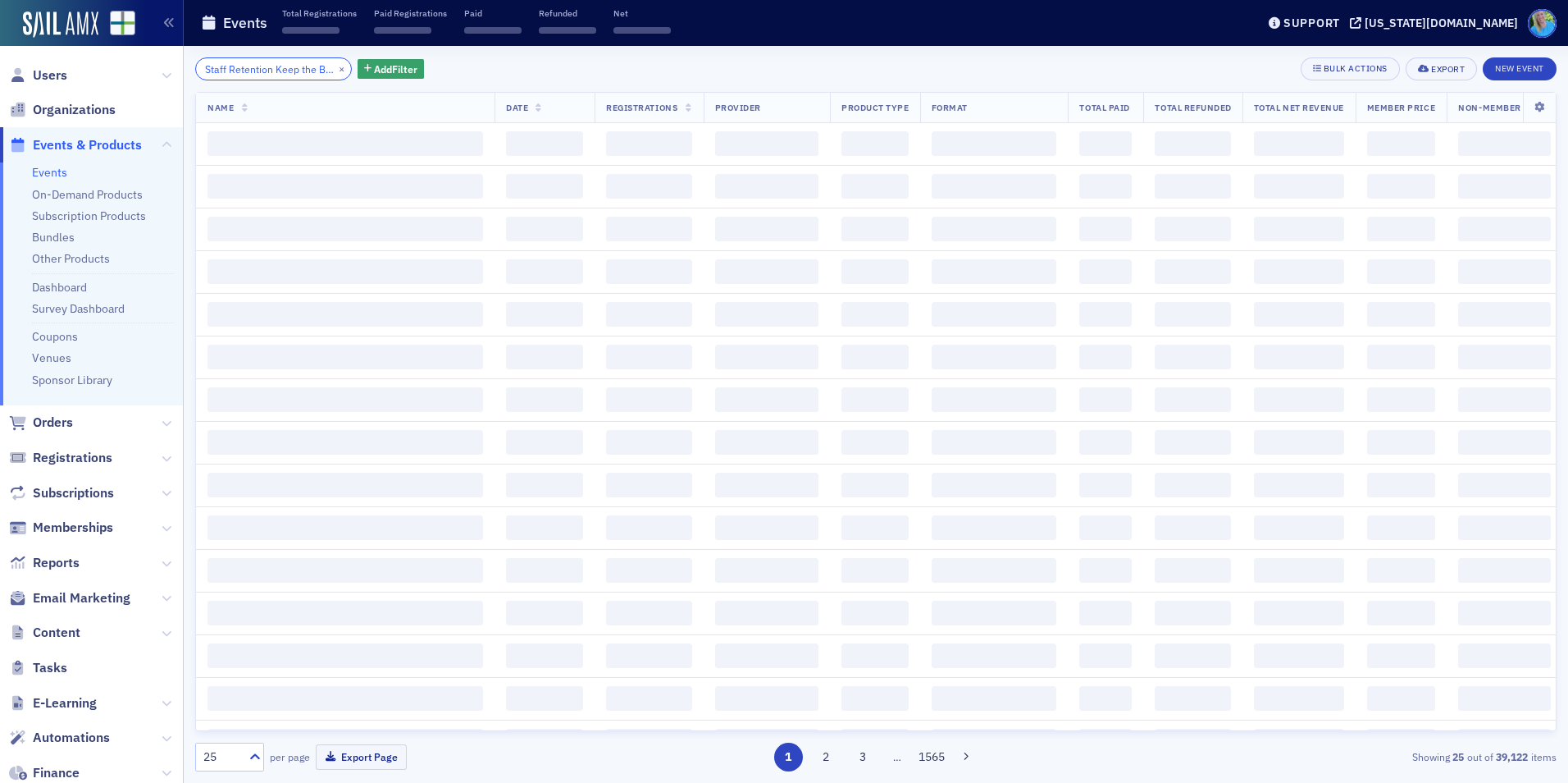
scroll to position [0, 57]
type input "Staff Retention Keep the Best People"
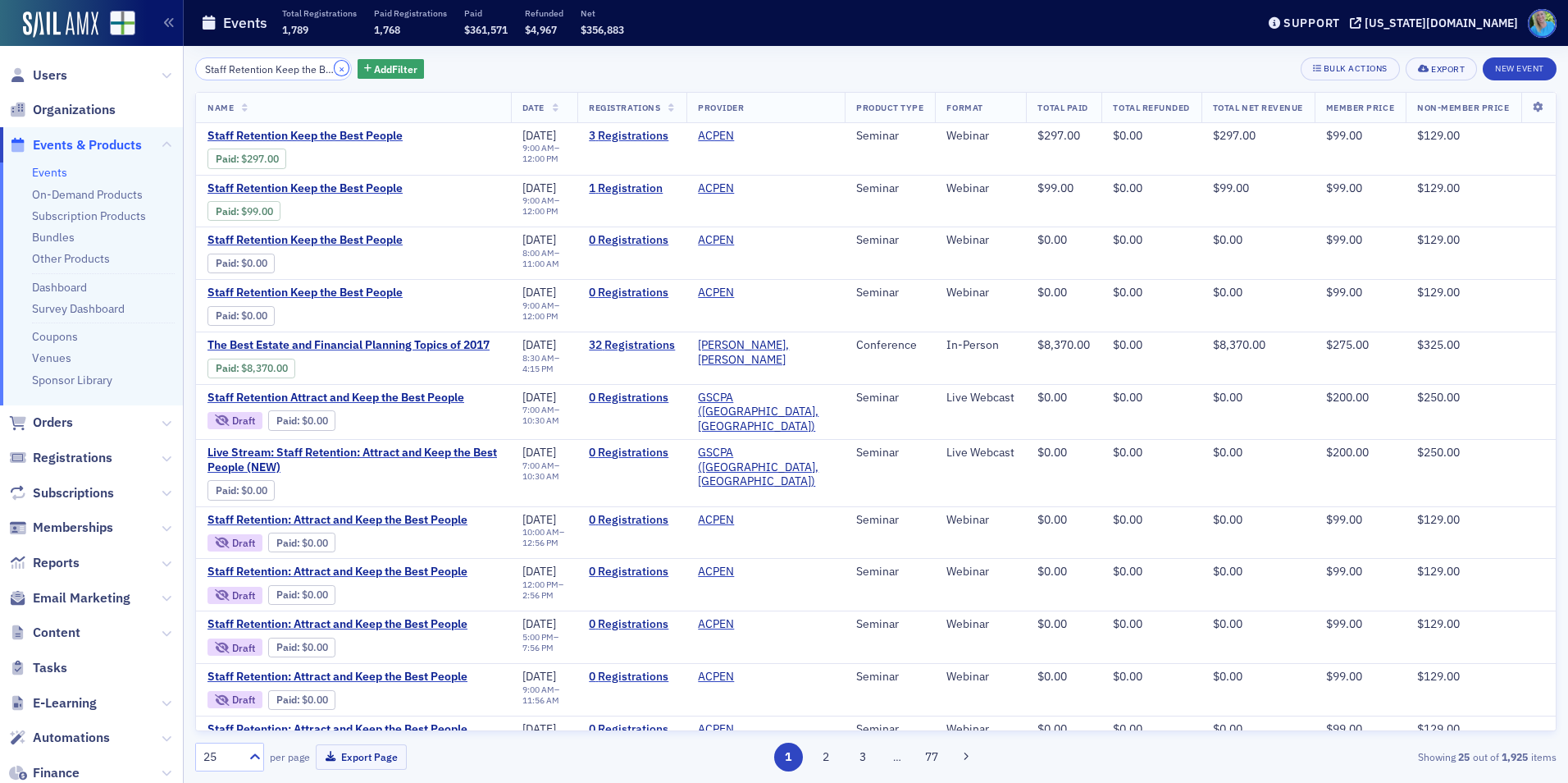
click at [335, 71] on button "×" at bounding box center [342, 68] width 14 height 14
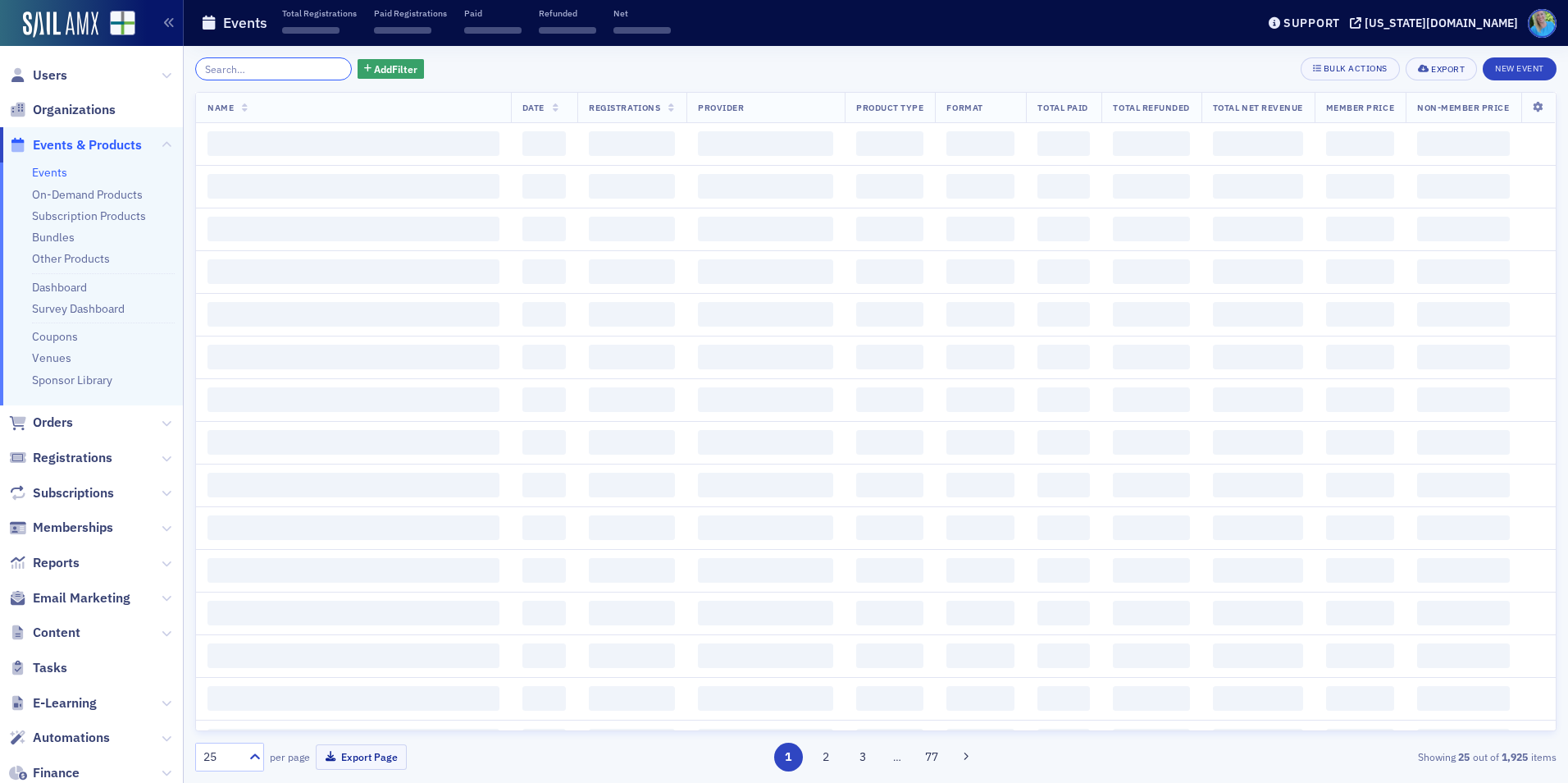
click at [321, 71] on input "search" at bounding box center [273, 69] width 157 height 23
paste input "The CFO Series-Artificial Intelligence: A Practical Guide for Financial Leaders…"
type input "The CFO Series-Artificial Intelligence: A Practical Guide for Financial Leaders…"
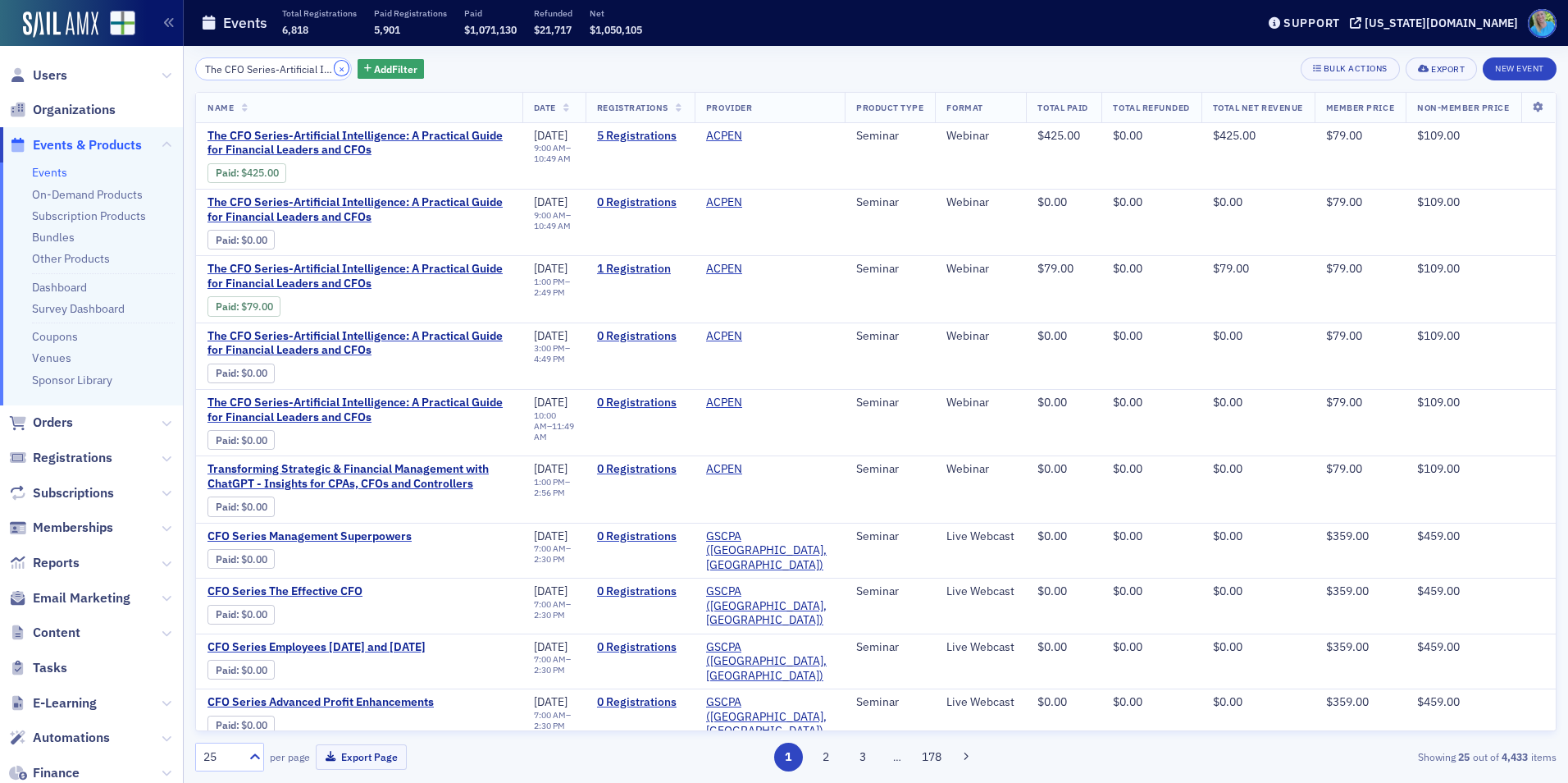
click at [335, 69] on button "×" at bounding box center [342, 68] width 14 height 14
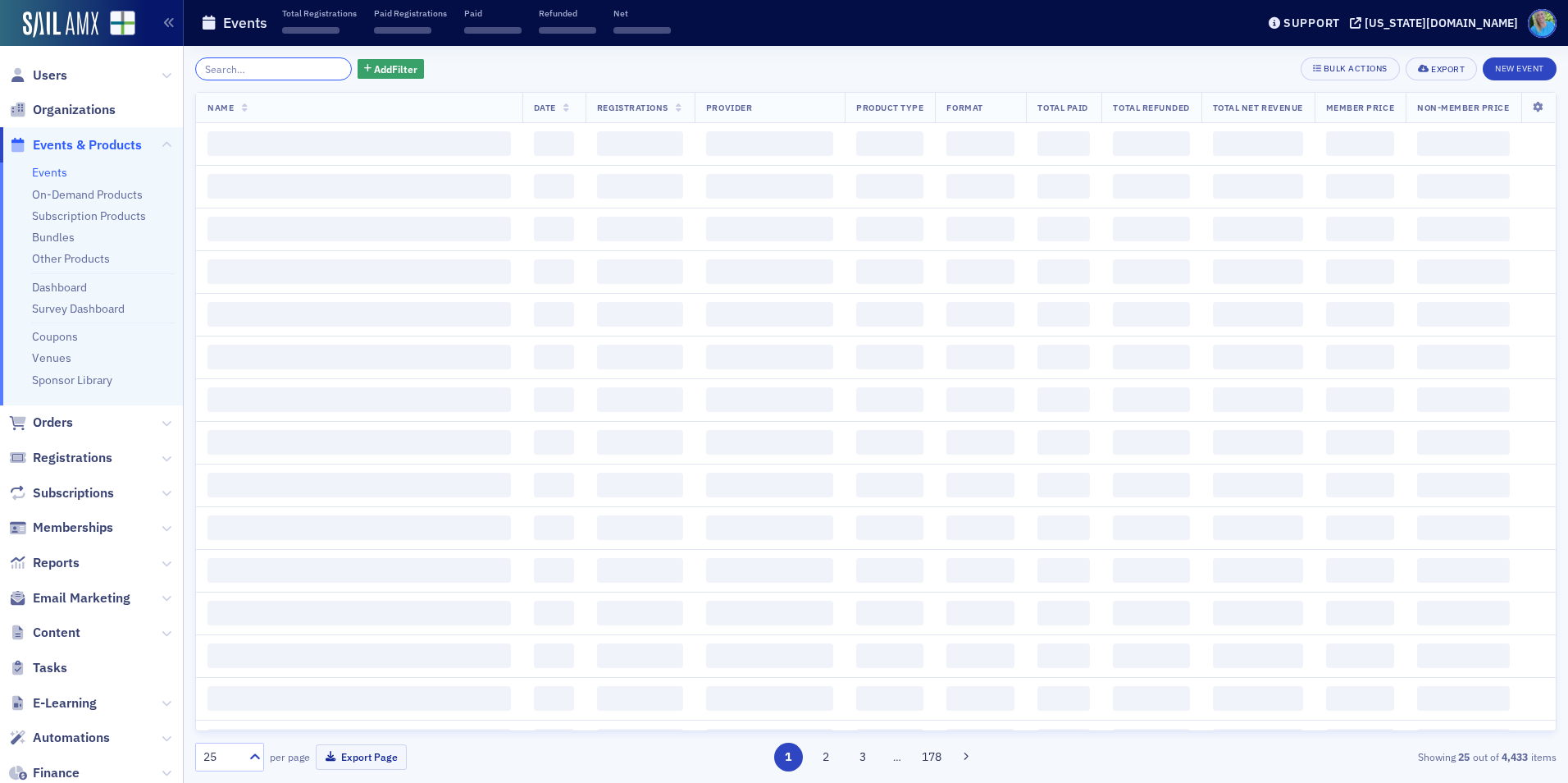
click at [321, 68] on input "search" at bounding box center [273, 69] width 157 height 23
paste input "The Controllership Series - Addressing Cash Flow and Forecasting Uncertainty"
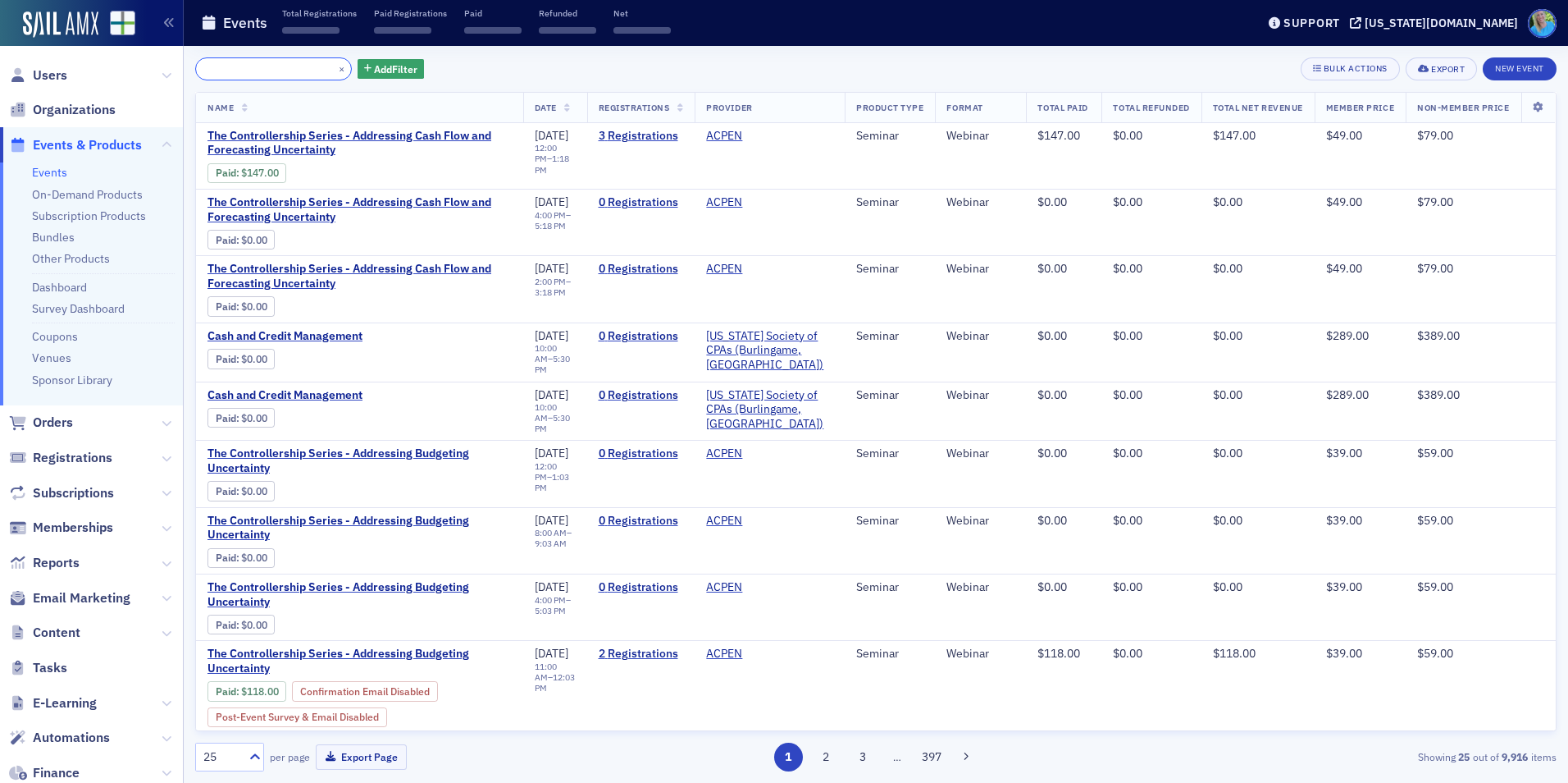
type input "The Controllership Series - Addressing Cash Flow and Forecasting Uncertainty"
click at [335, 70] on button "×" at bounding box center [342, 68] width 14 height 14
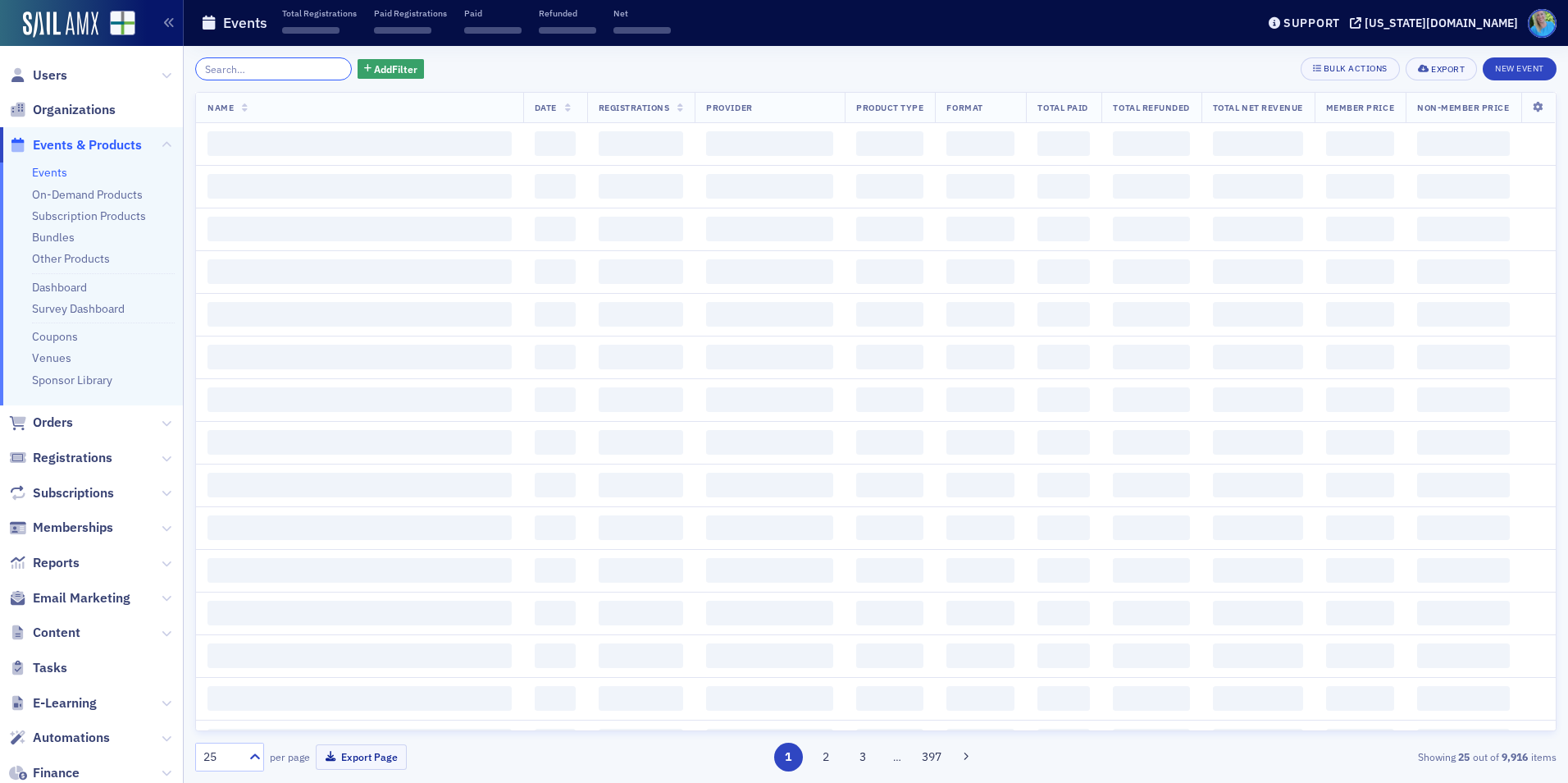
click at [315, 70] on input "search" at bounding box center [273, 69] width 157 height 23
paste input "The New Quality Management Standards - What Everyone Needs to Know"
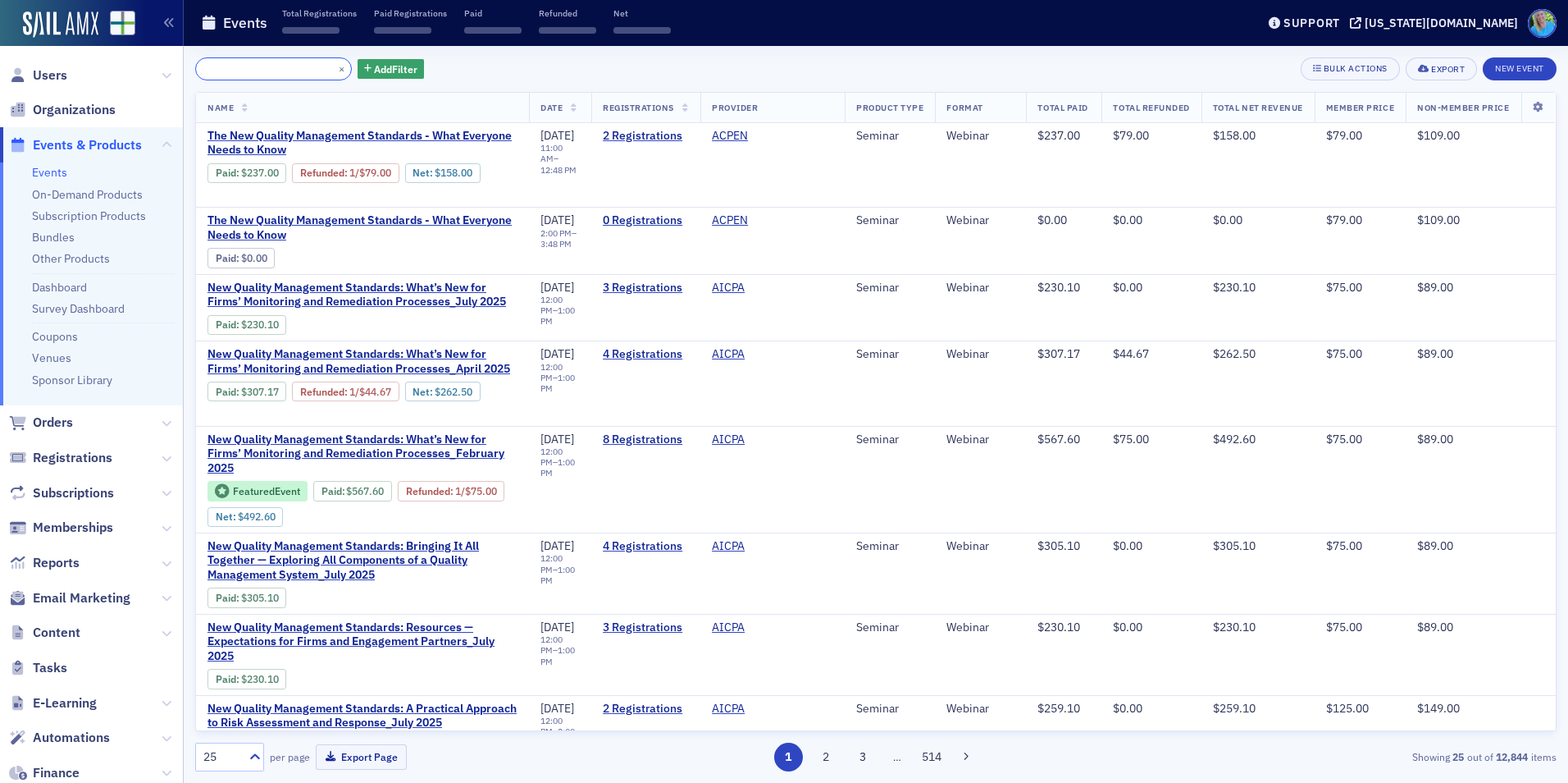
type input "The New Quality Management Standards - What Everyone Needs to Know"
click at [316, 172] on link "Refunded" at bounding box center [322, 173] width 44 height 13
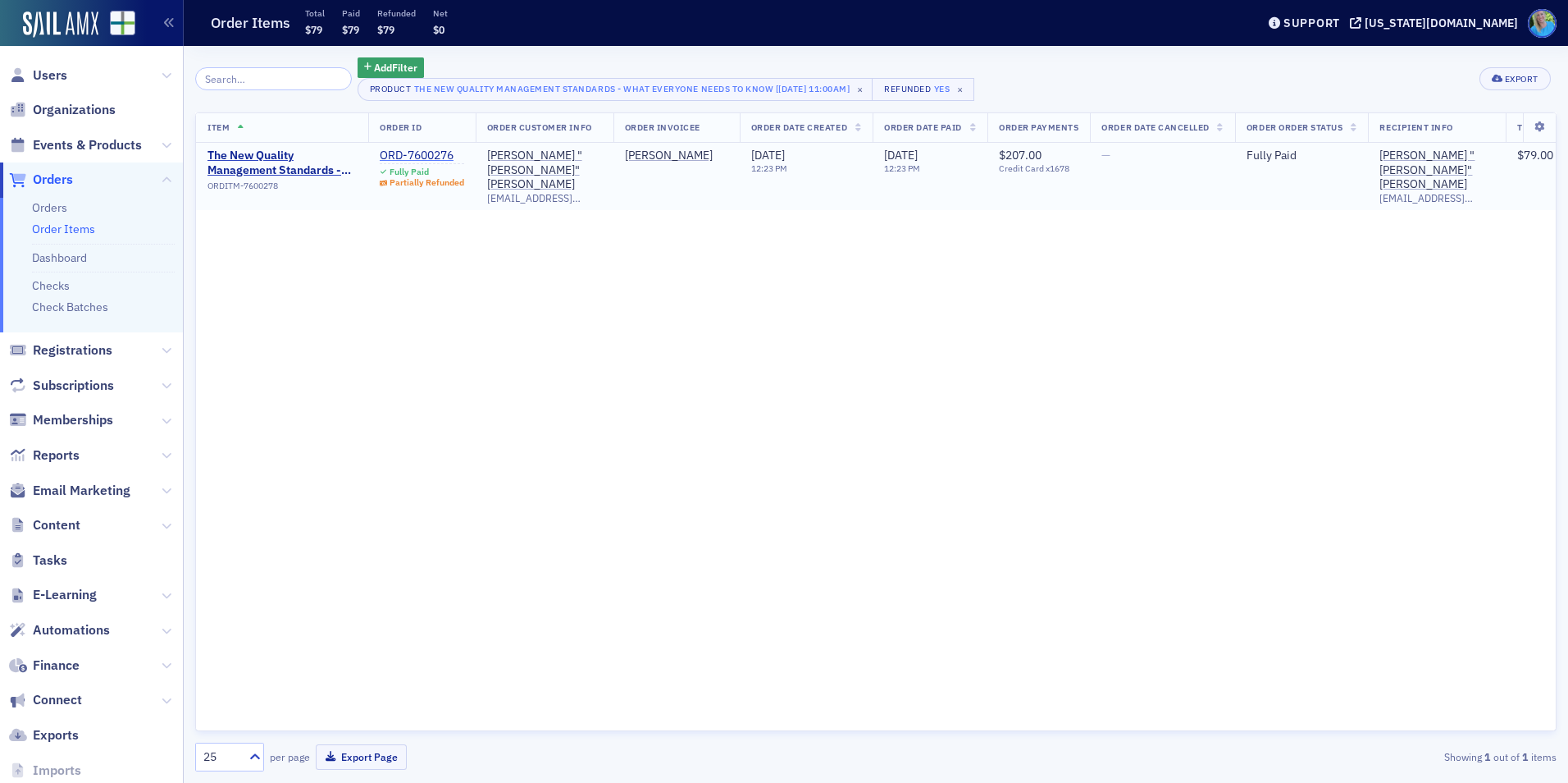
click at [400, 158] on div "ORD-7600276" at bounding box center [422, 156] width 85 height 14
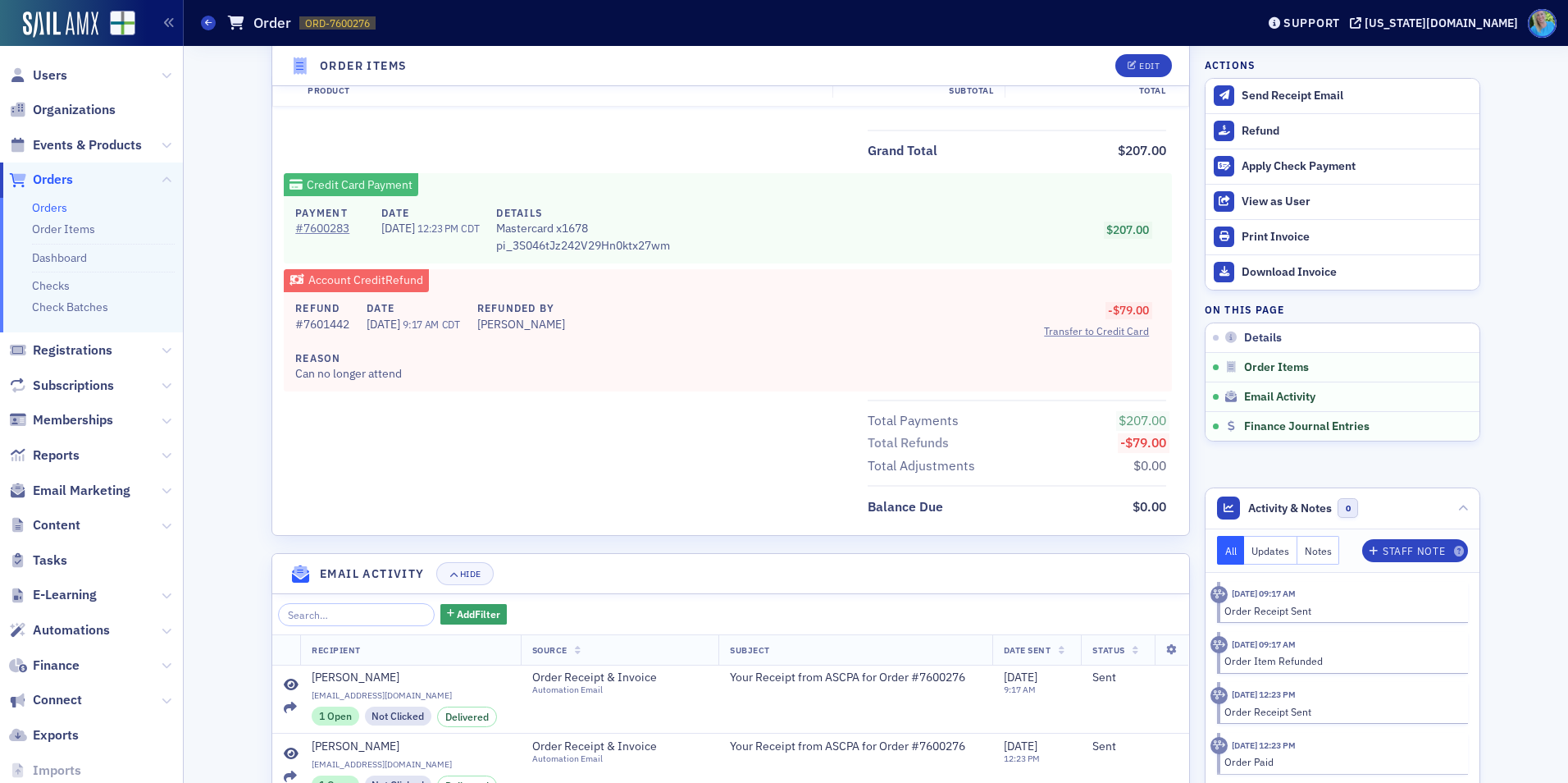
scroll to position [985, 0]
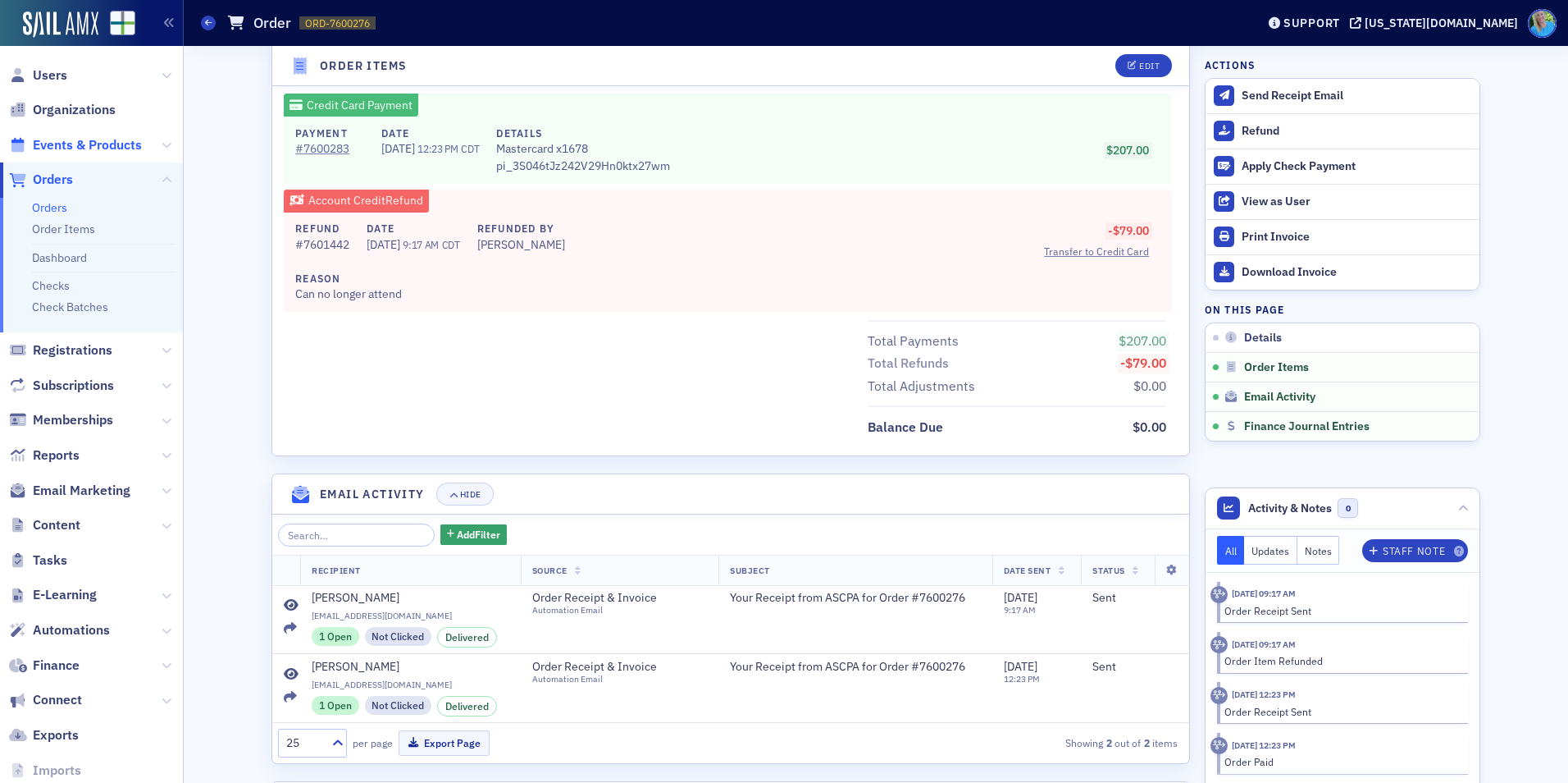
click at [85, 144] on span "Events & Products" at bounding box center [86, 145] width 109 height 18
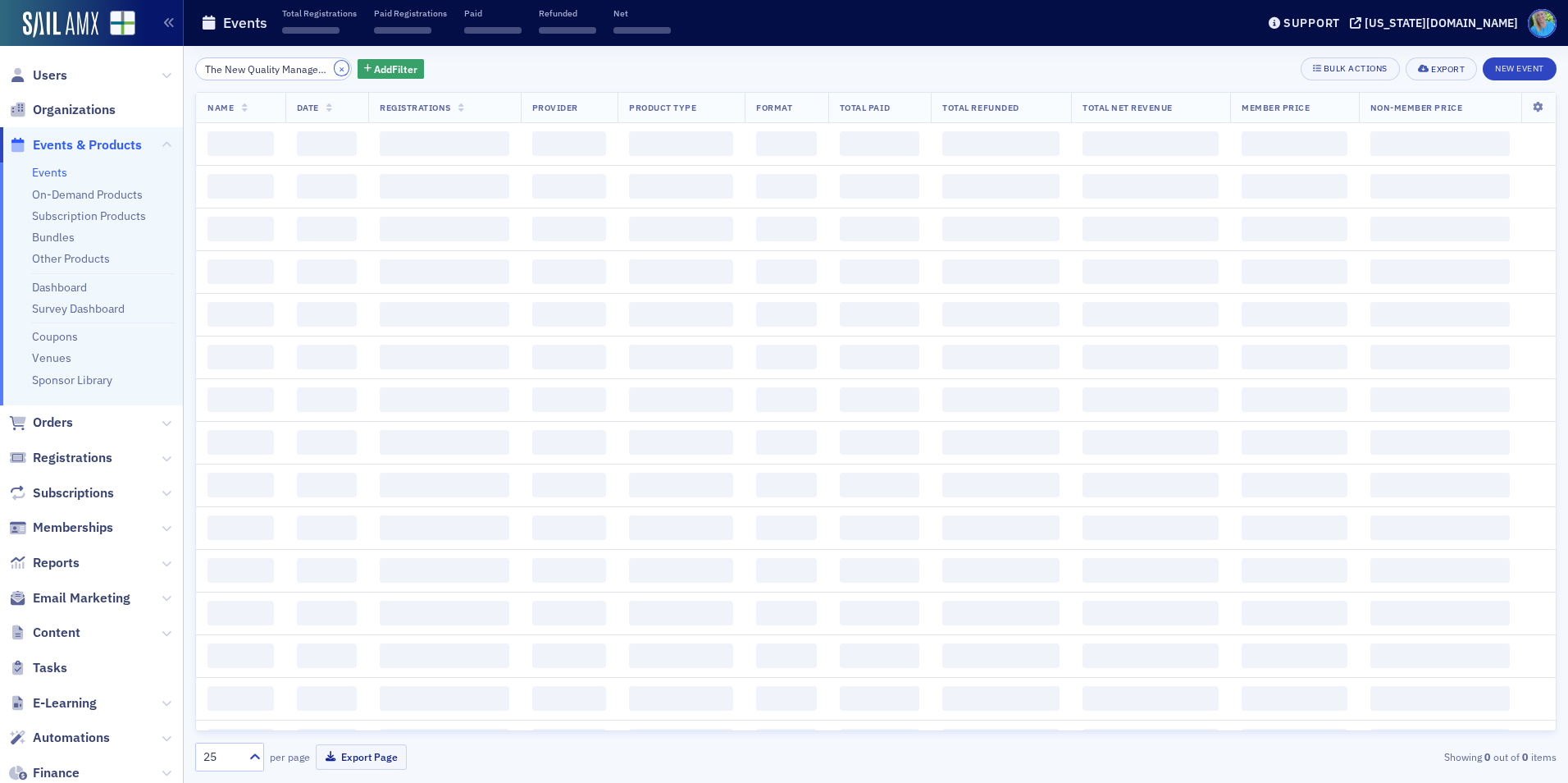
click at [335, 70] on button "×" at bounding box center [342, 68] width 14 height 14
click at [315, 69] on input "search" at bounding box center [273, 69] width 157 height 23
paste input "The Role of Internal Audit in Operational Audits"
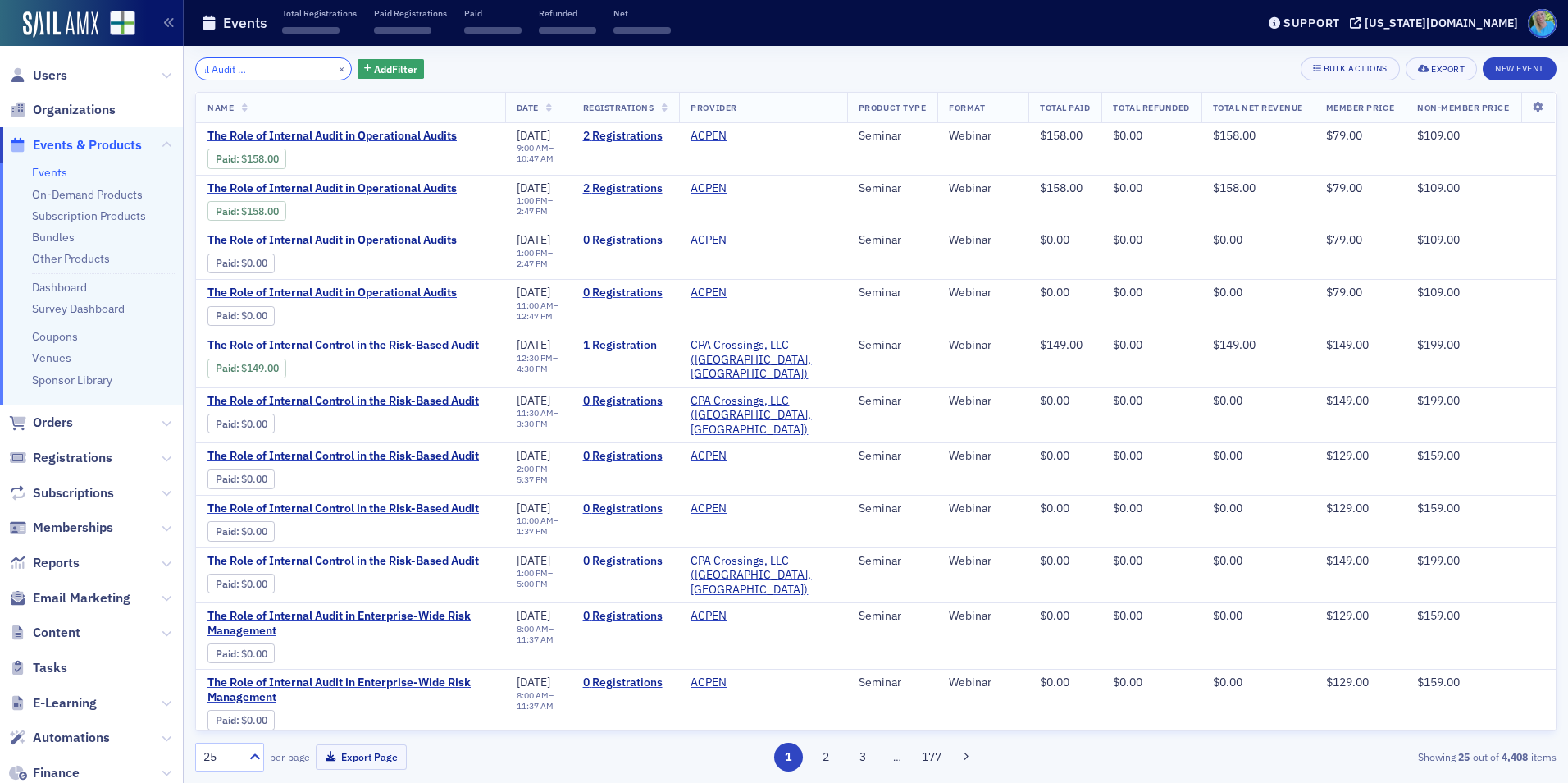
type input "The Role of Internal Audit in Operational Audits"
click at [335, 68] on button "×" at bounding box center [342, 68] width 14 height 14
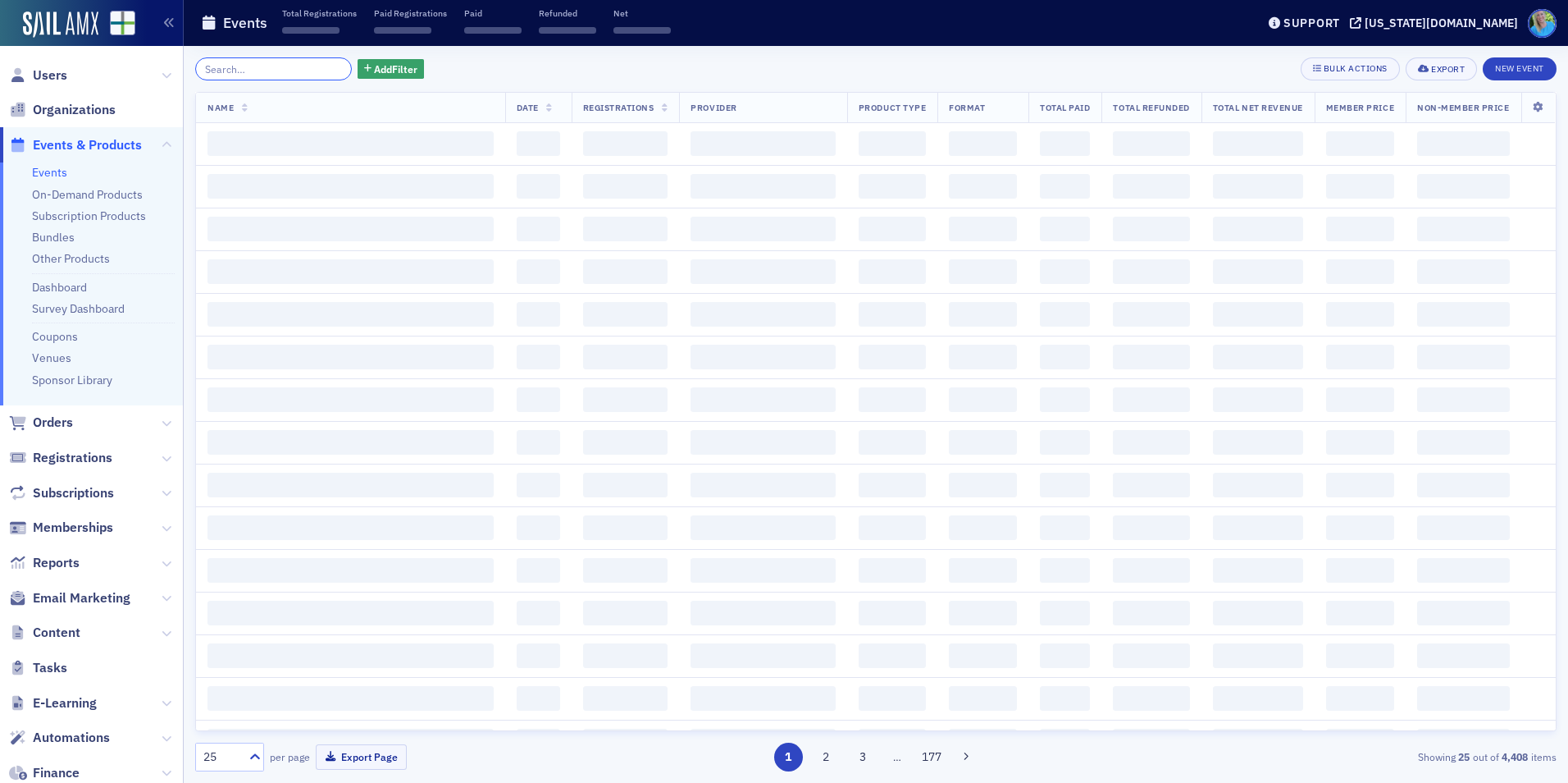
click at [312, 68] on input "search" at bounding box center [273, 69] width 157 height 23
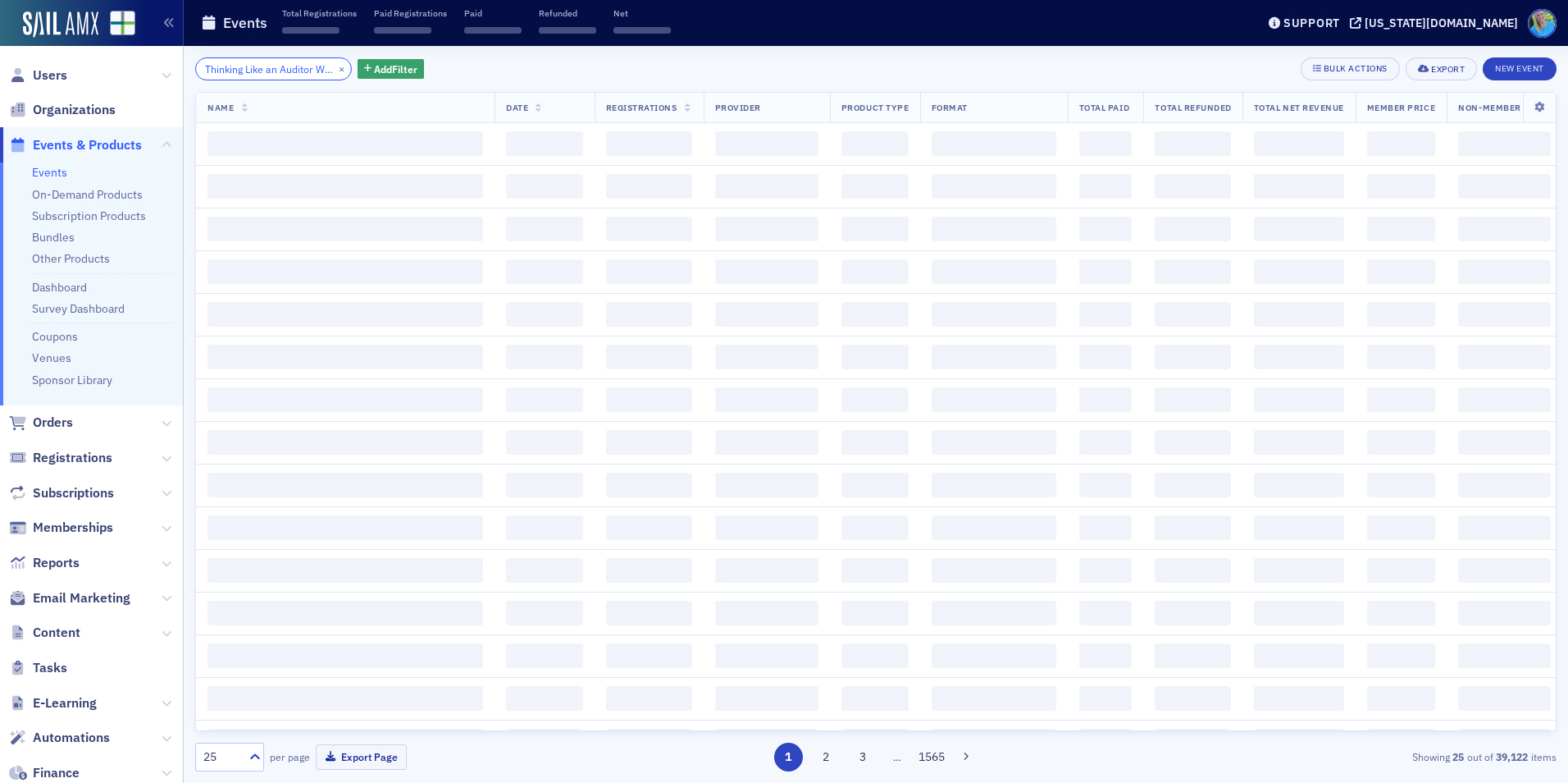
scroll to position [0, 193]
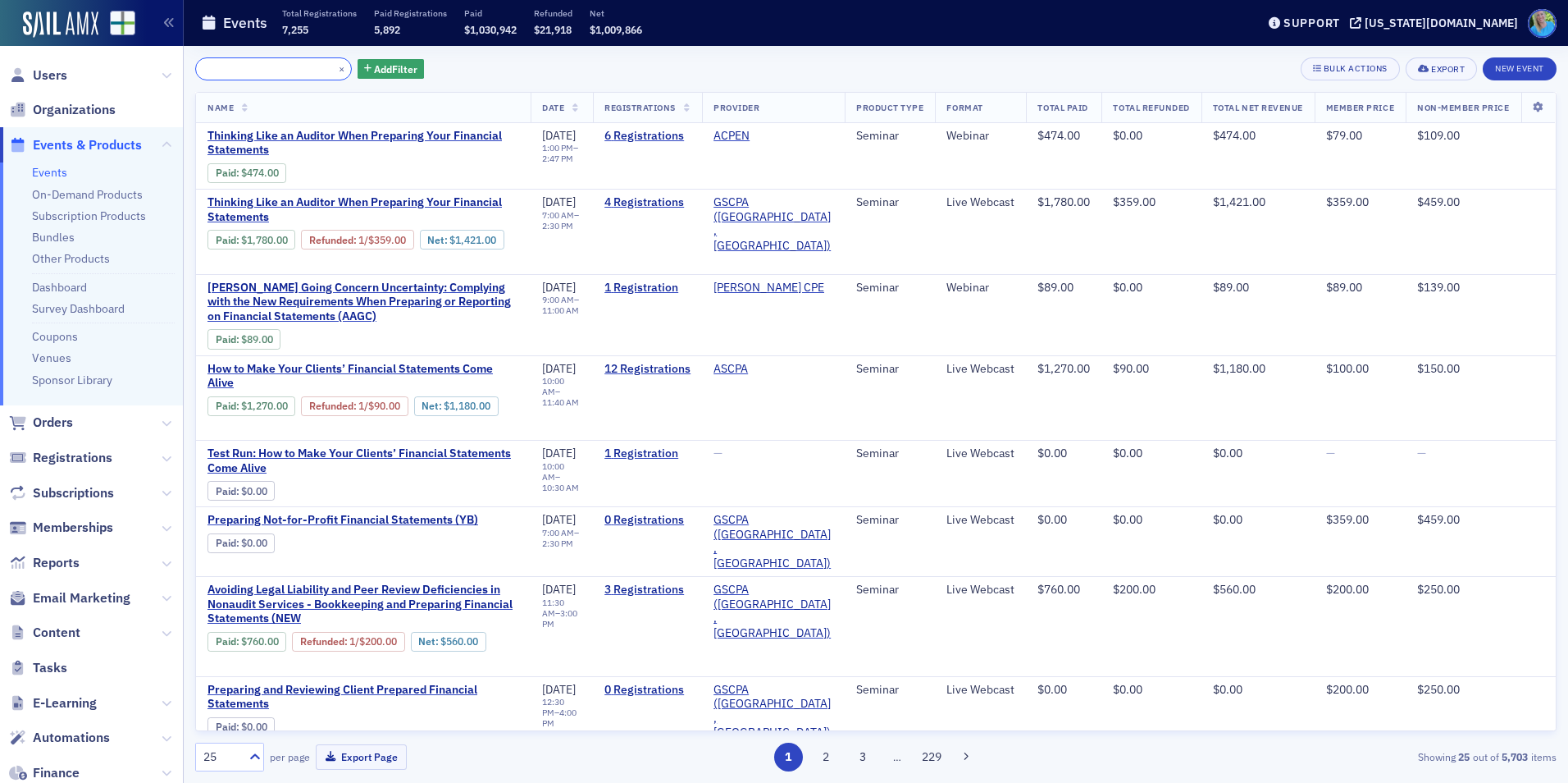
type input "Thinking Like an Auditor When Preparing Your Financial Statements"
click at [335, 67] on button "×" at bounding box center [342, 68] width 14 height 14
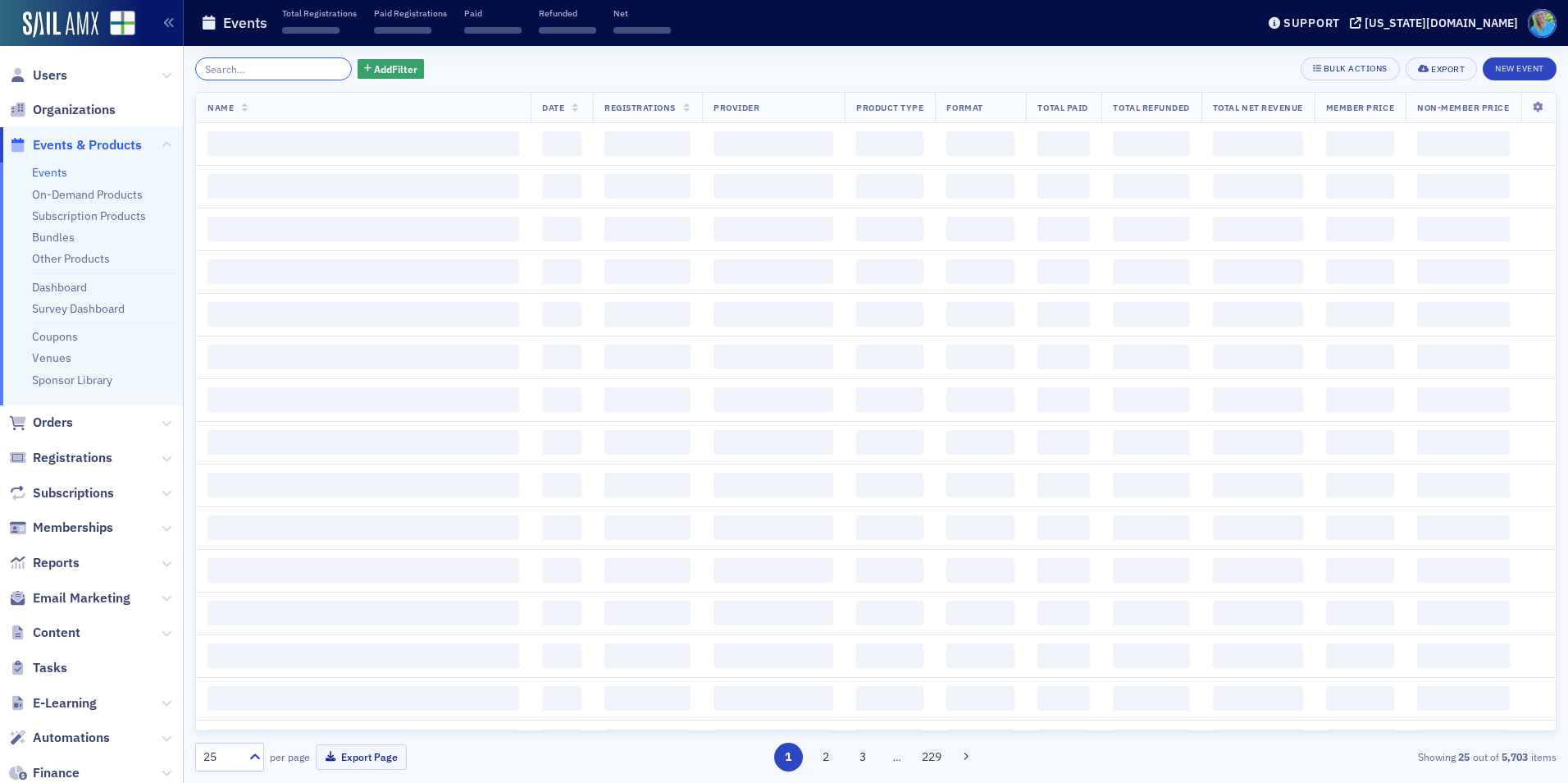
click at [315, 67] on input "search" at bounding box center [273, 69] width 157 height 23
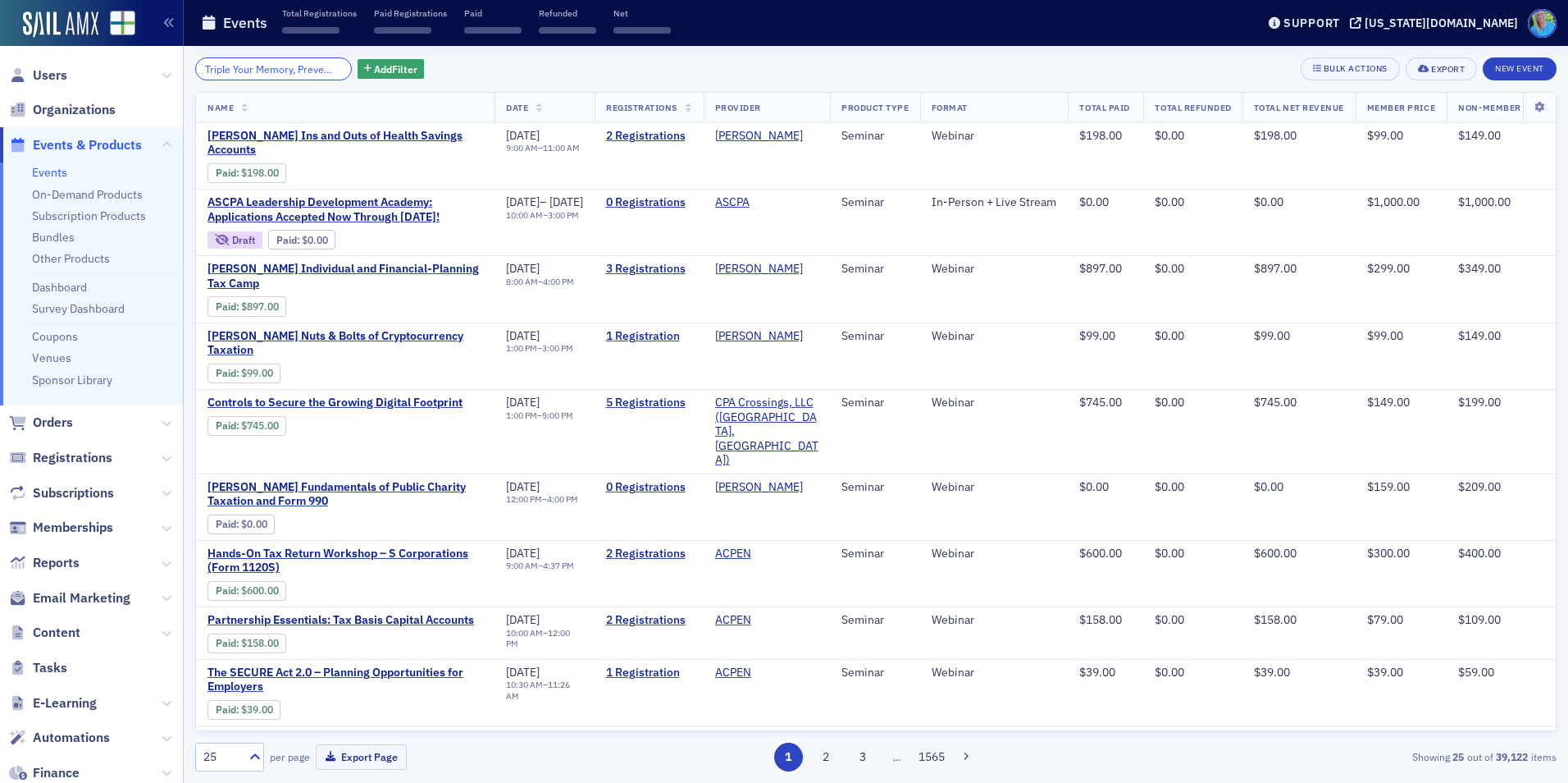
scroll to position [0, 200]
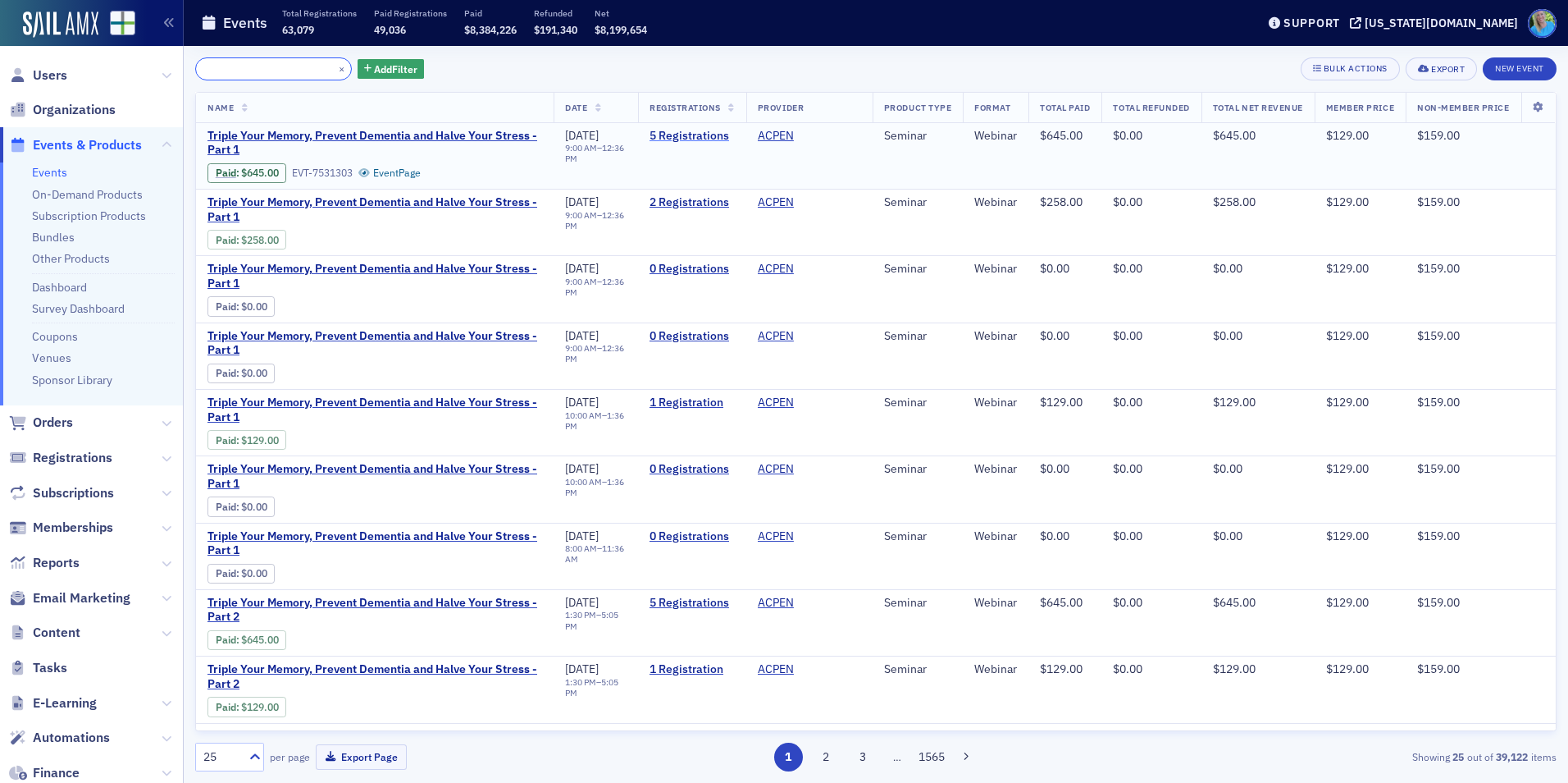
type input "Triple Your Memory, Prevent Dementia and Halve Your Stress - Part 1"
click at [650, 136] on link "5 Registrations" at bounding box center [692, 136] width 85 height 14
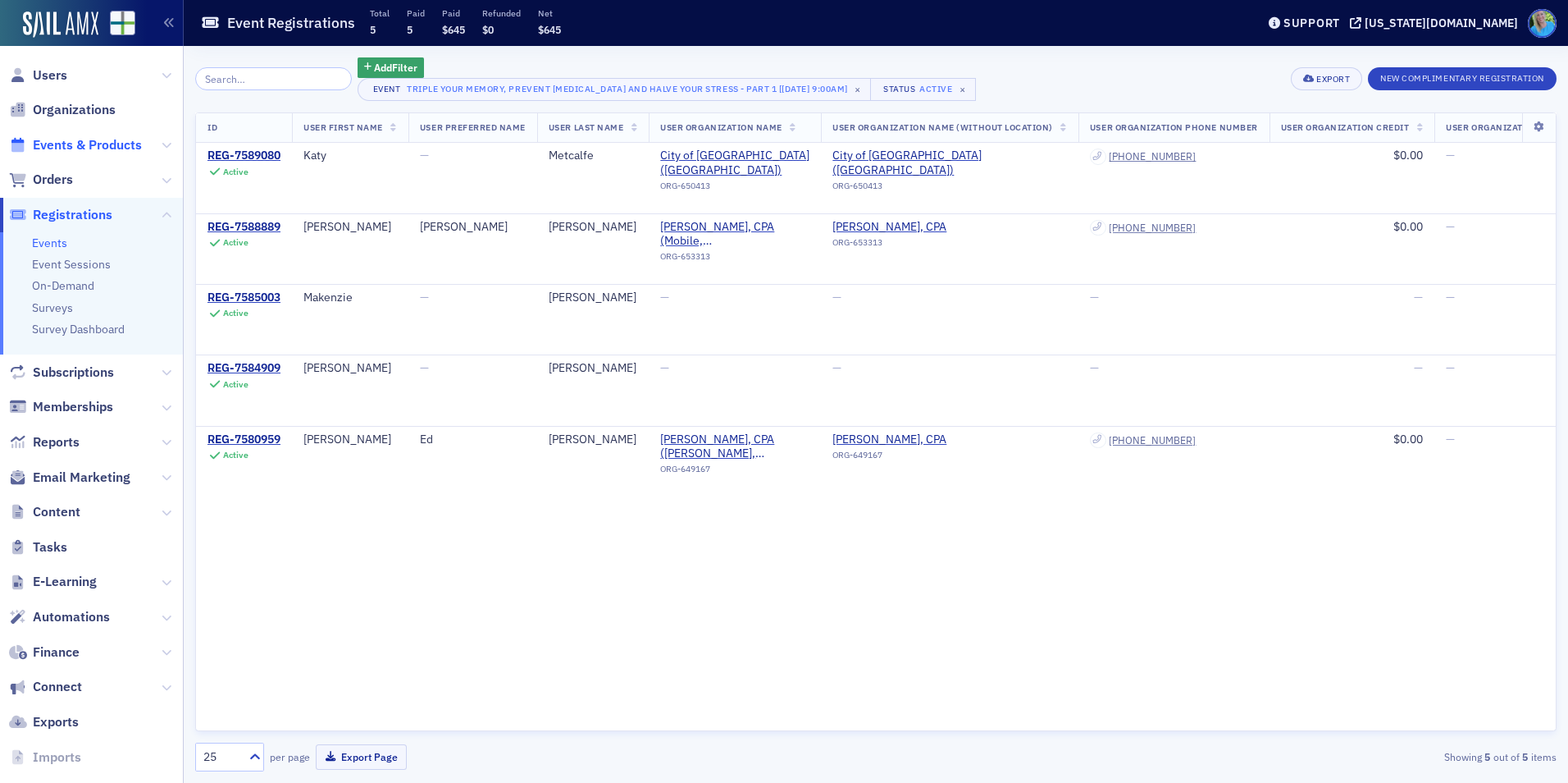
click at [76, 146] on span "Events & Products" at bounding box center [86, 145] width 109 height 18
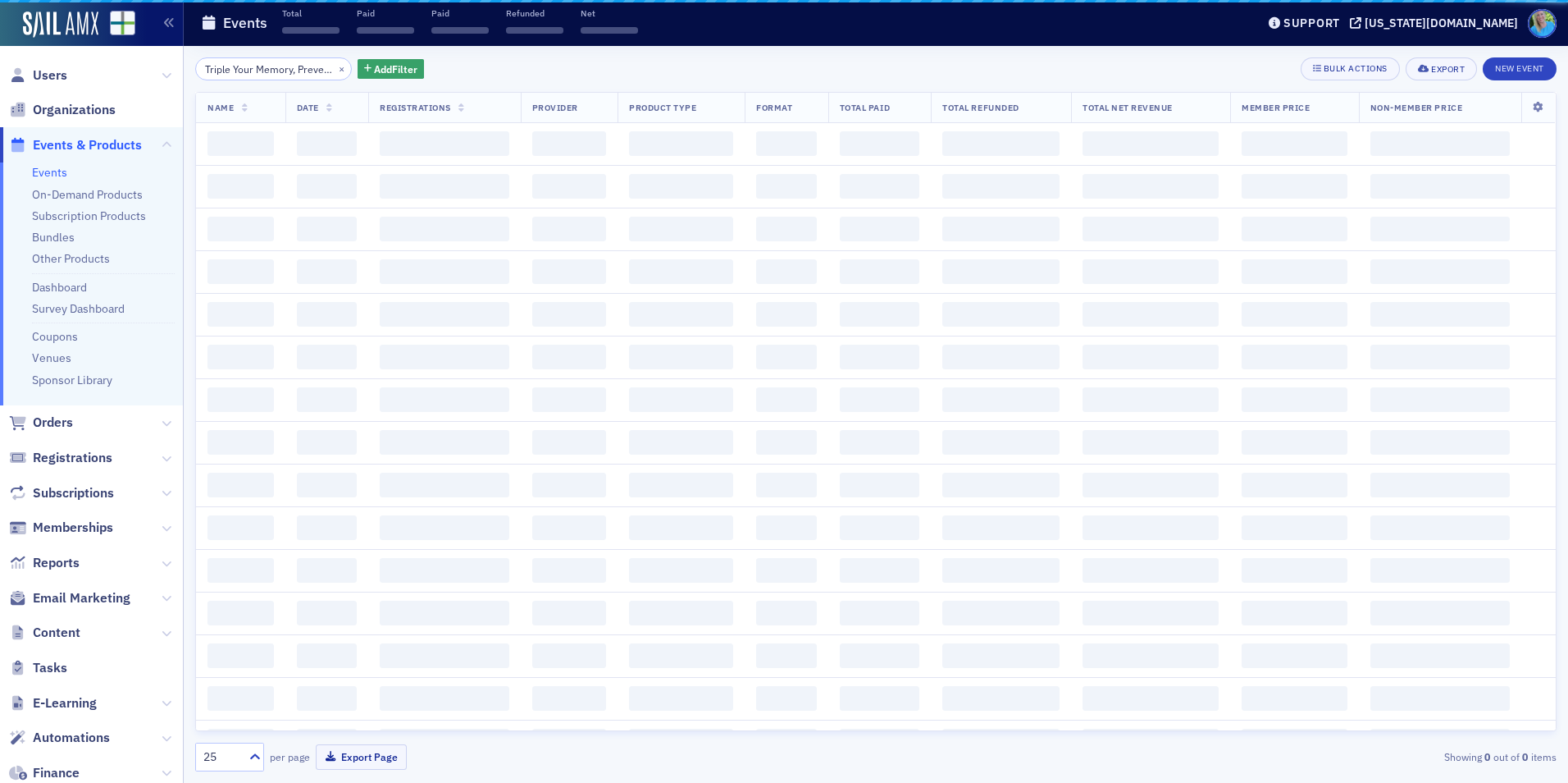
click at [266, 79] on input "Triple Your Memory, Prevent Dementia and Halve Your Stress - Part 1" at bounding box center [273, 69] width 157 height 23
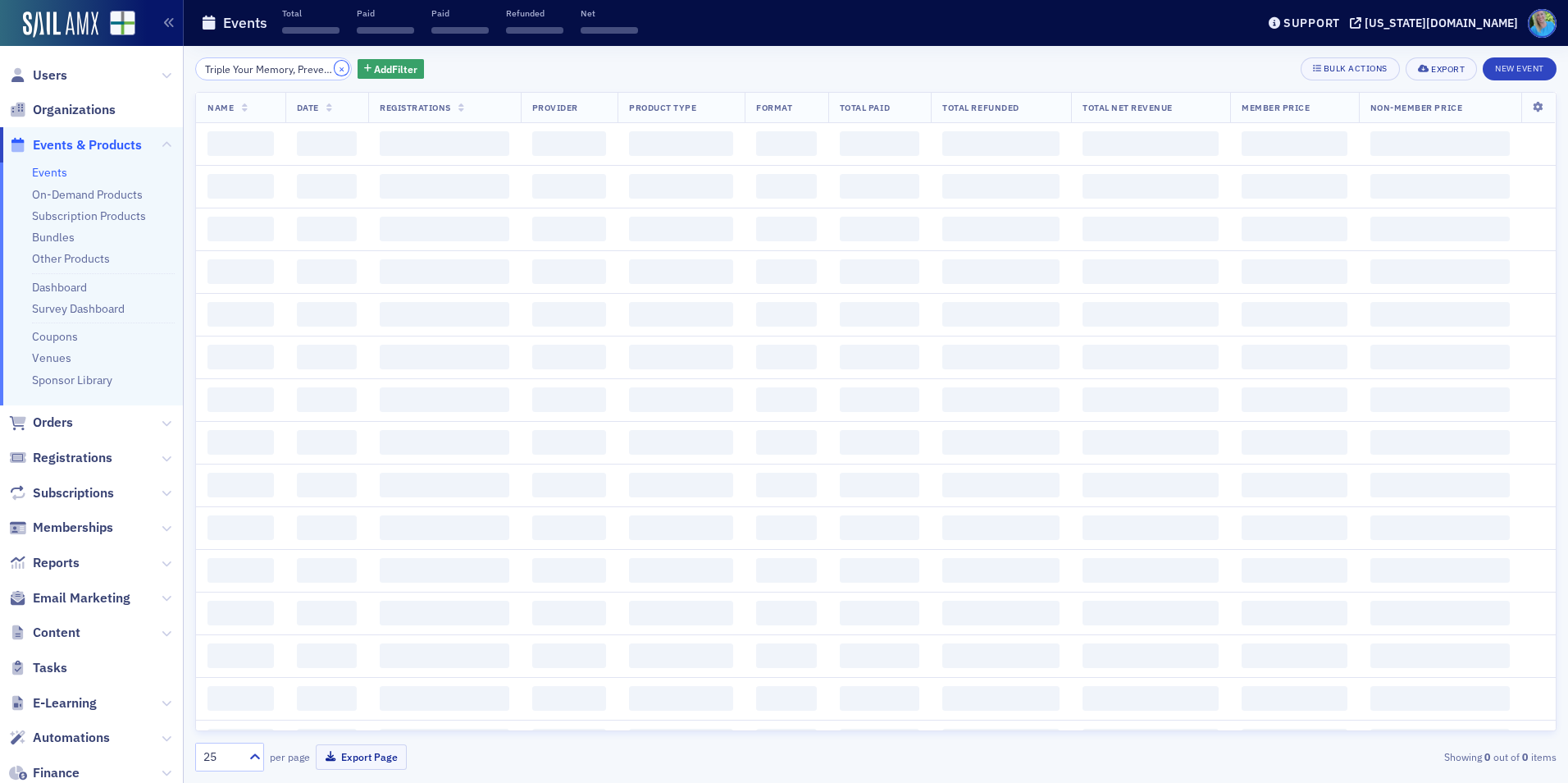
click at [335, 70] on button "×" at bounding box center [342, 68] width 14 height 14
click at [309, 68] on input "search" at bounding box center [273, 69] width 157 height 23
paste input "Year-End Tax Planning: Thinking Outside the Box"
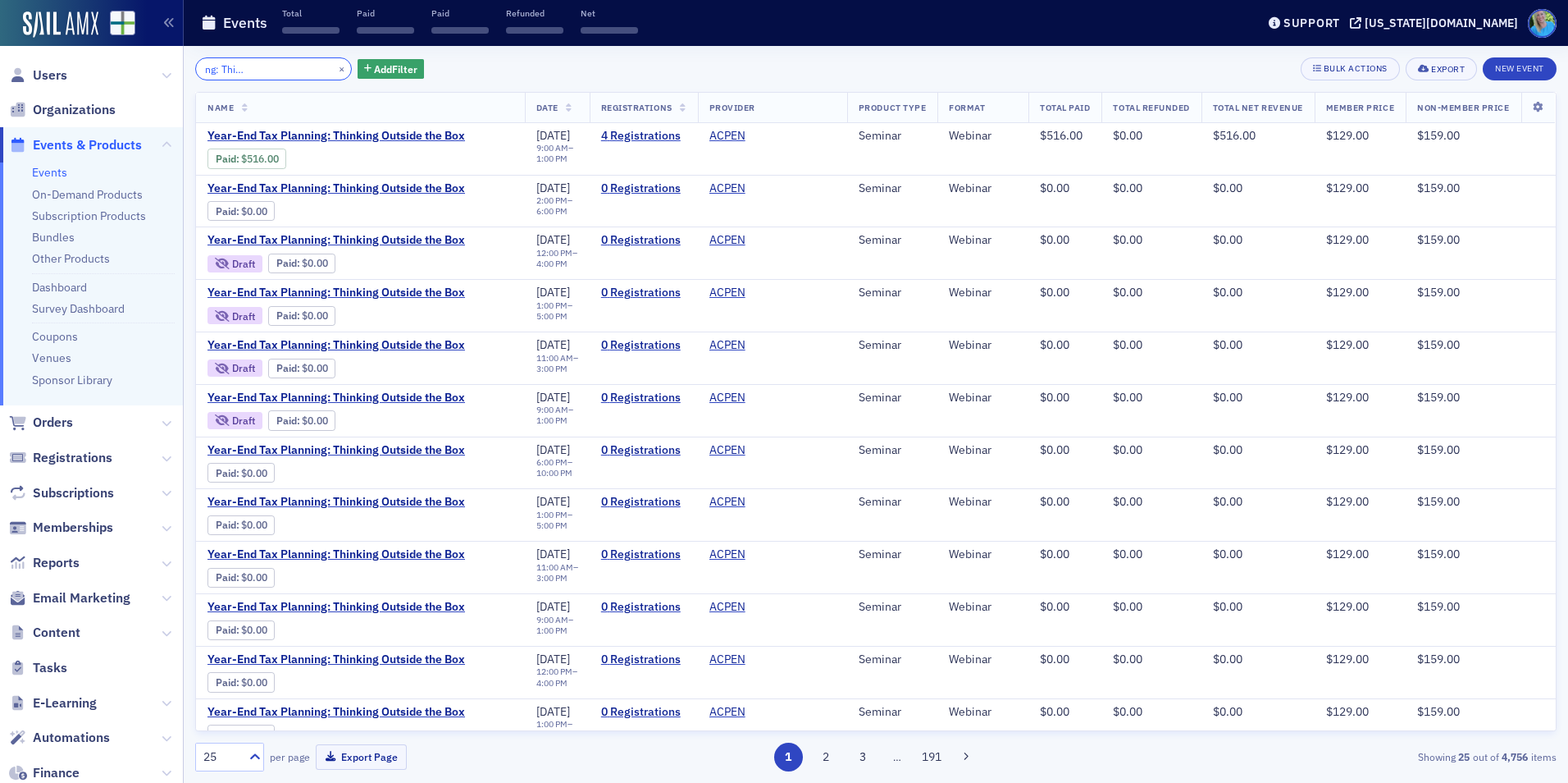
type input "Year-End Tax Planning: Thinking Outside the Box"
drag, startPoint x: 322, startPoint y: 65, endPoint x: 315, endPoint y: 71, distance: 9.2
click at [335, 65] on button "×" at bounding box center [342, 68] width 14 height 14
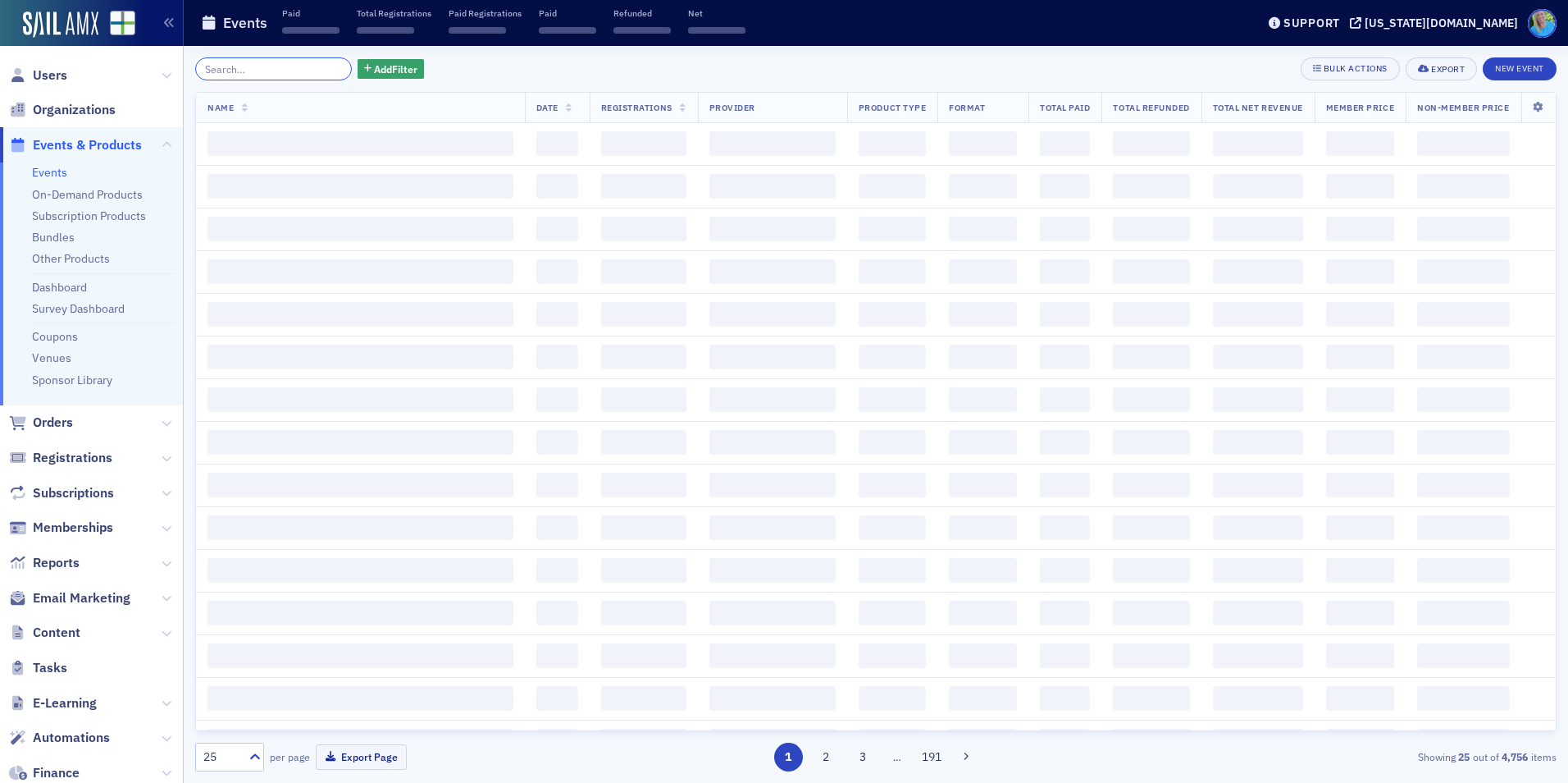
click at [315, 71] on input "search" at bounding box center [273, 69] width 157 height 23
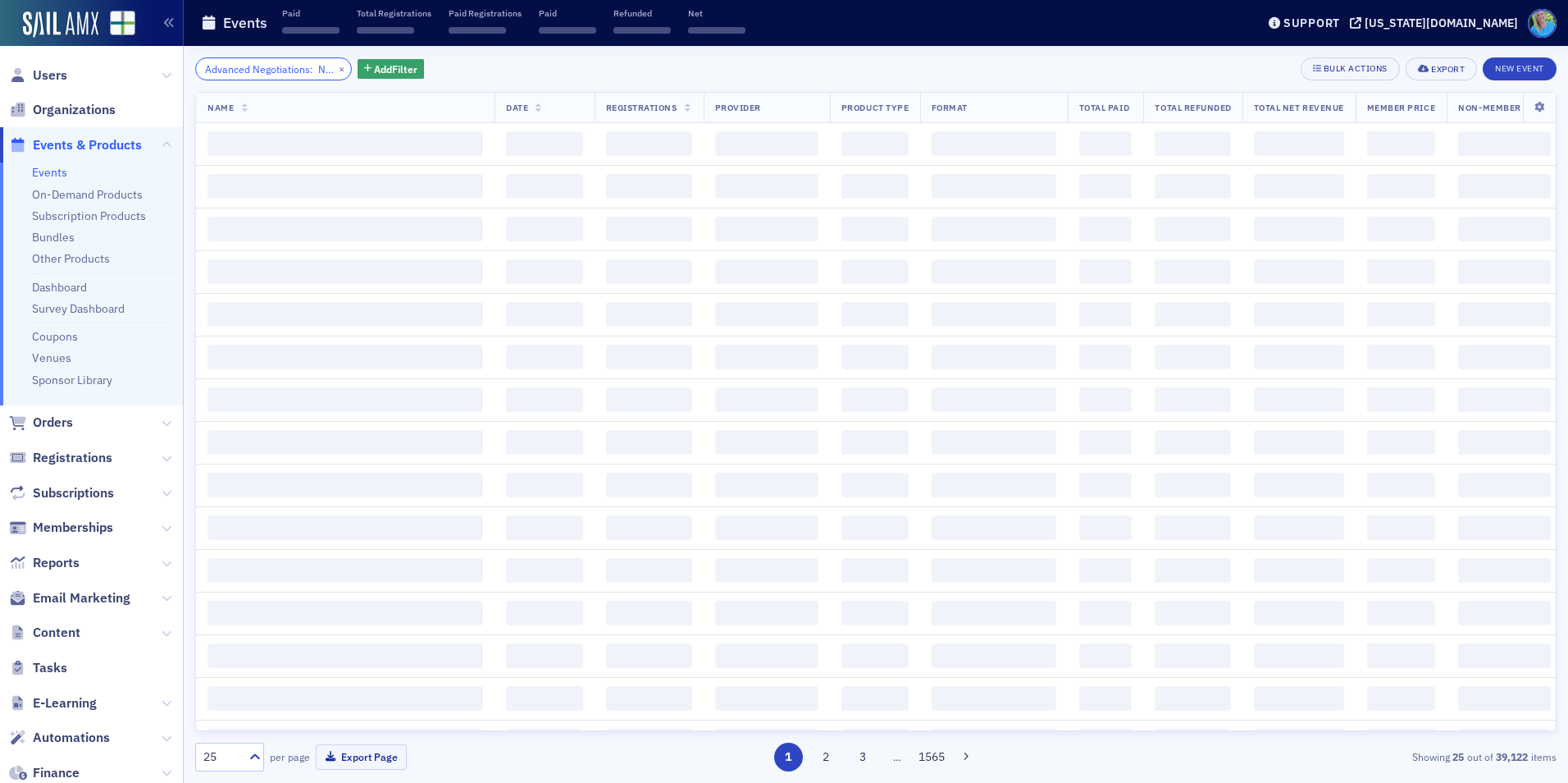
scroll to position [0, 117]
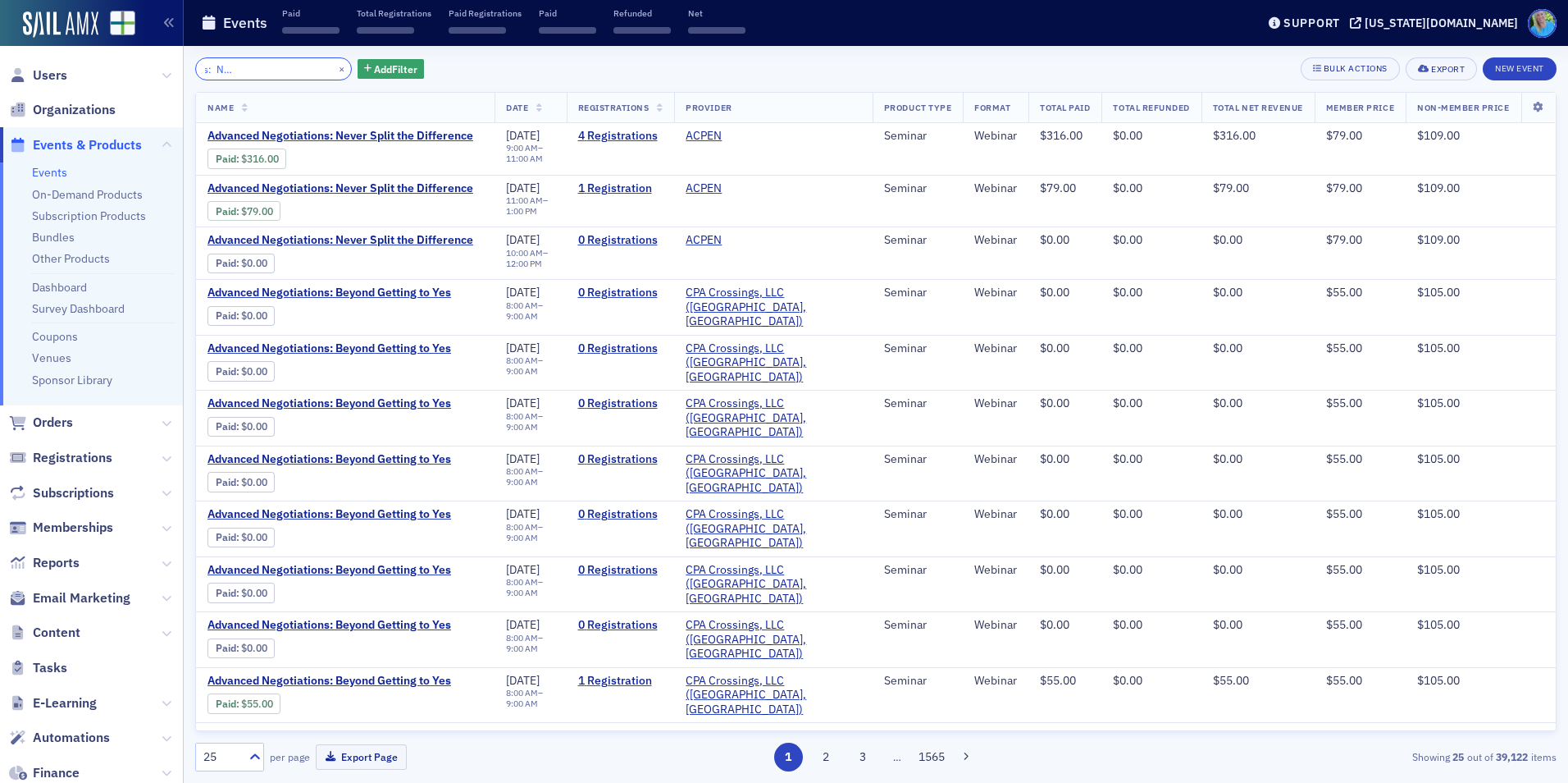
type input "Advanced Negotiations: Never Split the Difference"
click at [335, 71] on button "×" at bounding box center [342, 68] width 14 height 14
